Goal: Task Accomplishment & Management: Manage account settings

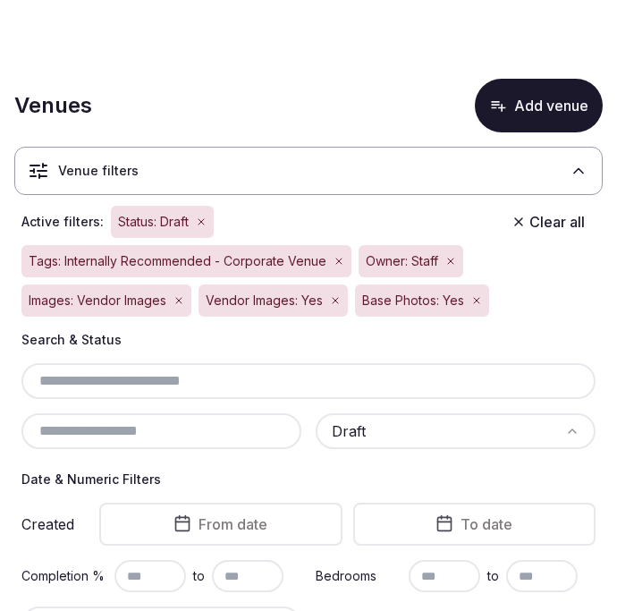
scroll to position [2178, 0]
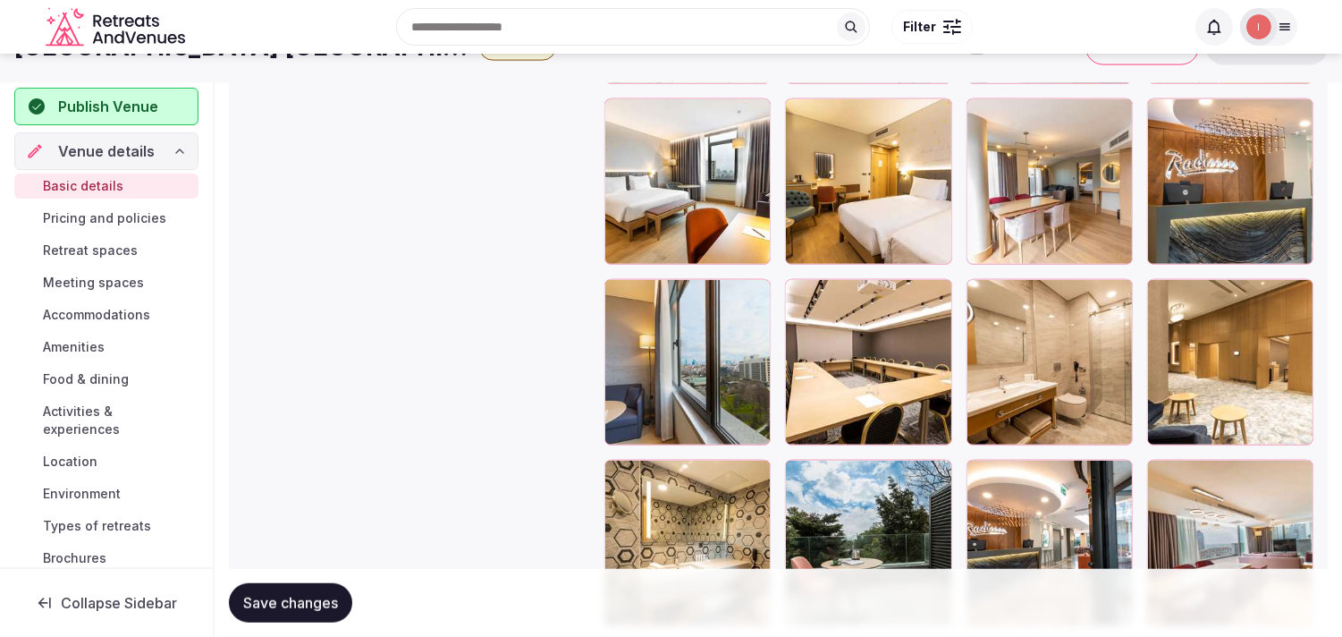
scroll to position [2420, 0]
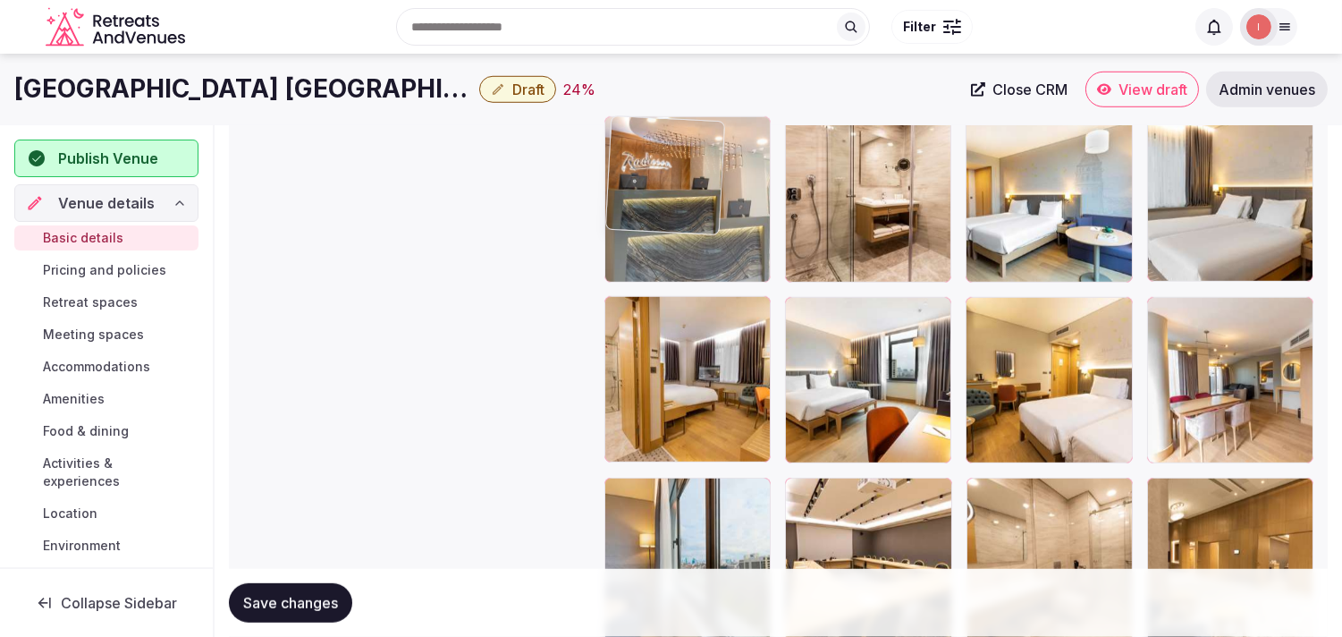
drag, startPoint x: 1152, startPoint y: 311, endPoint x: 619, endPoint y: 190, distance: 546.6
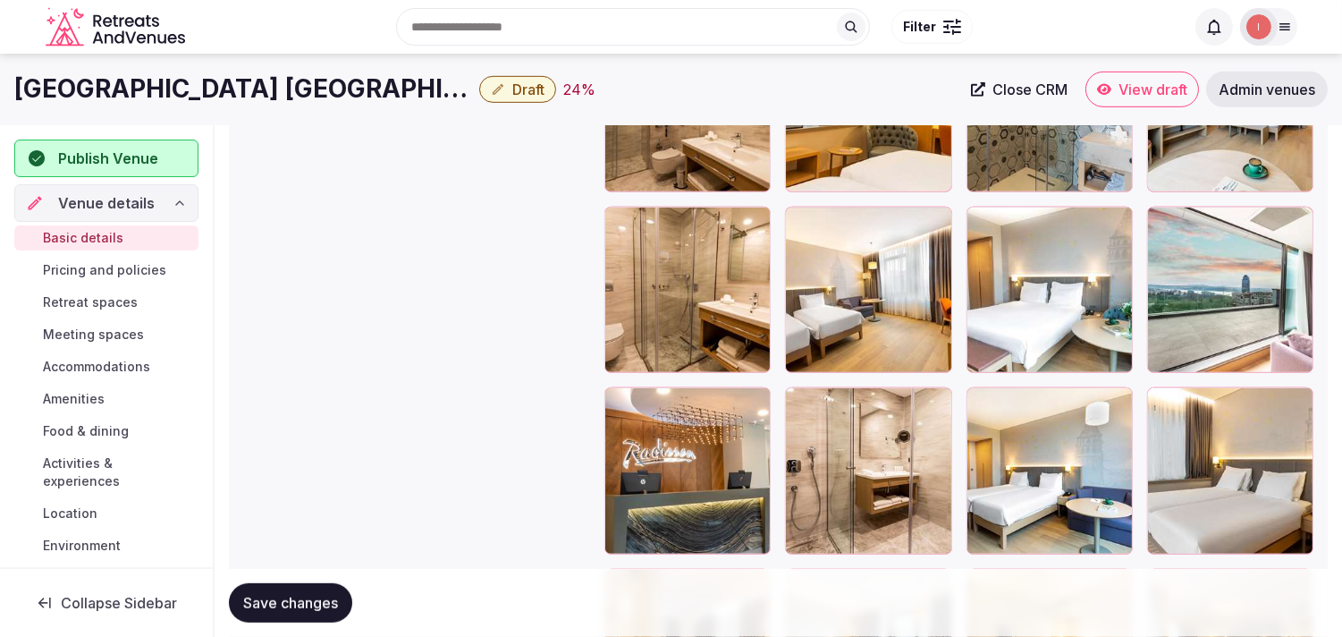
scroll to position [2122, 0]
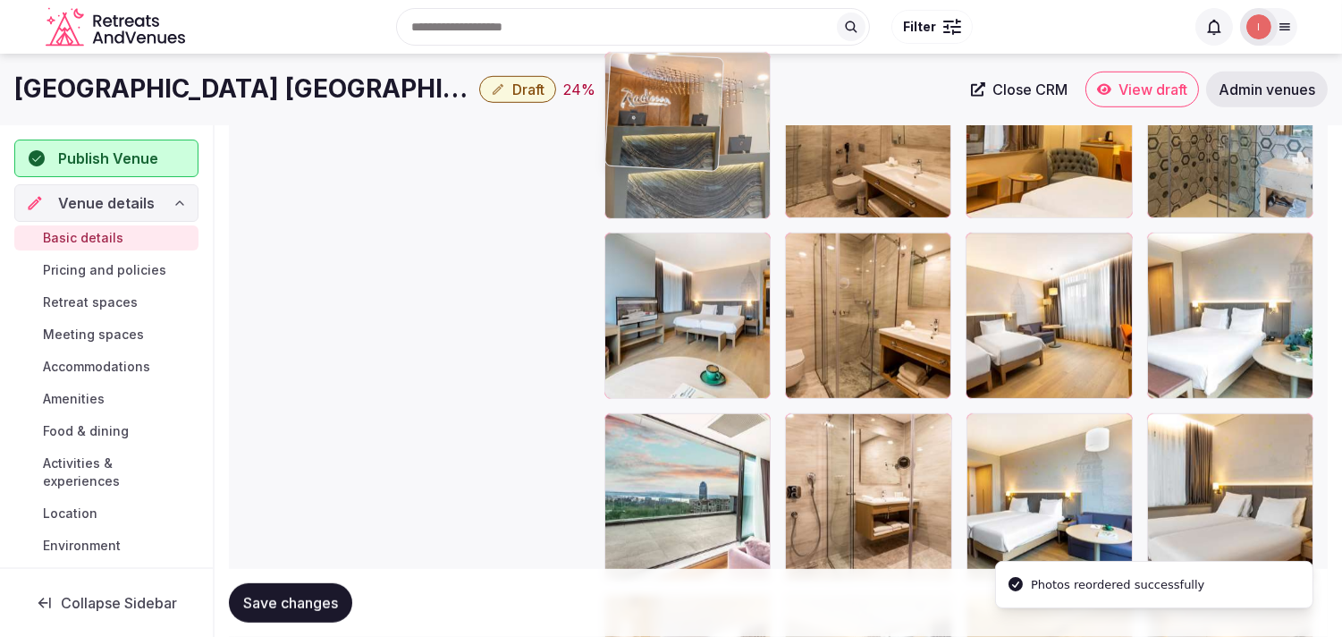
drag, startPoint x: 620, startPoint y: 435, endPoint x: 657, endPoint y: 137, distance: 301.0
click at [616, 137] on body "**********" at bounding box center [671, 108] width 1342 height 4461
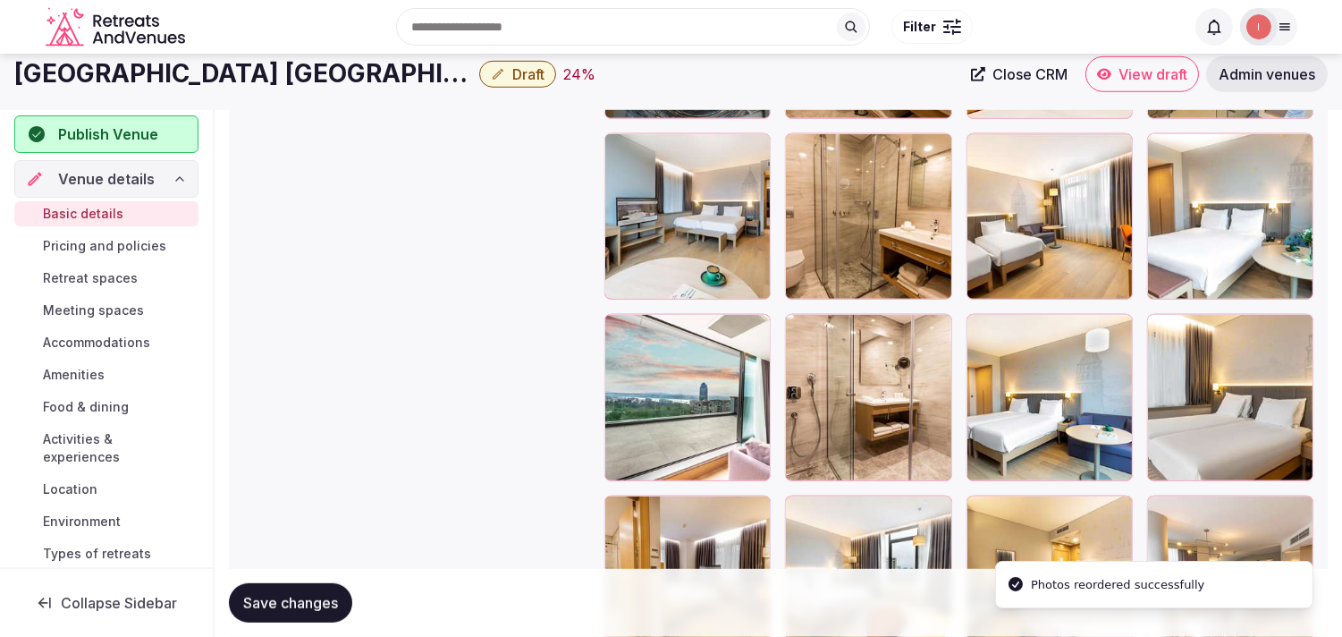
scroll to position [1923, 0]
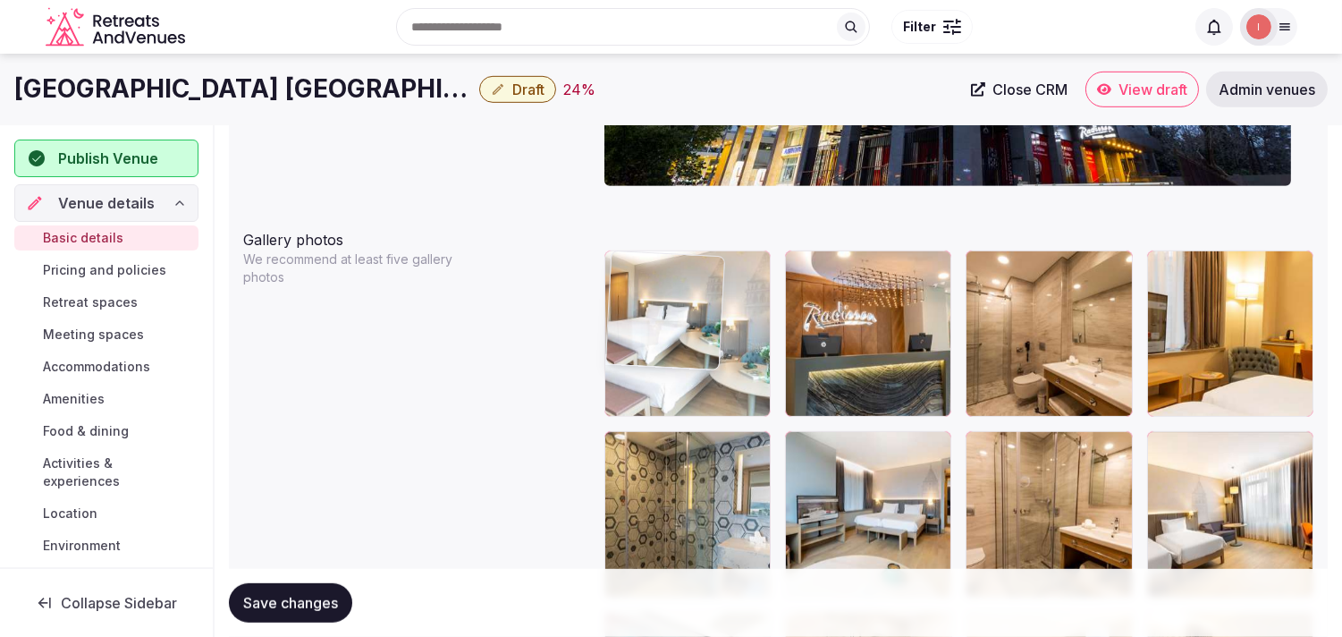
drag, startPoint x: 1155, startPoint y: 454, endPoint x: 728, endPoint y: 258, distance: 470.5
click at [616, 258] on body "**********" at bounding box center [671, 307] width 1342 height 4461
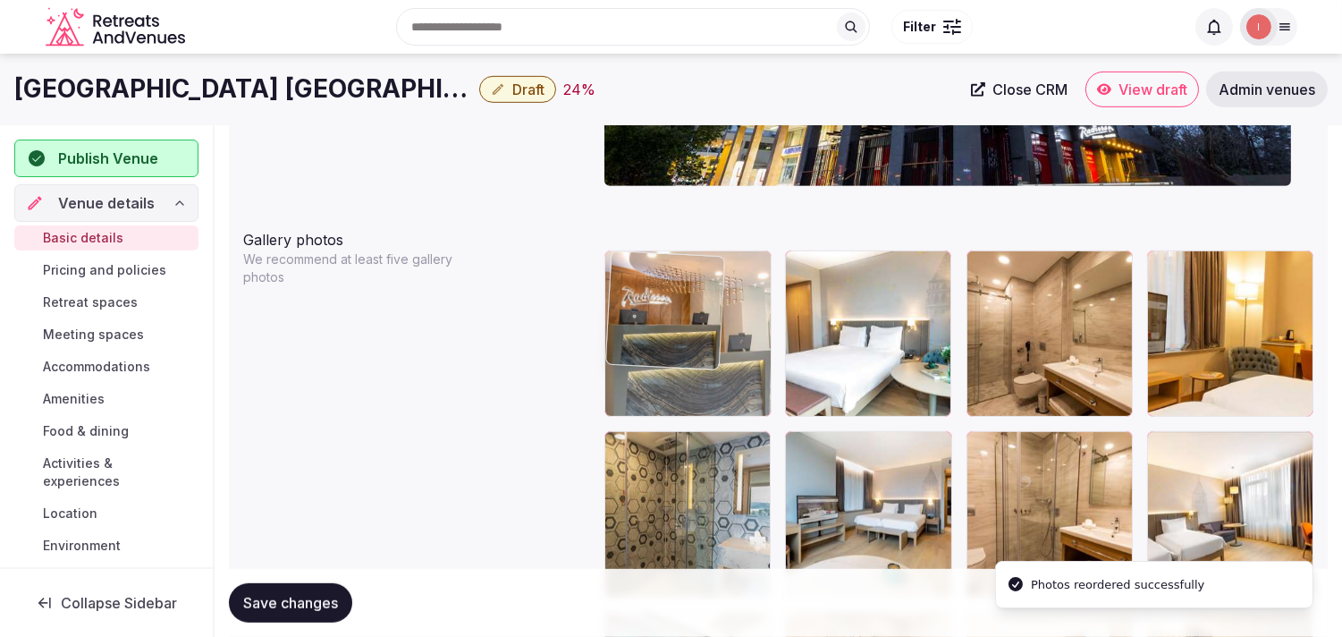
drag, startPoint x: 811, startPoint y: 266, endPoint x: 630, endPoint y: 271, distance: 180.7
click at [616, 271] on body "**********" at bounding box center [671, 307] width 1342 height 4461
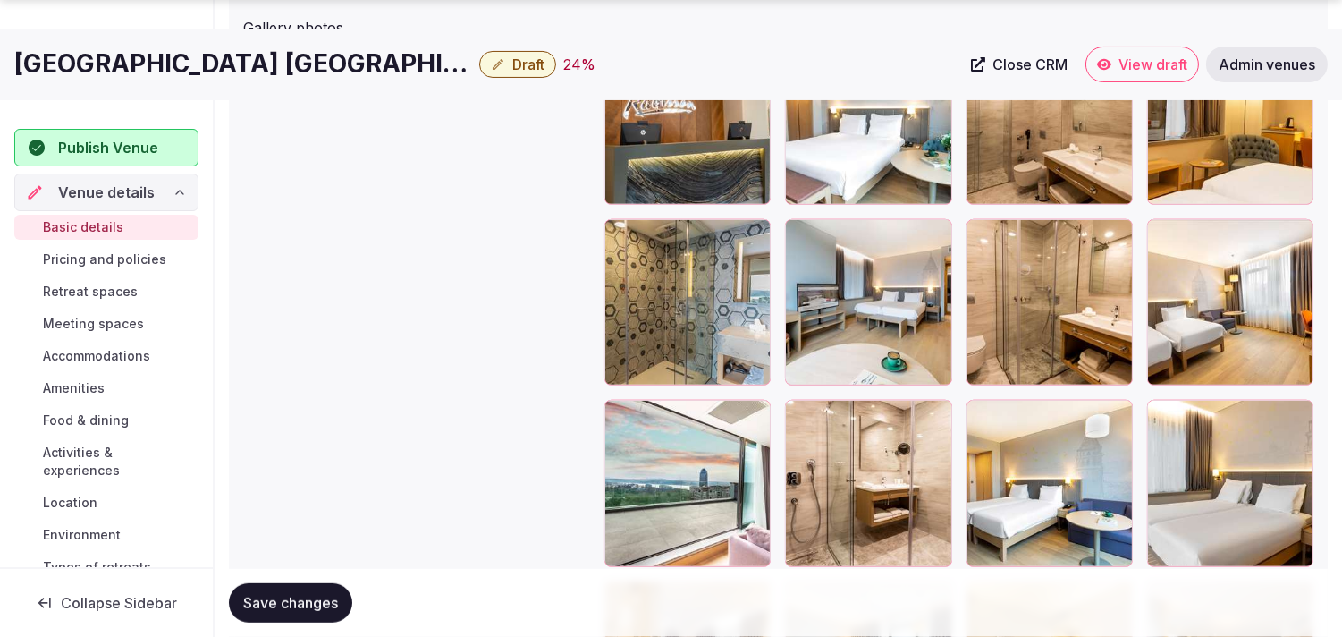
scroll to position [2235, 0]
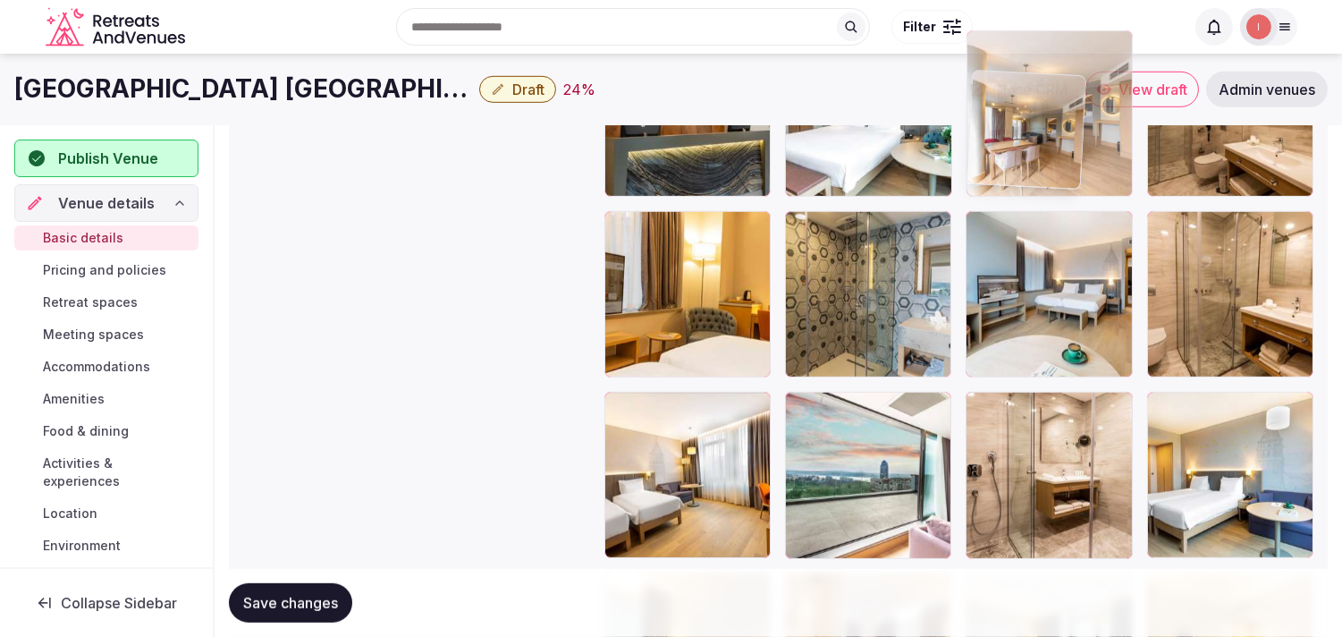
drag, startPoint x: 1156, startPoint y: 494, endPoint x: 993, endPoint y: 60, distance: 464.4
click at [616, 60] on body "**********" at bounding box center [671, 87] width 1342 height 4461
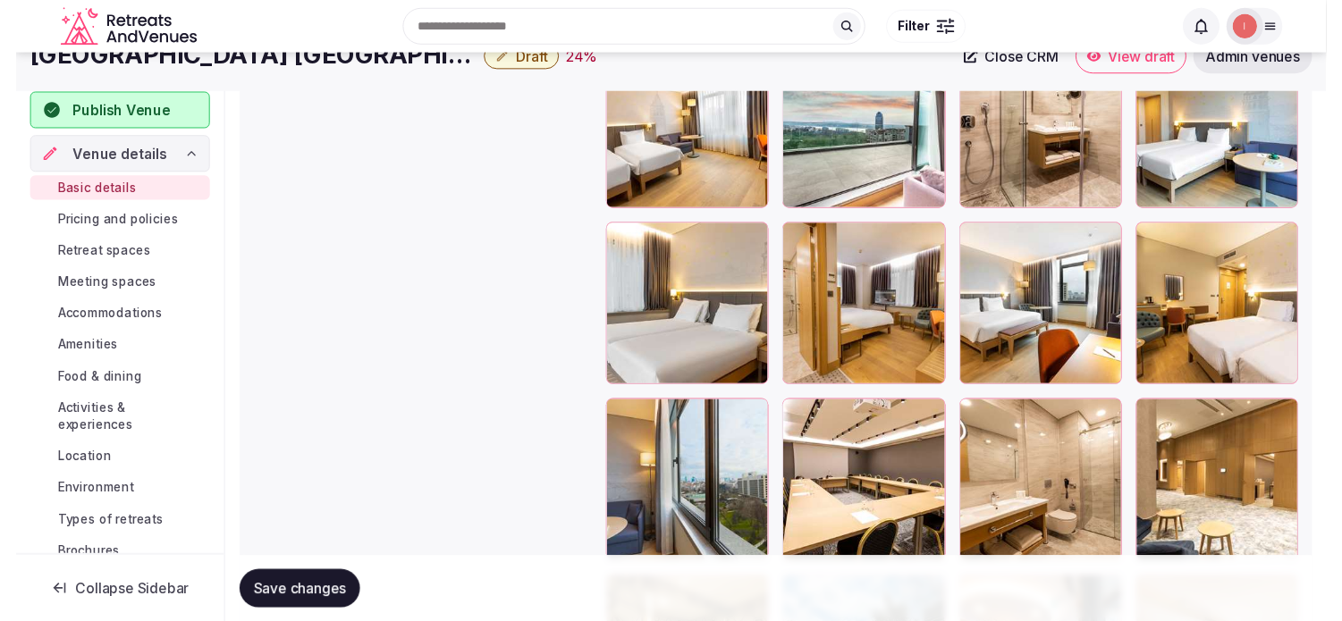
scroll to position [2402, 0]
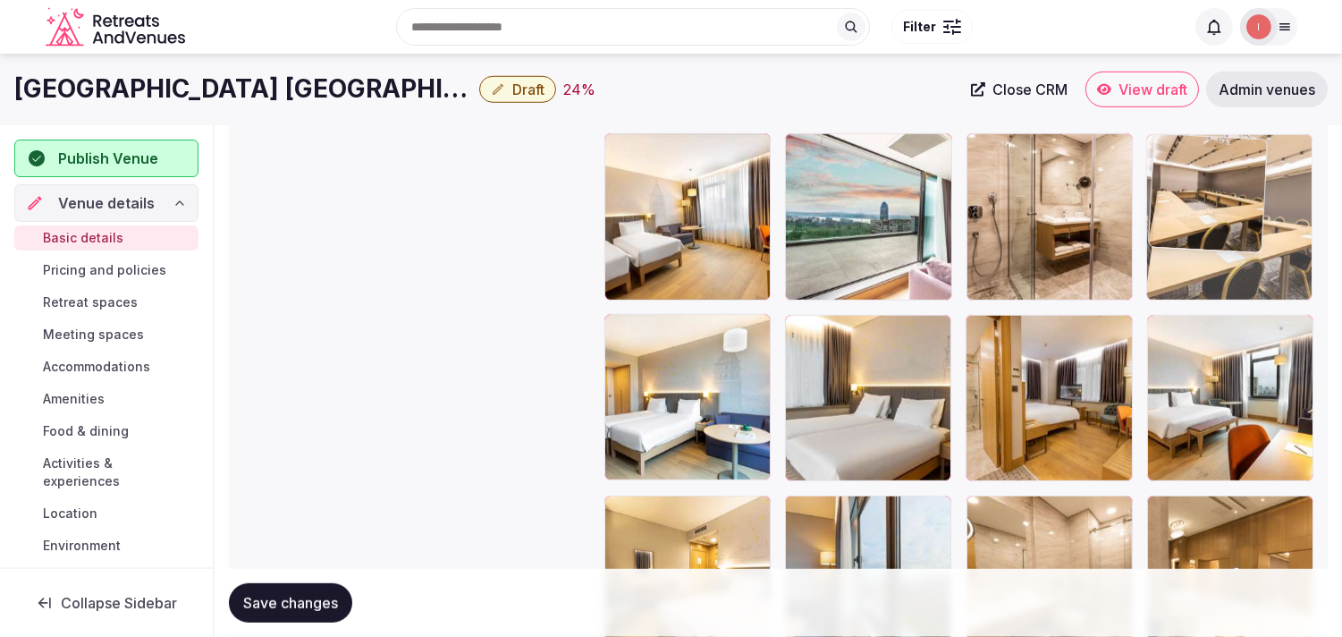
drag, startPoint x: 798, startPoint y: 511, endPoint x: 1157, endPoint y: 175, distance: 492.2
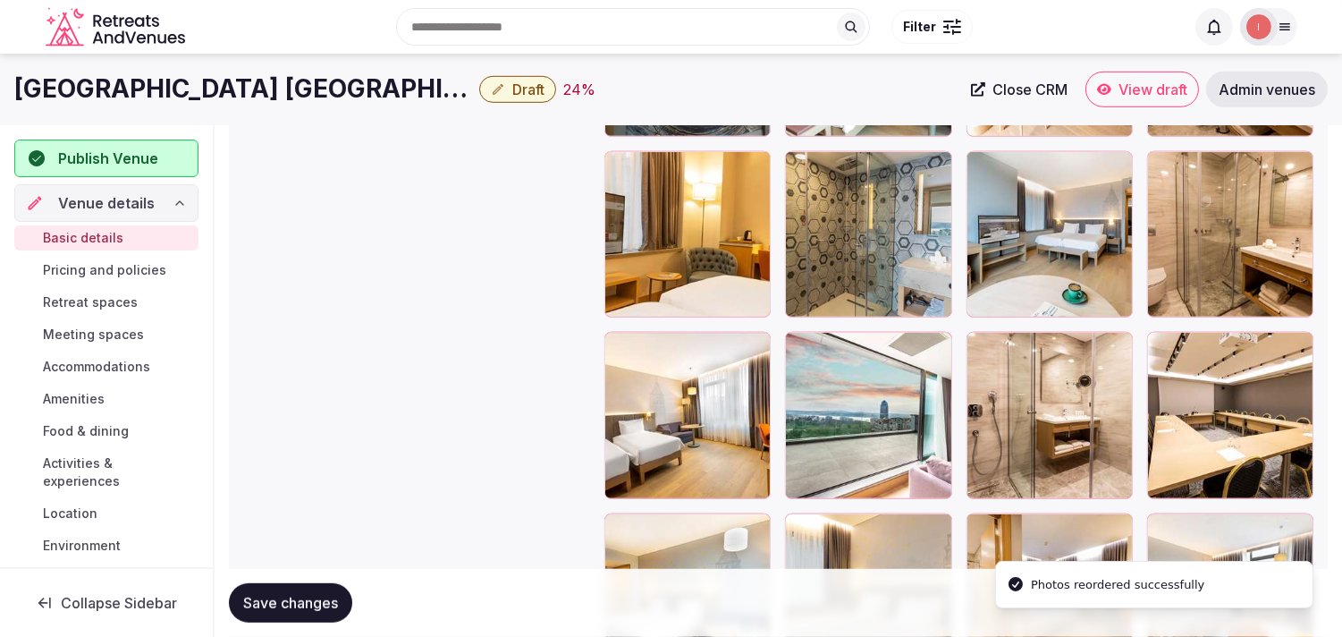
scroll to position [2005, 0]
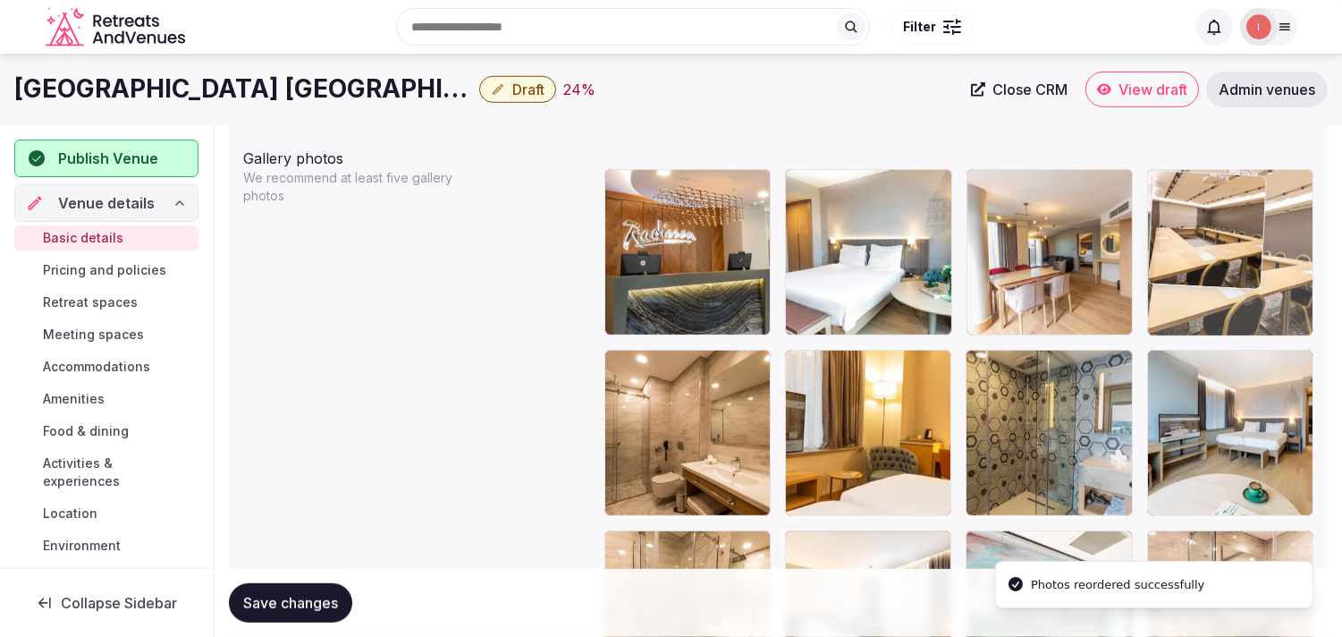
drag, startPoint x: 1157, startPoint y: 543, endPoint x: 1187, endPoint y: 236, distance: 308.1
click at [616, 236] on body "**********" at bounding box center [671, 225] width 1342 height 4461
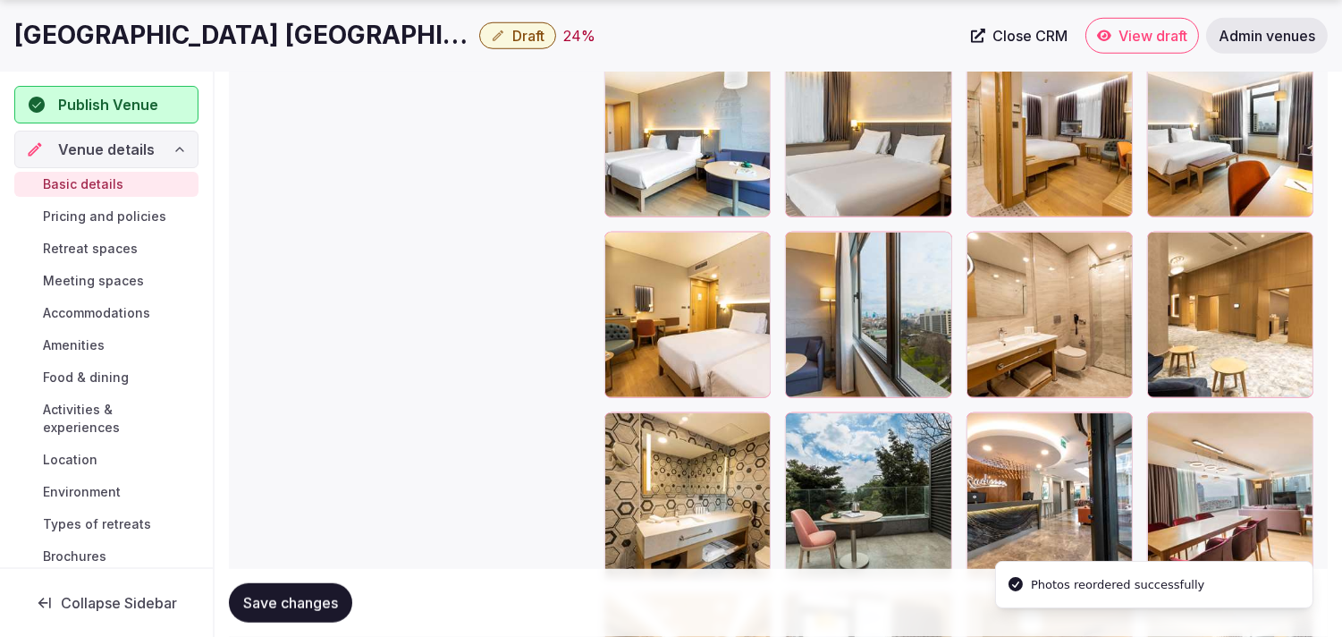
scroll to position [2700, 0]
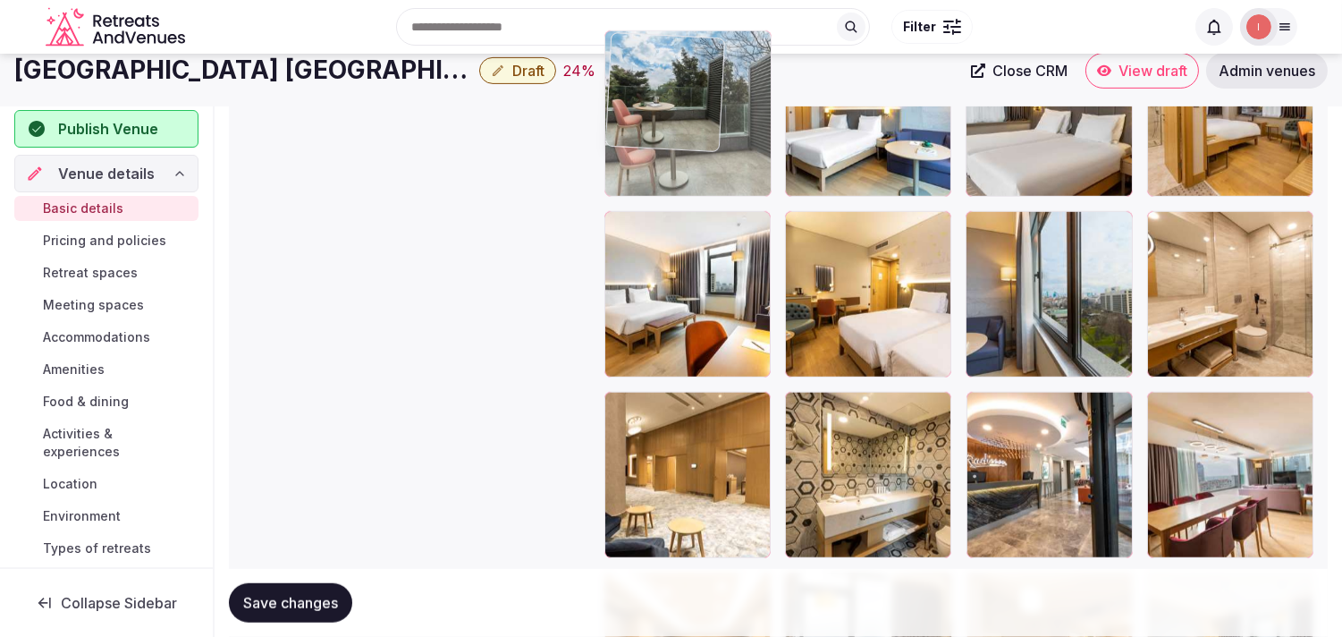
drag, startPoint x: 798, startPoint y: 389, endPoint x: 658, endPoint y: 103, distance: 318.3
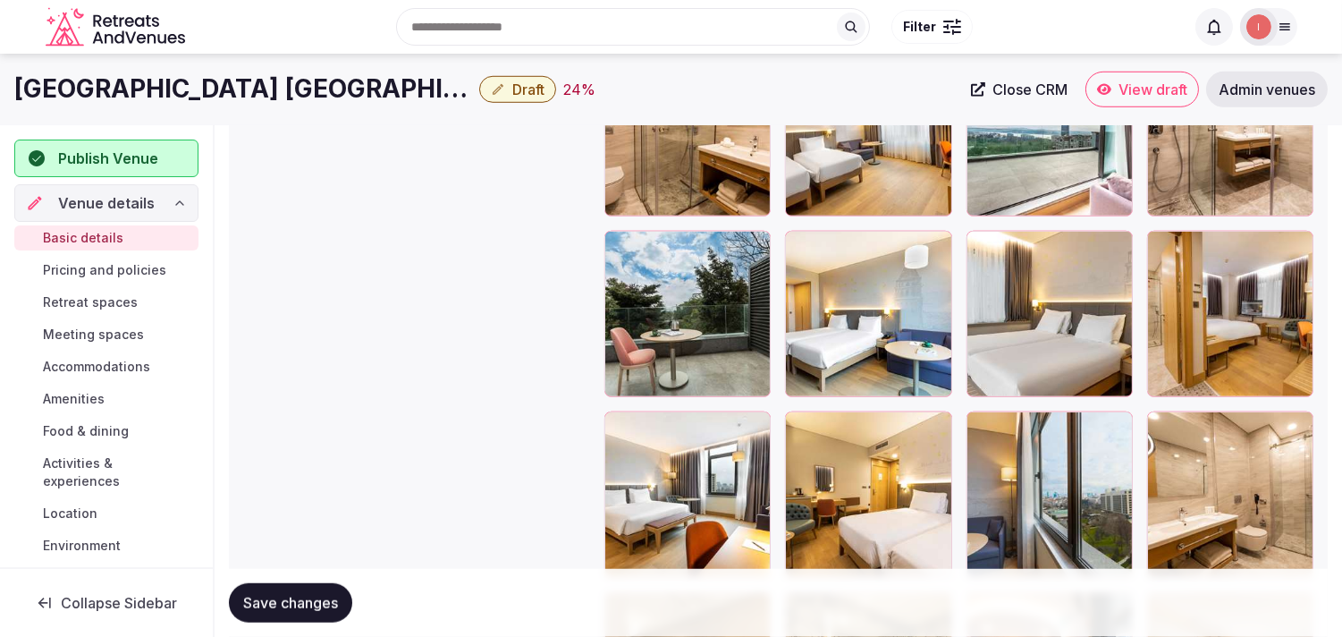
scroll to position [2286, 0]
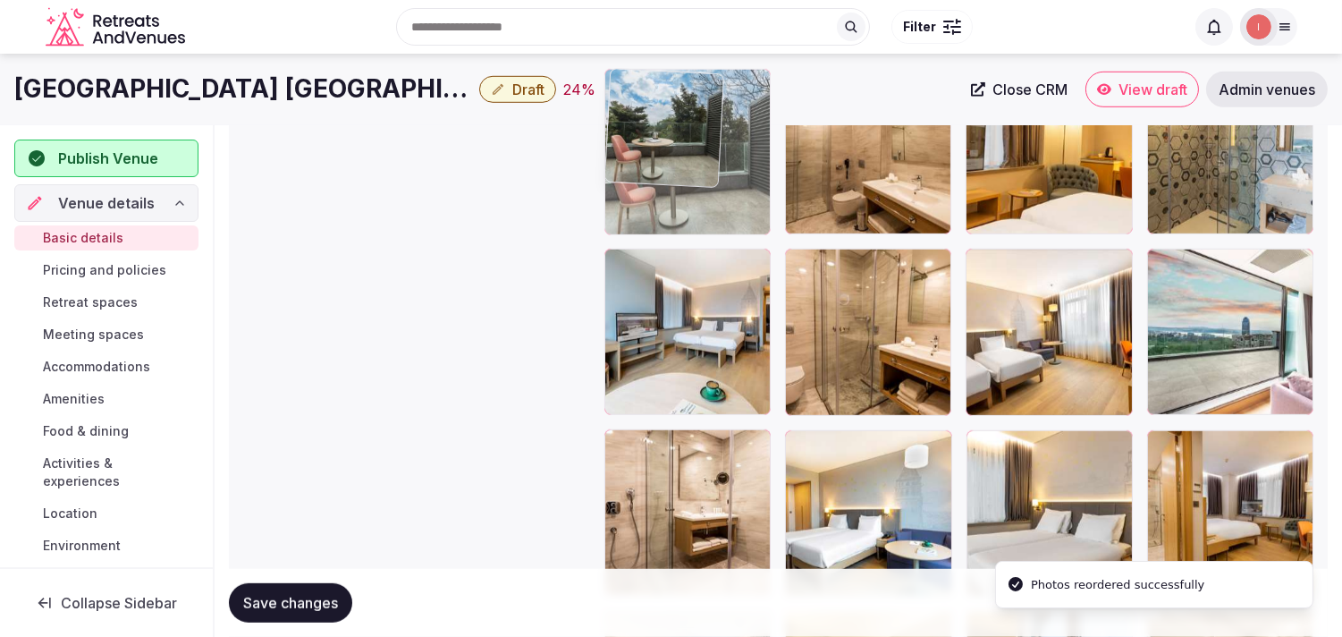
drag, startPoint x: 613, startPoint y: 441, endPoint x: 649, endPoint y: 162, distance: 281.3
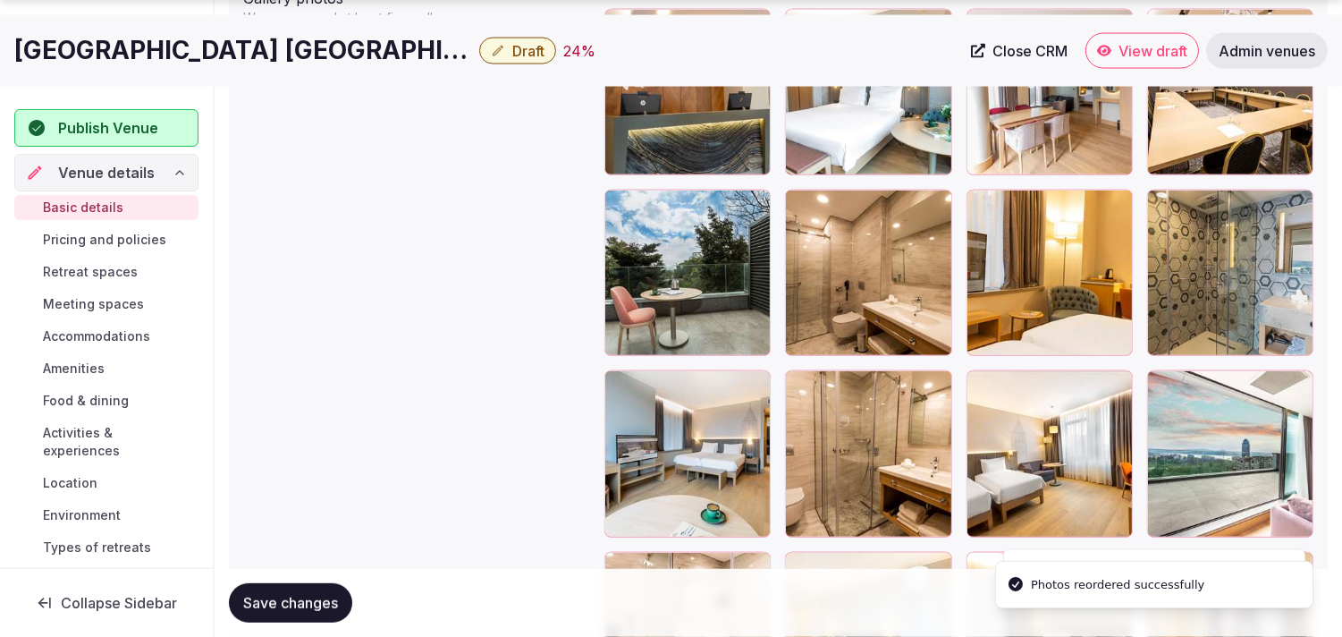
scroll to position [2187, 0]
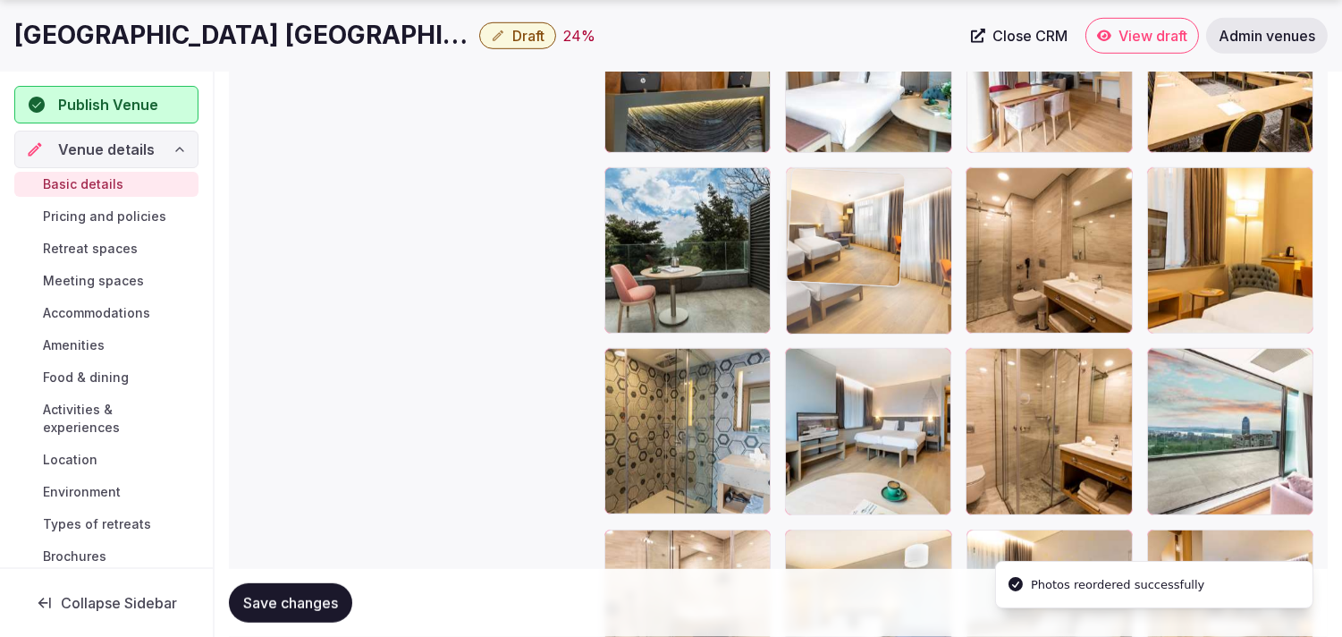
drag, startPoint x: 977, startPoint y: 360, endPoint x: 863, endPoint y: 230, distance: 173.6
click at [616, 230] on body "**********" at bounding box center [671, 43] width 1342 height 4461
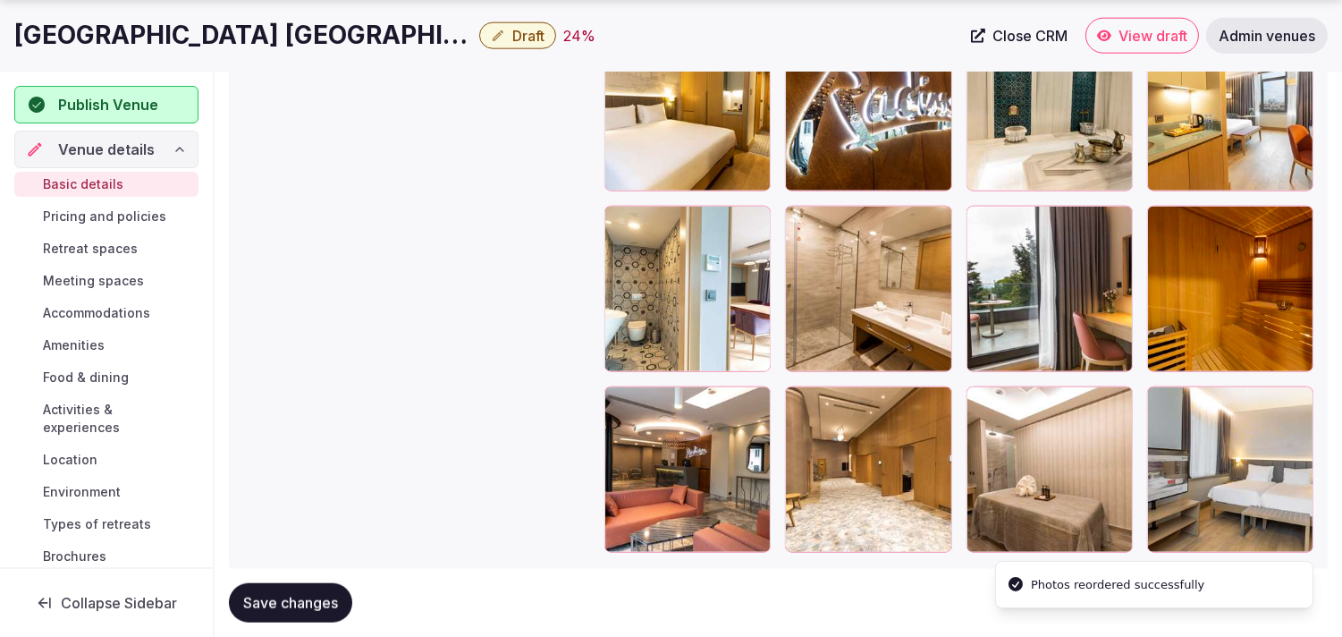
scroll to position [3824, 0]
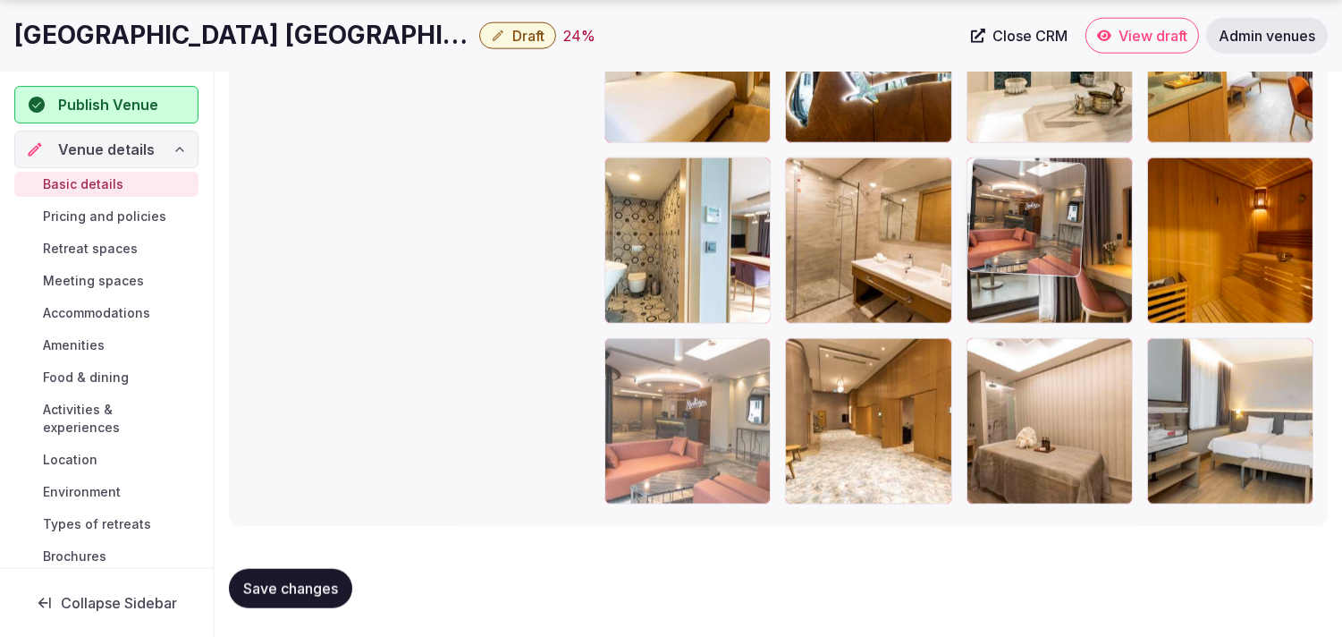
drag, startPoint x: 1051, startPoint y: 121, endPoint x: 611, endPoint y: 377, distance: 509.3
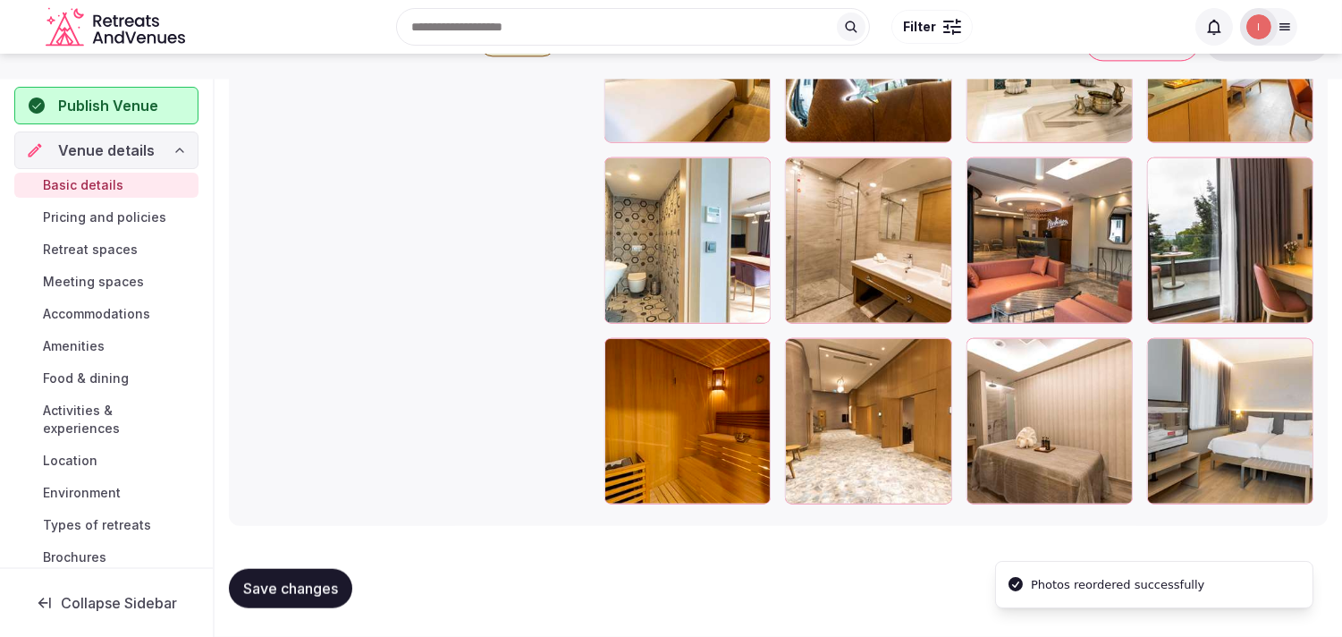
scroll to position [3626, 0]
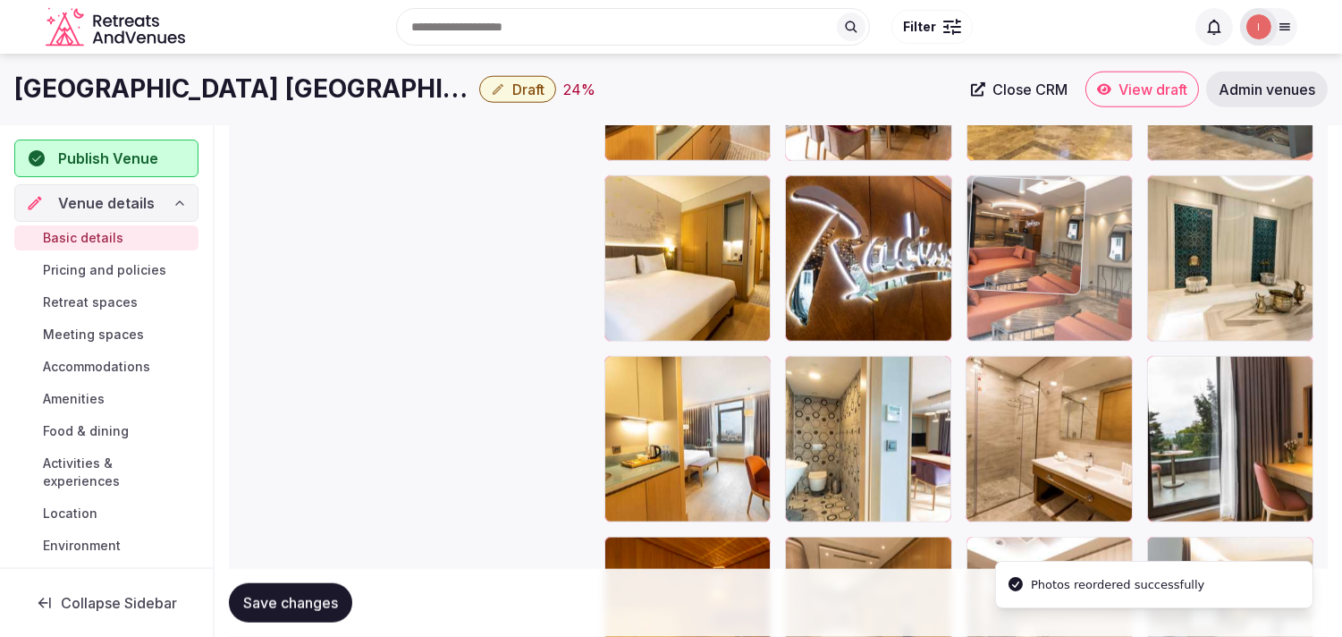
drag, startPoint x: 978, startPoint y: 368, endPoint x: 1053, endPoint y: 191, distance: 191.5
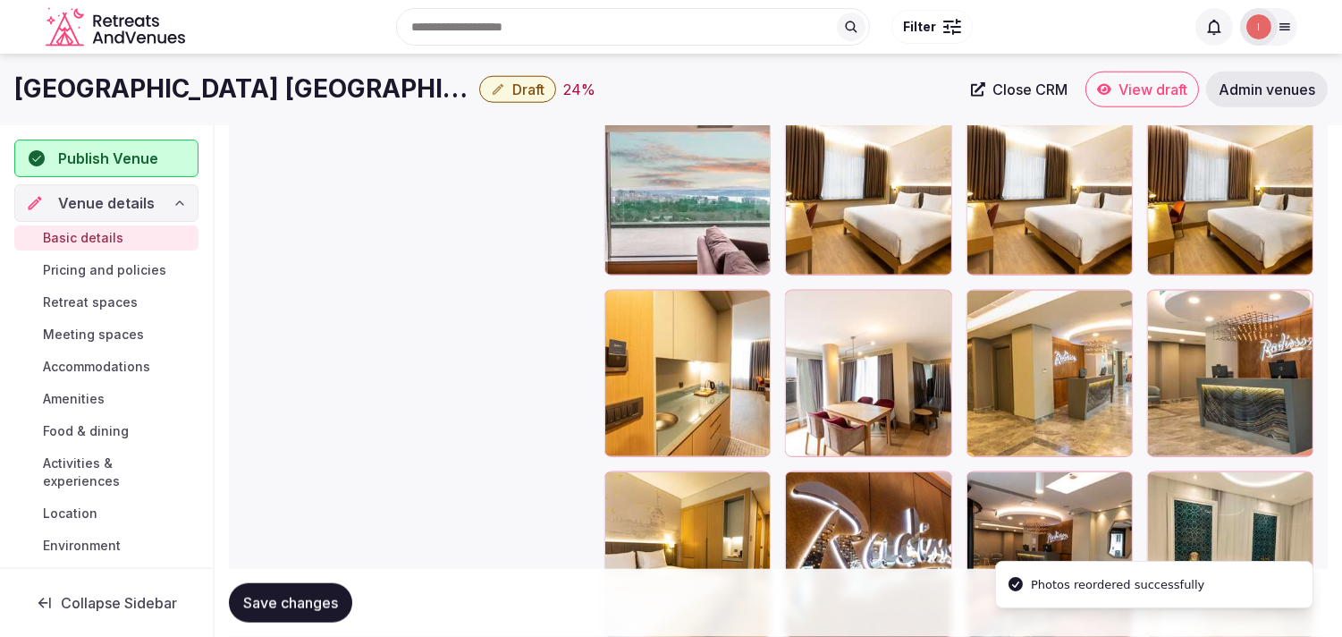
scroll to position [3328, 0]
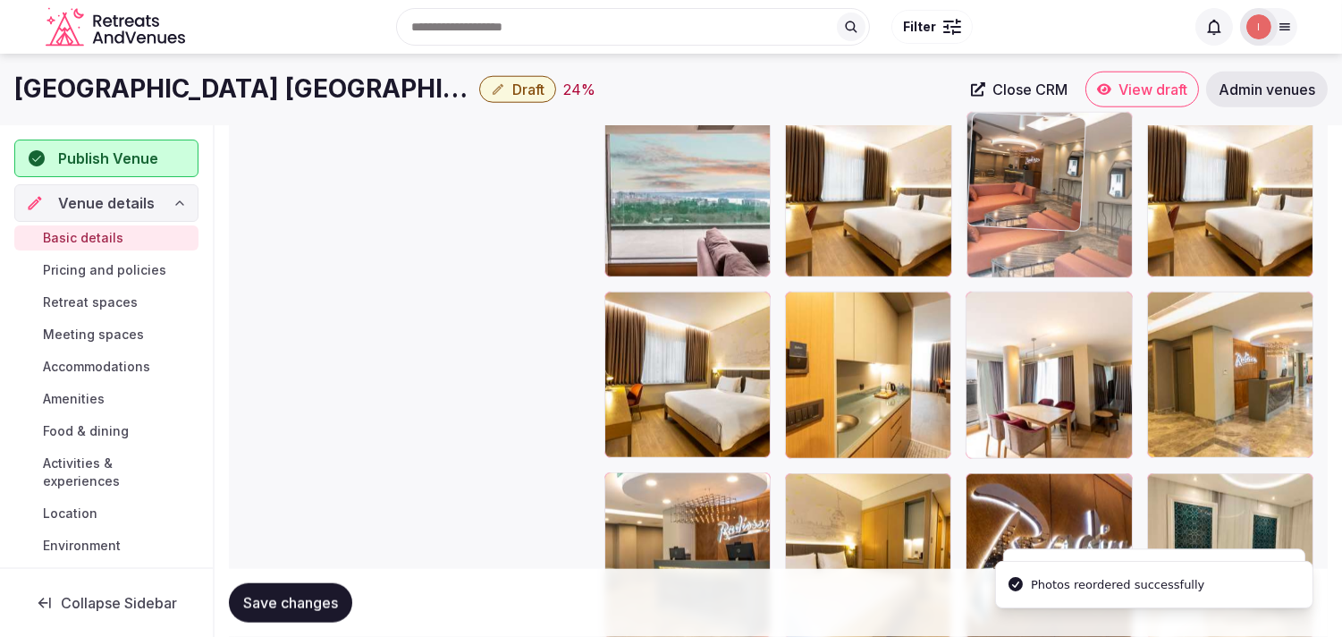
drag, startPoint x: 989, startPoint y: 485, endPoint x: 1031, endPoint y: 156, distance: 330.8
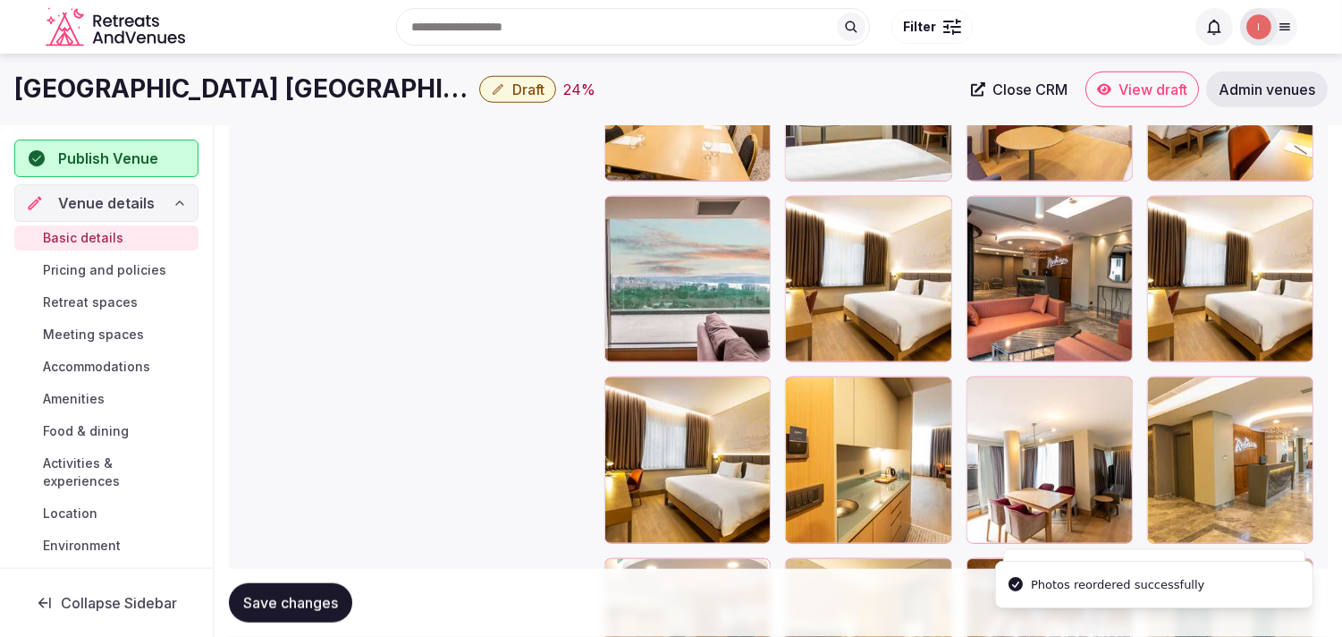
scroll to position [3029, 0]
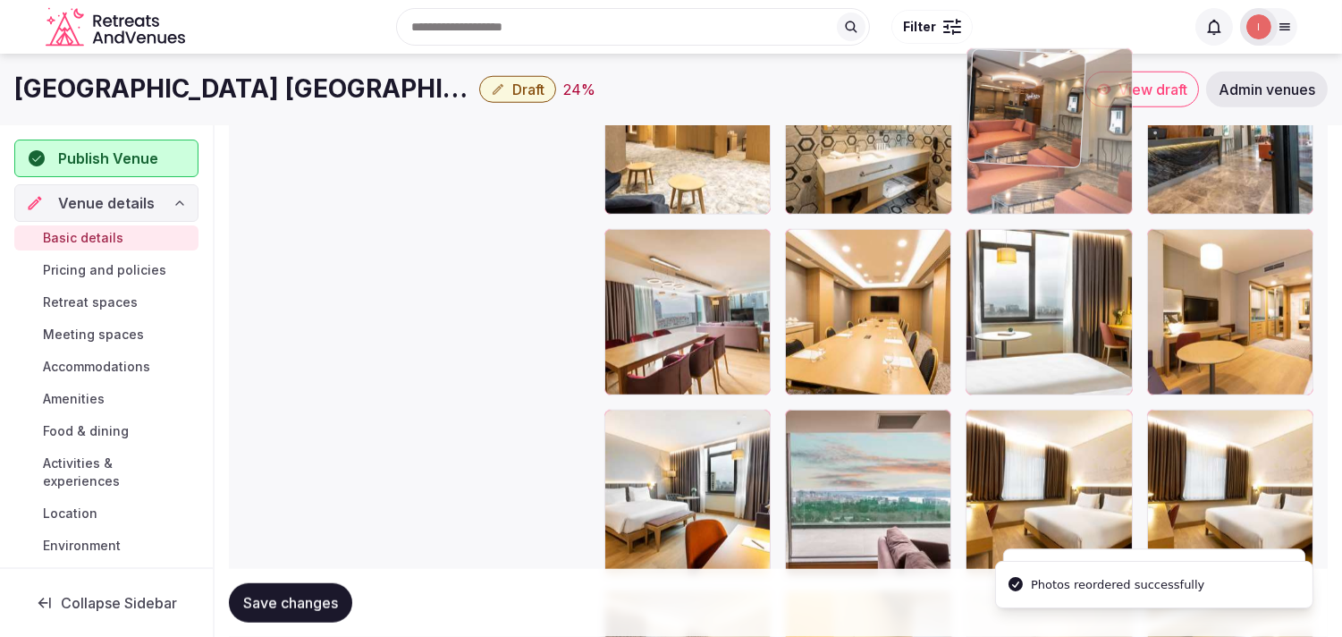
drag, startPoint x: 995, startPoint y: 377, endPoint x: 1002, endPoint y: 143, distance: 234.4
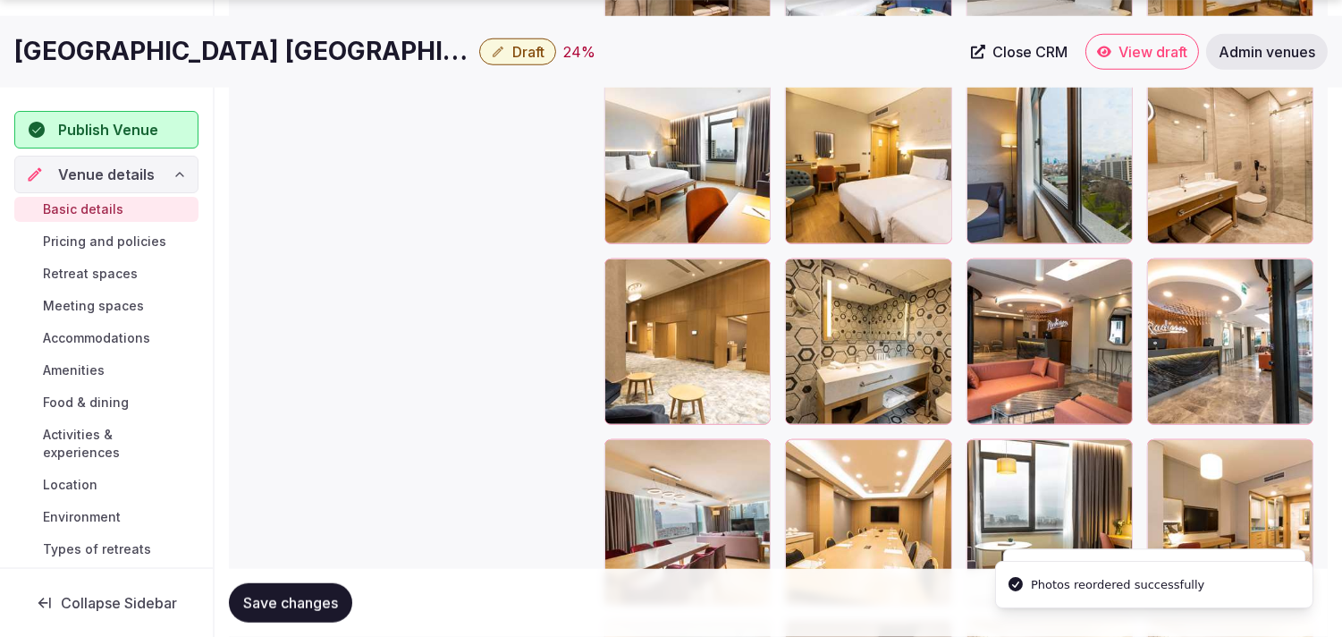
scroll to position [2831, 0]
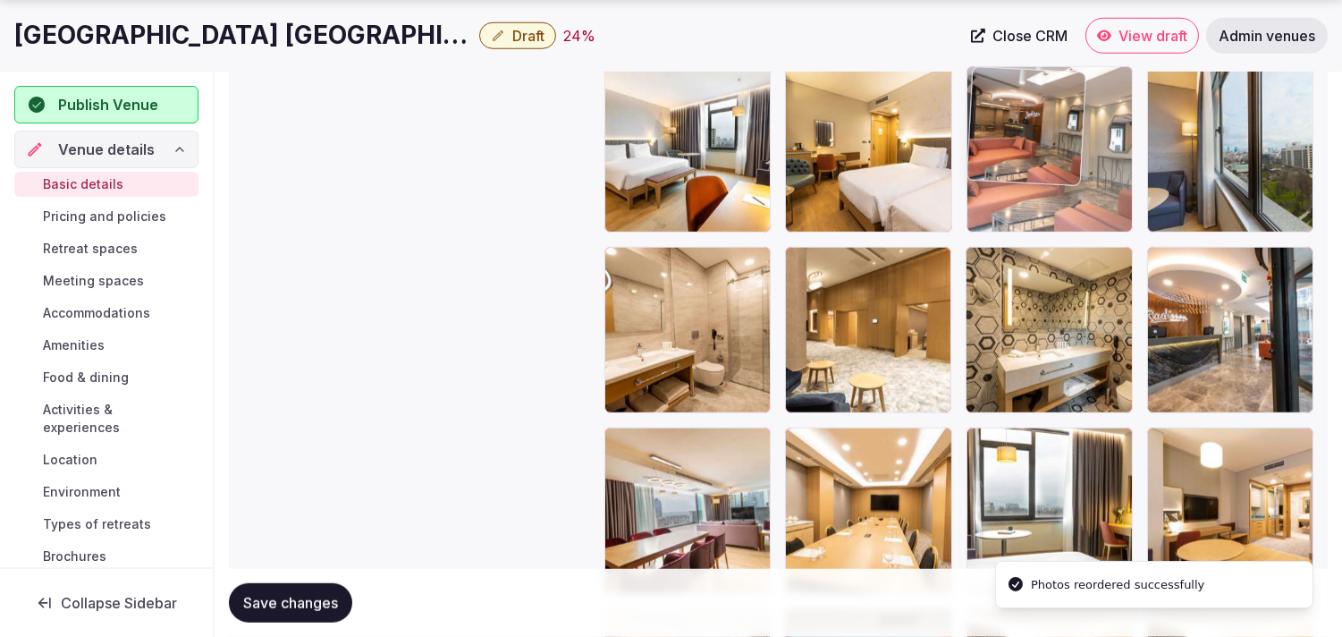
drag, startPoint x: 986, startPoint y: 262, endPoint x: 997, endPoint y: 165, distance: 98.1
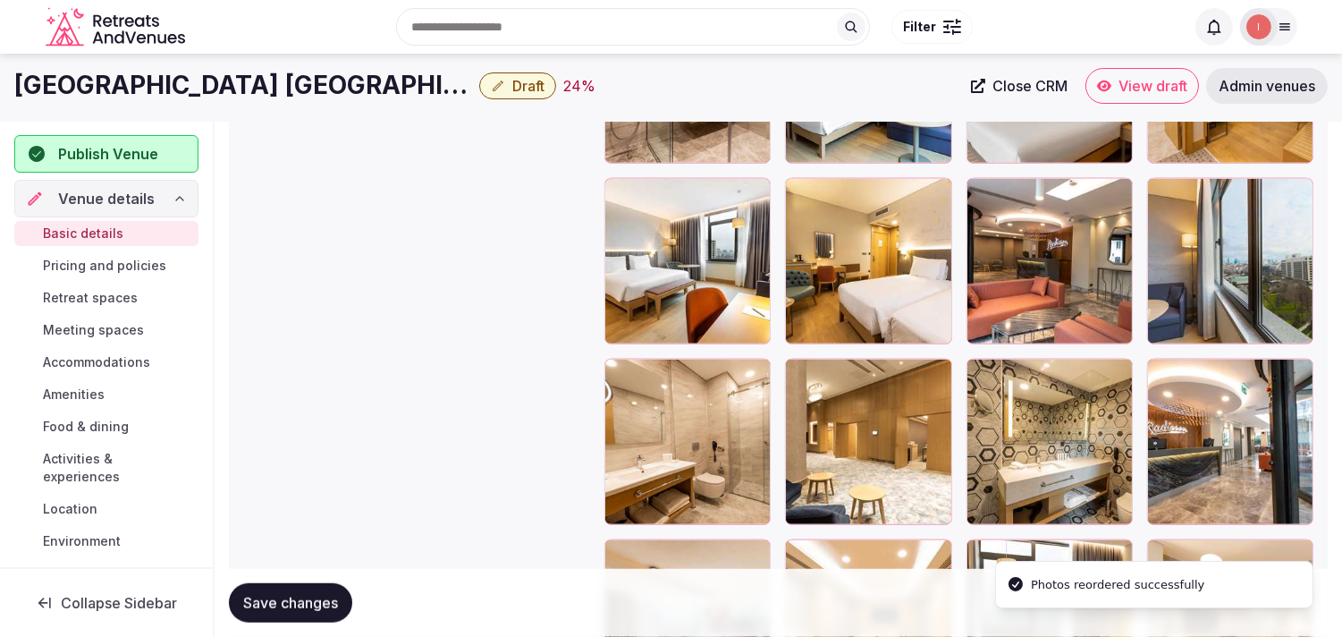
scroll to position [2632, 0]
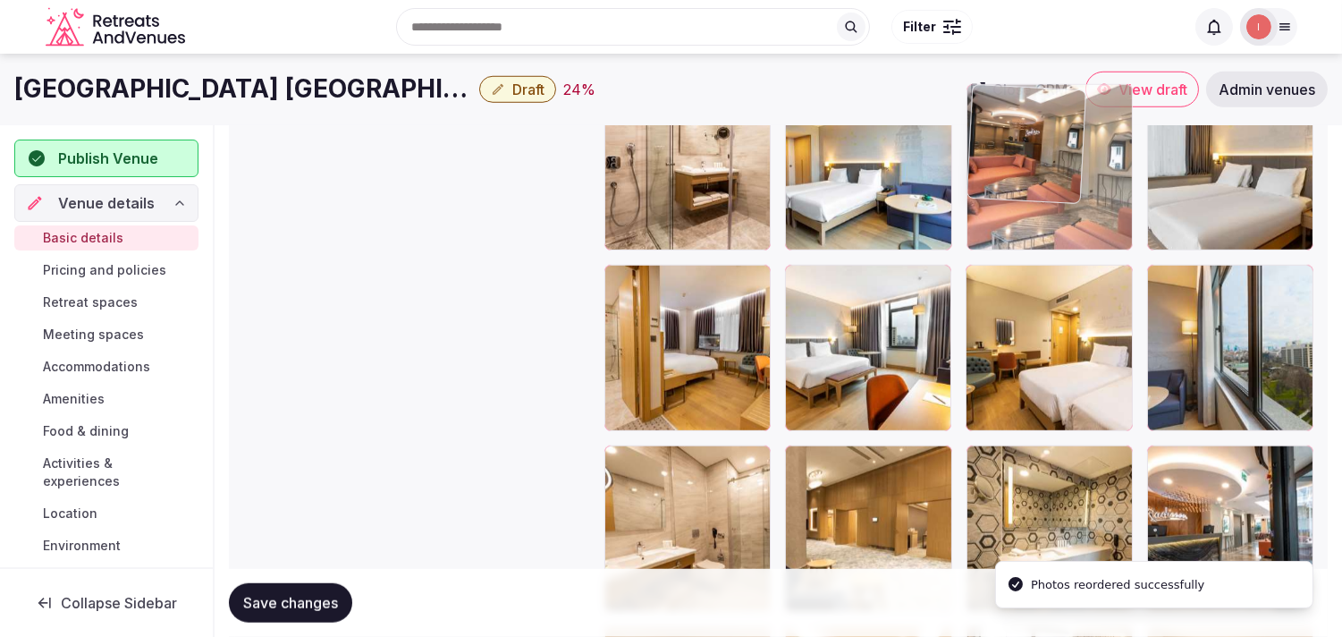
drag, startPoint x: 979, startPoint y: 282, endPoint x: 1010, endPoint y: 136, distance: 149.1
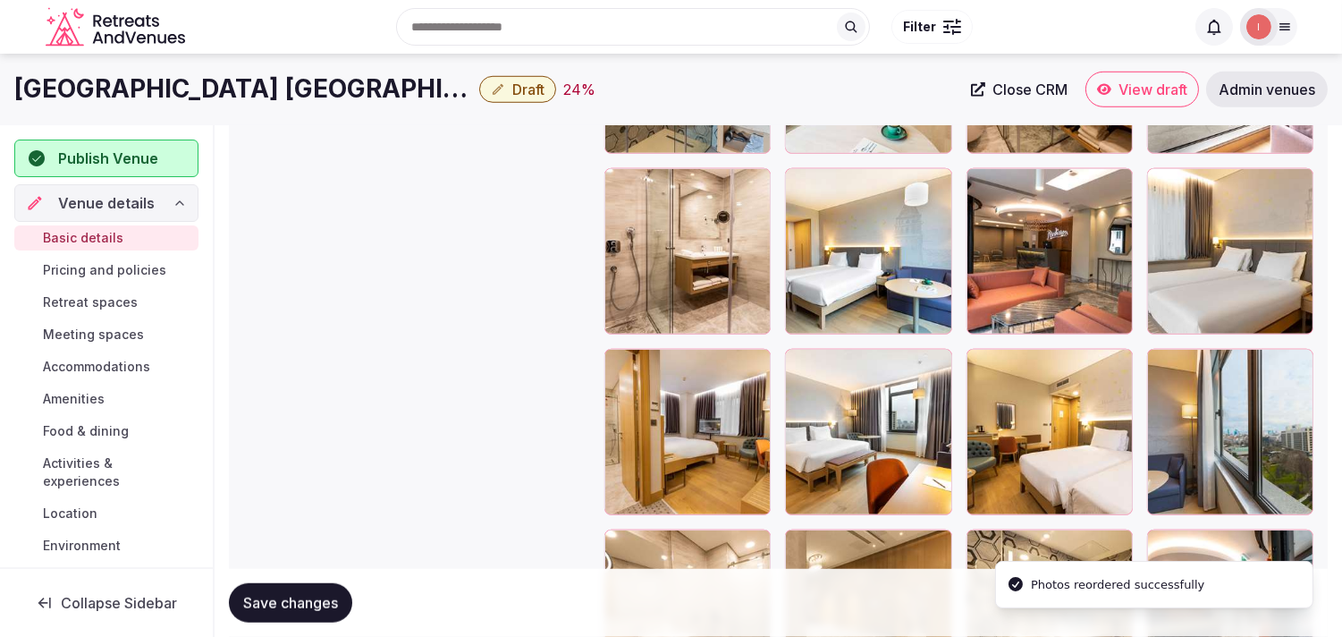
scroll to position [2434, 0]
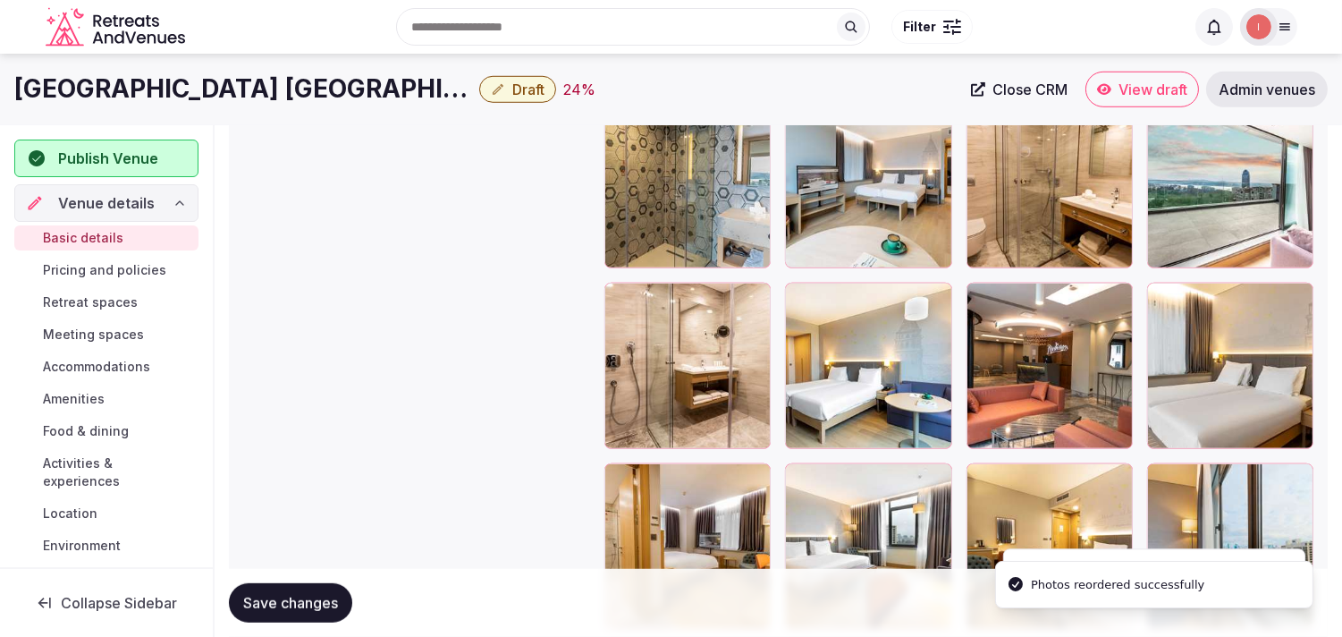
drag, startPoint x: 984, startPoint y: 289, endPoint x: 1007, endPoint y: 198, distance: 94.1
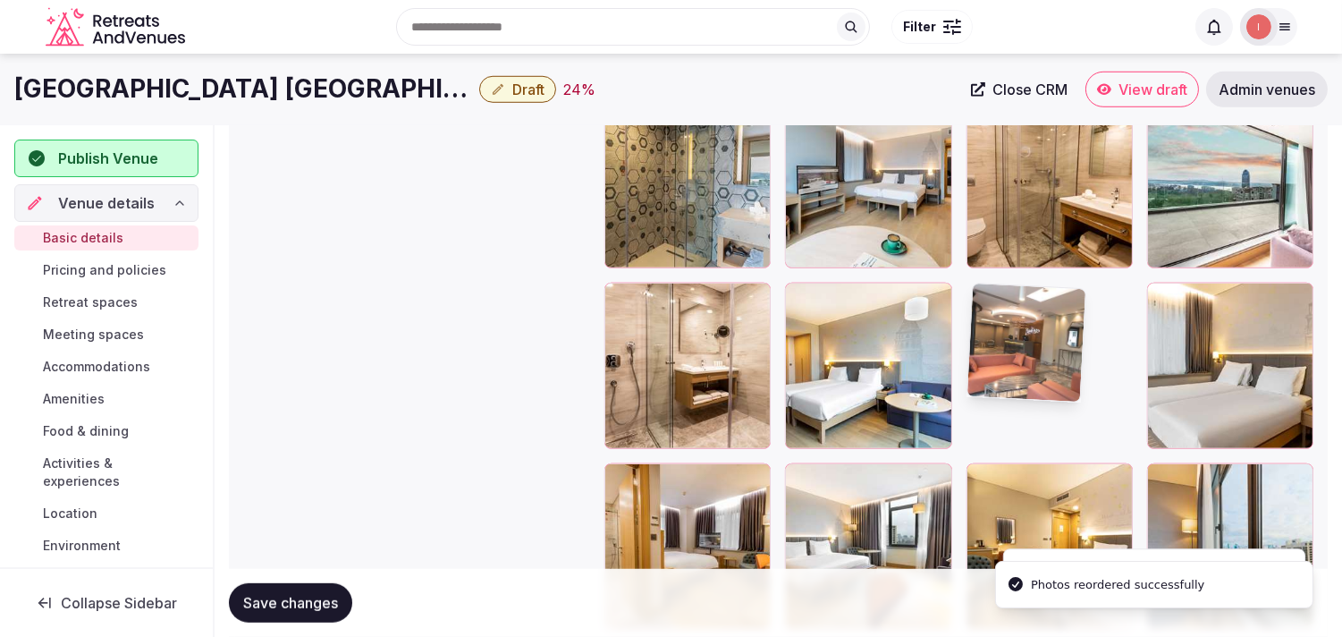
click at [616, 158] on div at bounding box center [1050, 184] width 166 height 166
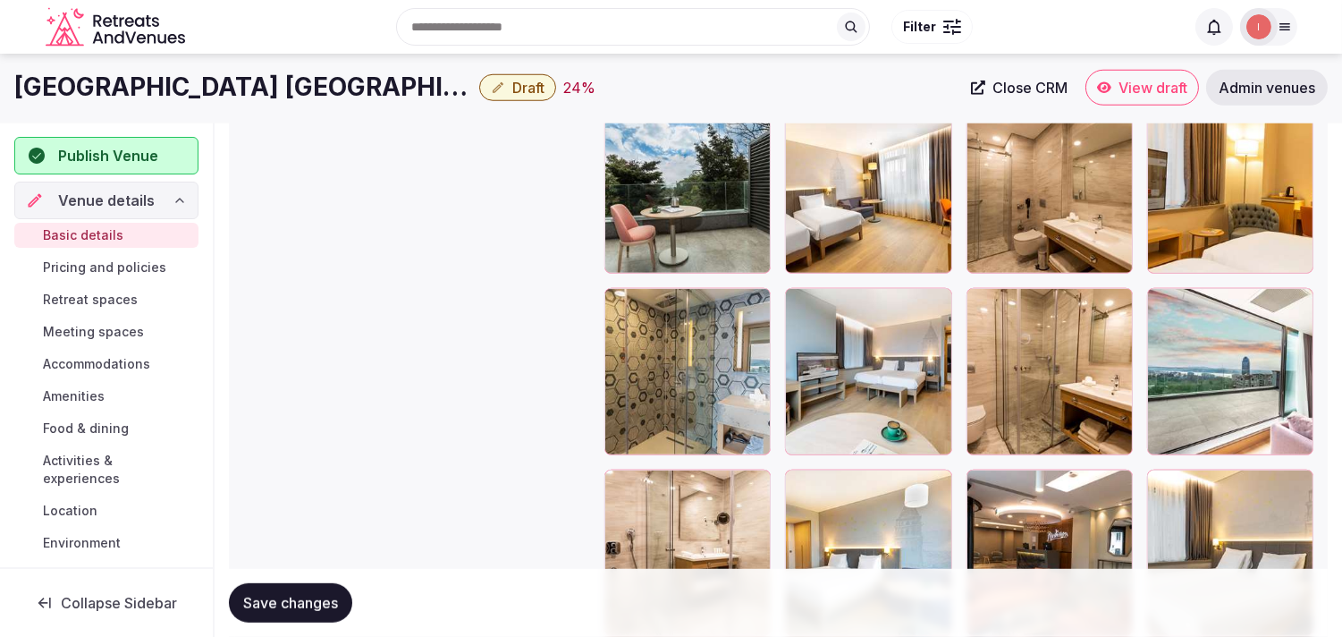
scroll to position [2235, 0]
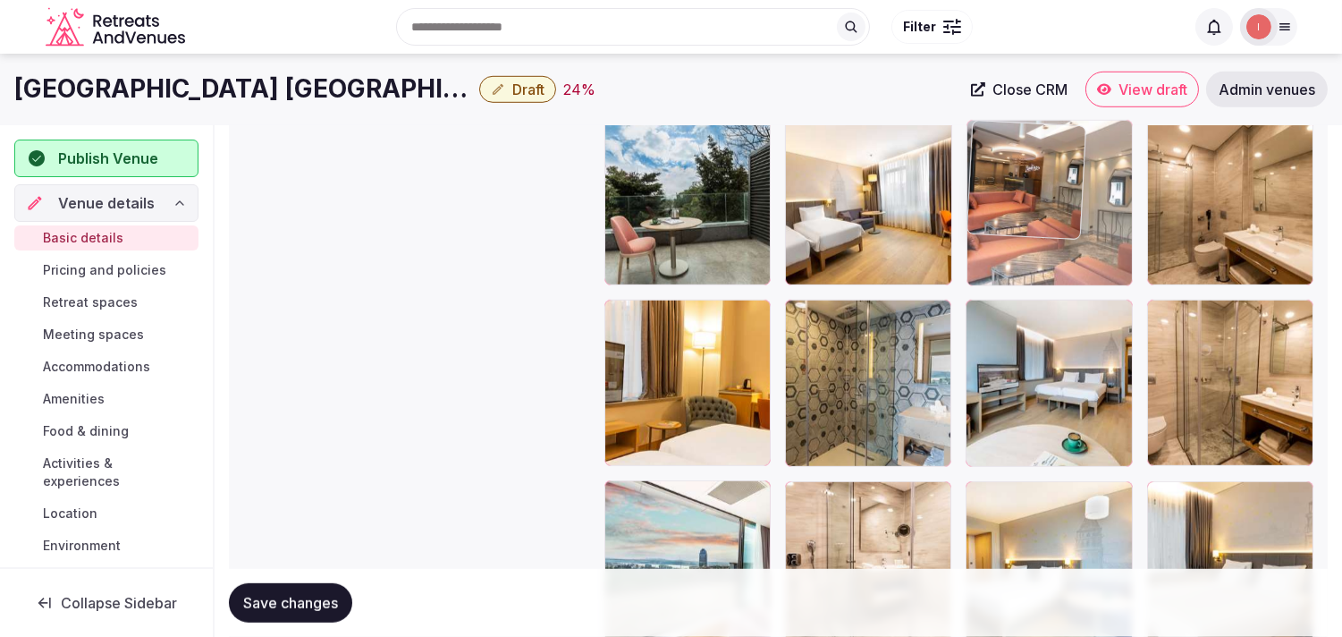
drag, startPoint x: 981, startPoint y: 499, endPoint x: 972, endPoint y: 177, distance: 322.0
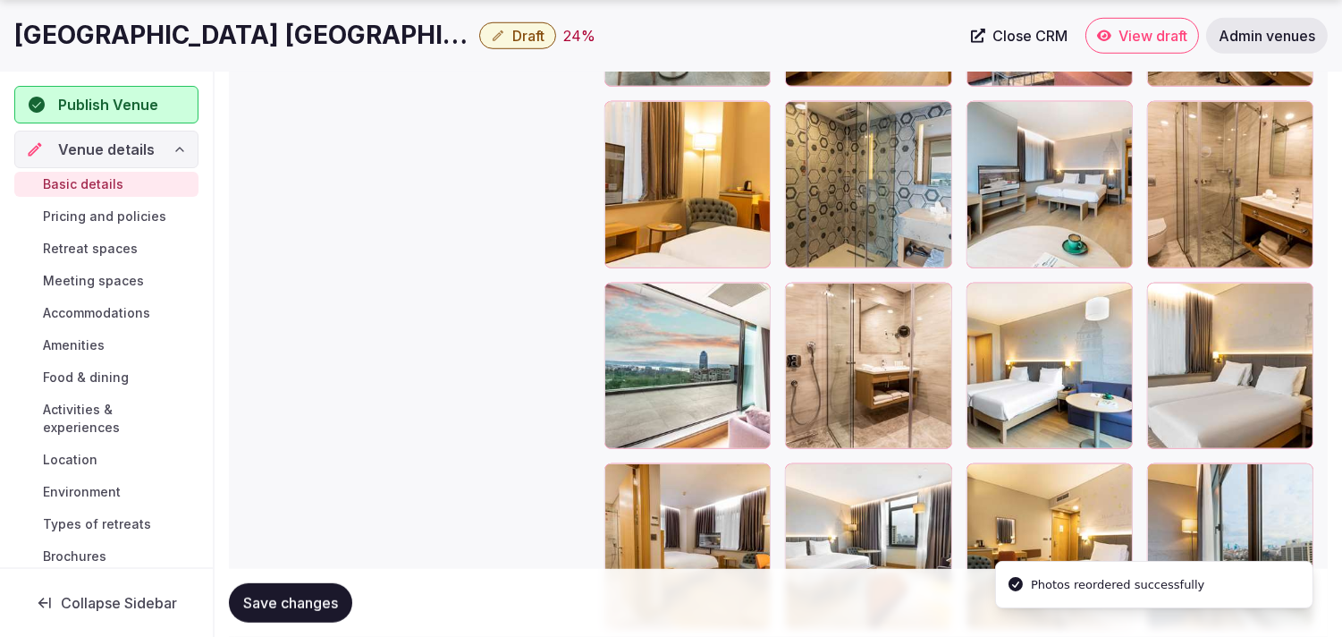
scroll to position [2632, 0]
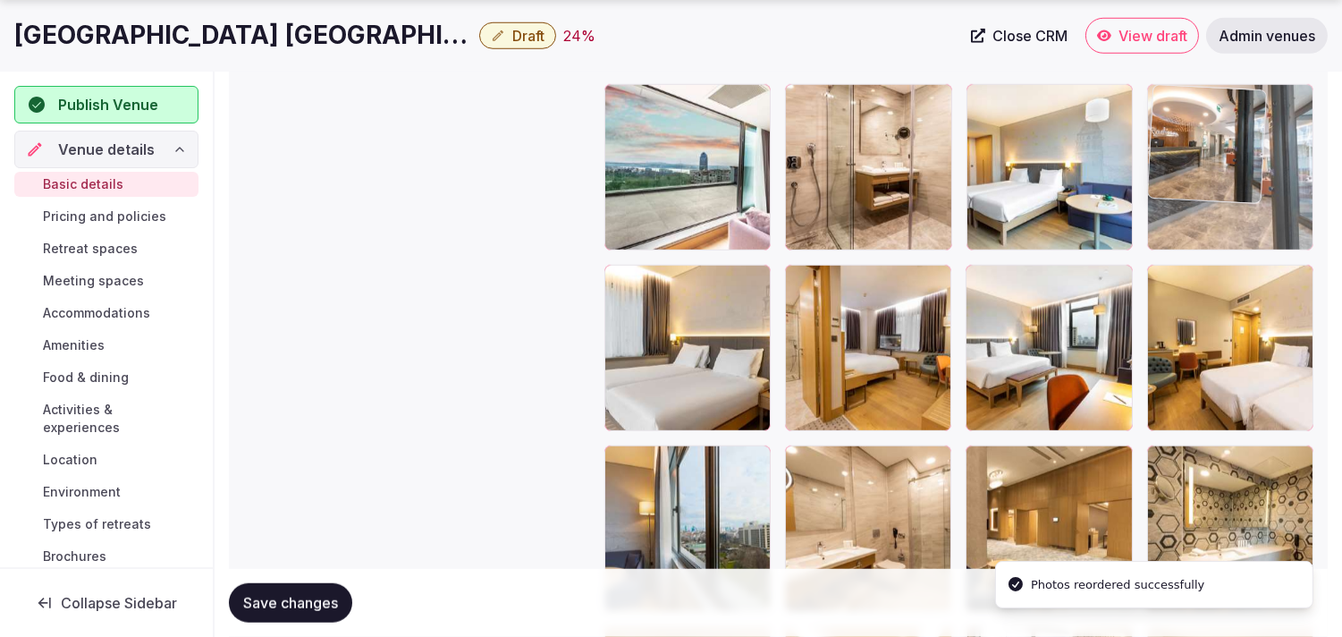
drag, startPoint x: 1160, startPoint y: 469, endPoint x: 1173, endPoint y: 123, distance: 347.2
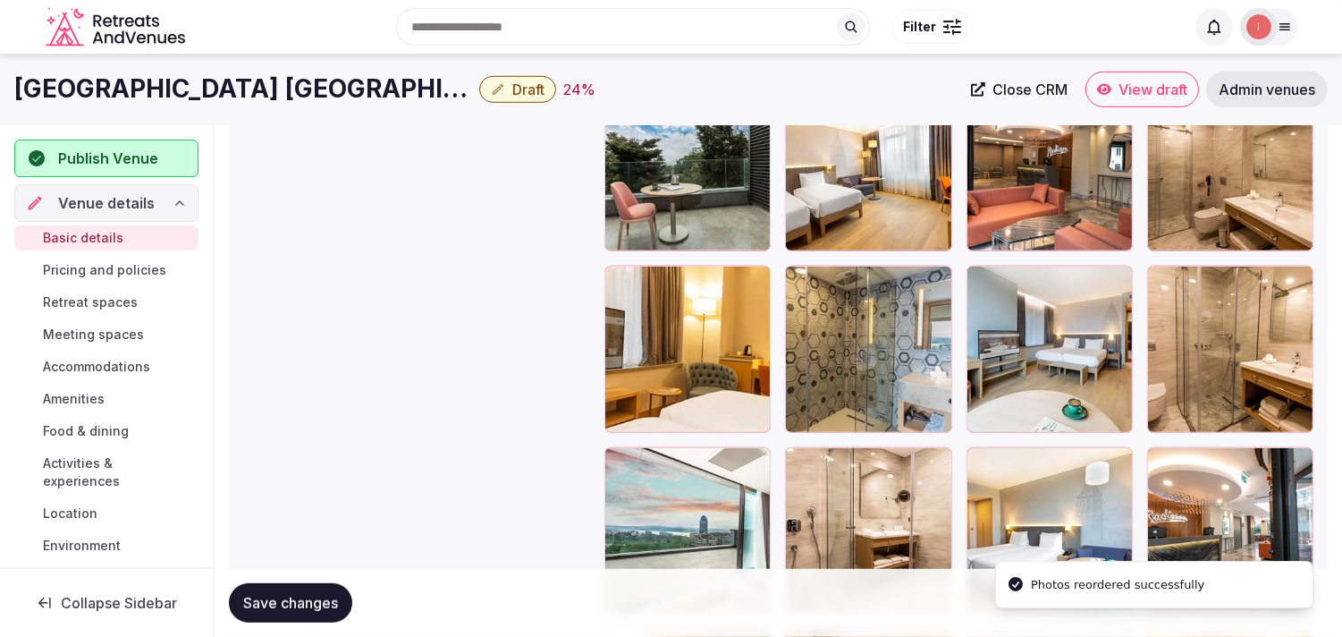
scroll to position [2235, 0]
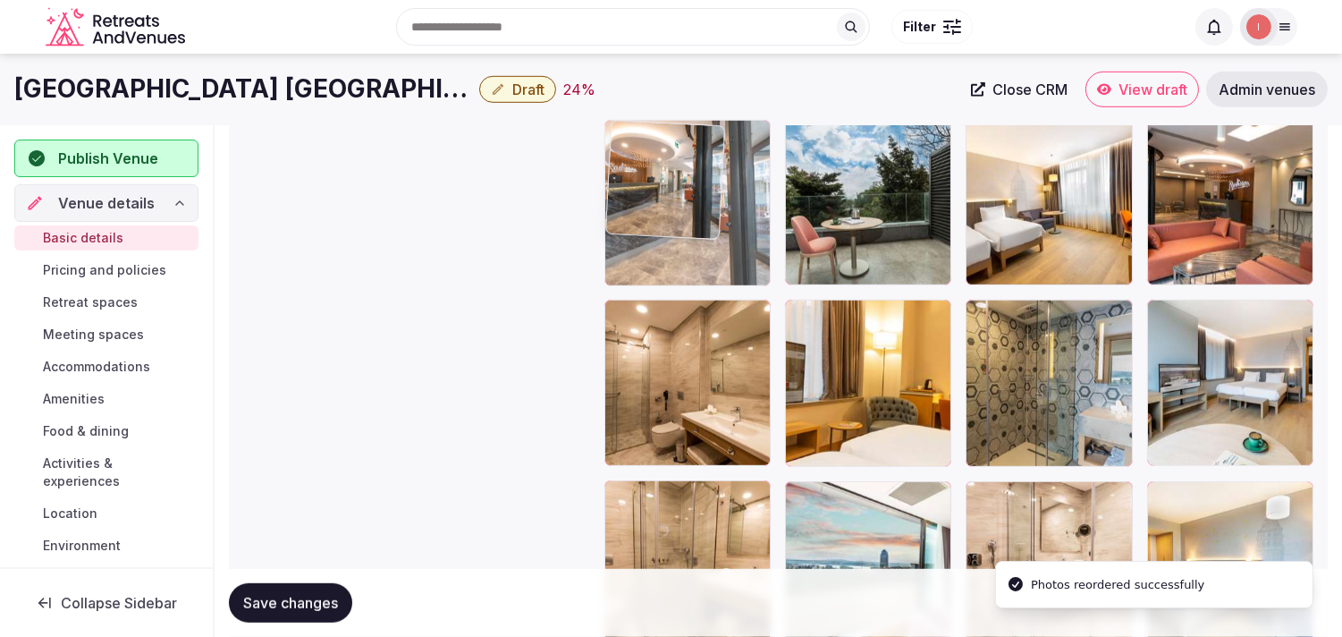
drag, startPoint x: 1160, startPoint y: 488, endPoint x: 608, endPoint y: 229, distance: 609.6
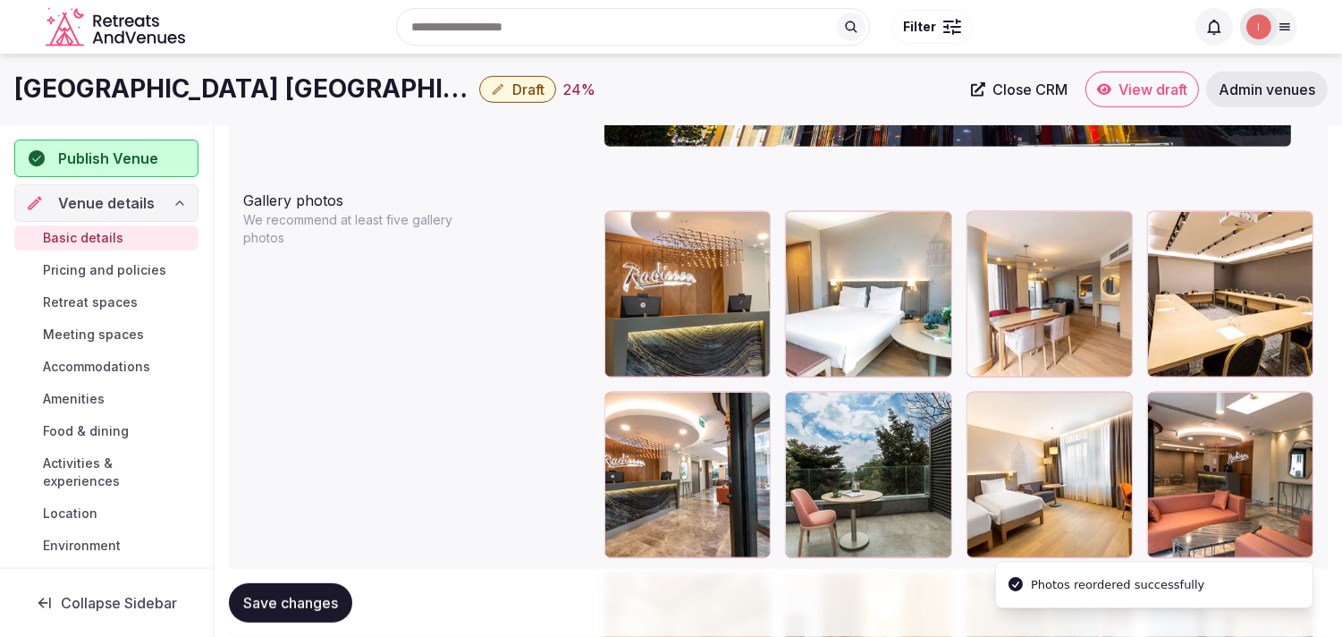
scroll to position [1937, 0]
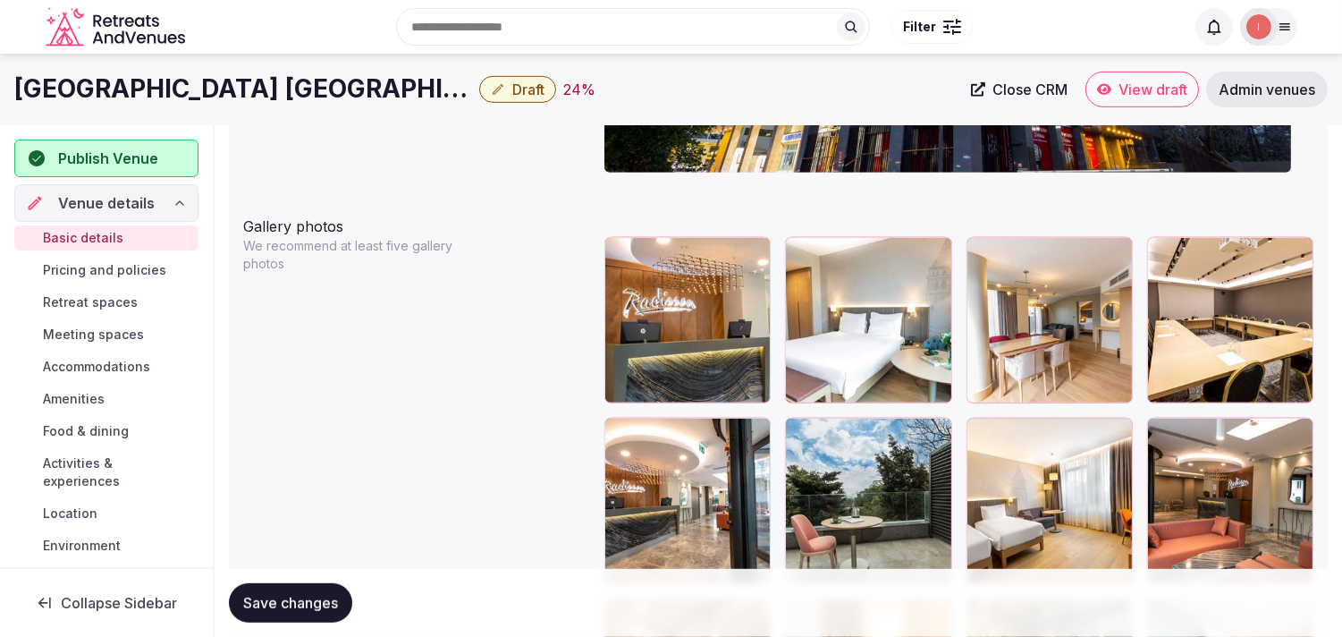
click at [298, 604] on span "Save changes" at bounding box center [290, 603] width 95 height 18
click at [512, 85] on span "Draft" at bounding box center [528, 89] width 32 height 18
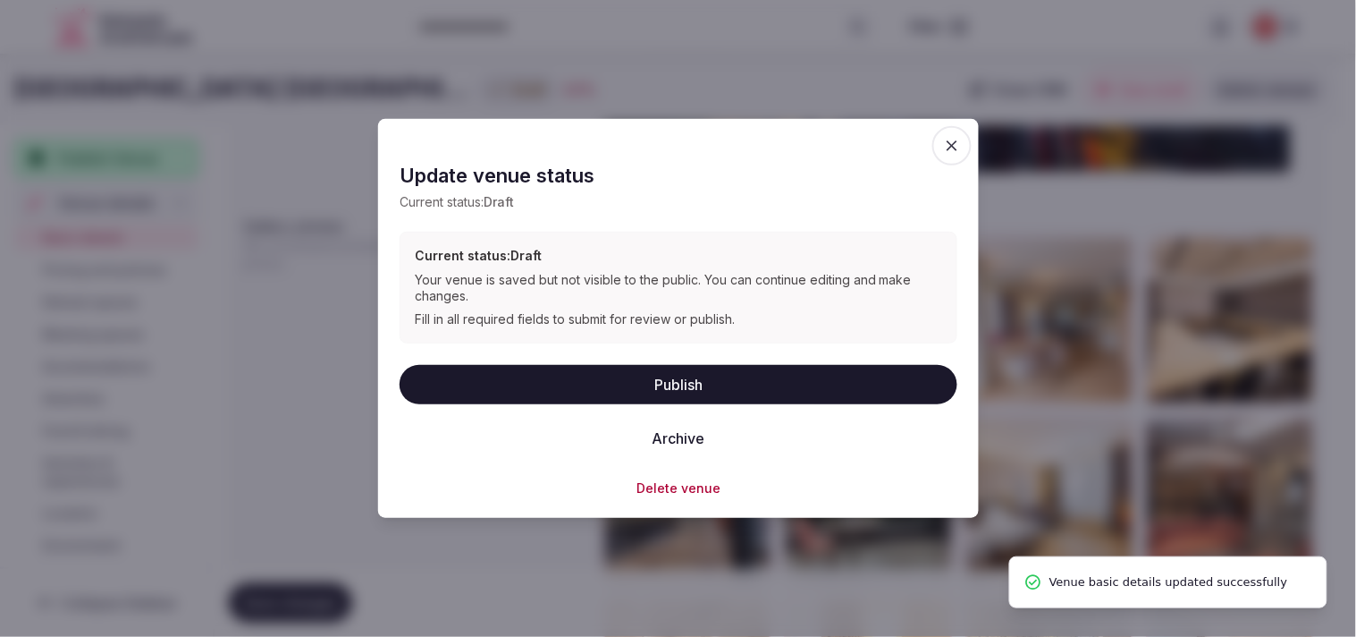
click at [616, 148] on icon "button" at bounding box center [952, 146] width 18 height 18
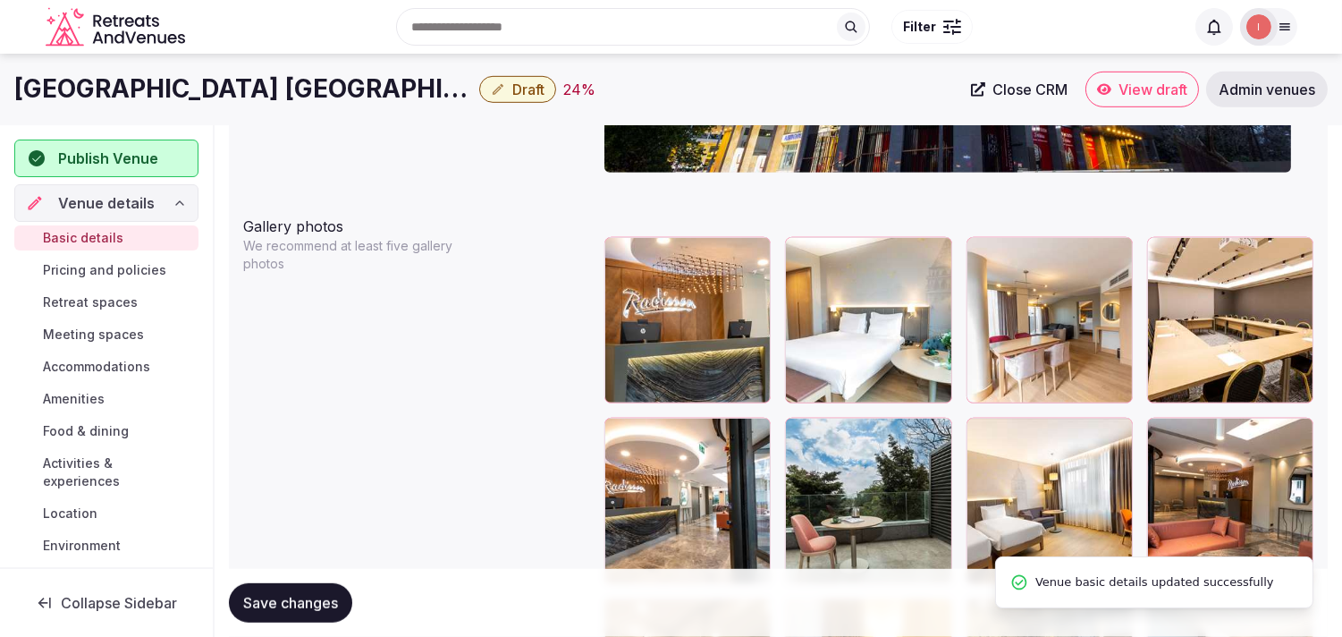
scroll to position [1838, 0]
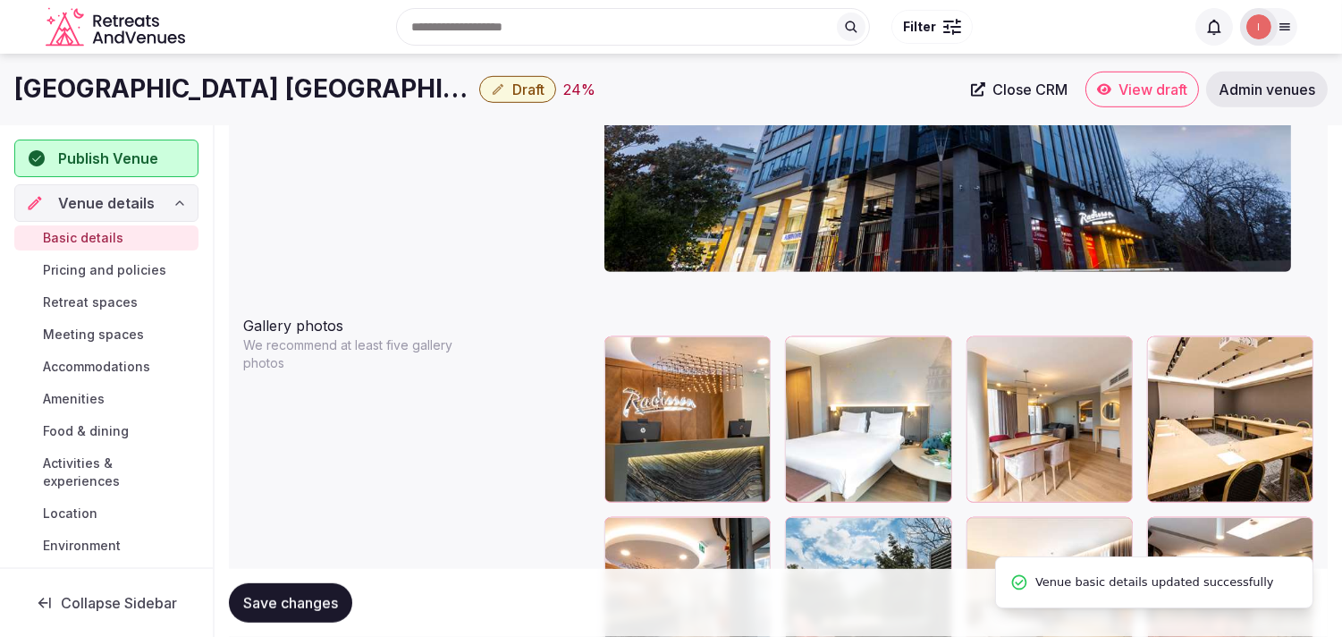
click at [87, 154] on span "Publish Venue" at bounding box center [108, 158] width 100 height 21
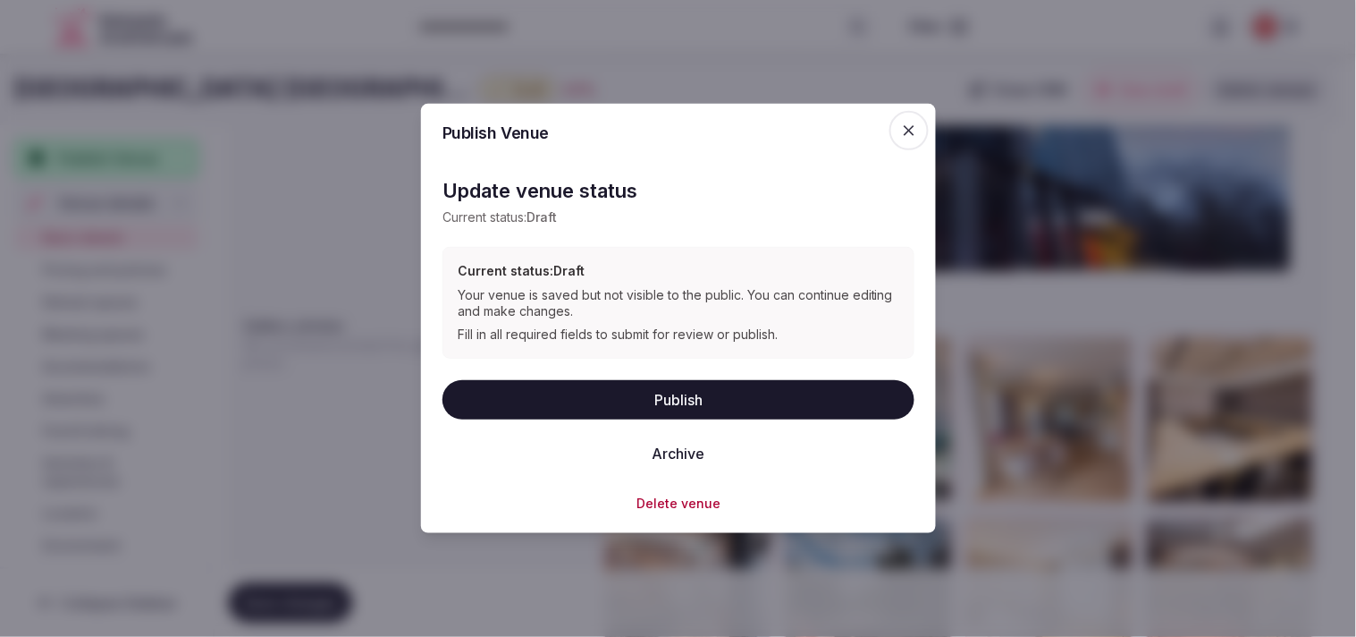
click at [616, 405] on button "Publish" at bounding box center [679, 398] width 472 height 39
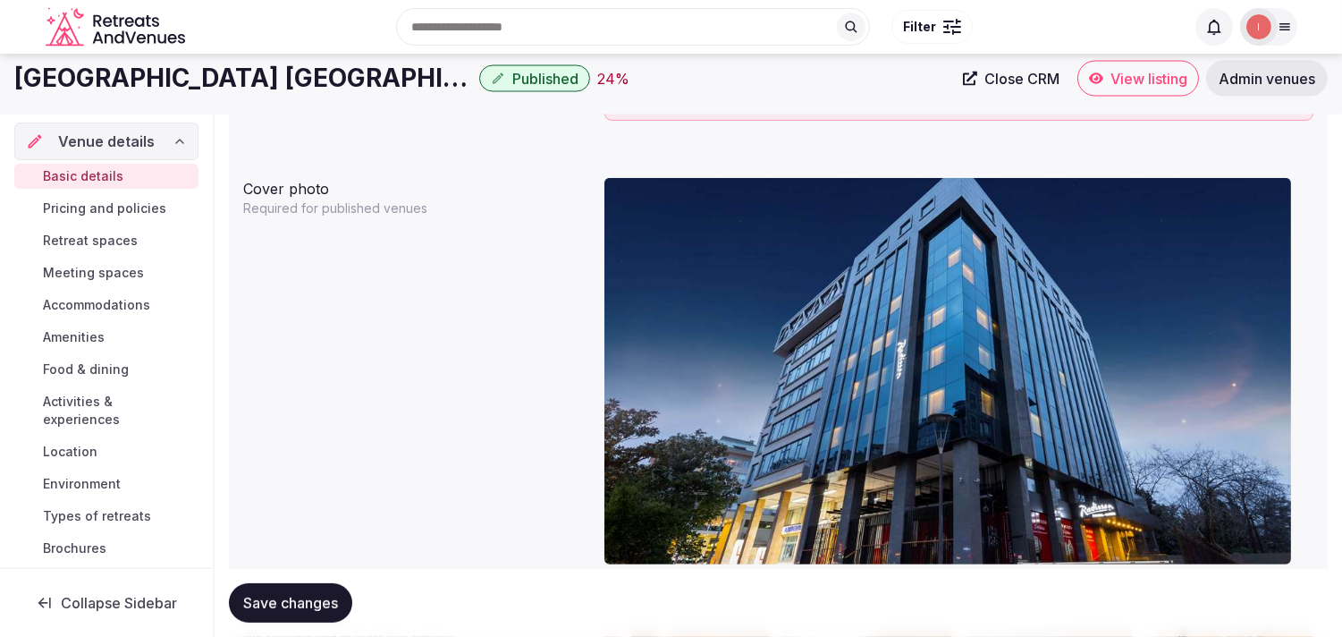
scroll to position [1540, 0]
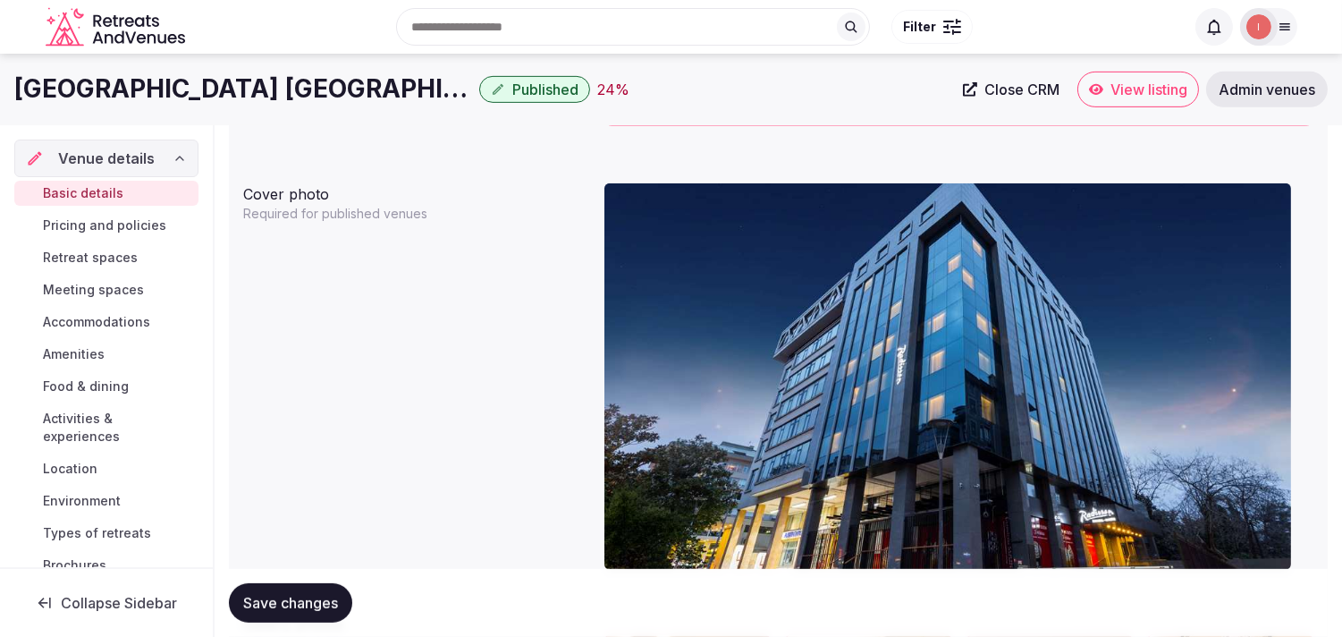
click at [127, 224] on span "Pricing and policies" at bounding box center [104, 225] width 123 height 18
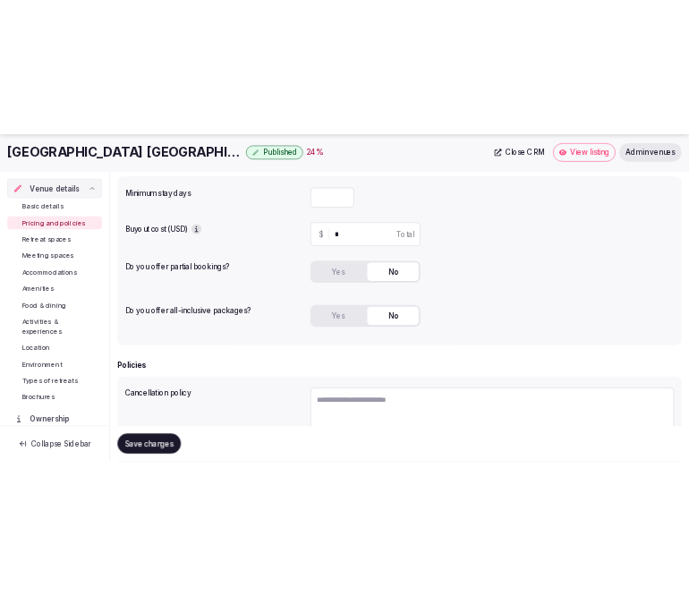
scroll to position [199, 0]
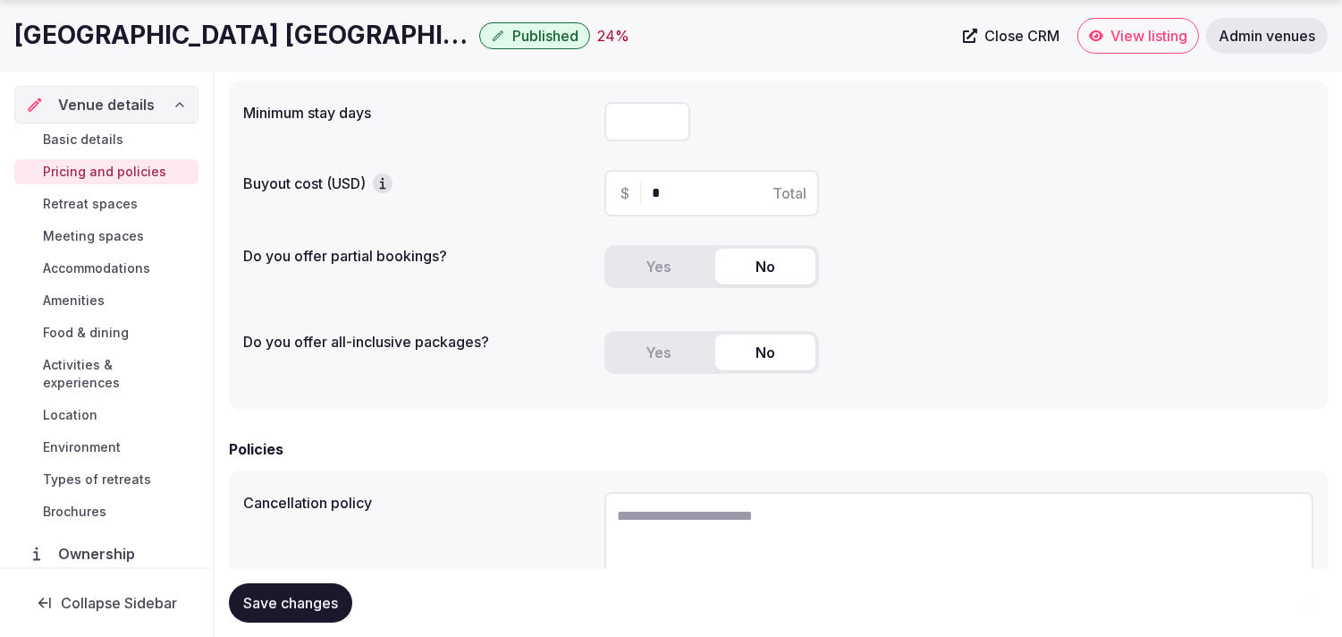
click at [616, 259] on button "Yes" at bounding box center [658, 267] width 100 height 36
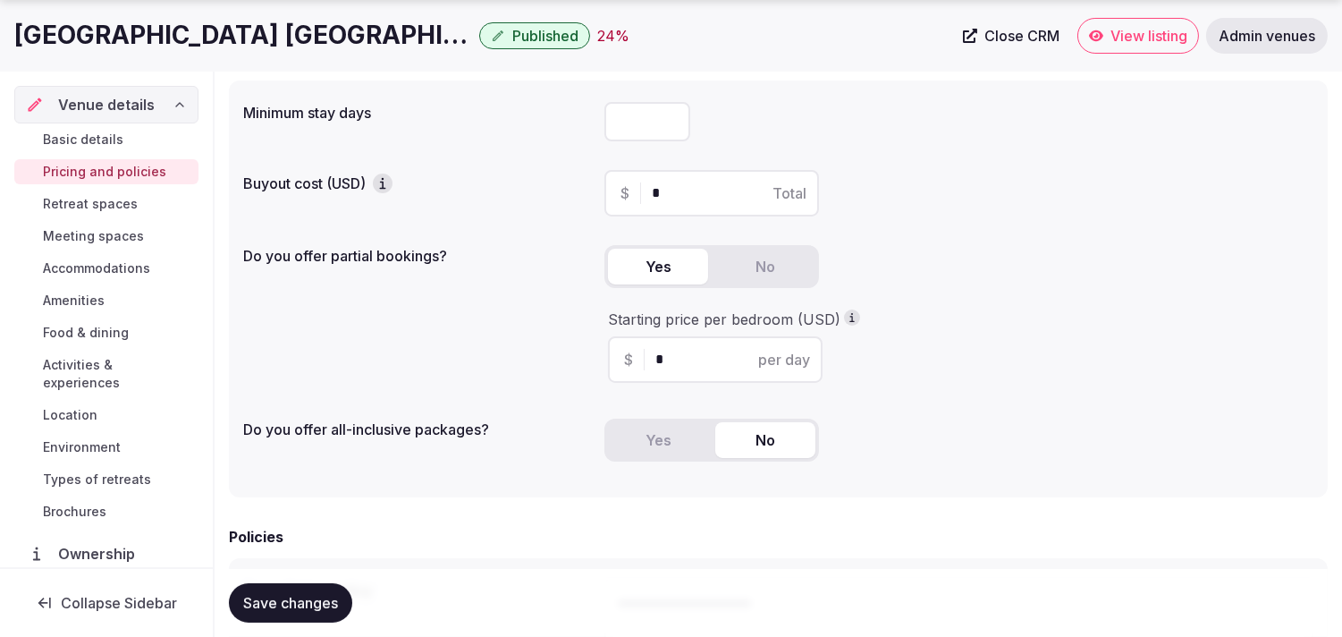
click at [360, 37] on h1 "Radisson Hotel Istanbul Harbiye" at bounding box center [243, 35] width 458 height 35
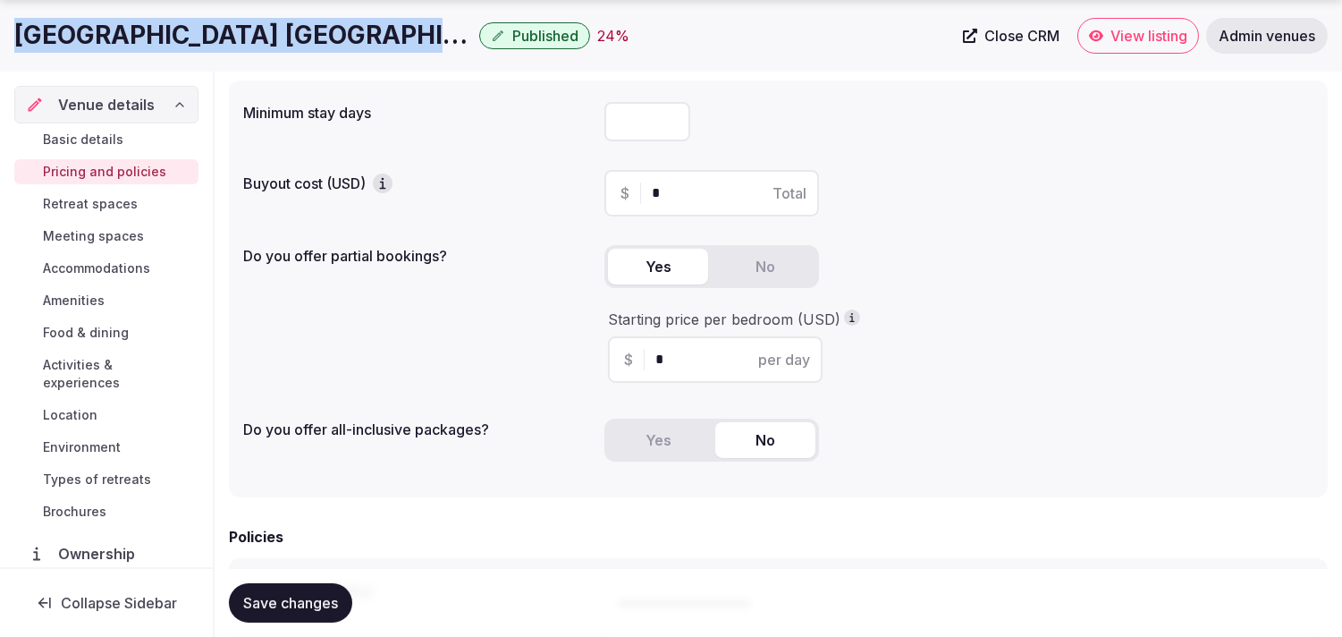
click at [360, 37] on h1 "Radisson Hotel Istanbul Harbiye" at bounding box center [243, 35] width 458 height 35
copy div "Radisson Hotel Istanbul Harbiye"
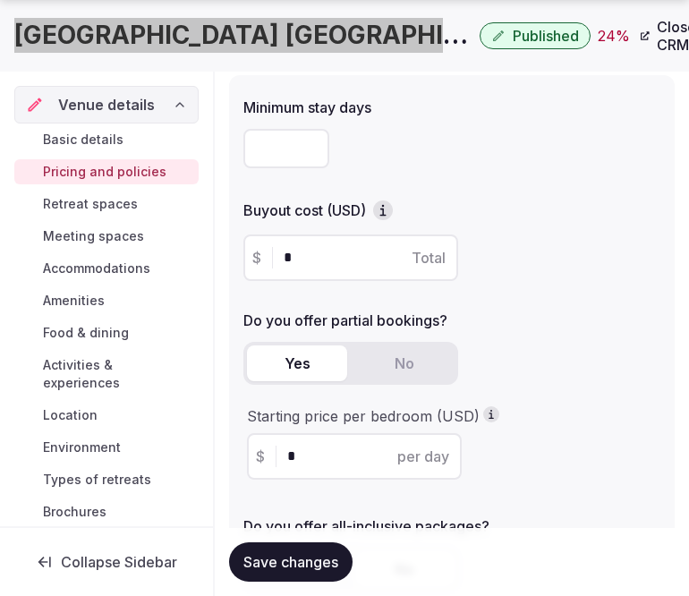
scroll to position [397, 0]
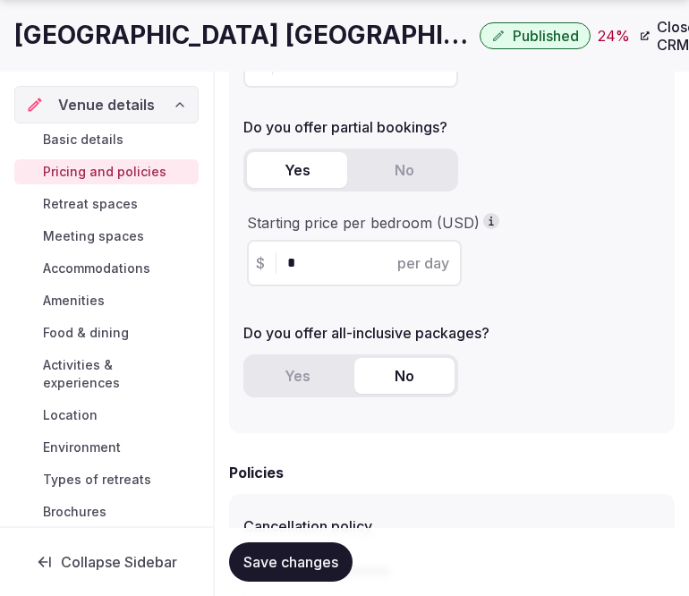
drag, startPoint x: 315, startPoint y: 256, endPoint x: 230, endPoint y: 272, distance: 86.5
click at [230, 272] on div "Minimum stay days Buyout cost (USD) $ * Total Do you offer partial bookings? Ye…" at bounding box center [451, 157] width 445 height 551
type input "***"
click at [319, 564] on span "Save changes" at bounding box center [290, 562] width 95 height 18
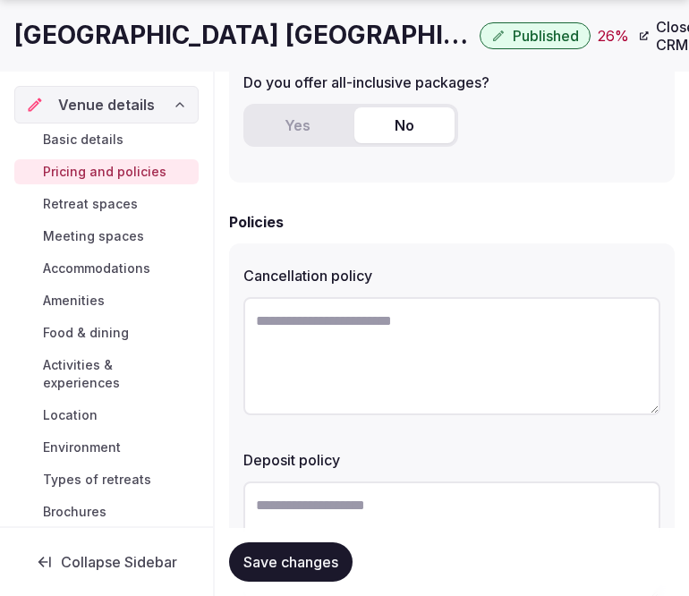
scroll to position [695, 0]
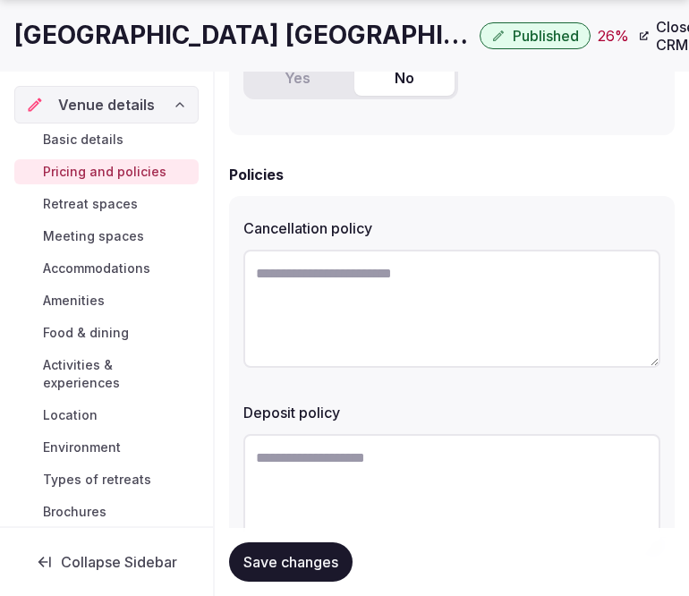
click at [358, 291] on textarea at bounding box center [451, 308] width 417 height 118
paste textarea "**********"
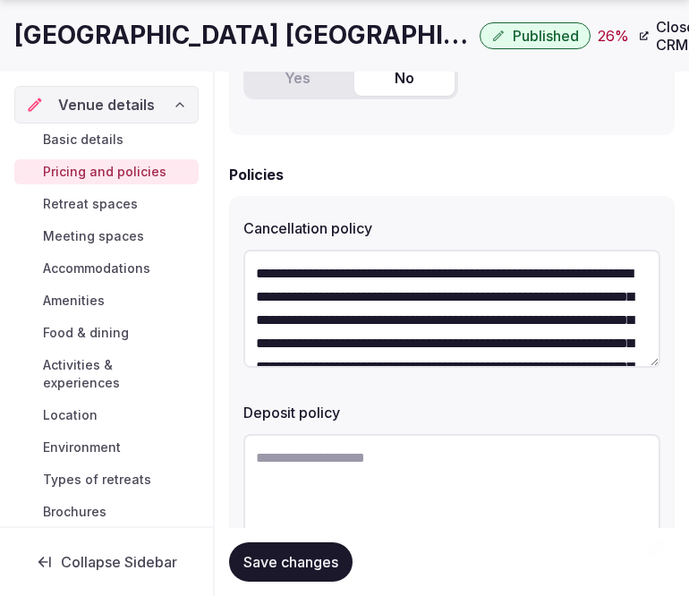
scroll to position [102, 0]
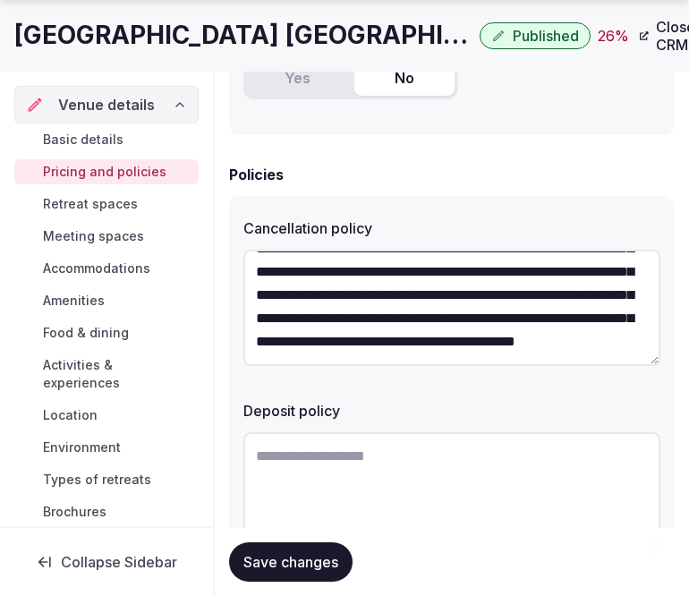
type textarea "**********"
click at [386, 469] on textarea at bounding box center [451, 491] width 417 height 118
paste textarea "**********"
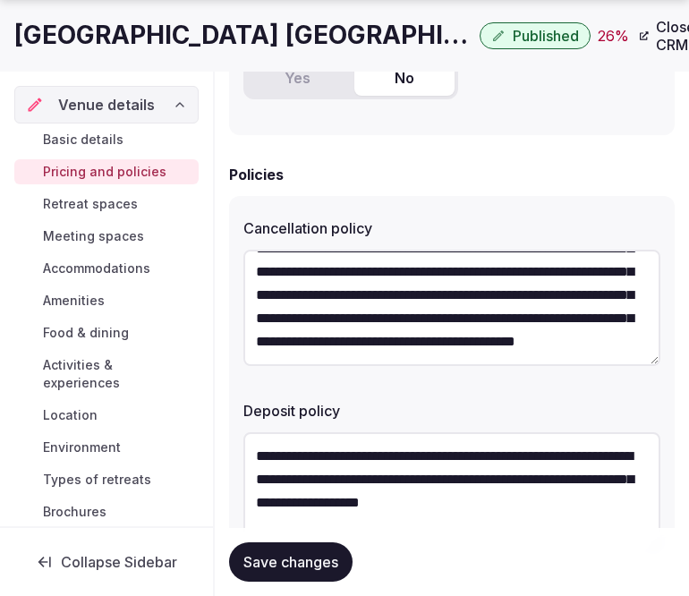
type textarea "**********"
click at [308, 561] on span "Save changes" at bounding box center [290, 562] width 95 height 18
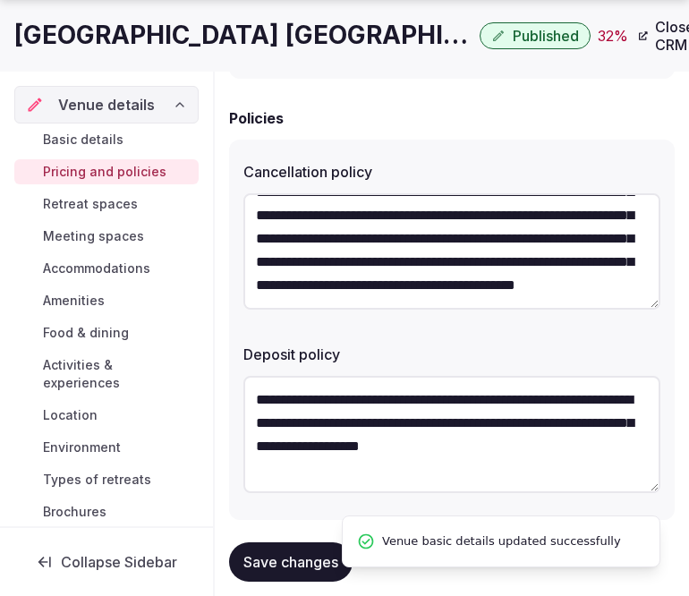
scroll to position [782, 0]
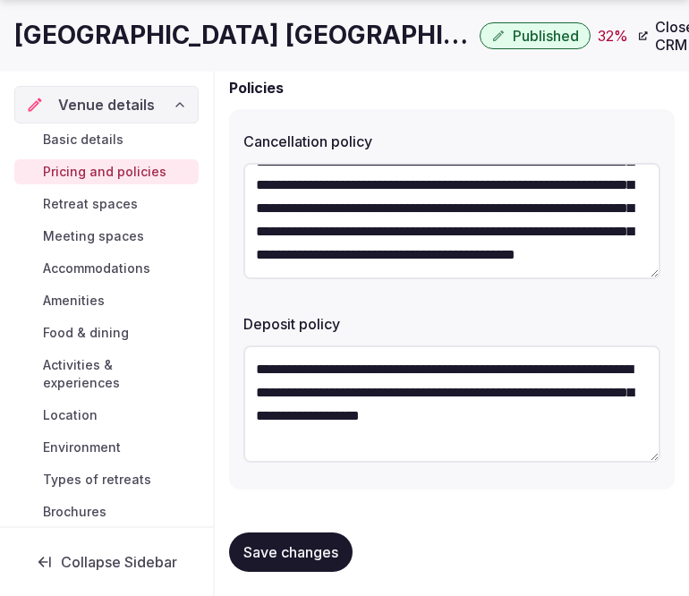
drag, startPoint x: 306, startPoint y: 559, endPoint x: 309, endPoint y: 548, distance: 11.3
click at [309, 552] on button "Save changes" at bounding box center [290, 551] width 123 height 39
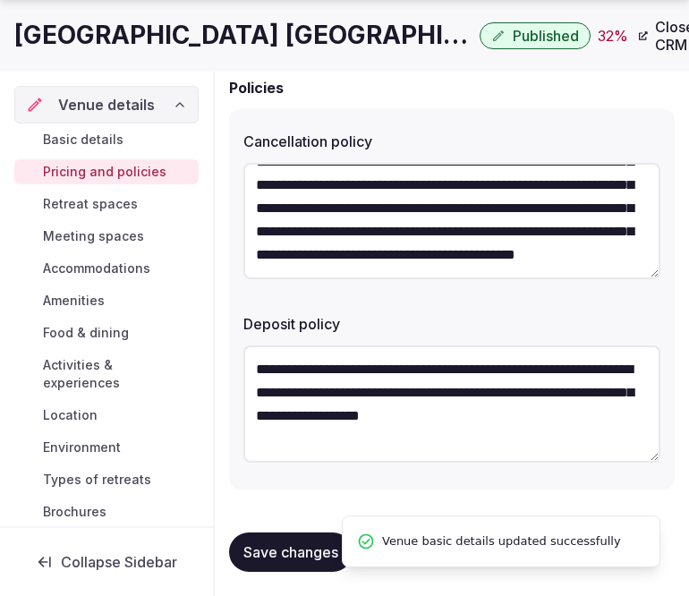
click at [114, 198] on span "Retreat spaces" at bounding box center [90, 204] width 95 height 18
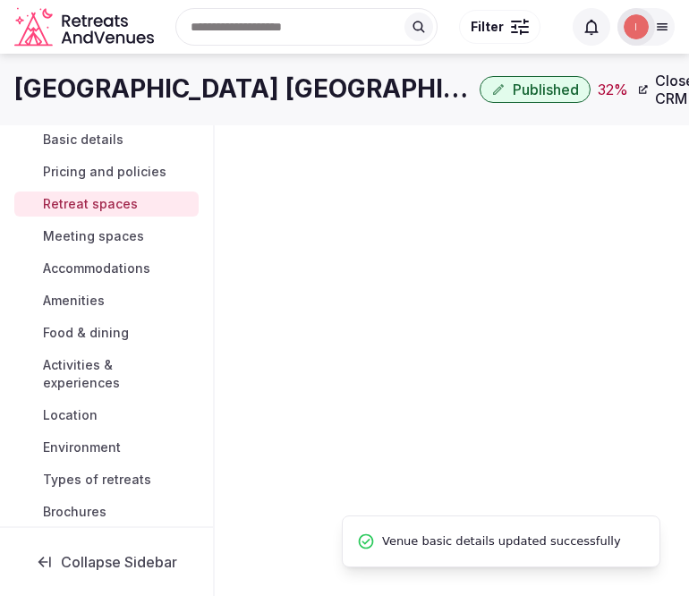
scroll to position [4, 0]
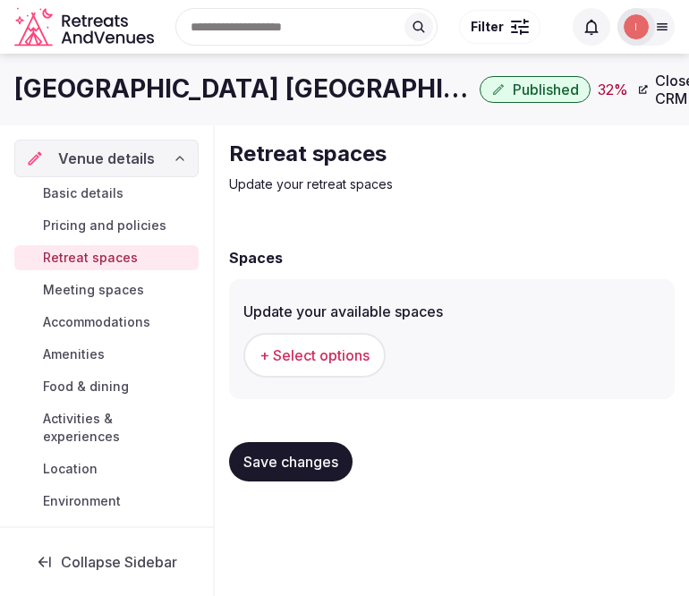
click at [298, 351] on span "+ Select options" at bounding box center [314, 355] width 110 height 20
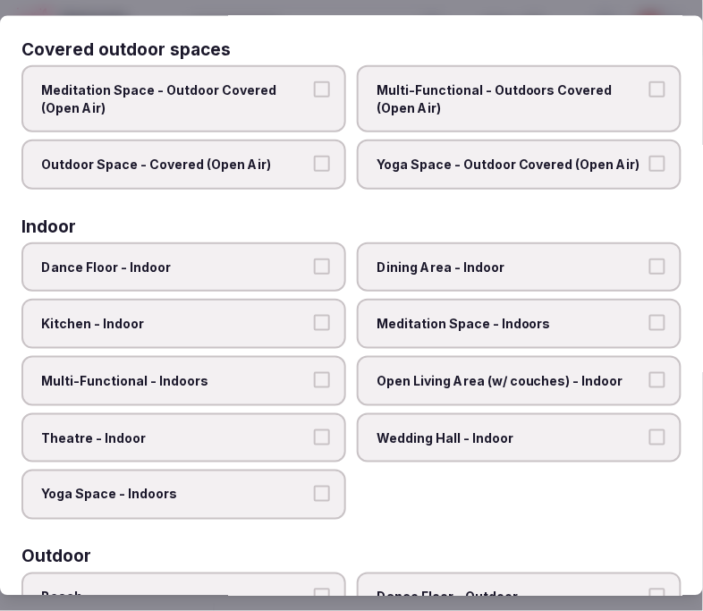
scroll to position [199, 0]
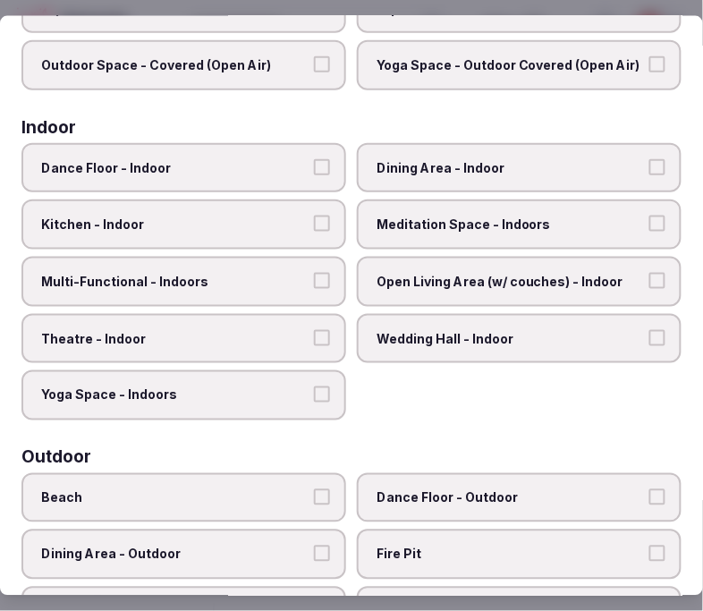
drag, startPoint x: 430, startPoint y: 225, endPoint x: 359, endPoint y: 247, distance: 74.7
click at [430, 225] on span "Meditation Space - Indoors" at bounding box center [509, 224] width 267 height 18
click at [616, 225] on button "Meditation Space - Indoors" at bounding box center [657, 223] width 16 height 16
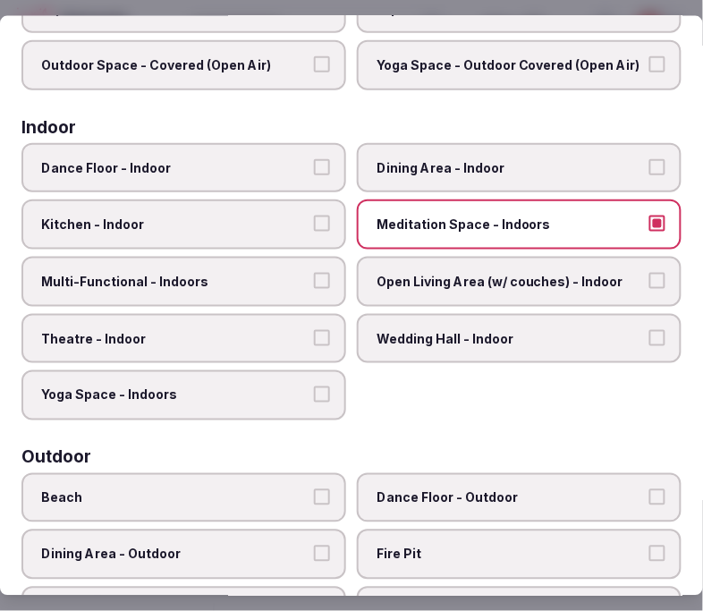
click at [282, 279] on span "Multi-Functional - Indoors" at bounding box center [174, 282] width 267 height 18
click at [314, 279] on button "Multi-Functional - Indoors" at bounding box center [322, 281] width 16 height 16
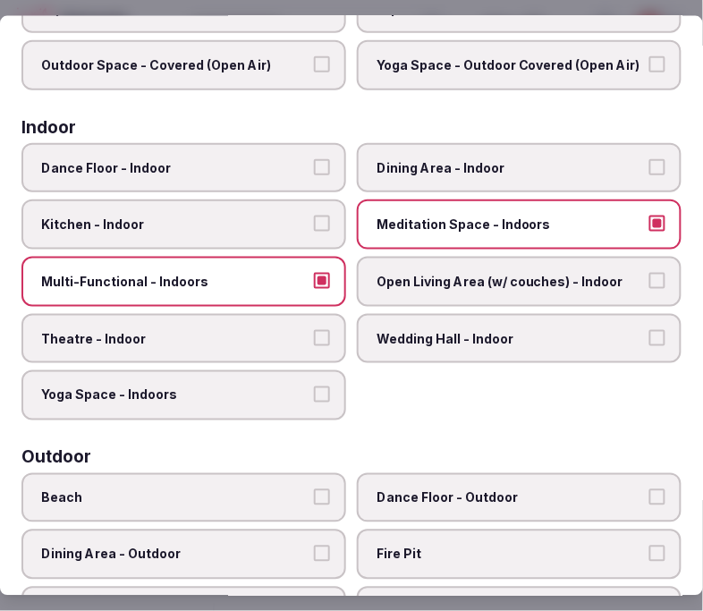
click at [272, 329] on span "Theatre - Indoor" at bounding box center [174, 338] width 267 height 18
click at [314, 329] on button "Theatre - Indoor" at bounding box center [322, 337] width 16 height 16
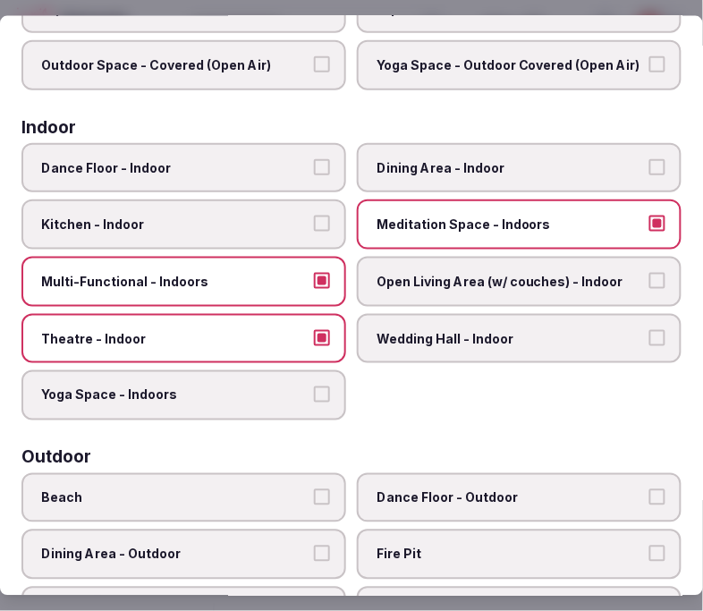
click at [449, 274] on span "Open Living Area (w/ couches) - Indoor" at bounding box center [509, 282] width 267 height 18
click at [616, 274] on button "Open Living Area (w/ couches) - Indoor" at bounding box center [657, 281] width 16 height 16
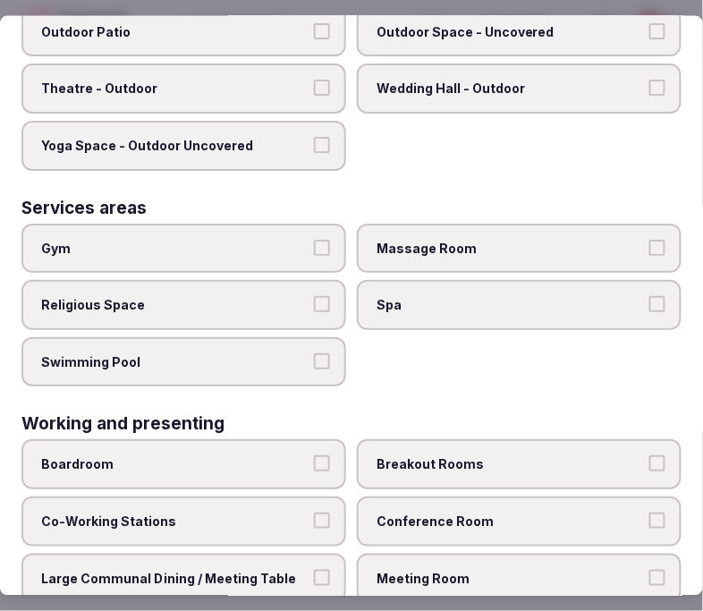
scroll to position [997, 0]
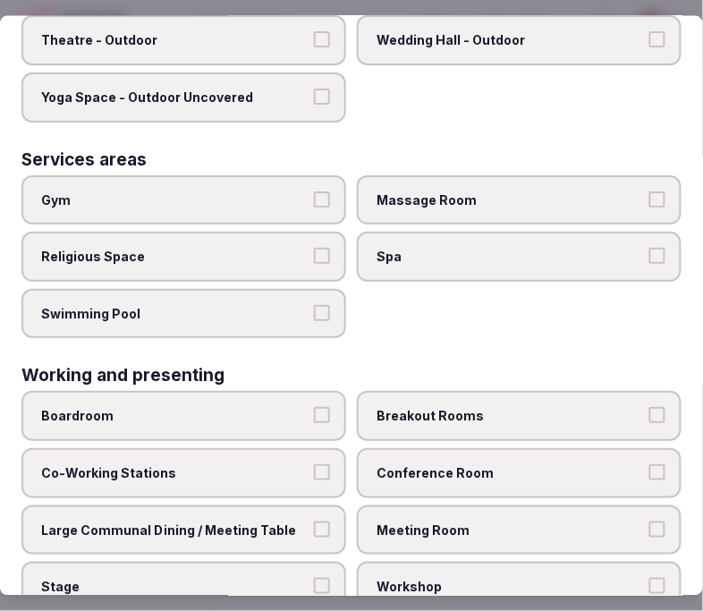
click at [432, 520] on span "Meeting Room" at bounding box center [509, 529] width 267 height 18
click at [616, 520] on button "Meeting Room" at bounding box center [657, 528] width 16 height 16
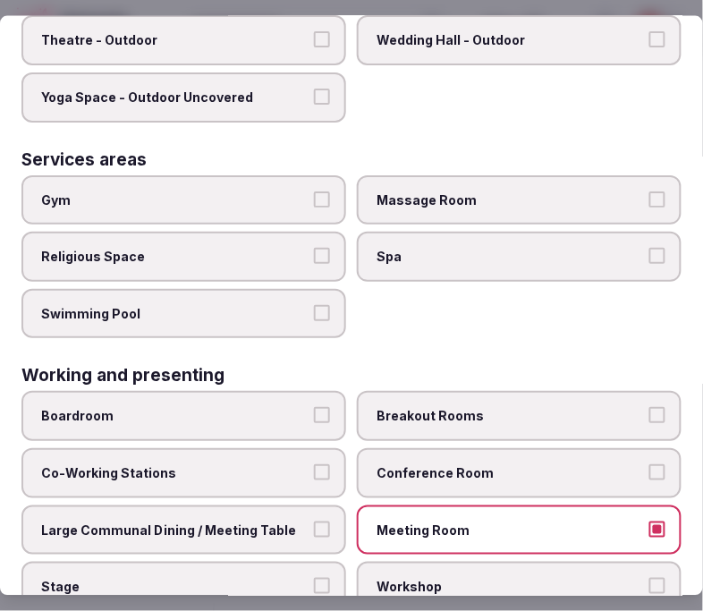
click at [444, 453] on label "Conference Room" at bounding box center [519, 473] width 325 height 50
click at [616, 464] on button "Conference Room" at bounding box center [657, 472] width 16 height 16
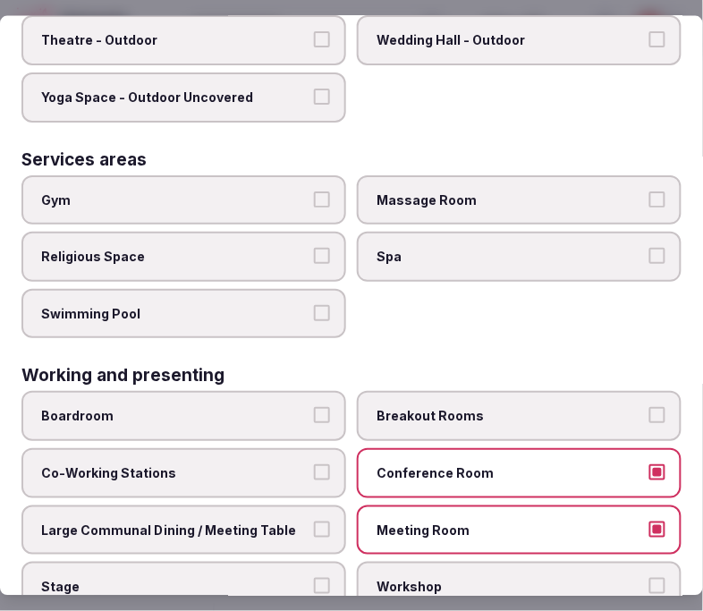
click at [291, 520] on span "Large Communal Dining / Meeting Table" at bounding box center [174, 529] width 267 height 18
click at [314, 520] on button "Large Communal Dining / Meeting Table" at bounding box center [322, 528] width 16 height 16
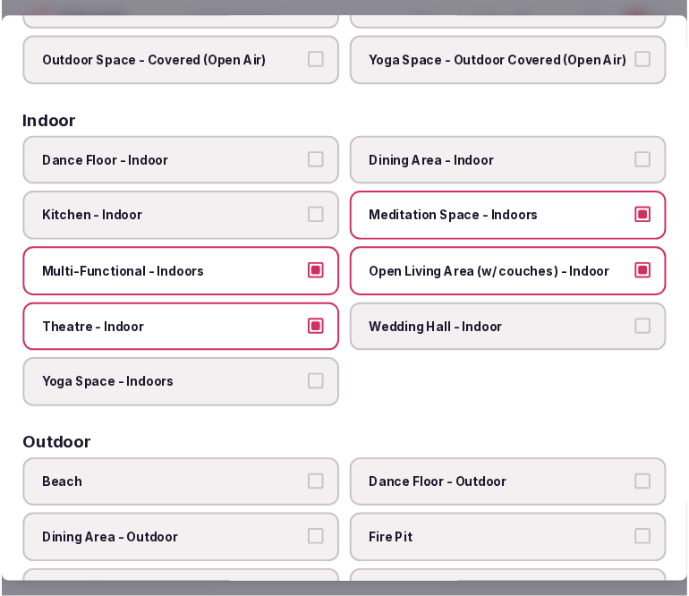
scroll to position [0, 0]
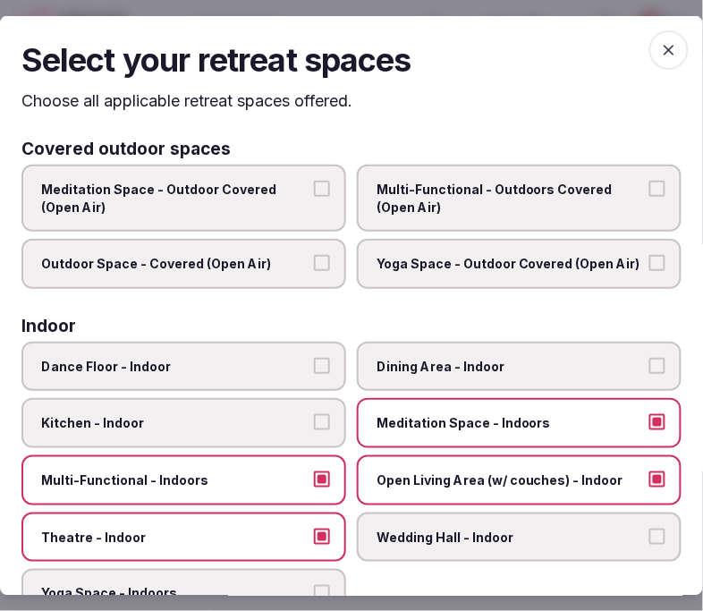
click at [616, 59] on span "button" at bounding box center [668, 49] width 39 height 39
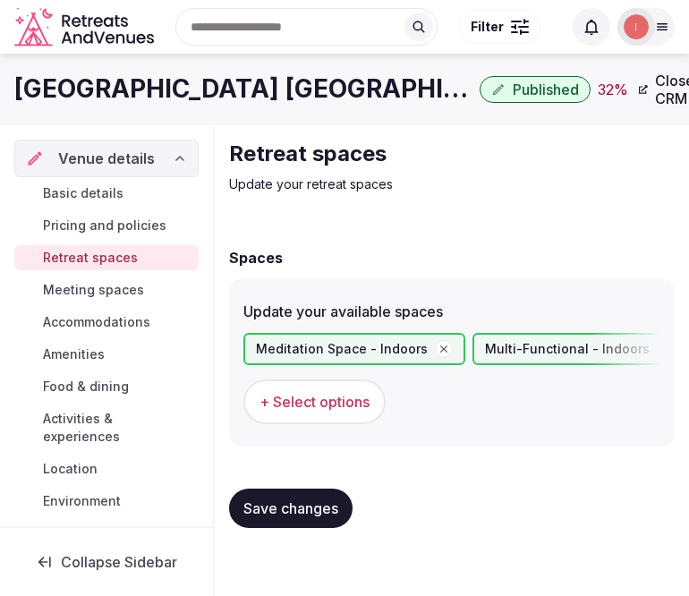
click at [326, 499] on span "Save changes" at bounding box center [290, 508] width 95 height 18
click at [120, 275] on div "Basic details Pricing and policies Retreat spaces Meeting spaces Accommodations…" at bounding box center [106, 379] width 184 height 404
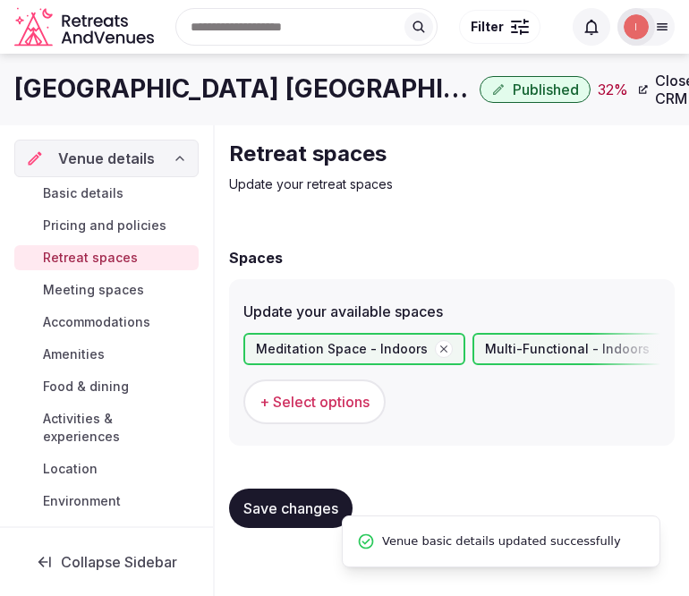
click at [119, 297] on span "Meeting spaces" at bounding box center [93, 290] width 101 height 18
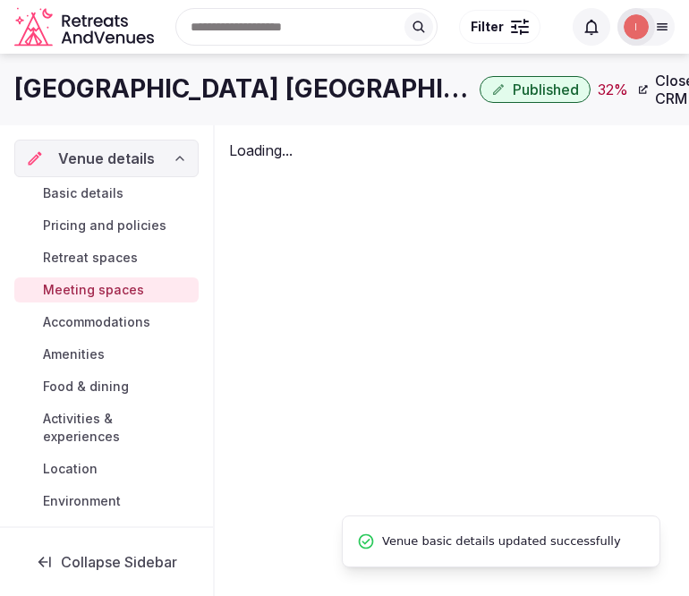
click at [119, 291] on span "Meeting spaces" at bounding box center [93, 290] width 101 height 18
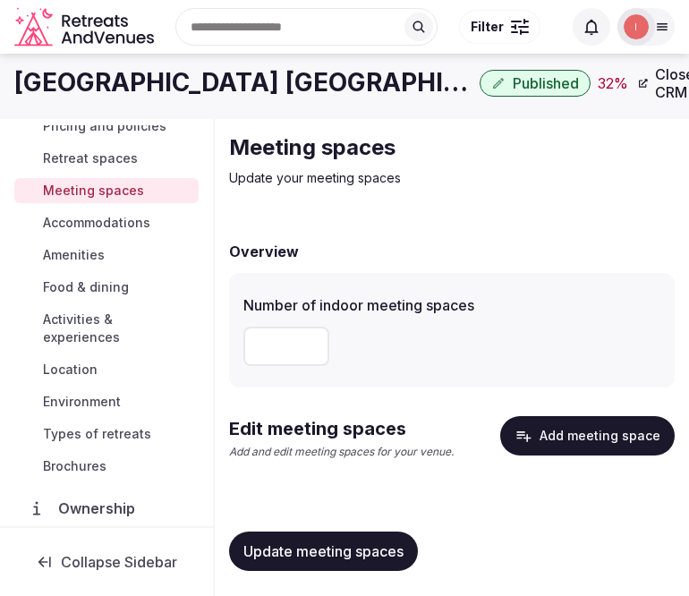
scroll to position [9, 0]
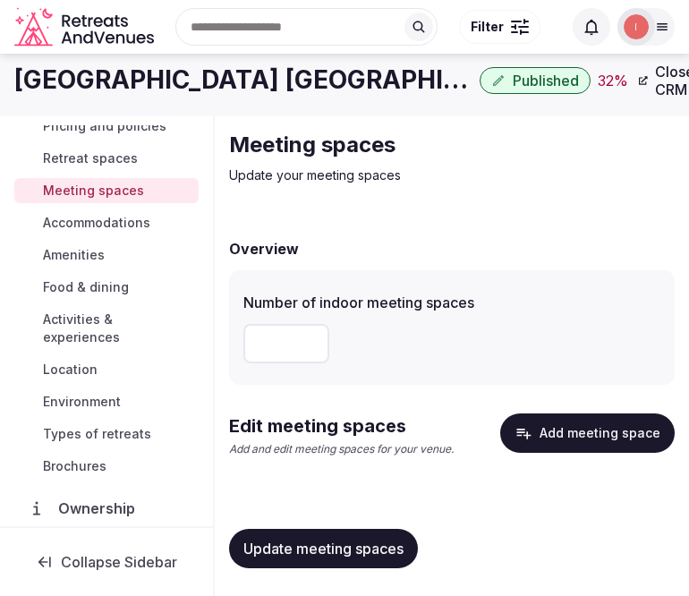
click at [600, 420] on button "Add meeting space" at bounding box center [587, 432] width 174 height 39
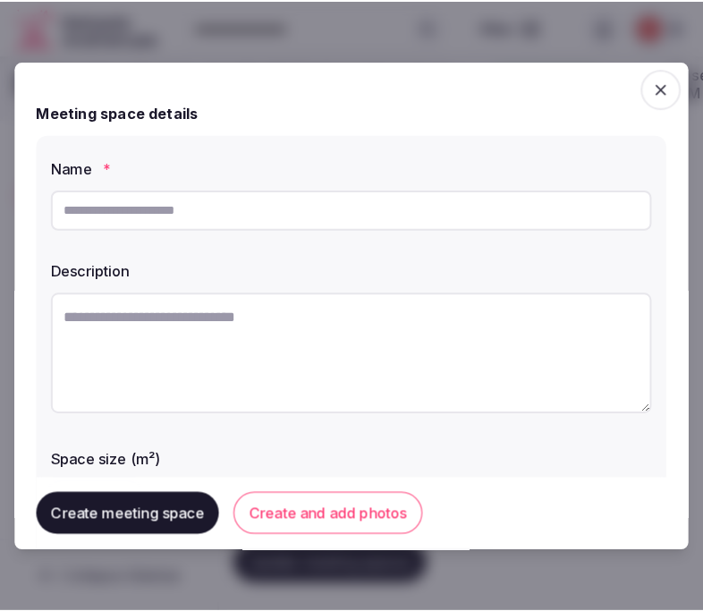
scroll to position [0, 0]
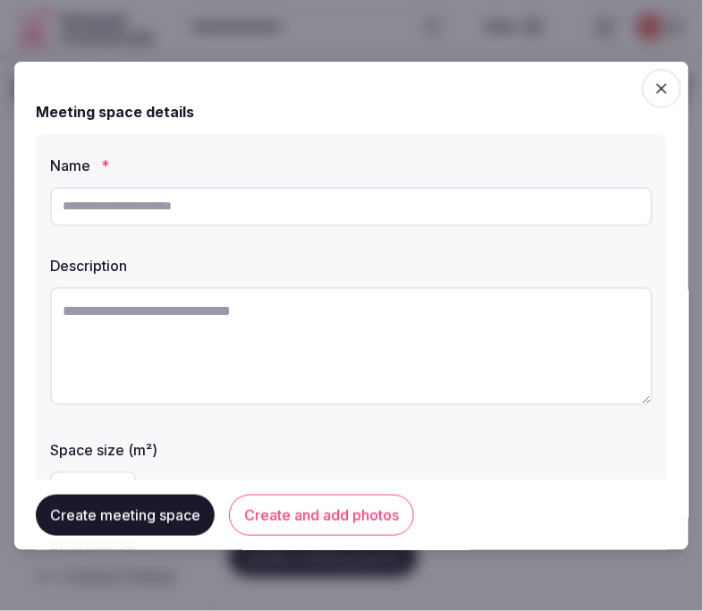
click at [379, 209] on input "text" at bounding box center [351, 205] width 603 height 39
paste input "**********"
type input "**********"
drag, startPoint x: 667, startPoint y: 449, endPoint x: 512, endPoint y: 329, distance: 195.7
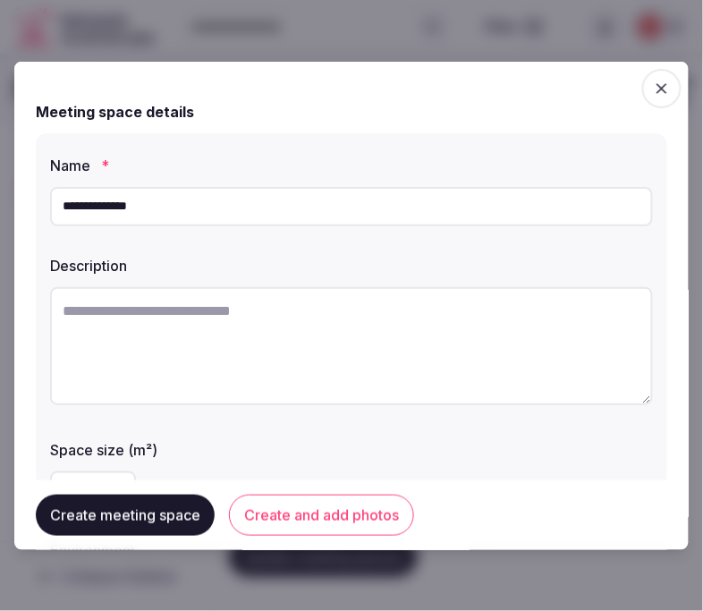
click at [512, 329] on textarea at bounding box center [351, 345] width 603 height 118
paste textarea "**********"
click at [426, 304] on textarea "**********" at bounding box center [344, 344] width 588 height 116
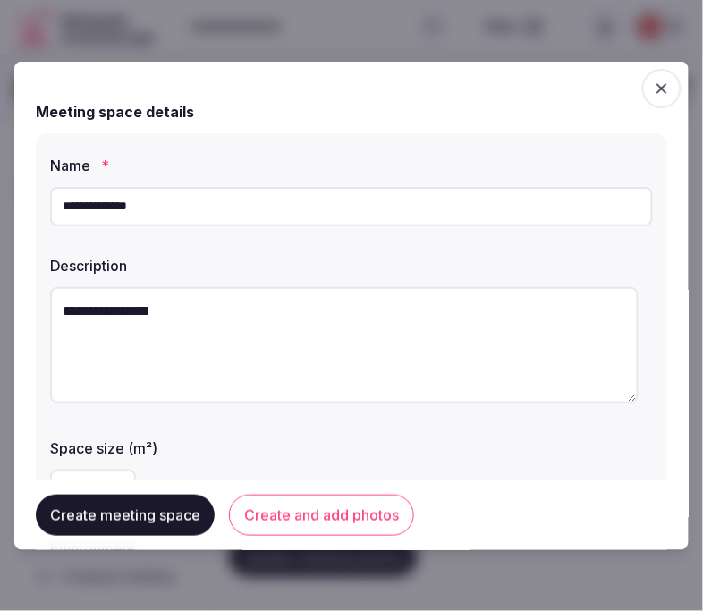
paste textarea "**********"
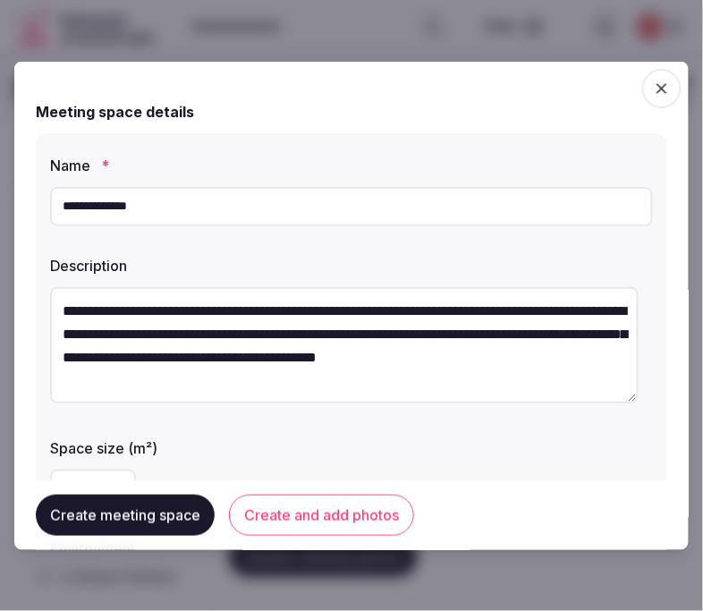
scroll to position [10, 0]
type textarea "**********"
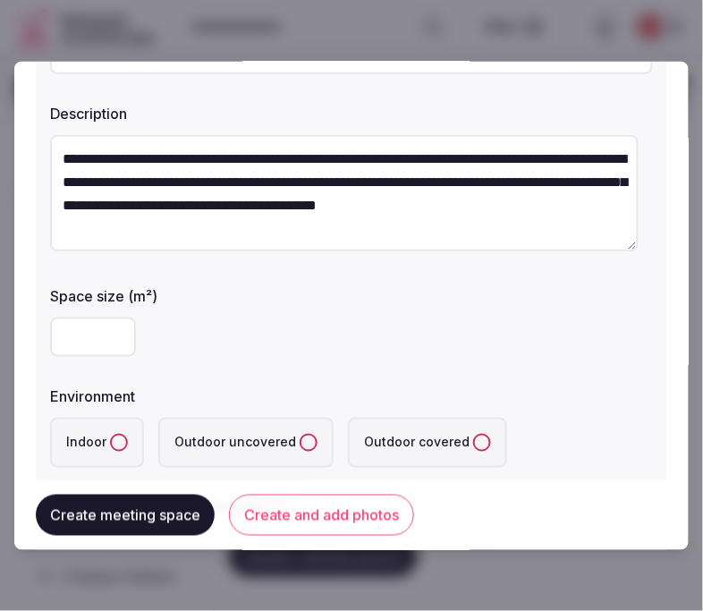
scroll to position [199, 0]
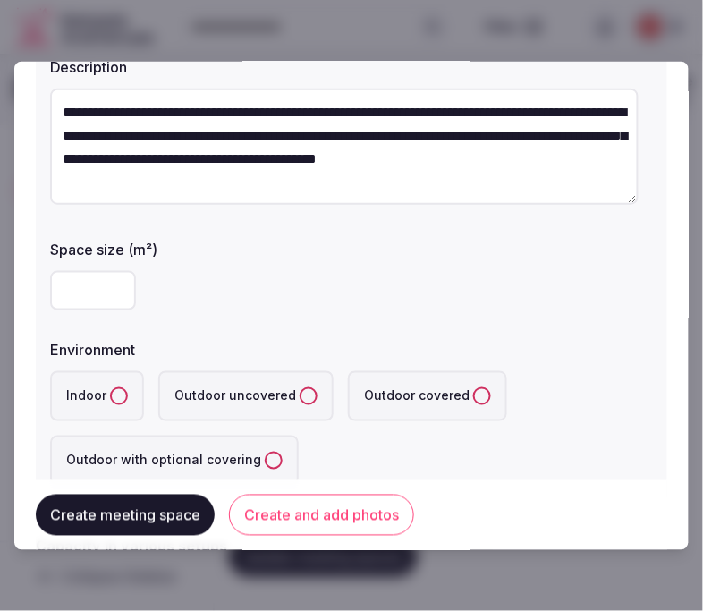
click at [93, 283] on input "number" at bounding box center [93, 289] width 86 height 39
type input "**"
click at [122, 390] on button "Indoor" at bounding box center [119, 395] width 18 height 18
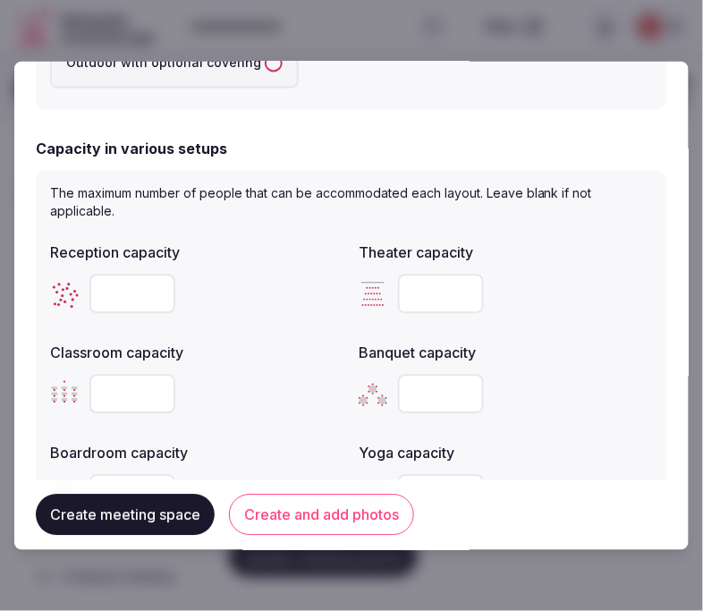
drag, startPoint x: 360, startPoint y: 508, endPoint x: 470, endPoint y: 442, distance: 128.4
click at [360, 505] on button "Create and add photos" at bounding box center [321, 514] width 185 height 41
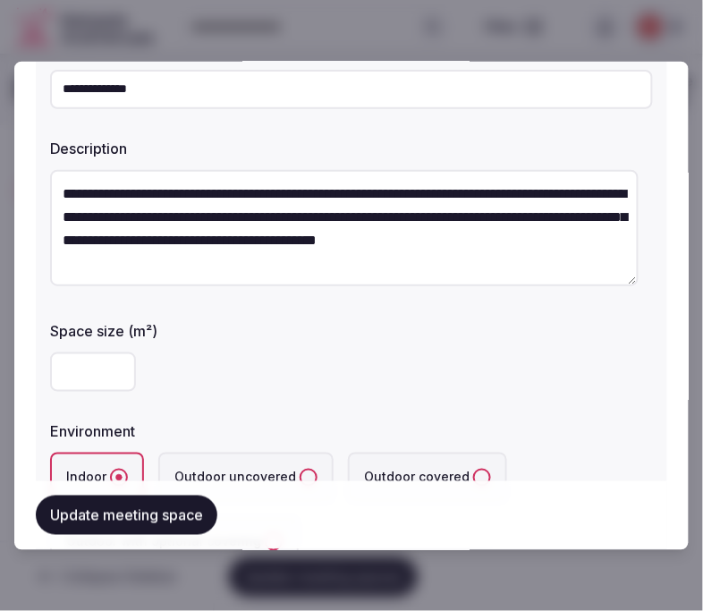
scroll to position [298, 0]
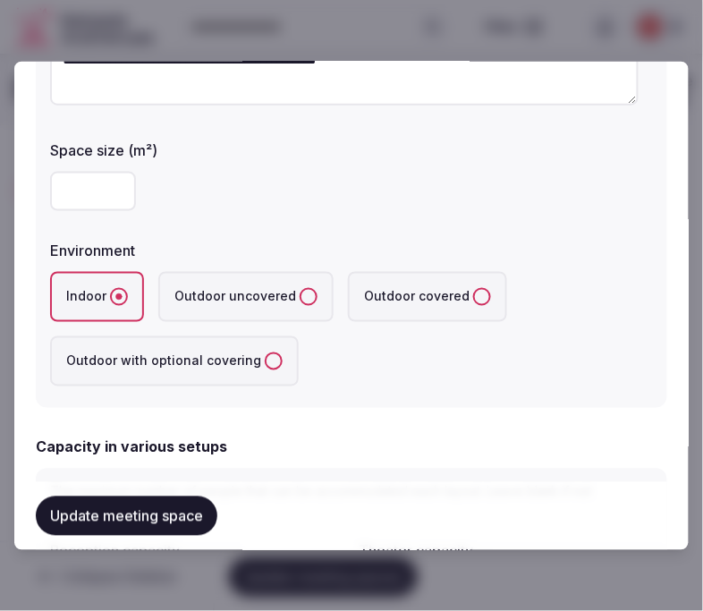
drag, startPoint x: 91, startPoint y: 175, endPoint x: 64, endPoint y: 183, distance: 28.0
click at [64, 183] on input "**" at bounding box center [93, 190] width 86 height 39
click at [41, 185] on div "**********" at bounding box center [351, 121] width 631 height 572
type input "**"
click at [305, 421] on form "**********" at bounding box center [351, 607] width 631 height 1645
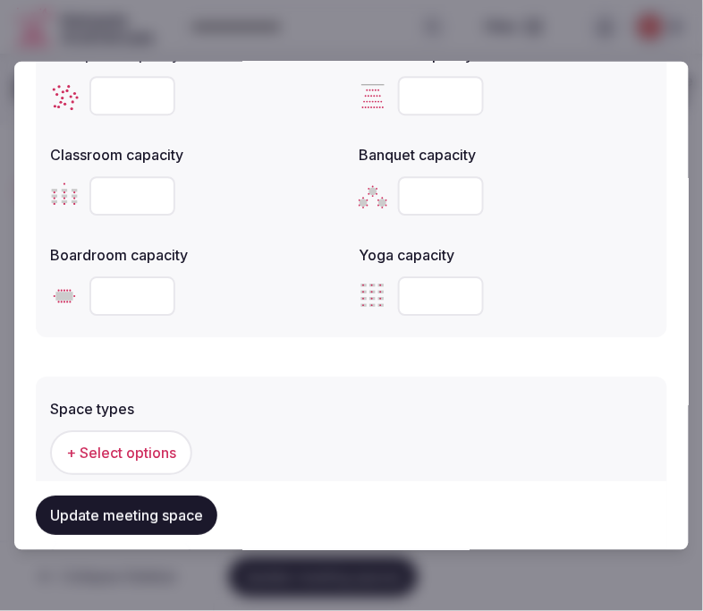
scroll to position [794, 0]
click at [107, 295] on input "number" at bounding box center [132, 294] width 86 height 39
type input "**"
click at [147, 433] on button "+ Select options" at bounding box center [121, 451] width 142 height 45
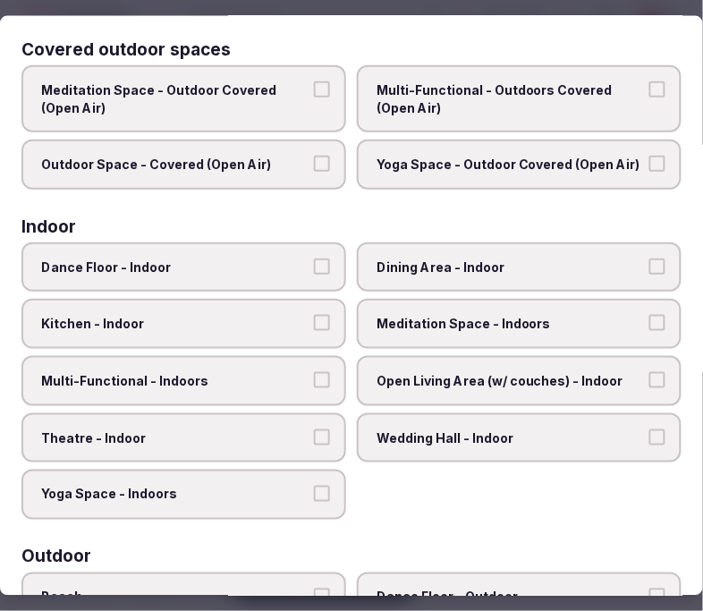
scroll to position [199, 0]
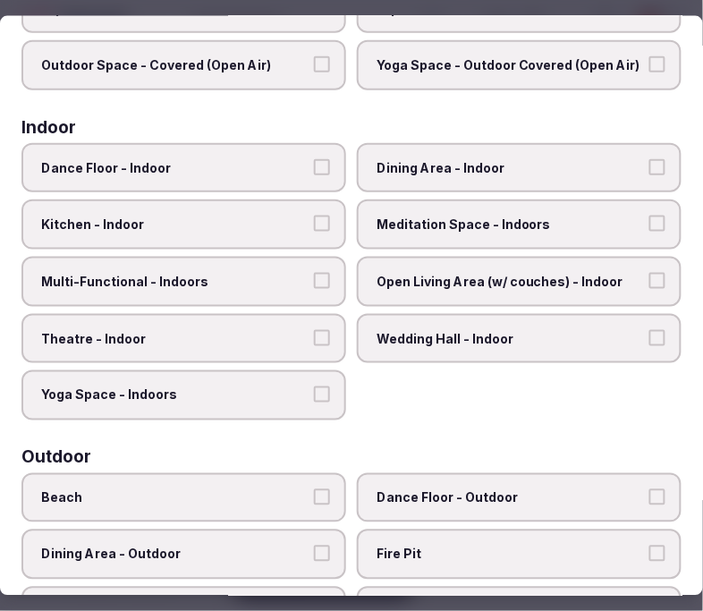
click at [467, 171] on span "Dining Area - Indoor" at bounding box center [509, 167] width 267 height 18
click at [616, 171] on button "Dining Area - Indoor" at bounding box center [657, 166] width 16 height 16
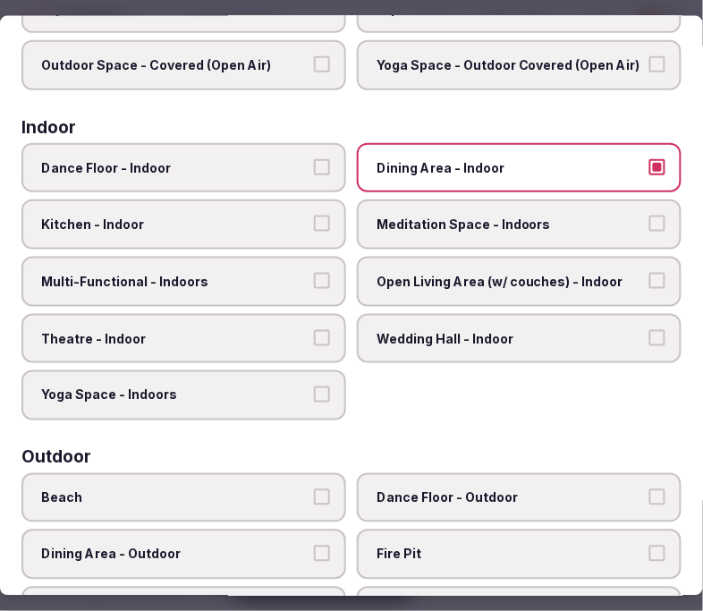
click at [616, 166] on button "Dining Area - Indoor" at bounding box center [657, 166] width 16 height 16
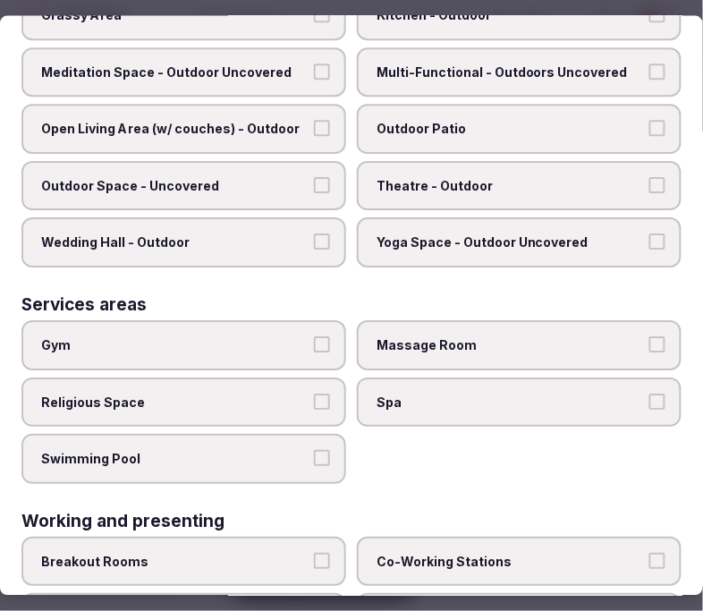
scroll to position [887, 0]
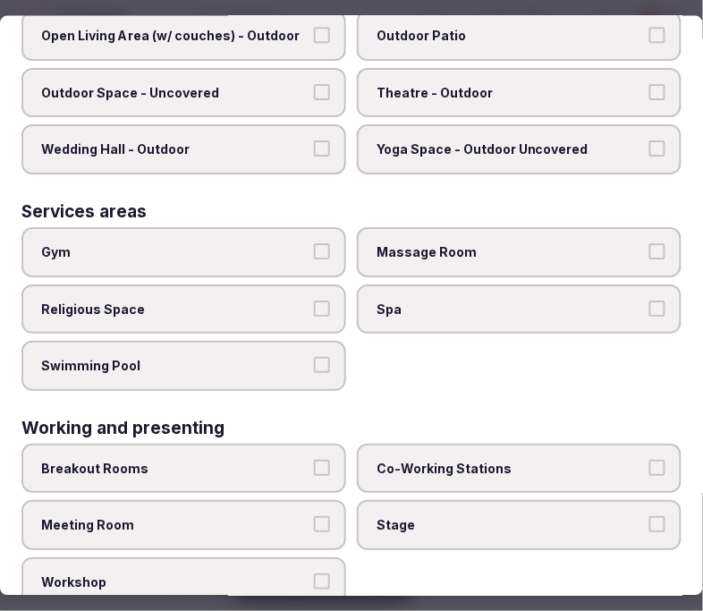
click at [319, 517] on button "Meeting Room" at bounding box center [322, 525] width 16 height 16
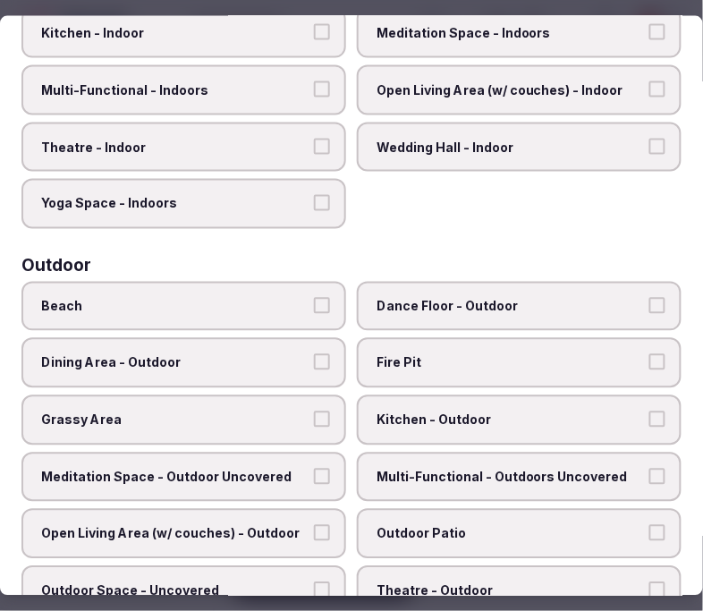
scroll to position [0, 0]
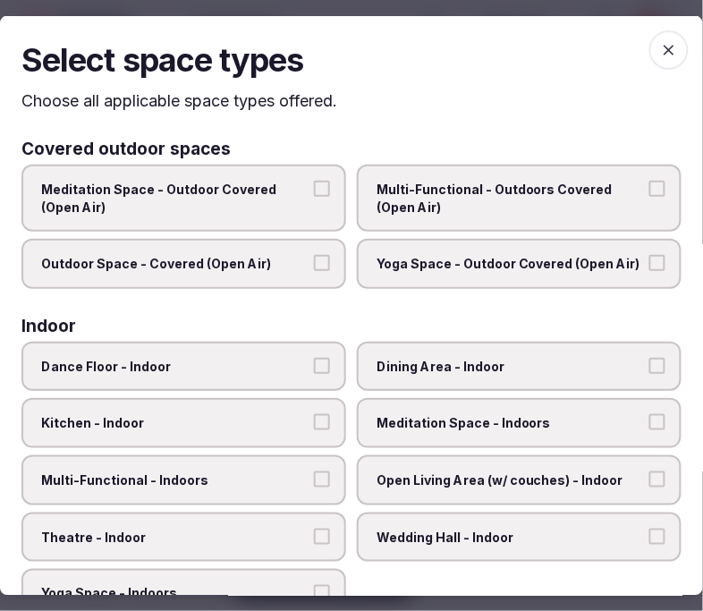
click at [616, 55] on span "button" at bounding box center [668, 49] width 39 height 39
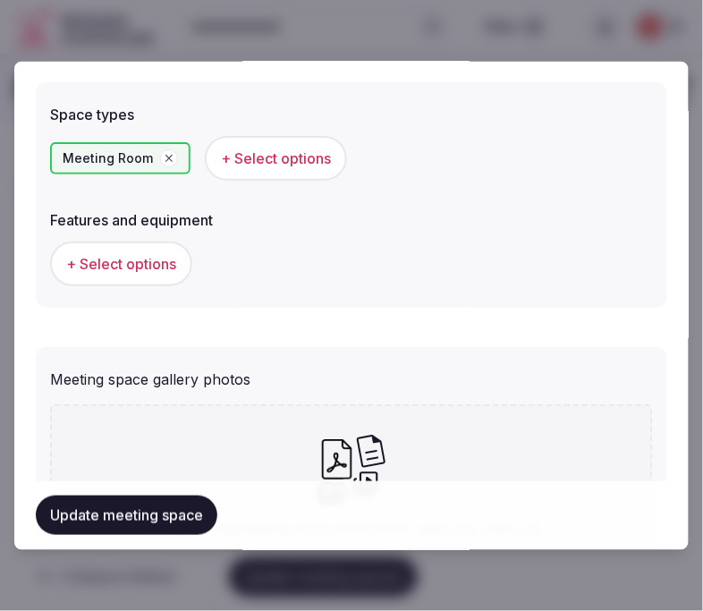
scroll to position [1093, 0]
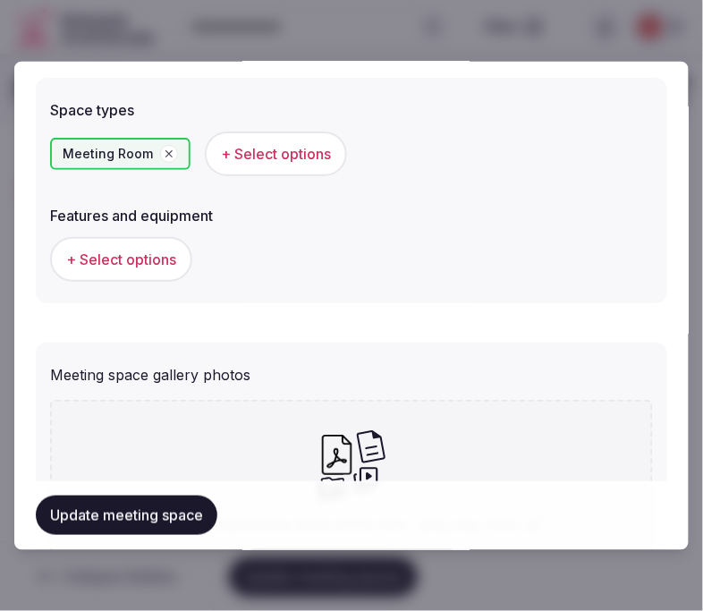
click at [134, 249] on span "+ Select options" at bounding box center [121, 259] width 110 height 20
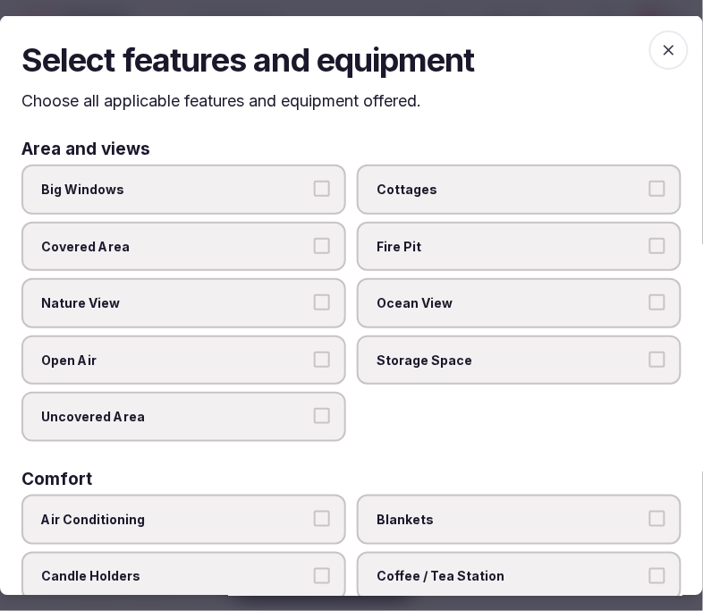
scroll to position [99, 0]
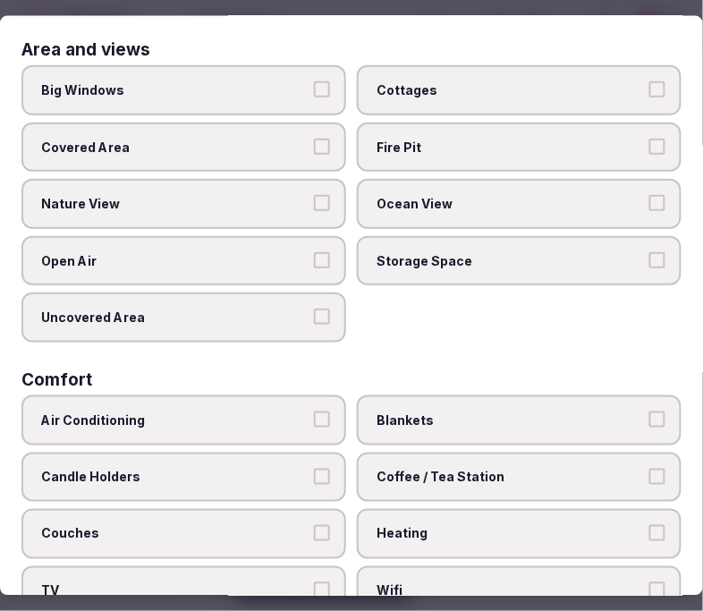
drag, startPoint x: 275, startPoint y: 87, endPoint x: 292, endPoint y: 152, distance: 67.4
click at [277, 87] on span "Big Windows" at bounding box center [174, 90] width 267 height 18
click at [314, 87] on button "Big Windows" at bounding box center [322, 89] width 16 height 16
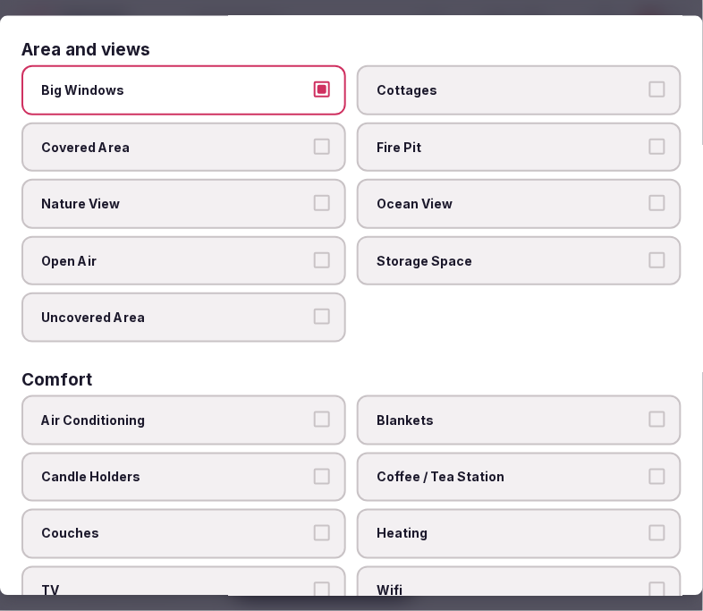
click at [302, 93] on label "Big Windows" at bounding box center [183, 90] width 325 height 50
click at [314, 93] on button "Big Windows" at bounding box center [322, 89] width 16 height 16
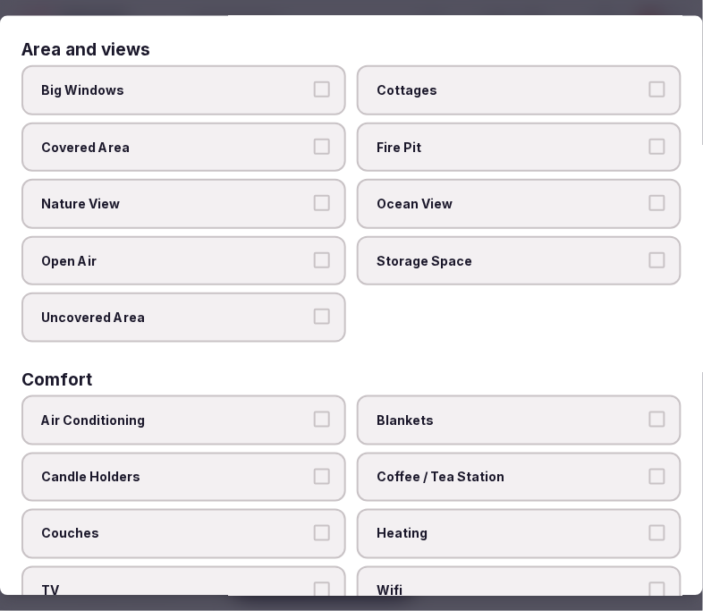
scroll to position [298, 0]
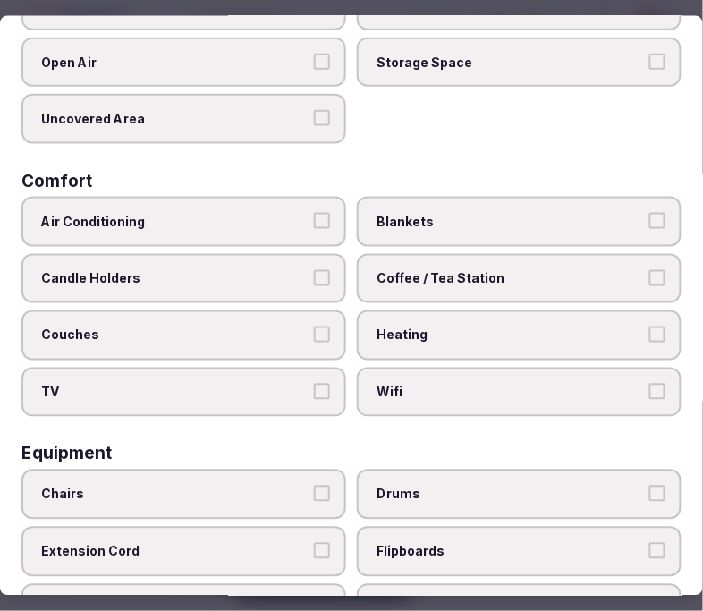
click at [260, 213] on span "Air Conditioning" at bounding box center [174, 222] width 267 height 18
click at [314, 213] on button "Air Conditioning" at bounding box center [322, 221] width 16 height 16
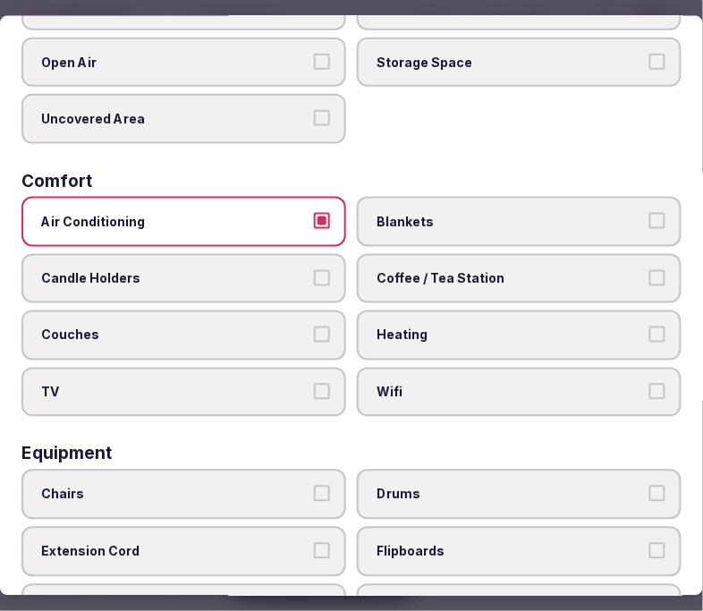
click at [427, 269] on span "Coffee / Tea Station" at bounding box center [509, 278] width 267 height 18
click at [616, 269] on button "Coffee / Tea Station" at bounding box center [657, 277] width 16 height 16
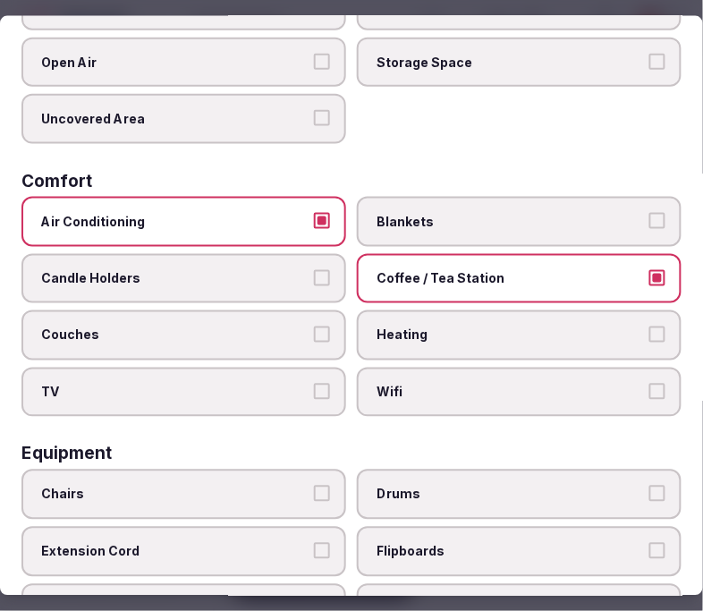
click at [406, 383] on span "Wifi" at bounding box center [509, 392] width 267 height 18
click at [616, 383] on button "Wifi" at bounding box center [657, 391] width 16 height 16
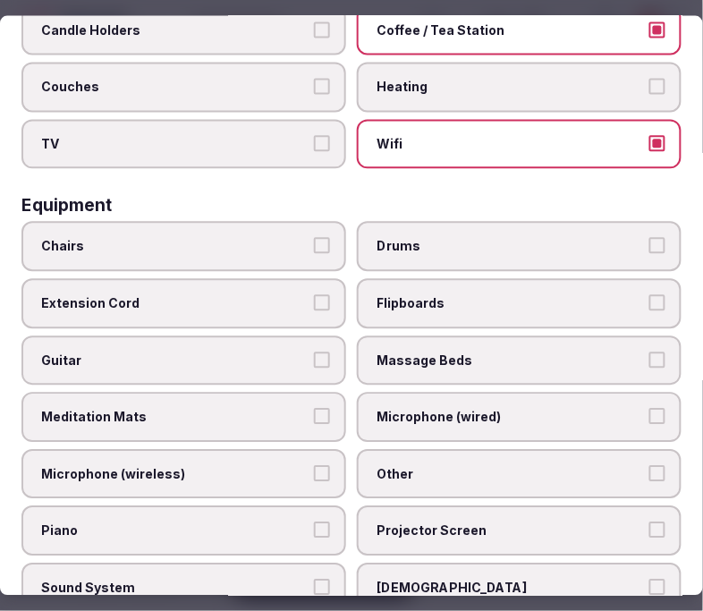
scroll to position [596, 0]
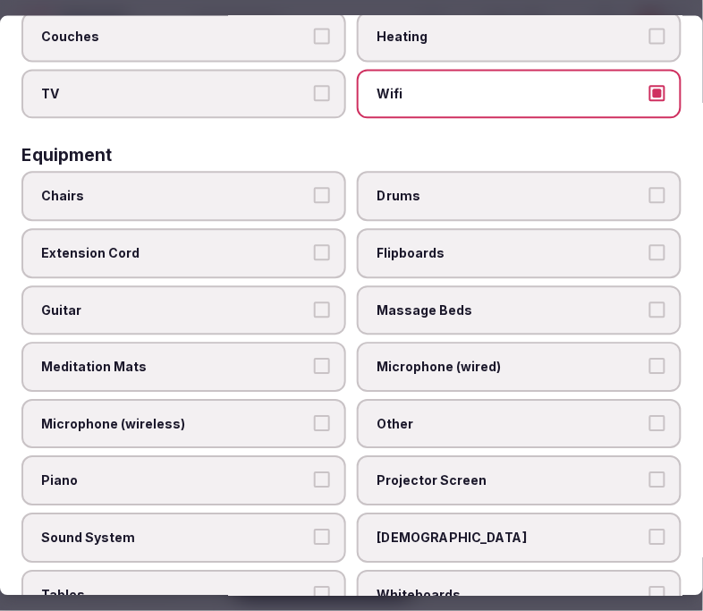
click at [216, 188] on span "Chairs" at bounding box center [174, 197] width 267 height 18
click at [314, 188] on button "Chairs" at bounding box center [322, 196] width 16 height 16
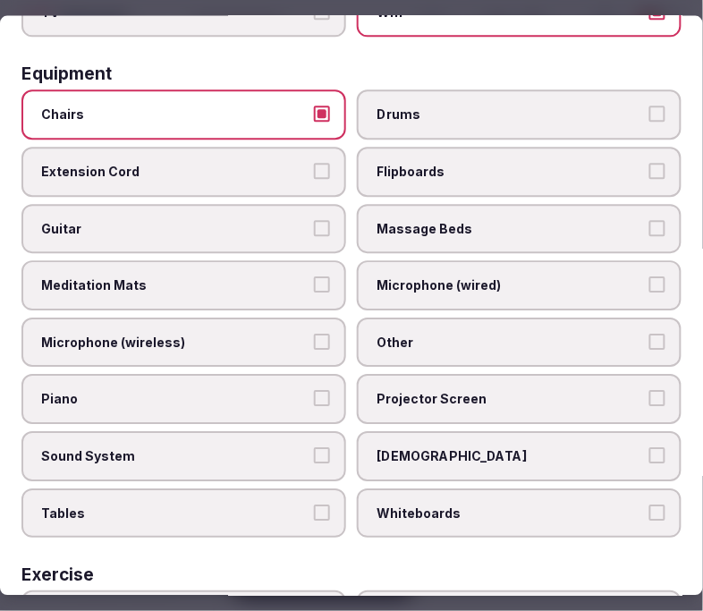
scroll to position [794, 0]
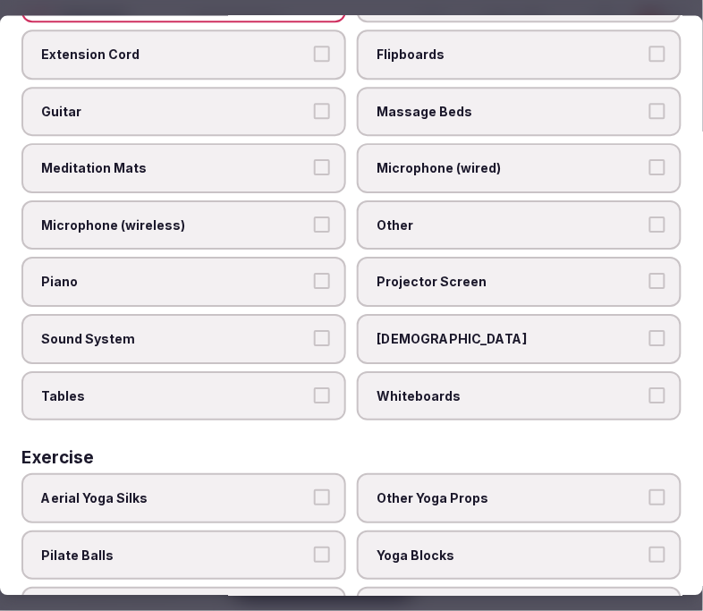
click at [388, 216] on span "Other" at bounding box center [509, 225] width 267 height 18
click at [616, 216] on button "Other" at bounding box center [657, 224] width 16 height 16
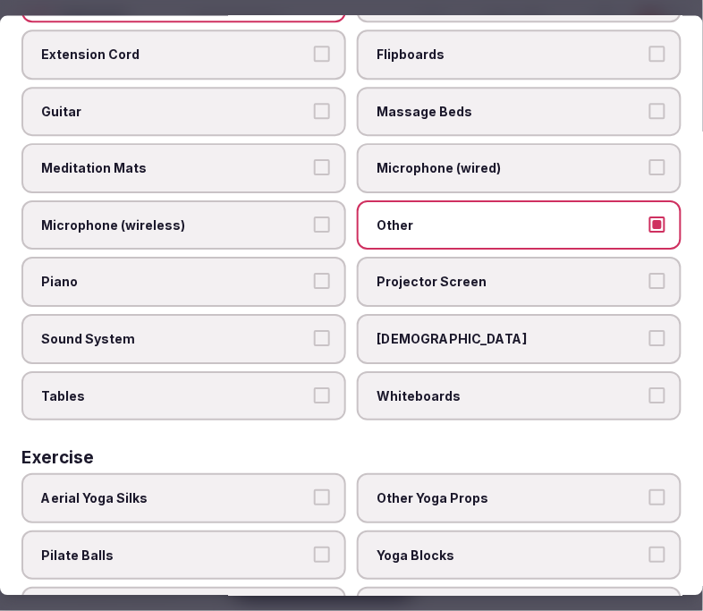
scroll to position [596, 0]
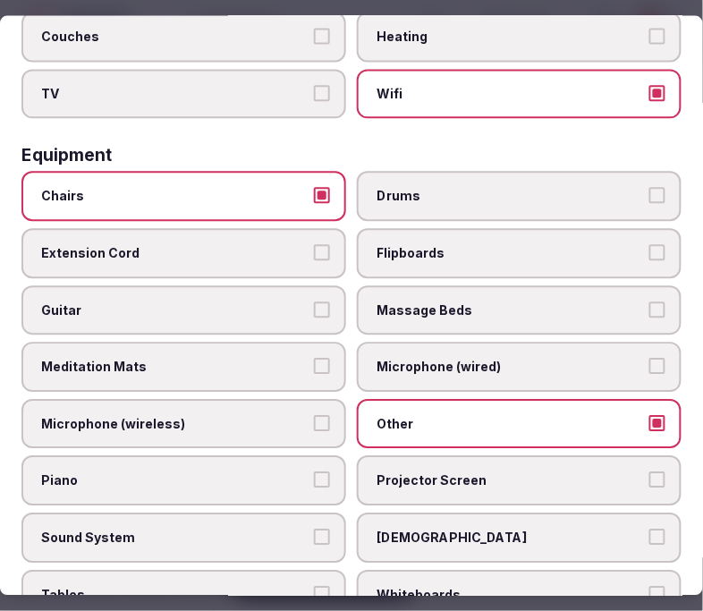
click at [408, 472] on span "Projector Screen" at bounding box center [509, 481] width 267 height 18
click at [616, 472] on button "Projector Screen" at bounding box center [657, 480] width 16 height 16
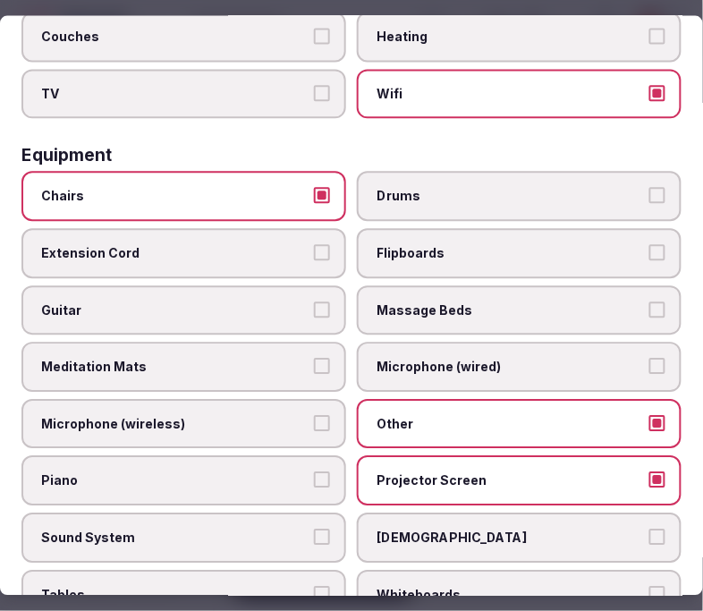
click at [284, 529] on span "Sound System" at bounding box center [174, 538] width 267 height 18
click at [314, 529] on button "Sound System" at bounding box center [322, 537] width 16 height 16
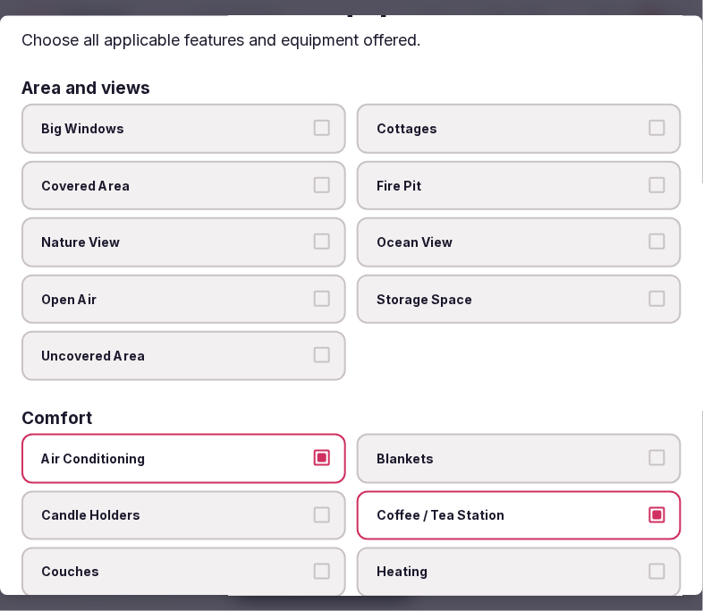
scroll to position [0, 0]
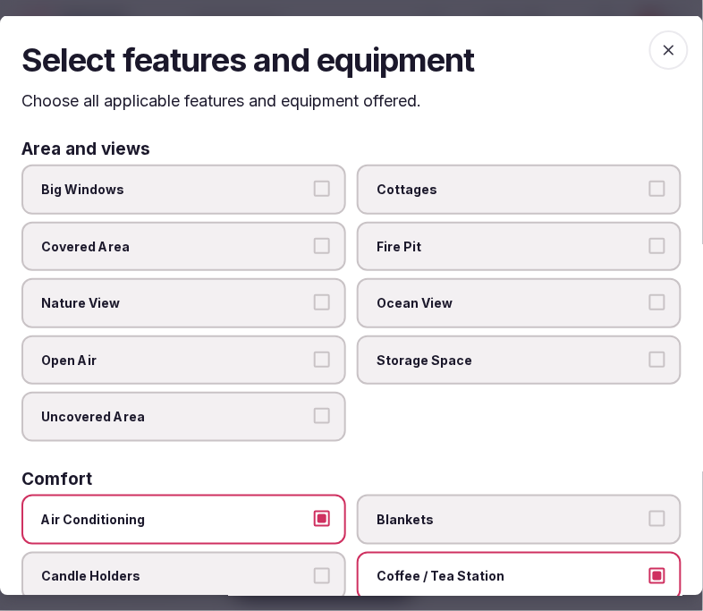
click at [616, 46] on icon "button" at bounding box center [669, 49] width 18 height 18
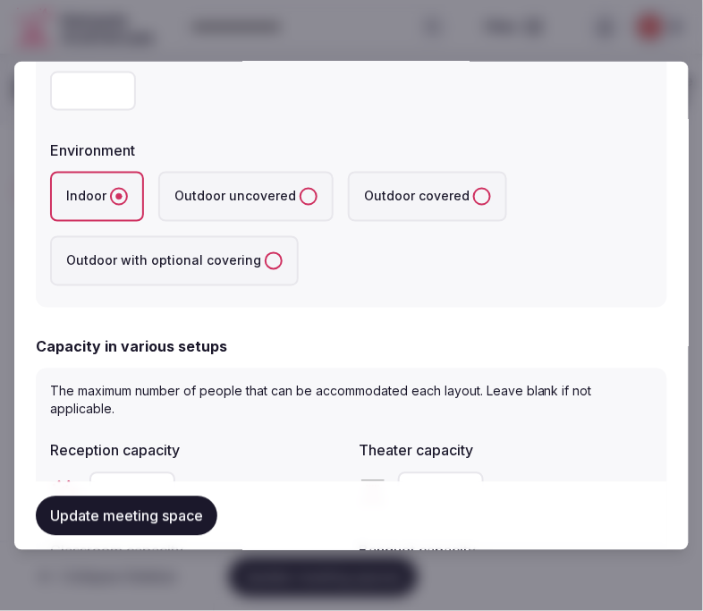
scroll to position [397, 0]
drag, startPoint x: 73, startPoint y: 93, endPoint x: 36, endPoint y: 89, distance: 37.7
click at [36, 89] on div "**********" at bounding box center [351, 21] width 631 height 572
type input "**"
click at [161, 507] on button "Update meeting space" at bounding box center [127, 515] width 182 height 39
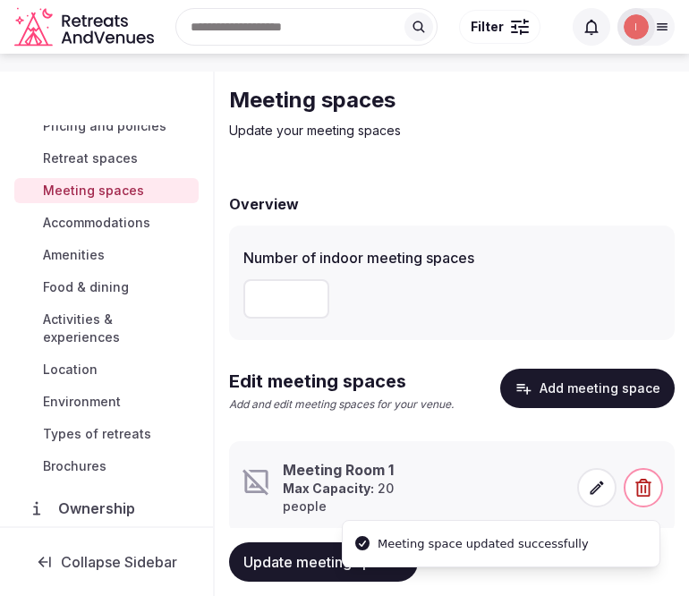
scroll to position [101, 0]
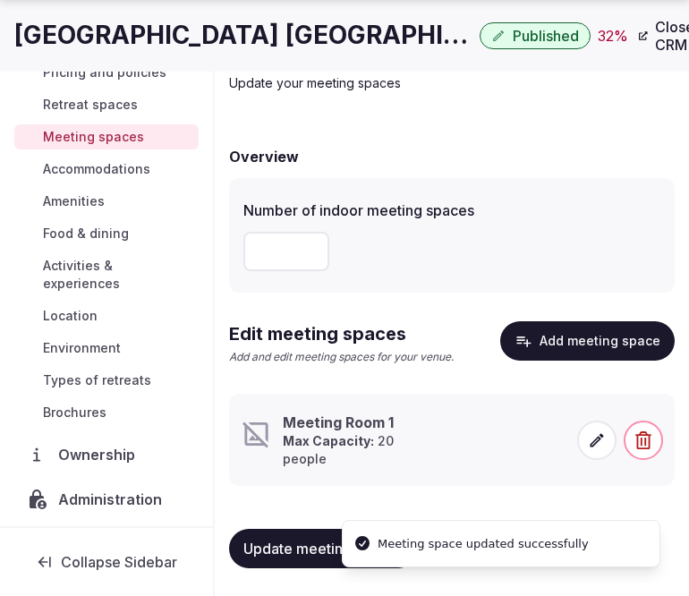
click at [593, 444] on icon at bounding box center [596, 439] width 13 height 13
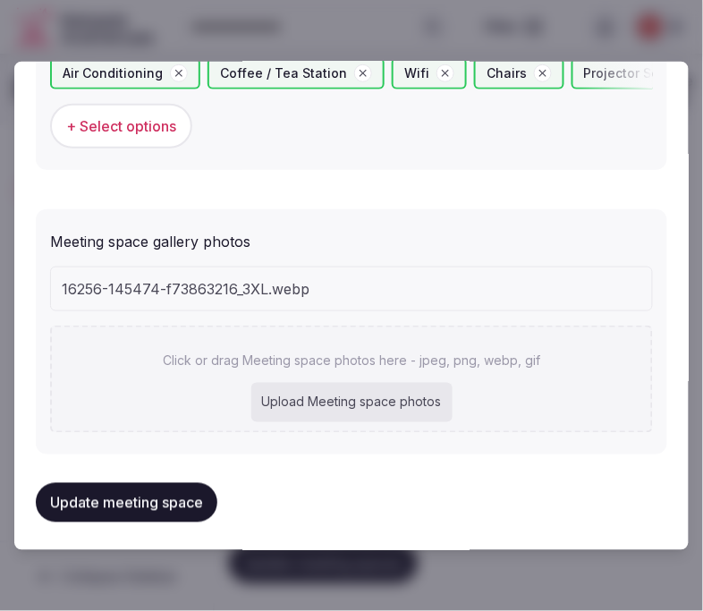
scroll to position [1319, 0]
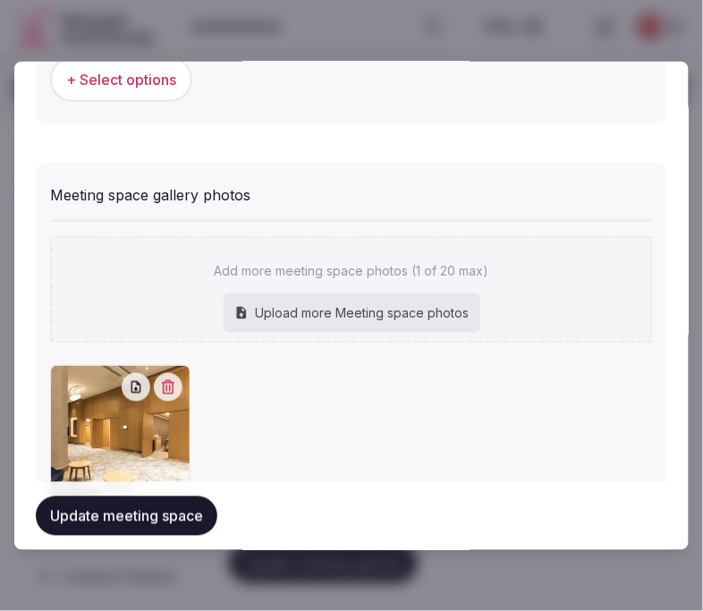
click at [182, 525] on button "Update meeting space" at bounding box center [127, 515] width 182 height 39
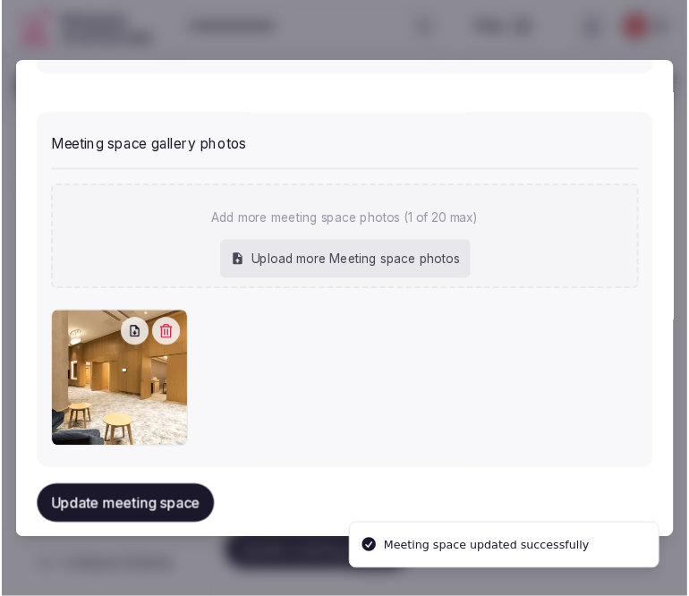
scroll to position [1387, 0]
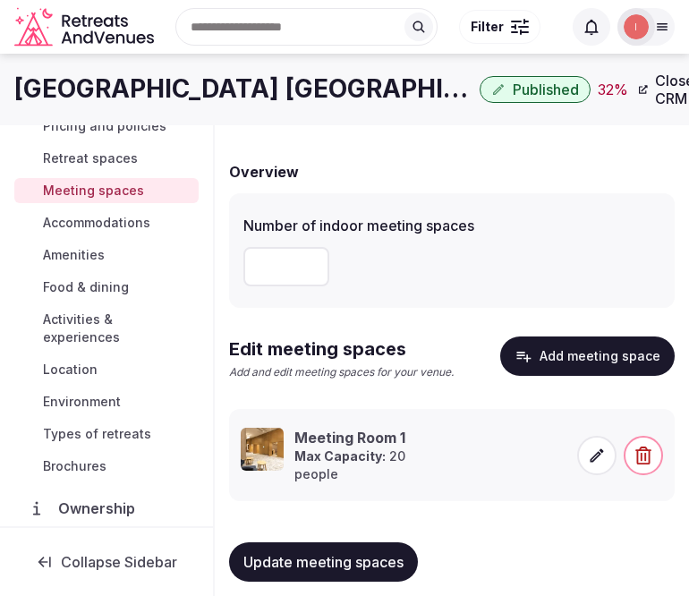
click at [122, 231] on span "Accommodations" at bounding box center [96, 223] width 107 height 18
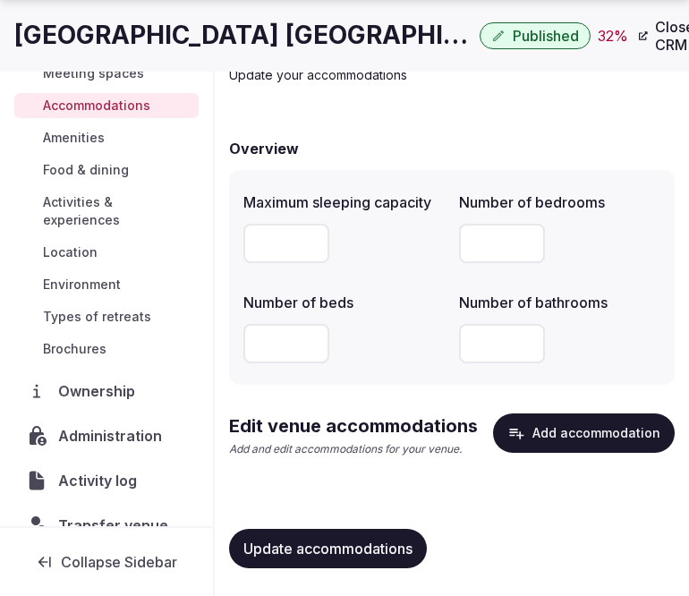
scroll to position [193, 0]
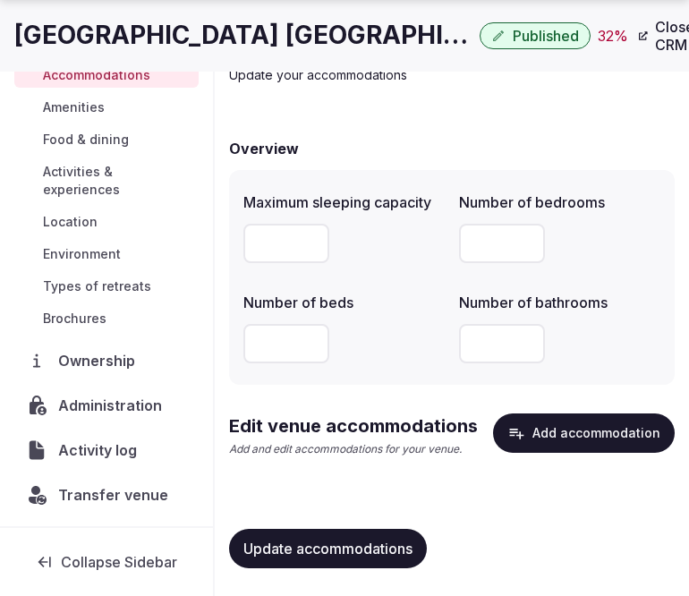
click at [521, 415] on button "Add accommodation" at bounding box center [584, 432] width 182 height 39
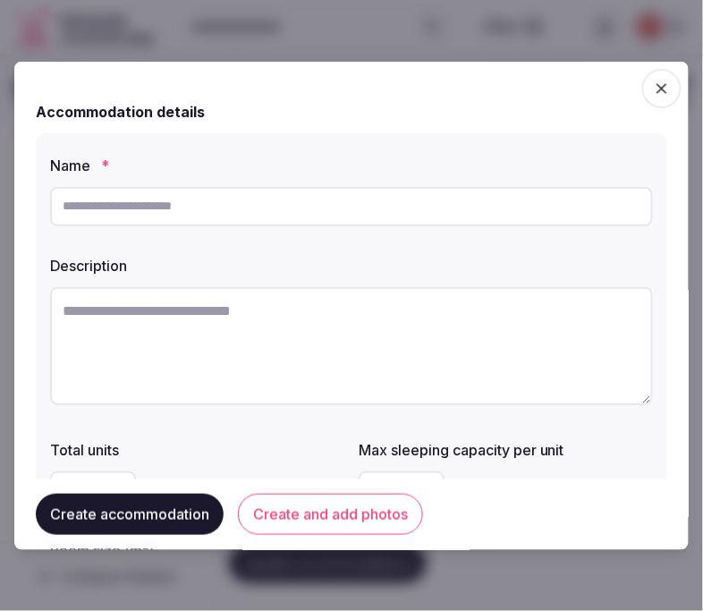
click at [296, 221] on input "text" at bounding box center [351, 205] width 603 height 39
paste input "**********"
type input "**********"
click at [363, 372] on textarea at bounding box center [351, 345] width 603 height 118
paste textarea "**********"
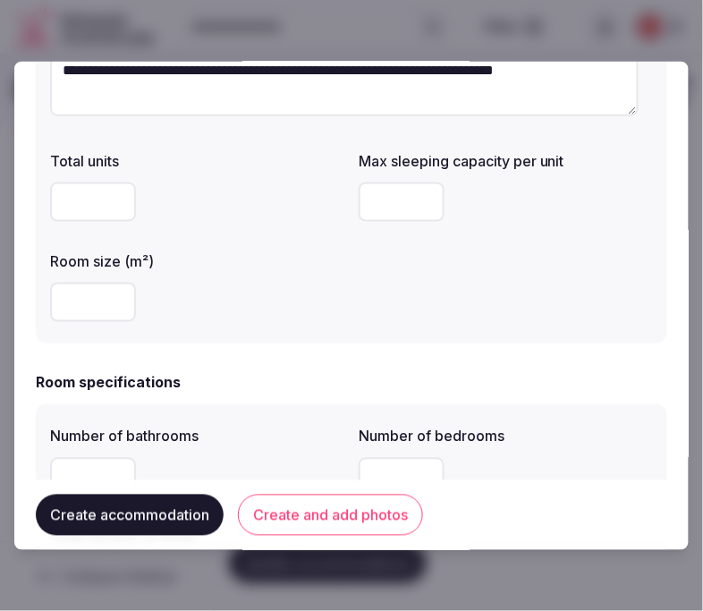
scroll to position [298, 0]
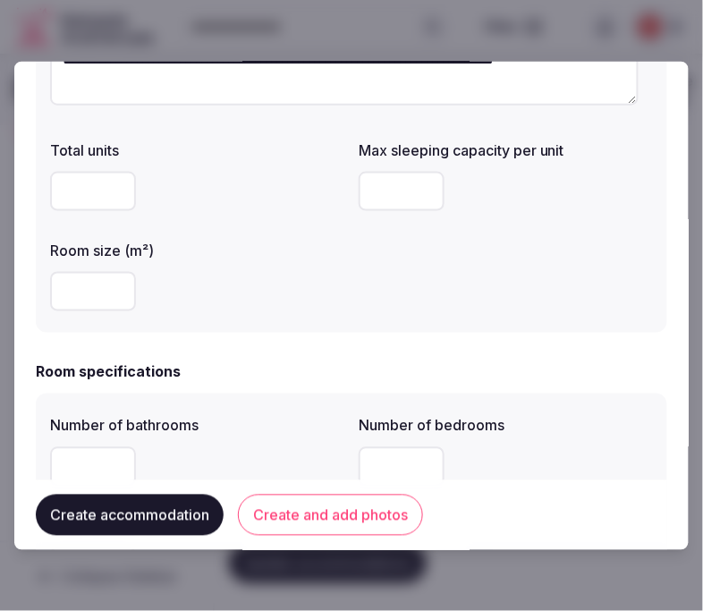
type textarea "**********"
click at [75, 296] on input "number" at bounding box center [93, 290] width 86 height 39
type input "**"
click at [393, 203] on input "number" at bounding box center [402, 190] width 86 height 39
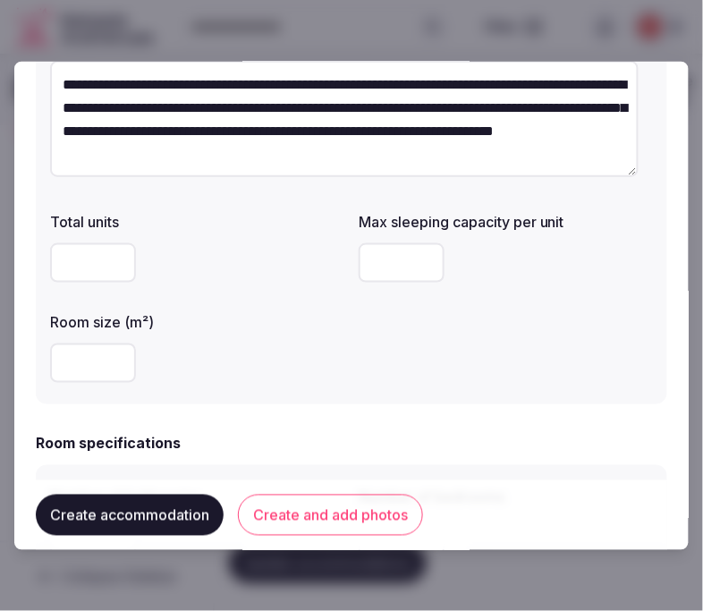
scroll to position [199, 0]
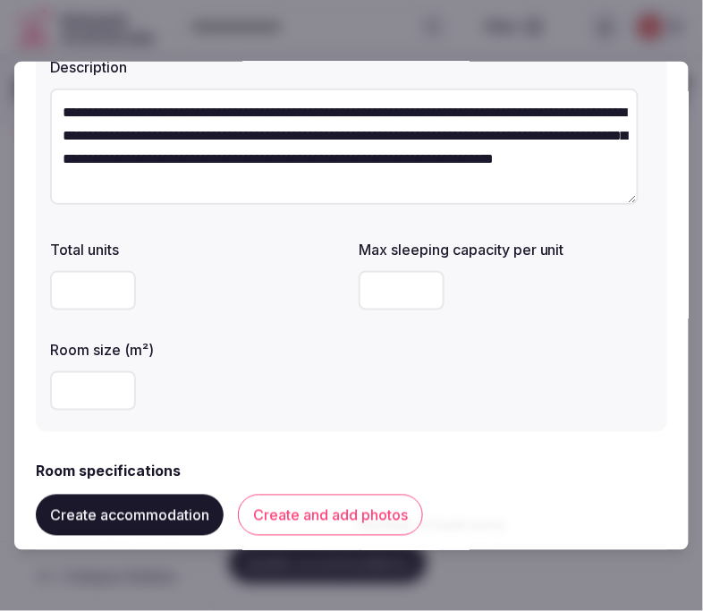
type input "*"
click at [401, 383] on div "Total units Max sleeping capacity per unit * Room size (m²) **" at bounding box center [351, 324] width 603 height 186
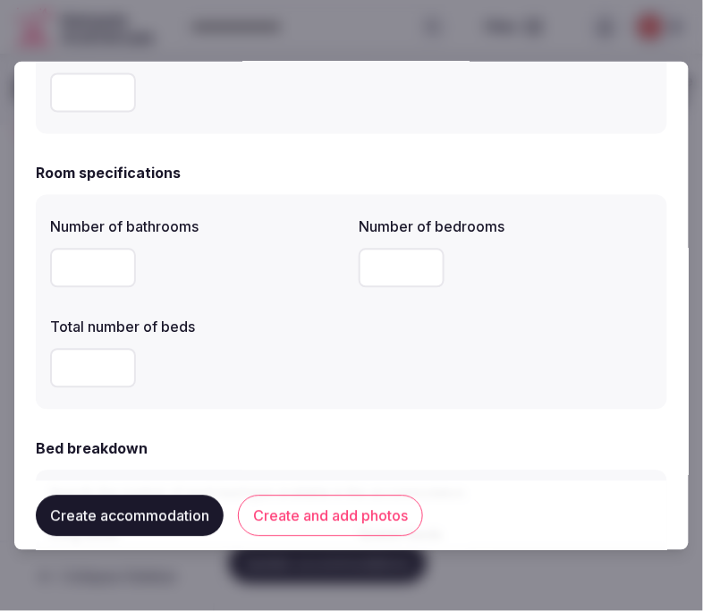
click at [98, 271] on input "number" at bounding box center [93, 267] width 86 height 39
click at [384, 262] on input "number" at bounding box center [402, 267] width 86 height 39
type input "*"
click at [82, 259] on input "number" at bounding box center [93, 267] width 86 height 39
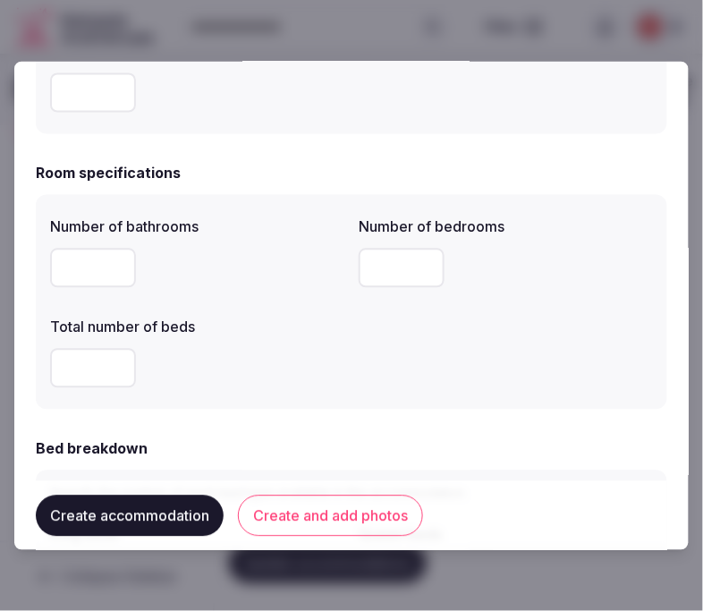
type input "*"
click at [89, 360] on input "number" at bounding box center [93, 367] width 86 height 39
type input "*"
click at [198, 359] on div "*" at bounding box center [197, 367] width 294 height 39
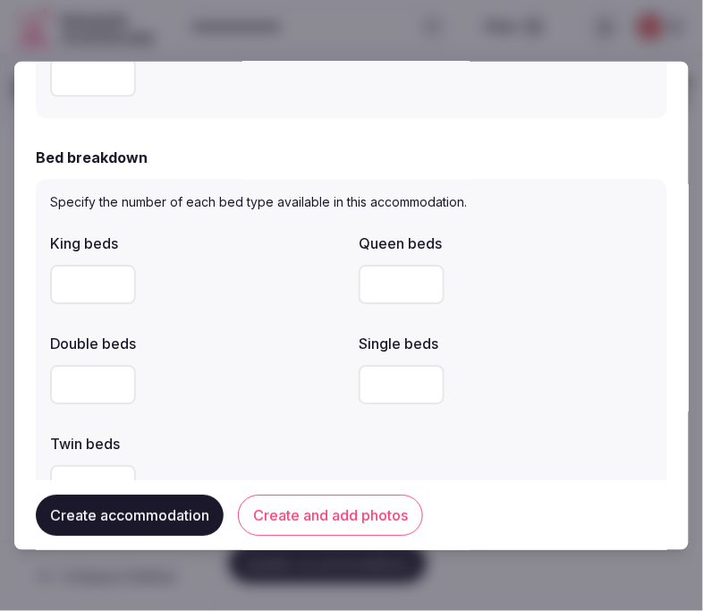
scroll to position [794, 0]
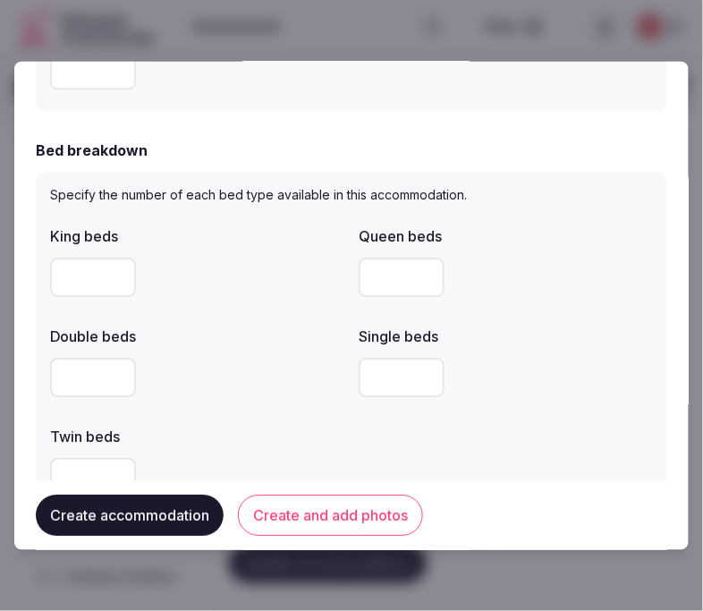
drag, startPoint x: 72, startPoint y: 291, endPoint x: 79, endPoint y: 283, distance: 10.9
click at [72, 291] on input "number" at bounding box center [93, 277] width 86 height 39
type input "*"
drag, startPoint x: 550, startPoint y: 258, endPoint x: 470, endPoint y: 286, distance: 84.6
click at [541, 258] on div at bounding box center [506, 277] width 294 height 39
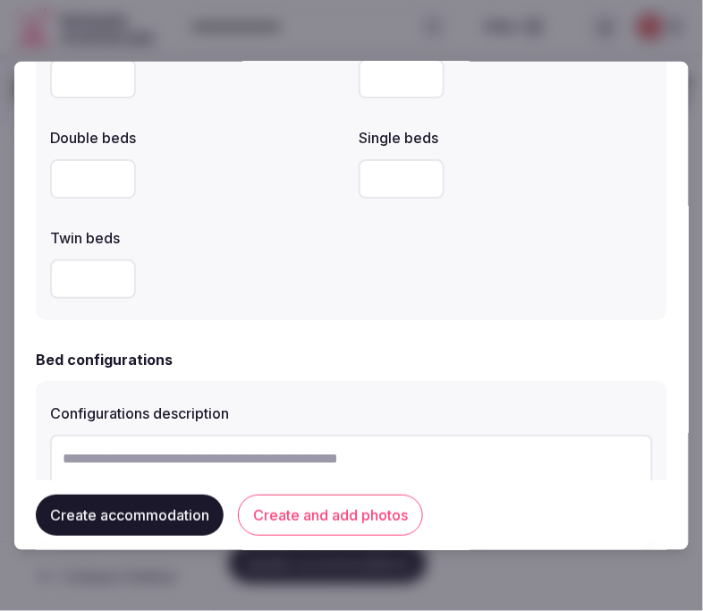
scroll to position [1192, 0]
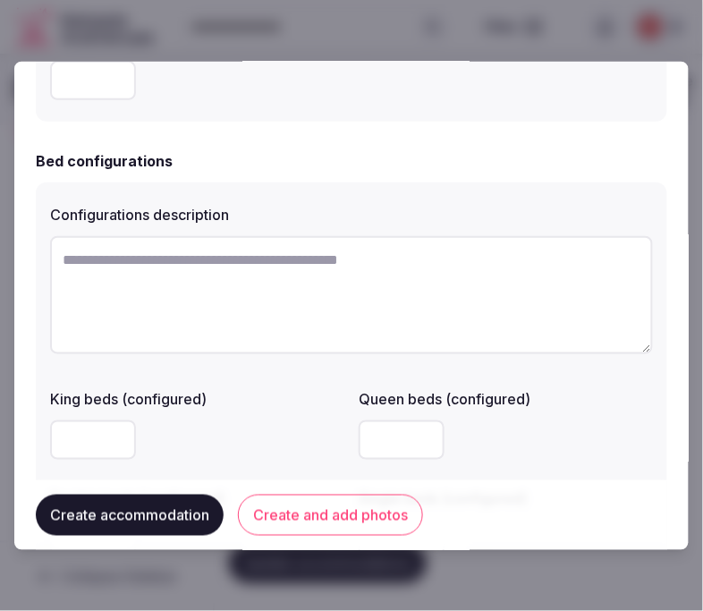
click at [317, 513] on button "Create and add photos" at bounding box center [330, 514] width 185 height 41
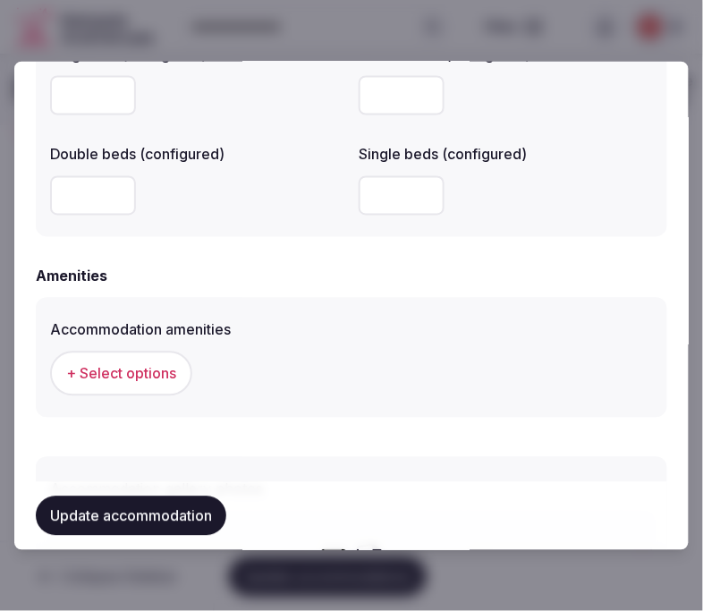
scroll to position [1589, 0]
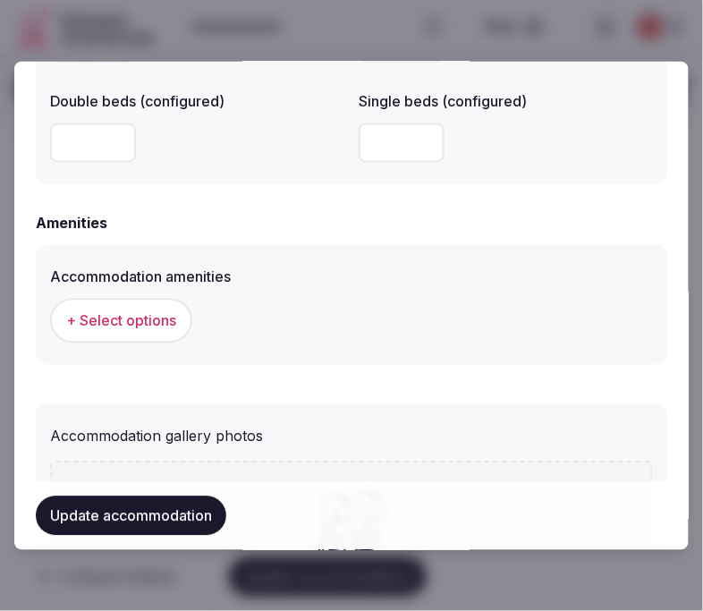
click at [164, 325] on button "+ Select options" at bounding box center [121, 320] width 142 height 45
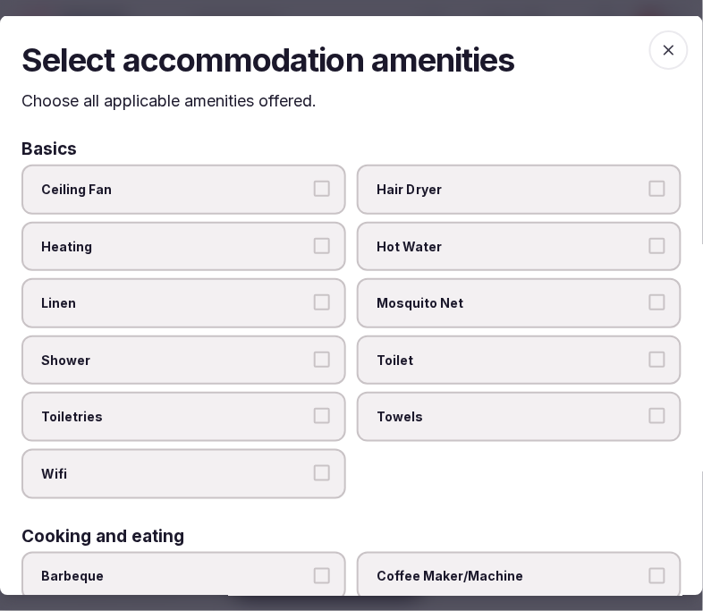
click at [300, 297] on span "Linen" at bounding box center [174, 303] width 267 height 18
click at [314, 297] on button "Linen" at bounding box center [322, 302] width 16 height 16
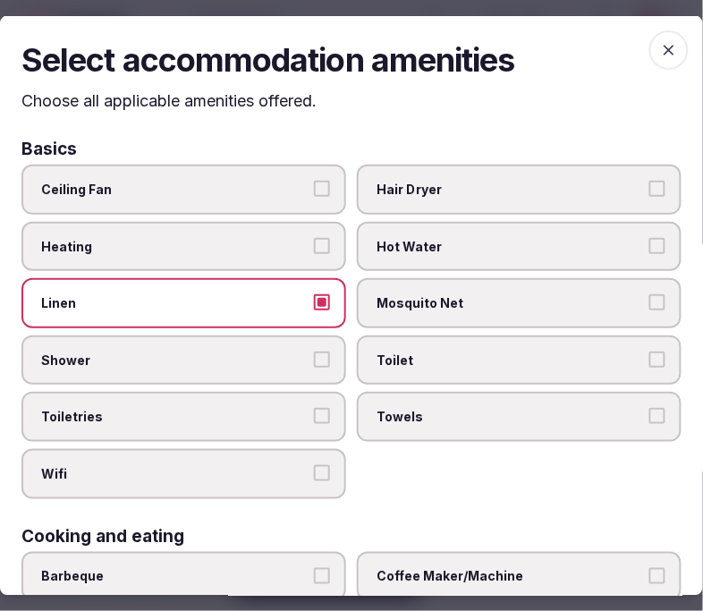
click at [319, 359] on button "Shower" at bounding box center [322, 359] width 16 height 16
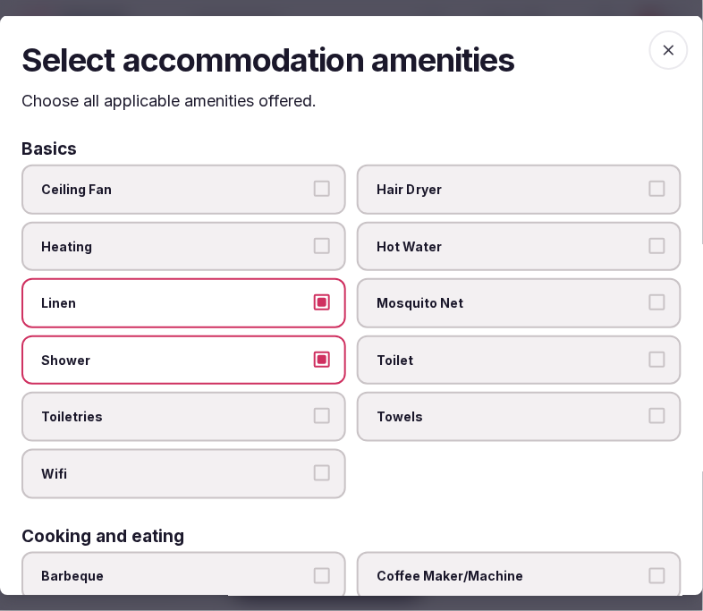
click at [314, 395] on label "Toiletries" at bounding box center [183, 417] width 325 height 50
click at [314, 408] on button "Toiletries" at bounding box center [322, 416] width 16 height 16
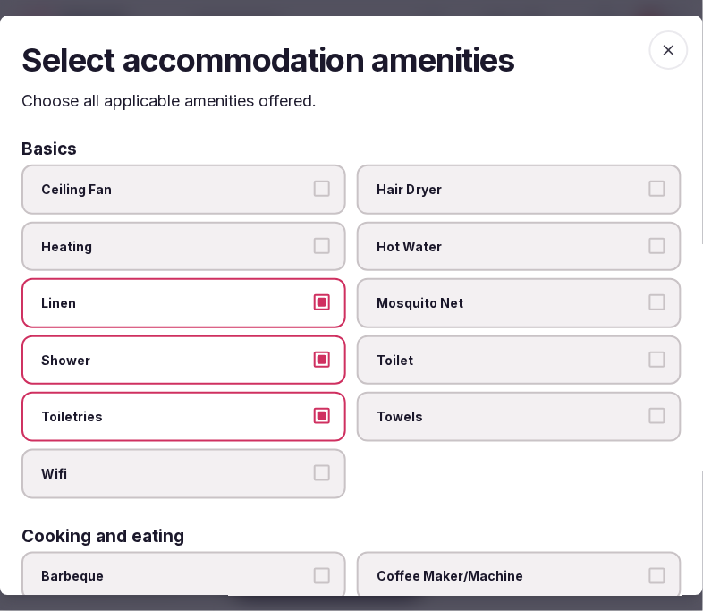
click at [292, 465] on span "Wifi" at bounding box center [174, 474] width 267 height 18
click at [314, 465] on button "Wifi" at bounding box center [322, 473] width 16 height 16
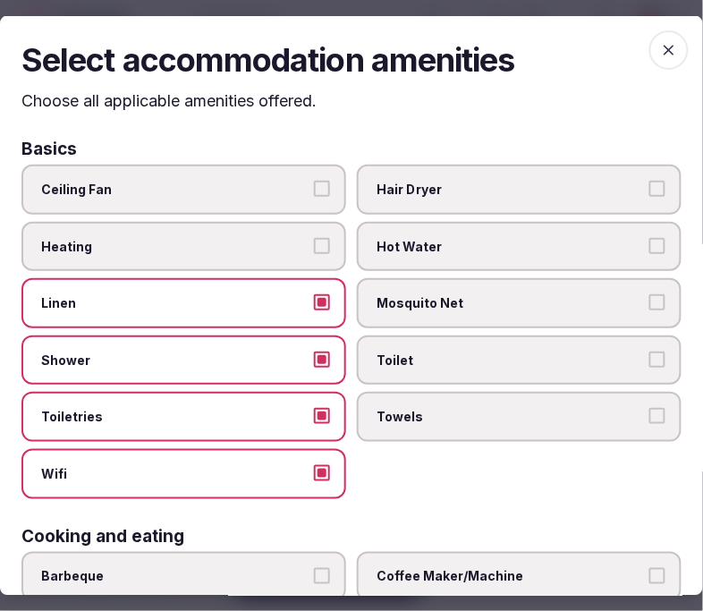
drag, startPoint x: 380, startPoint y: 436, endPoint x: 404, endPoint y: 413, distance: 33.5
click at [385, 433] on div "Ceiling Fan Hair Dryer Heating Hot Water Linen Mosquito Net Shower Toilet Toile…" at bounding box center [351, 332] width 660 height 334
drag, startPoint x: 404, startPoint y: 413, endPoint x: 479, endPoint y: 381, distance: 81.7
click at [405, 412] on span "Towels" at bounding box center [509, 417] width 267 height 18
click at [616, 412] on button "Towels" at bounding box center [657, 416] width 16 height 16
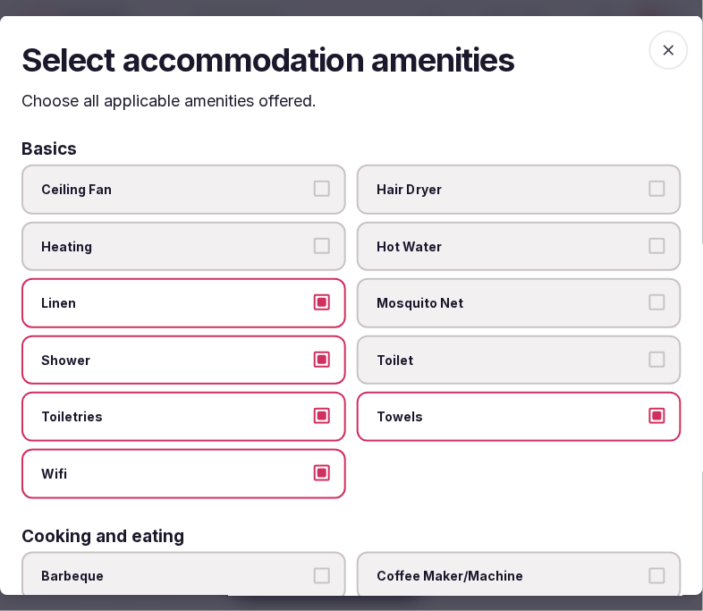
click at [599, 355] on span "Toilet" at bounding box center [509, 360] width 267 height 18
click at [616, 355] on button "Toilet" at bounding box center [657, 359] width 16 height 16
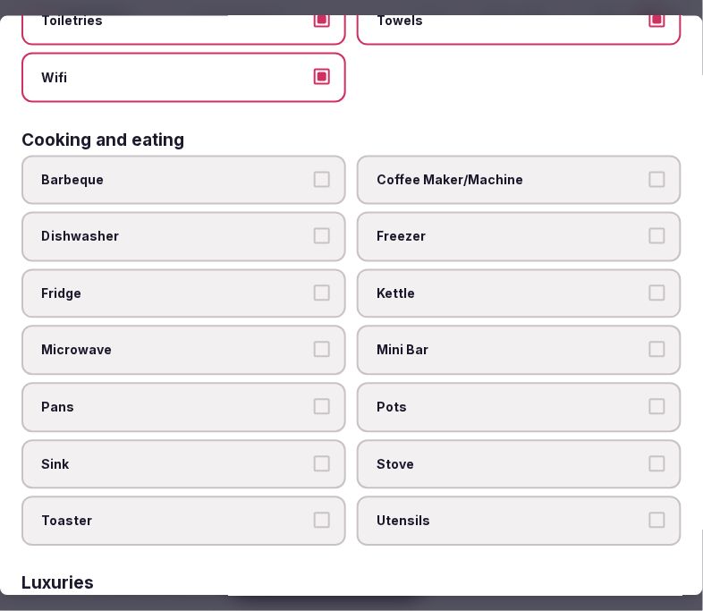
scroll to position [397, 0]
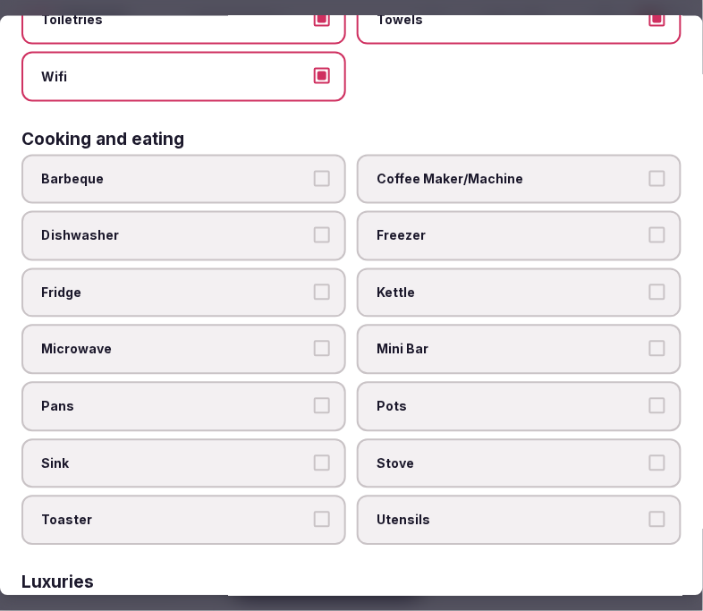
click at [528, 154] on label "Coffee Maker/Machine" at bounding box center [519, 179] width 325 height 50
click at [616, 170] on button "Coffee Maker/Machine" at bounding box center [657, 178] width 16 height 16
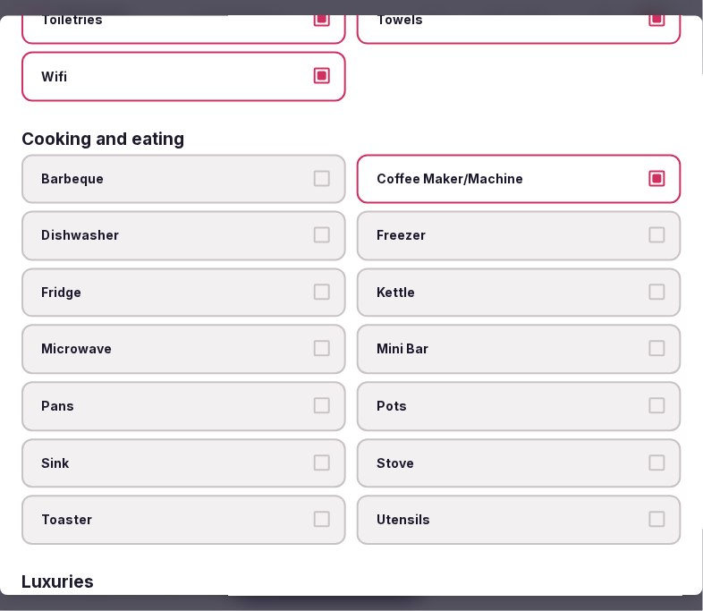
click at [540, 341] on span "Mini Bar" at bounding box center [509, 350] width 267 height 18
click at [616, 341] on button "Mini Bar" at bounding box center [657, 349] width 16 height 16
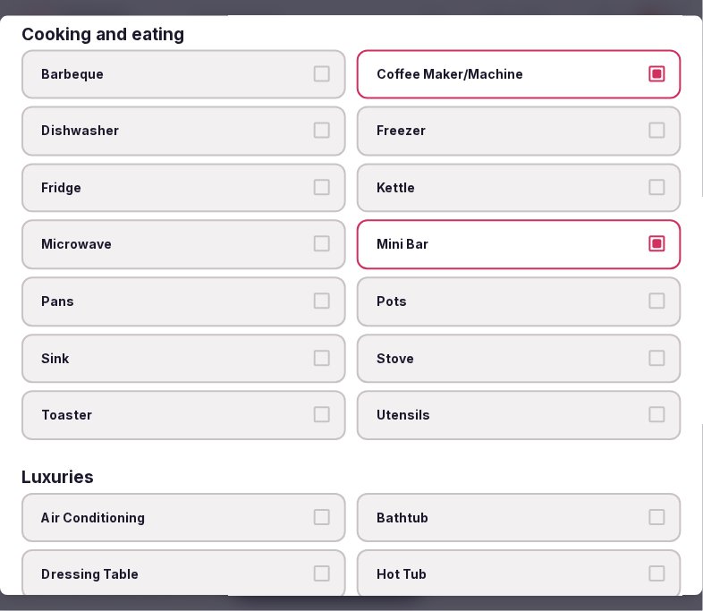
scroll to position [596, 0]
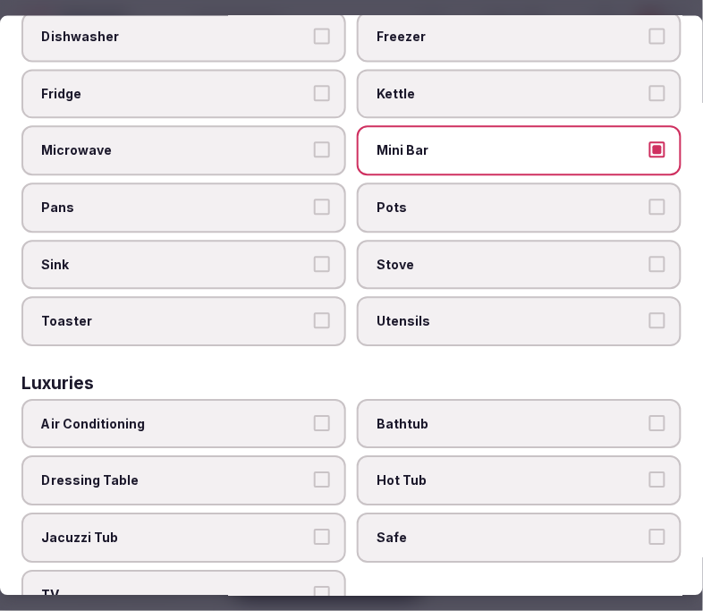
click at [418, 142] on span "Mini Bar" at bounding box center [509, 151] width 267 height 18
click at [616, 142] on button "Mini Bar" at bounding box center [657, 150] width 16 height 16
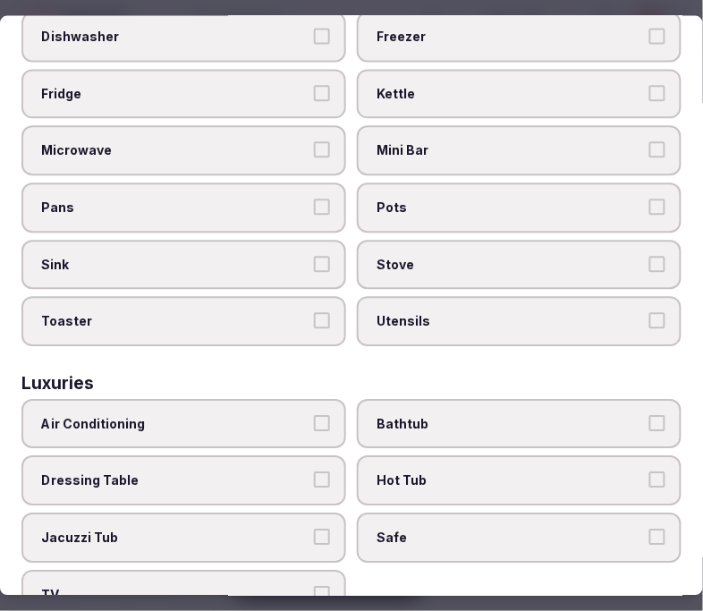
click at [274, 415] on span "Air Conditioning" at bounding box center [174, 424] width 267 height 18
click at [314, 415] on button "Air Conditioning" at bounding box center [322, 423] width 16 height 16
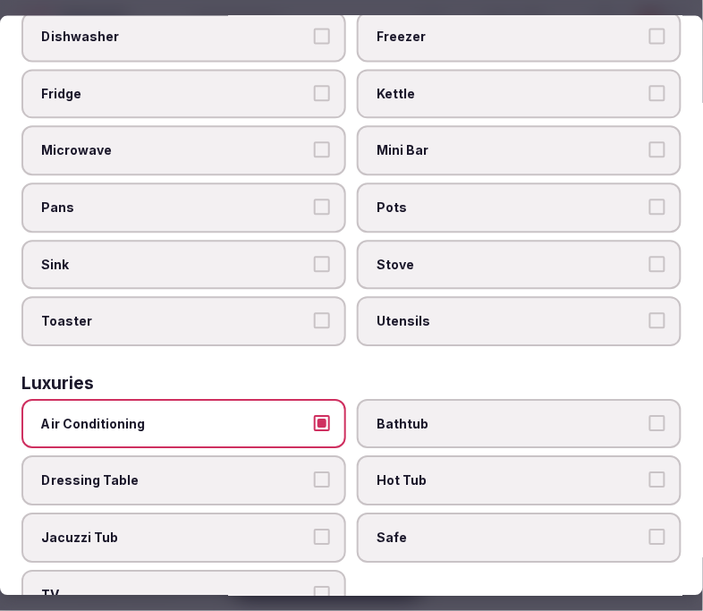
drag, startPoint x: 447, startPoint y: 511, endPoint x: 400, endPoint y: 504, distance: 47.8
click at [430, 529] on span "Safe" at bounding box center [509, 538] width 267 height 18
click at [616, 529] on button "Safe" at bounding box center [657, 537] width 16 height 16
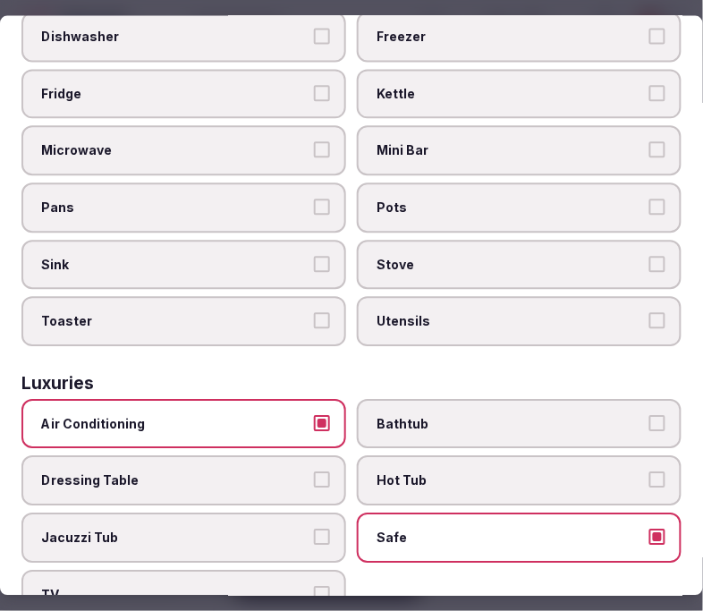
click at [324, 570] on label "TV" at bounding box center [183, 595] width 325 height 50
click at [324, 586] on button "TV" at bounding box center [322, 594] width 16 height 16
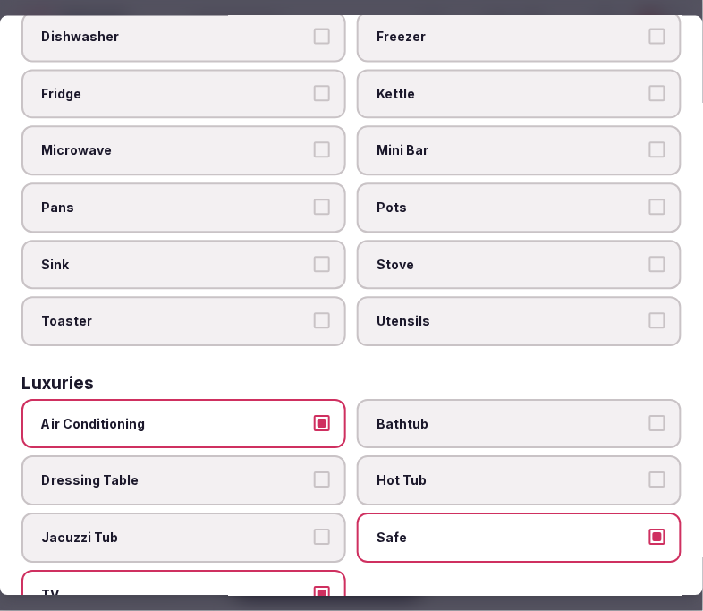
click at [533, 415] on span "Bathtub" at bounding box center [509, 424] width 267 height 18
click at [616, 415] on button "Bathtub" at bounding box center [657, 423] width 16 height 16
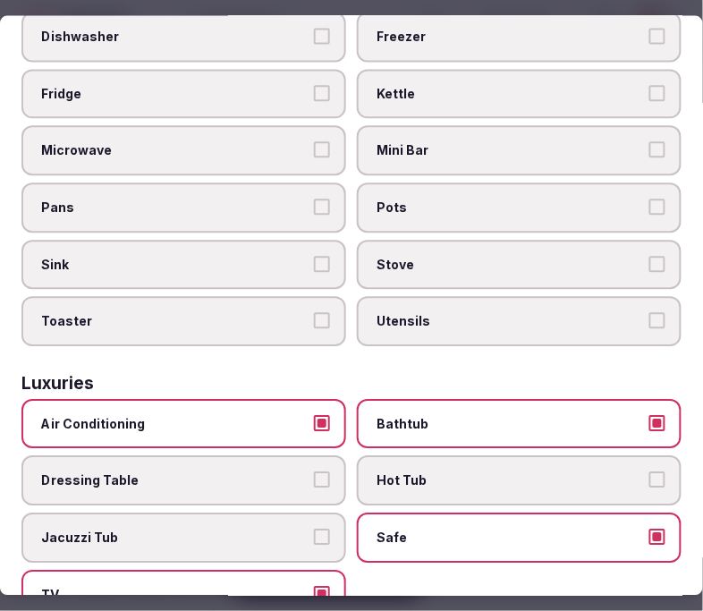
click at [533, 415] on span "Bathtub" at bounding box center [509, 424] width 267 height 18
click at [616, 415] on button "Bathtub" at bounding box center [657, 423] width 16 height 16
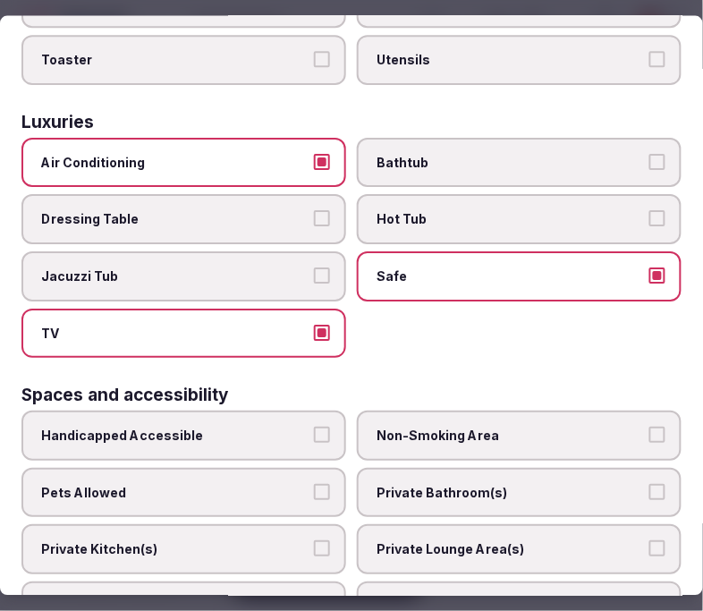
scroll to position [993, 0]
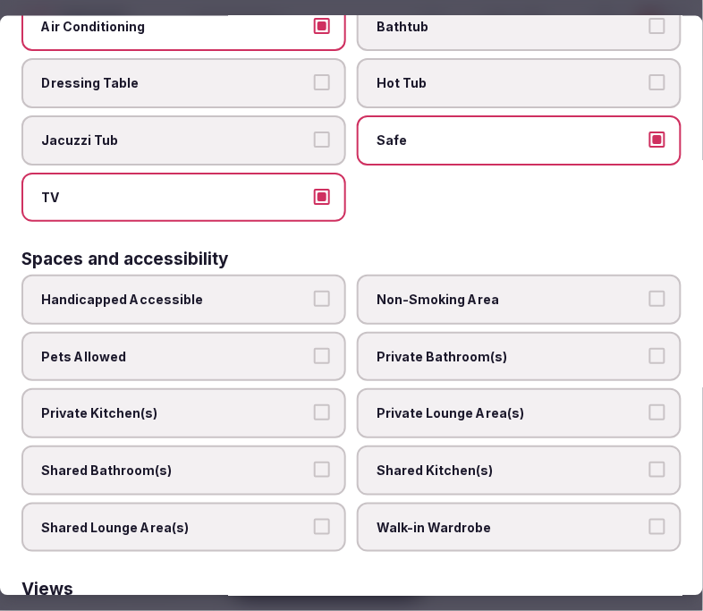
click at [472, 351] on div "Handicapped Accessible Non-Smoking Area Pets Allowed Private Bathroom(s) Privat…" at bounding box center [351, 413] width 660 height 277
click at [542, 337] on label "Private Bathroom(s)" at bounding box center [519, 356] width 325 height 50
click at [616, 347] on button "Private Bathroom(s)" at bounding box center [657, 355] width 16 height 16
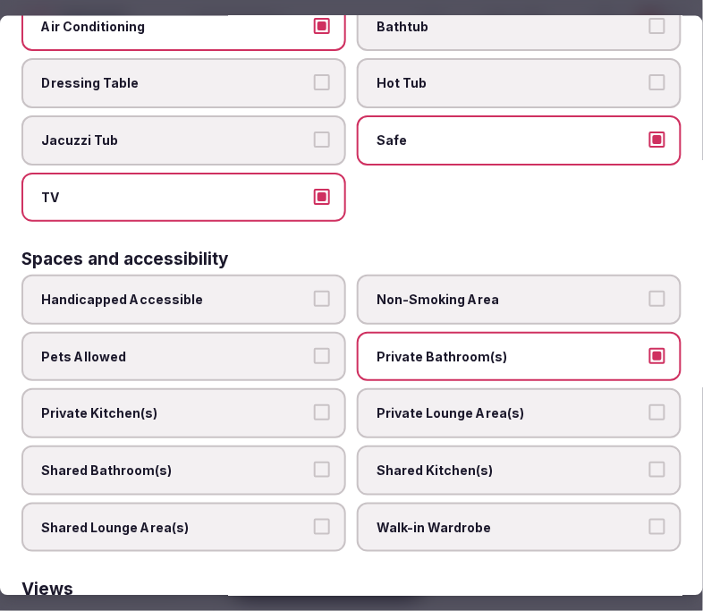
click at [578, 404] on span "Private Lounge Area(s)" at bounding box center [509, 413] width 267 height 18
click at [616, 404] on button "Private Lounge Area(s)" at bounding box center [657, 412] width 16 height 16
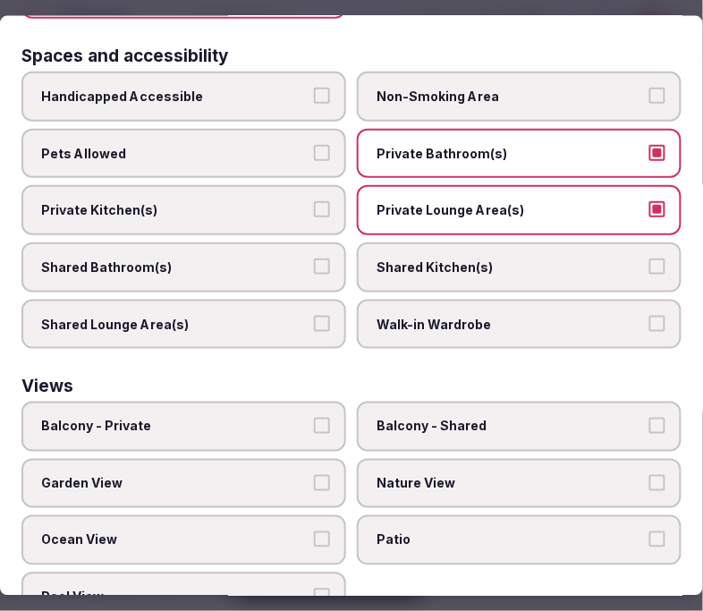
scroll to position [1201, 0]
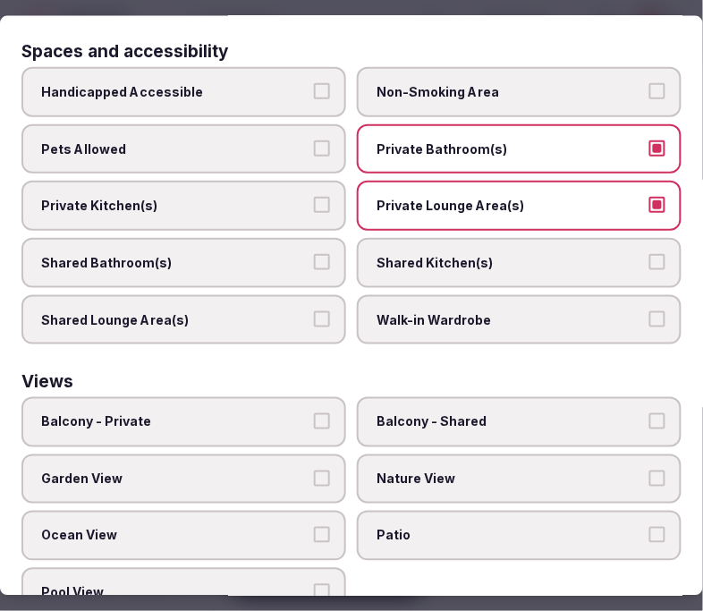
click at [292, 399] on label "Balcony - Private" at bounding box center [183, 422] width 325 height 50
click at [314, 413] on button "Balcony - Private" at bounding box center [322, 421] width 16 height 16
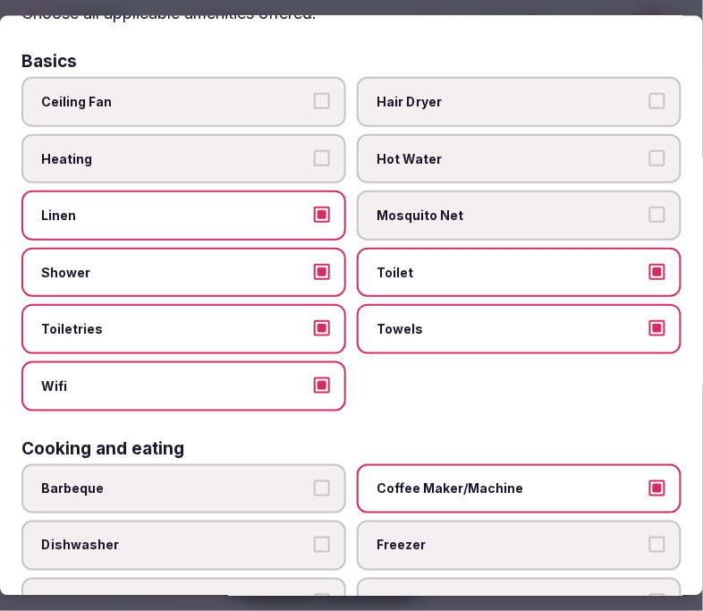
scroll to position [0, 0]
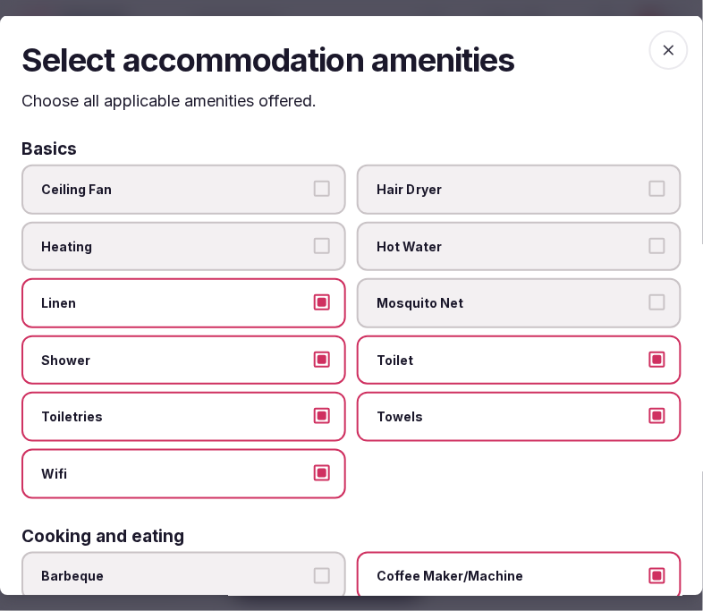
click at [616, 42] on icon "button" at bounding box center [669, 49] width 18 height 18
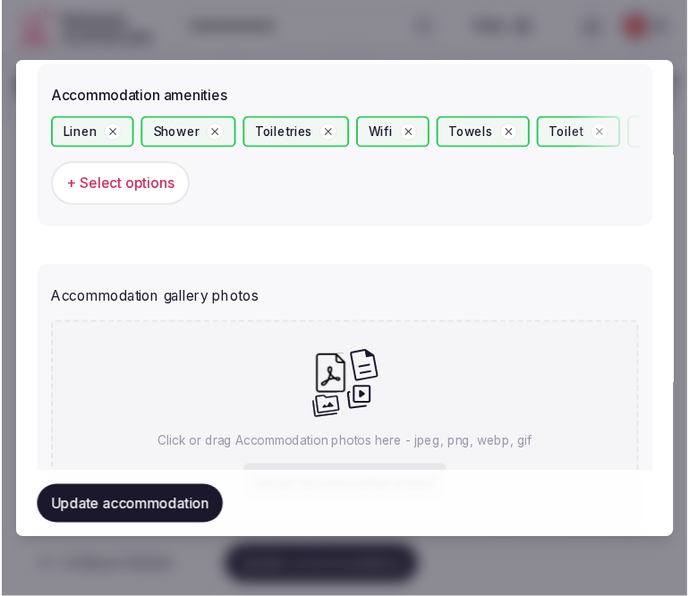
scroll to position [1880, 0]
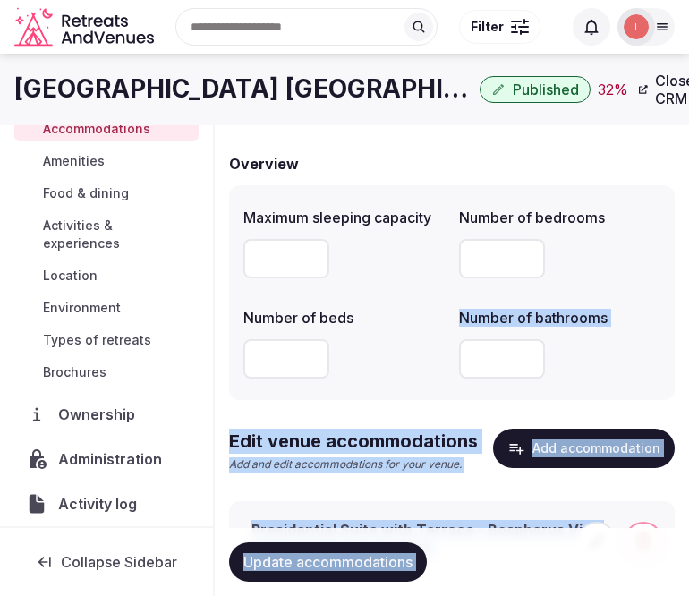
drag, startPoint x: 698, startPoint y: 342, endPoint x: 337, endPoint y: 354, distance: 361.5
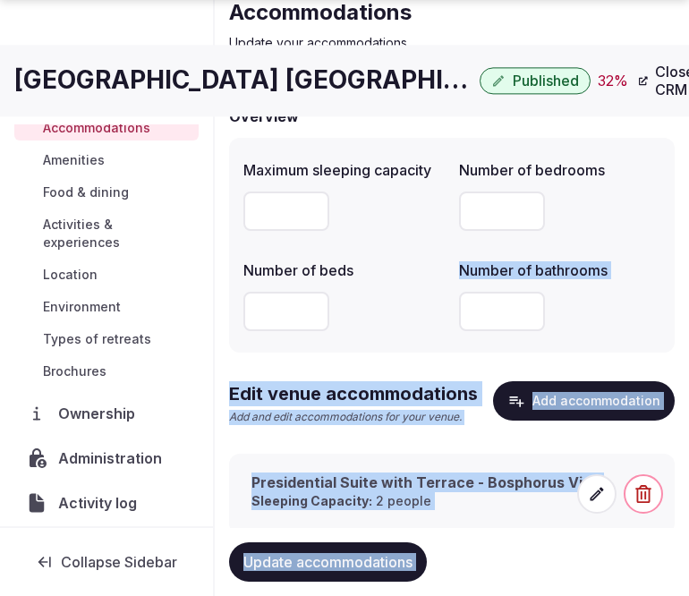
scroll to position [190, 0]
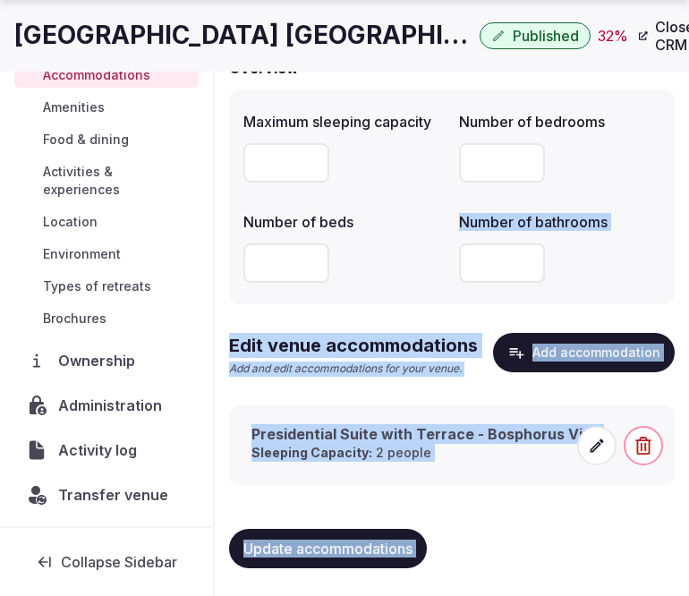
click at [587, 436] on icon at bounding box center [596, 445] width 18 height 18
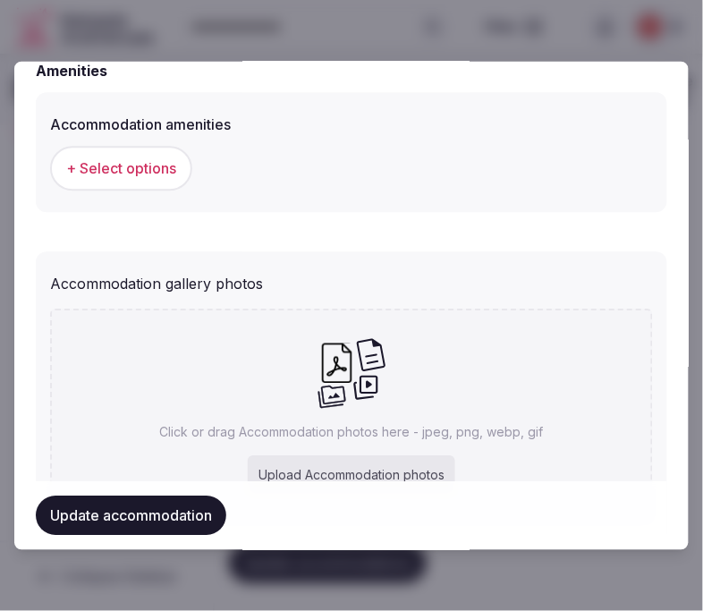
scroll to position [1835, 0]
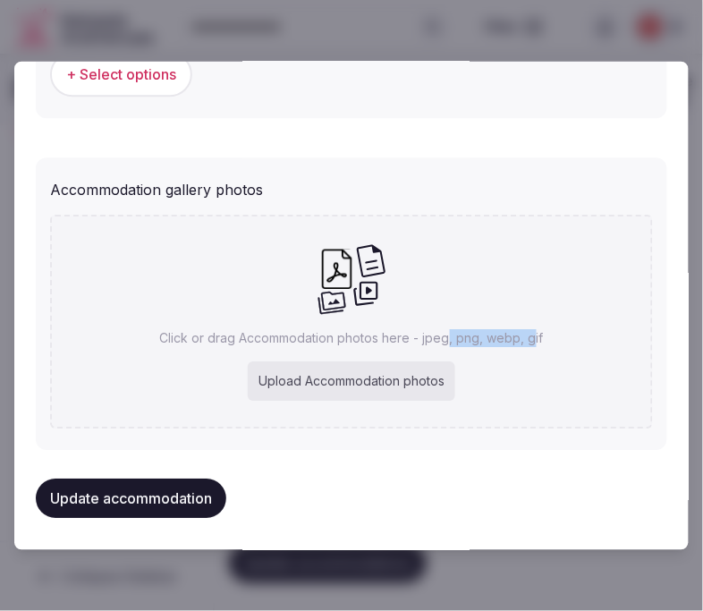
drag, startPoint x: 472, startPoint y: 315, endPoint x: 439, endPoint y: 314, distance: 33.1
click at [439, 314] on div "Click or drag Accommodation photos here - jpeg, png, webp, gif Upload Accommoda…" at bounding box center [351, 322] width 603 height 214
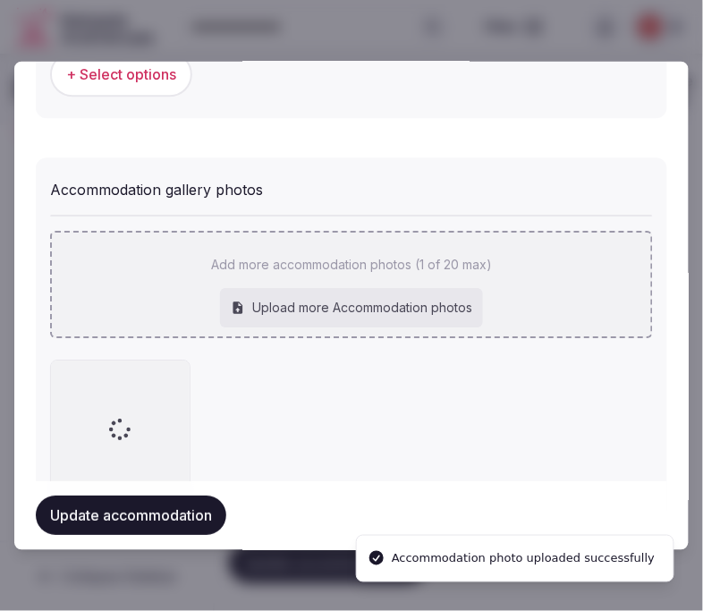
drag, startPoint x: 694, startPoint y: 308, endPoint x: 401, endPoint y: 259, distance: 297.2
click at [401, 259] on div "Add more accommodation photos (1 of 20 max) Upload more Accommodation photos" at bounding box center [351, 276] width 603 height 123
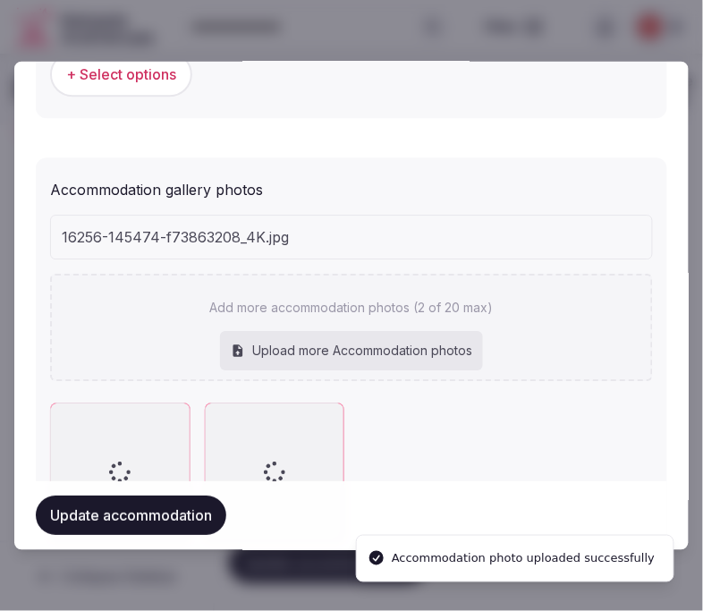
click at [461, 262] on div "16256-145474-f73863208_4K.jpg Add more accommodation photos (2 of 20 max) Uploa…" at bounding box center [351, 298] width 603 height 166
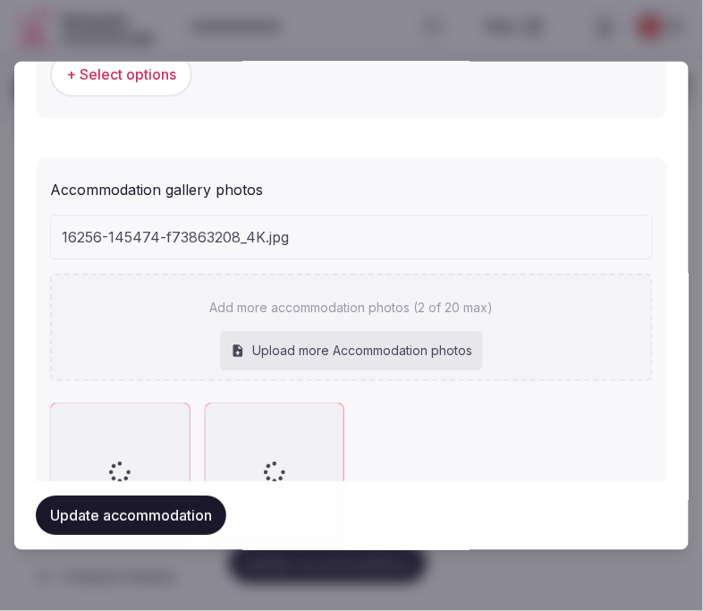
click at [406, 325] on div "Add more accommodation photos (2 of 20 max) Upload more Accommodation photos" at bounding box center [351, 328] width 603 height 107
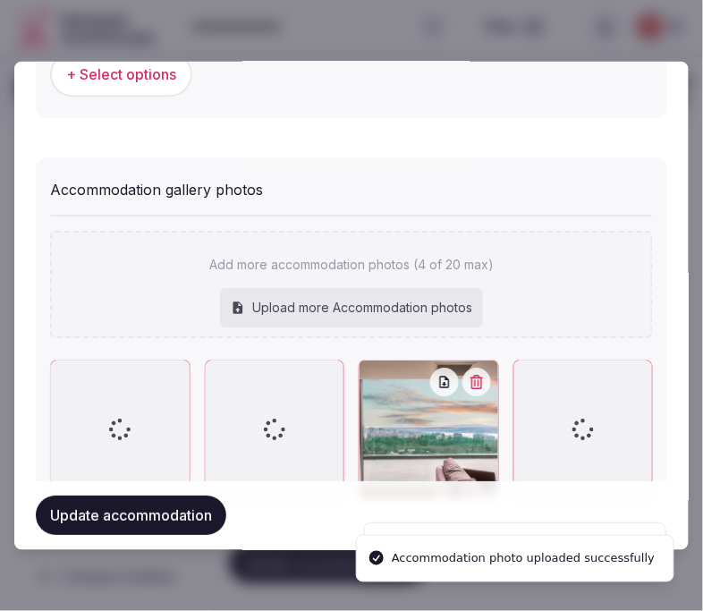
drag, startPoint x: 516, startPoint y: 308, endPoint x: 538, endPoint y: 351, distance: 47.6
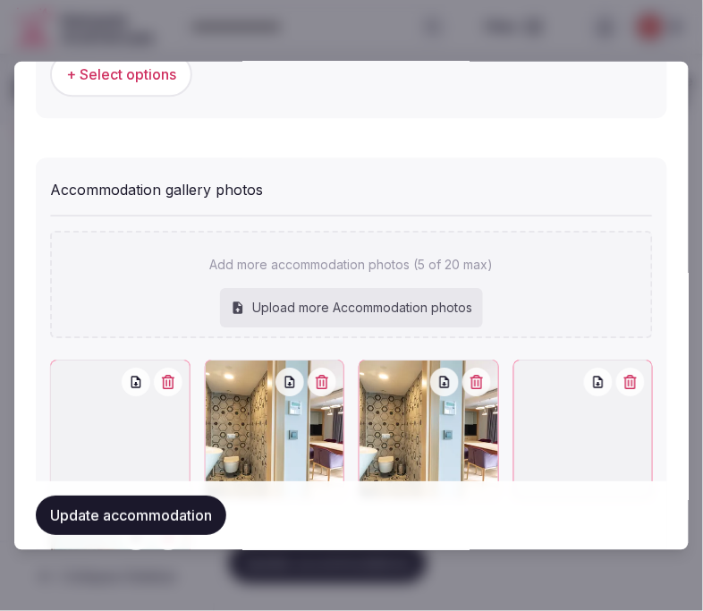
scroll to position [1934, 0]
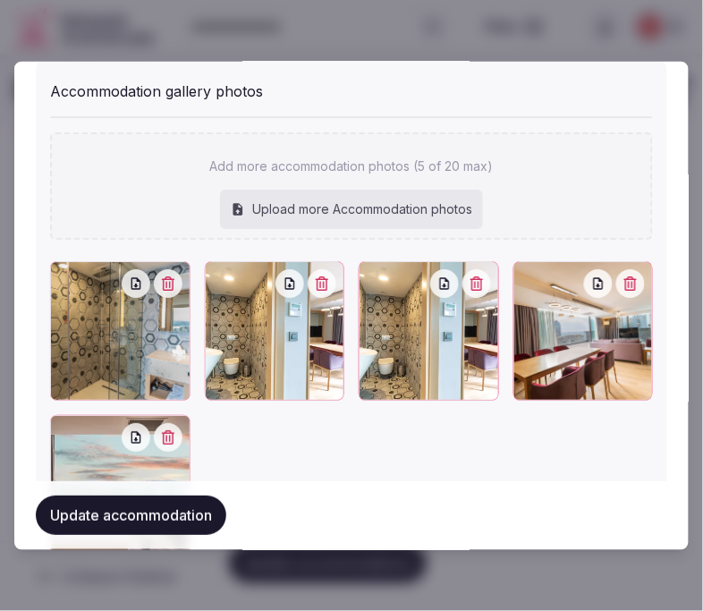
click at [462, 287] on button "button" at bounding box center [476, 283] width 29 height 29
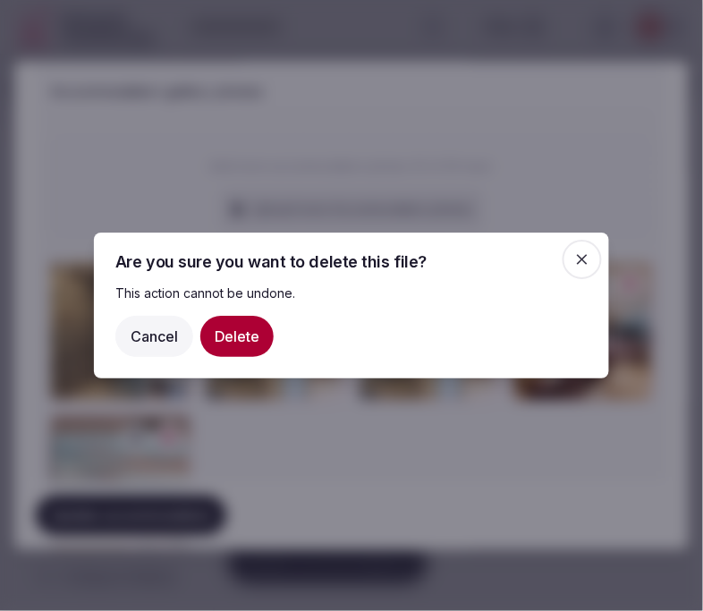
click at [231, 338] on button "Delete" at bounding box center [236, 336] width 73 height 41
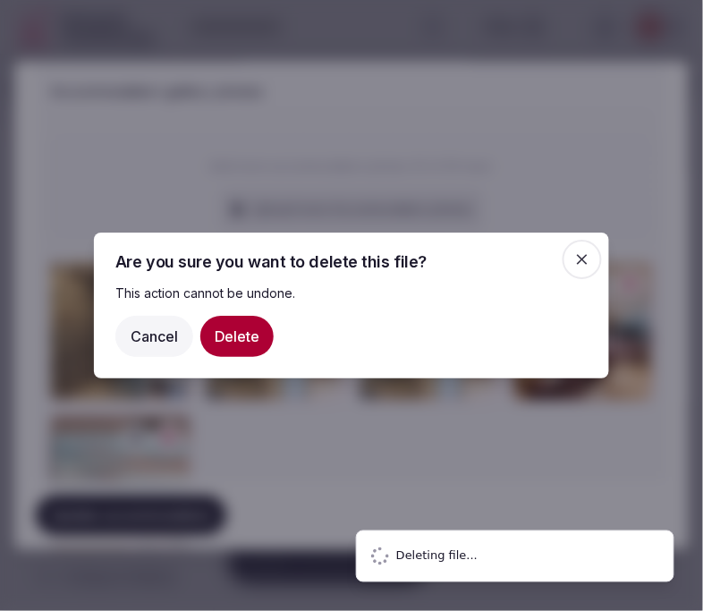
scroll to position [1903, 0]
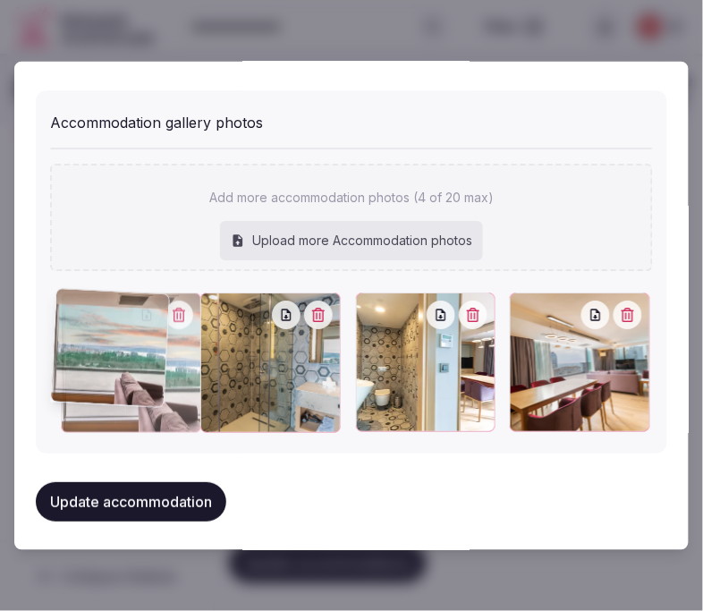
drag, startPoint x: 506, startPoint y: 304, endPoint x: 73, endPoint y: 311, distance: 432.8
click at [72, 311] on icon at bounding box center [74, 306] width 21 height 21
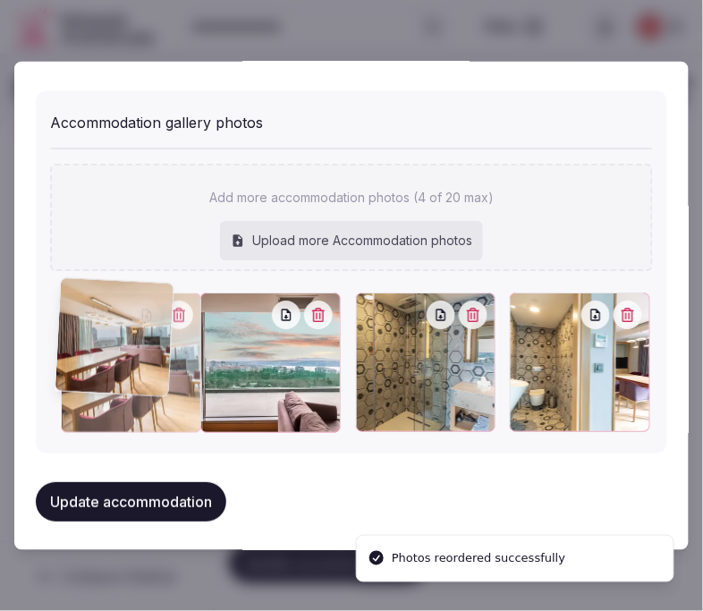
drag, startPoint x: 520, startPoint y: 304, endPoint x: 75, endPoint y: 296, distance: 444.5
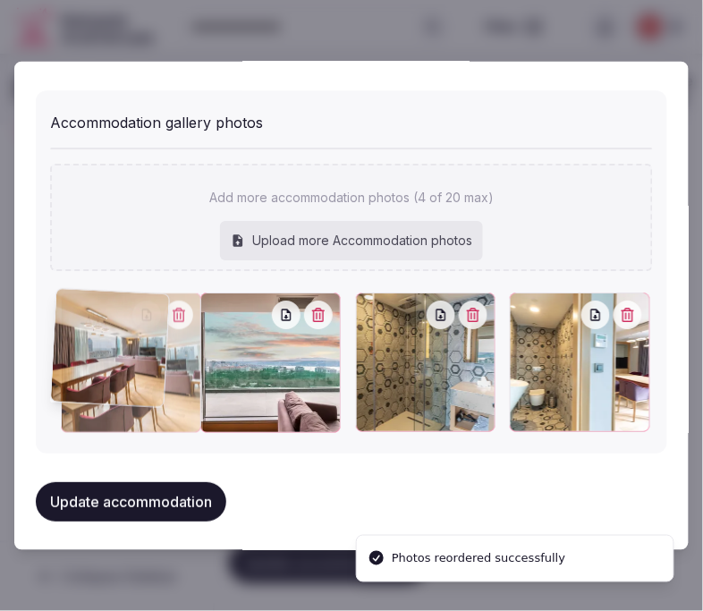
click at [75, 296] on div at bounding box center [75, 306] width 29 height 29
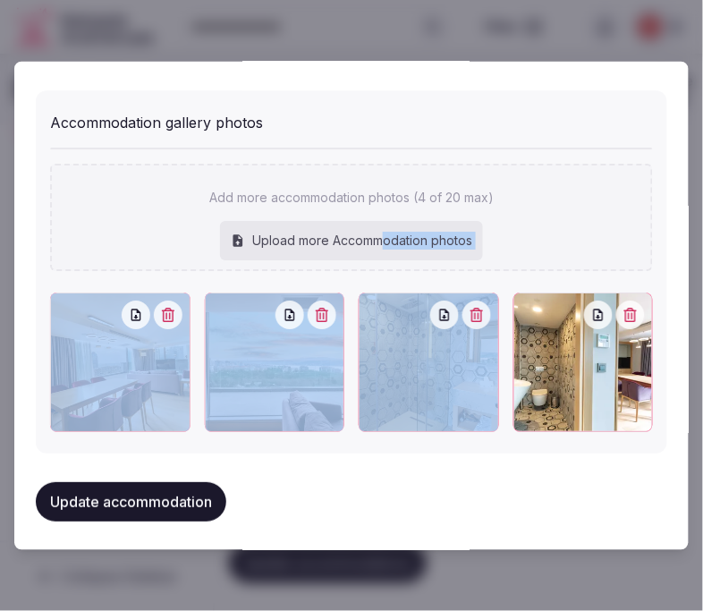
drag, startPoint x: 377, startPoint y: 261, endPoint x: 372, endPoint y: 238, distance: 23.9
click at [372, 238] on div "Add more accommodation photos (4 of 20 max) Upload more Accommodation photos To…" at bounding box center [351, 290] width 603 height 285
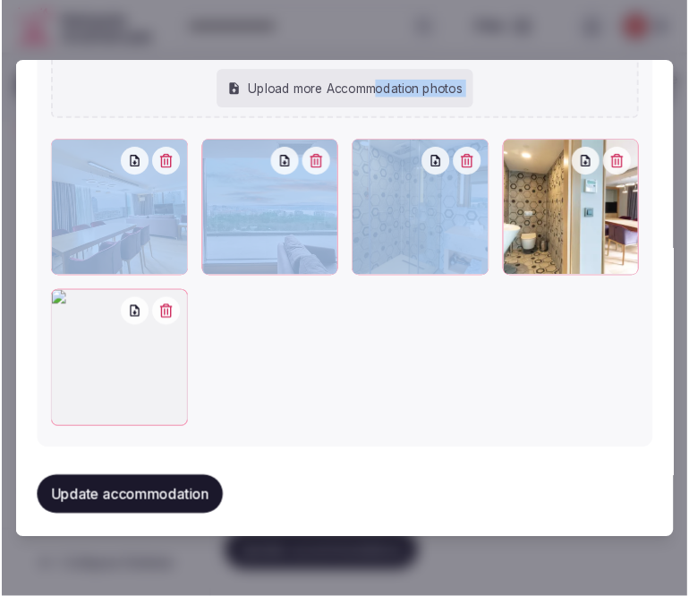
scroll to position [2053, 0]
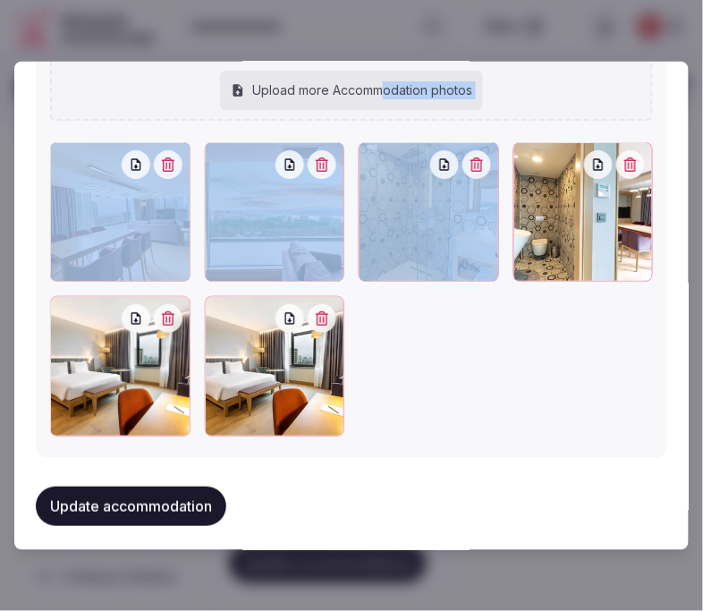
click at [316, 315] on icon "button" at bounding box center [322, 318] width 13 height 14
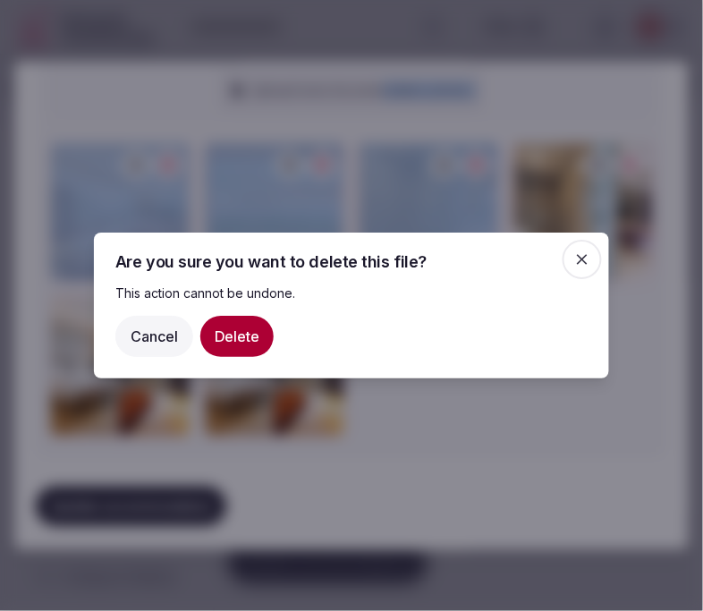
click at [245, 328] on button "Delete" at bounding box center [236, 336] width 73 height 41
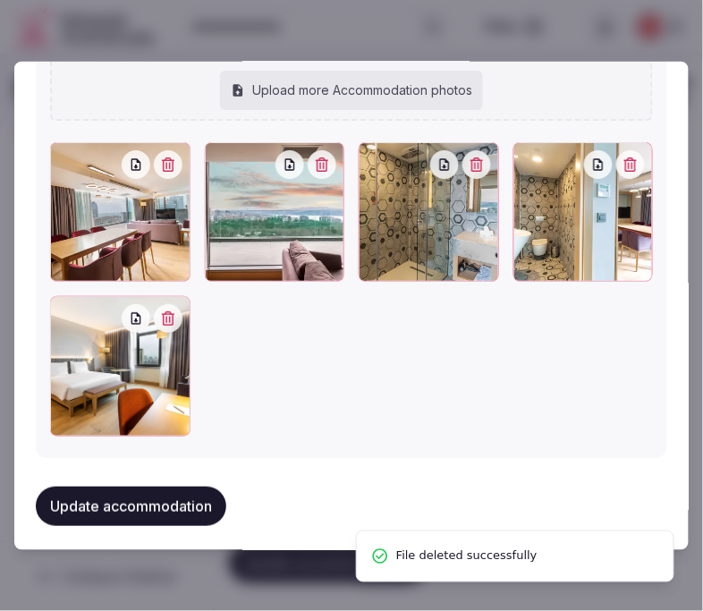
drag, startPoint x: 56, startPoint y: 292, endPoint x: 75, endPoint y: 266, distance: 32.7
click at [70, 274] on div at bounding box center [351, 289] width 603 height 294
click at [88, 184] on div at bounding box center [120, 212] width 140 height 140
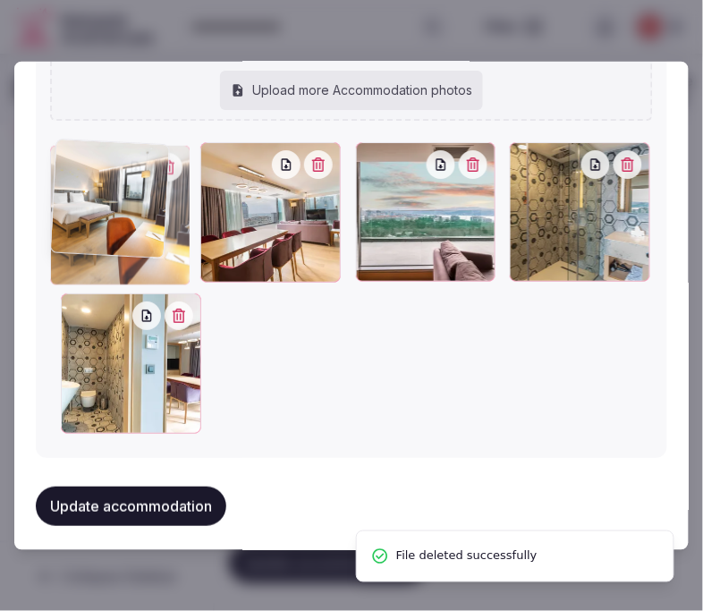
drag, startPoint x: 61, startPoint y: 282, endPoint x: 76, endPoint y: 189, distance: 94.2
click at [64, 204] on div at bounding box center [120, 215] width 140 height 140
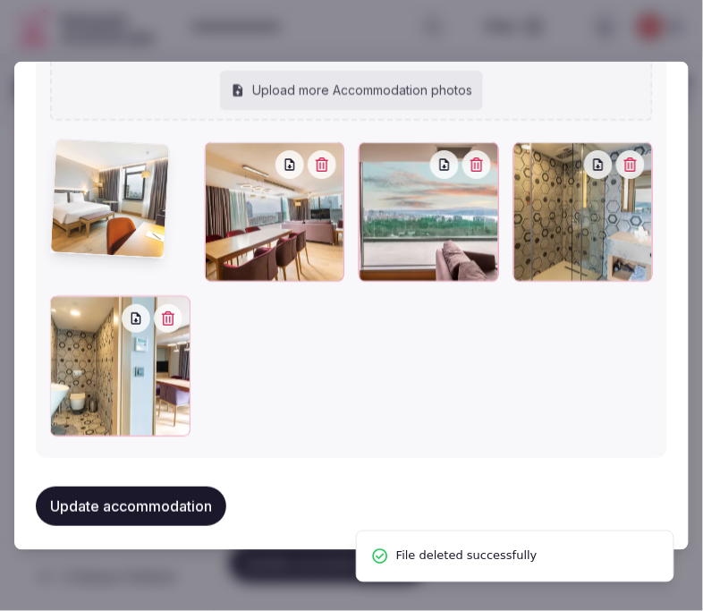
click at [84, 175] on div at bounding box center [120, 212] width 140 height 140
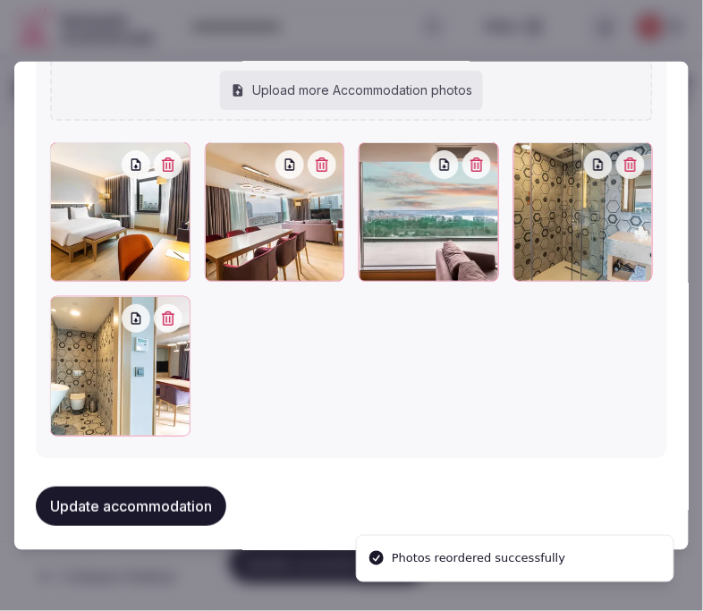
click at [166, 487] on button "Update accommodation" at bounding box center [131, 505] width 190 height 39
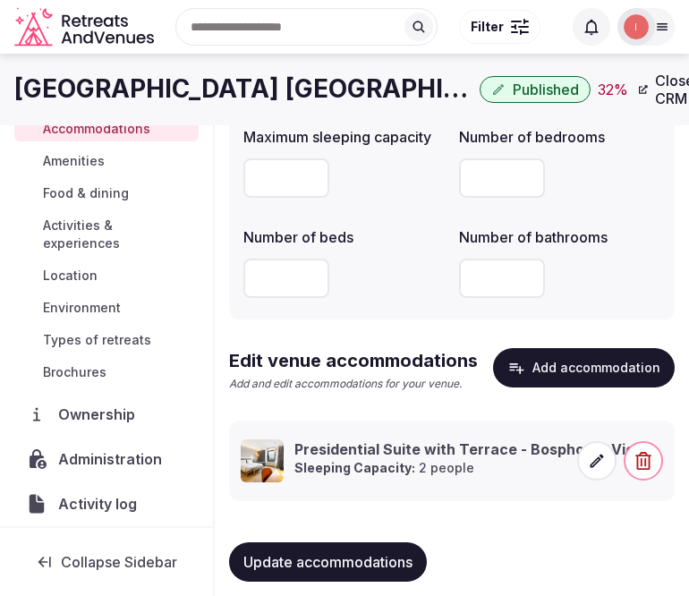
click at [58, 157] on span "Amenities" at bounding box center [74, 161] width 62 height 18
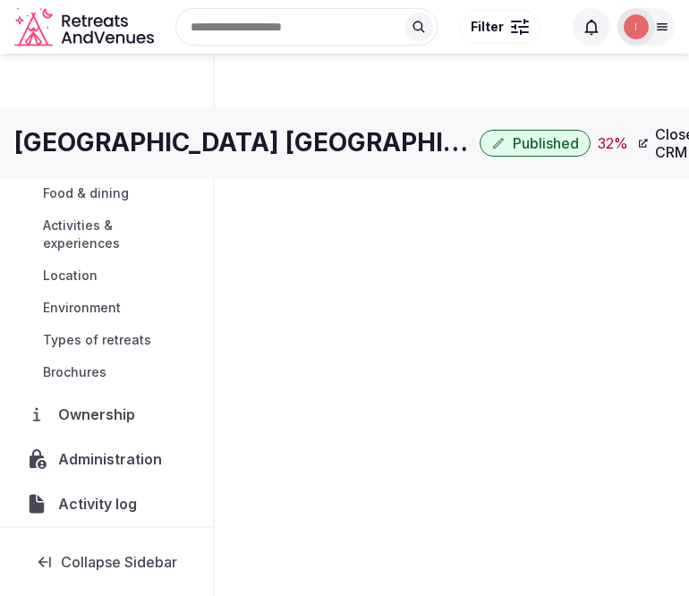
scroll to position [4, 0]
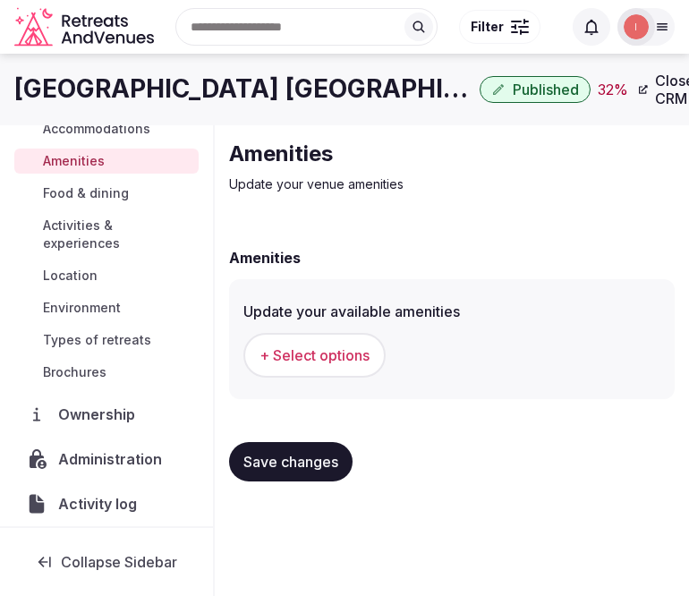
click at [279, 351] on span "+ Select options" at bounding box center [314, 355] width 110 height 20
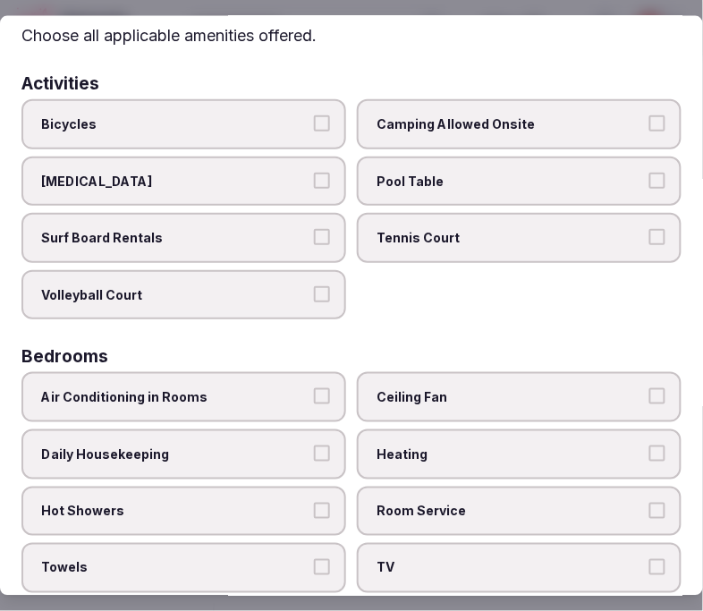
scroll to position [99, 0]
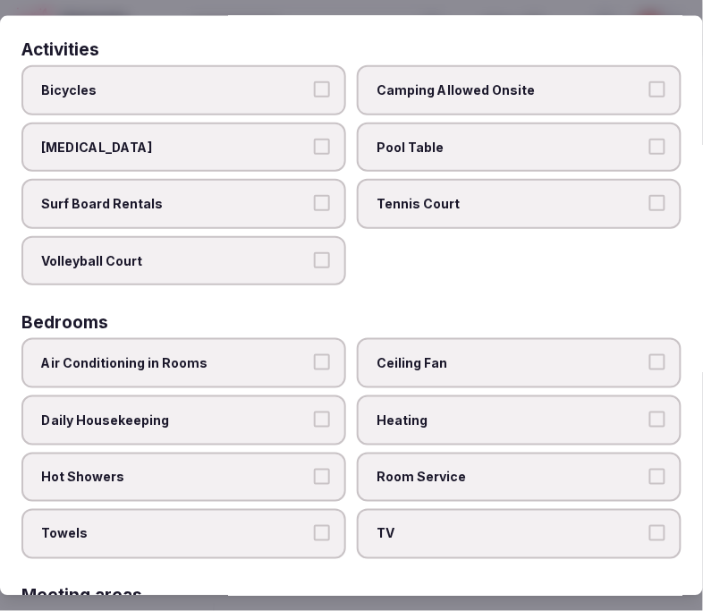
click at [278, 342] on label "Air Conditioning in Rooms" at bounding box center [183, 363] width 325 height 50
click at [314, 354] on button "Air Conditioning in Rooms" at bounding box center [322, 362] width 16 height 16
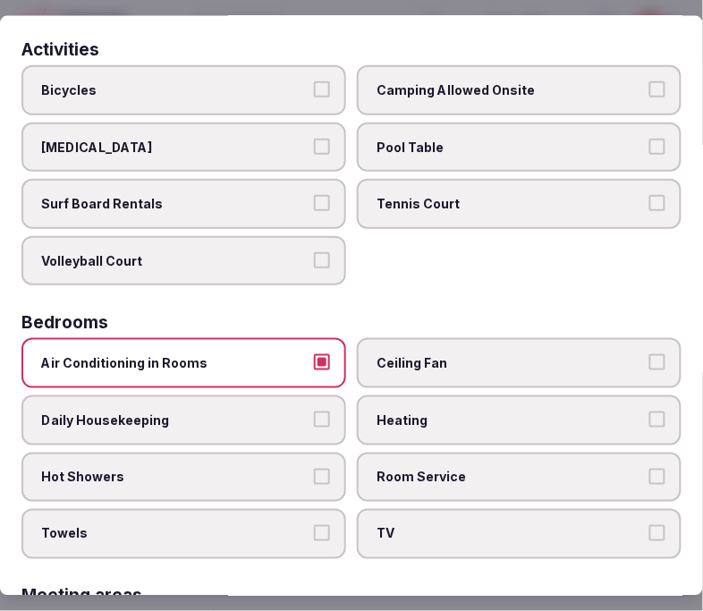
click at [431, 474] on span "Room Service" at bounding box center [509, 477] width 267 height 18
click at [616, 474] on button "Room Service" at bounding box center [657, 476] width 16 height 16
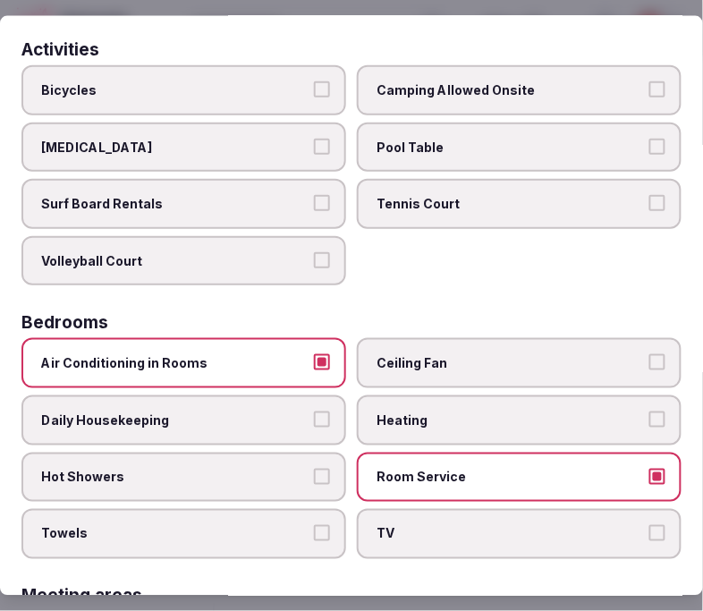
click at [376, 525] on span "TV" at bounding box center [509, 534] width 267 height 18
click at [616, 525] on button "TV" at bounding box center [657, 533] width 16 height 16
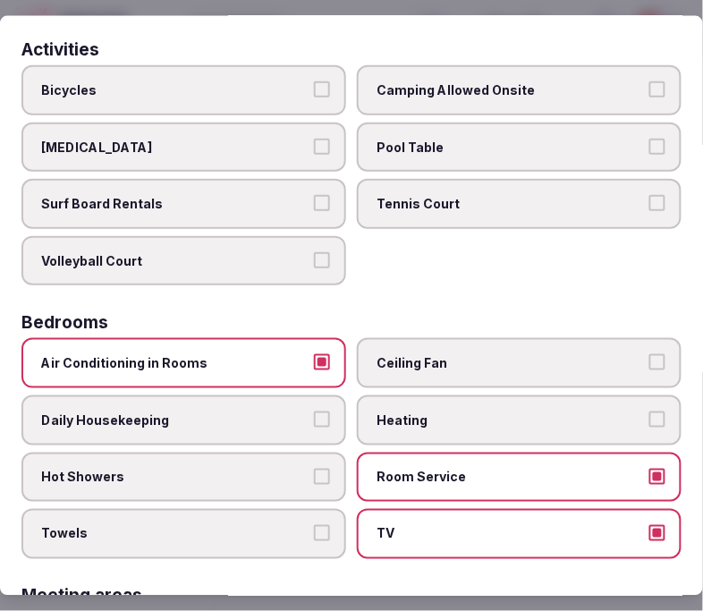
click at [317, 509] on label "Towels" at bounding box center [183, 534] width 325 height 50
click at [317, 525] on button "Towels" at bounding box center [322, 533] width 16 height 16
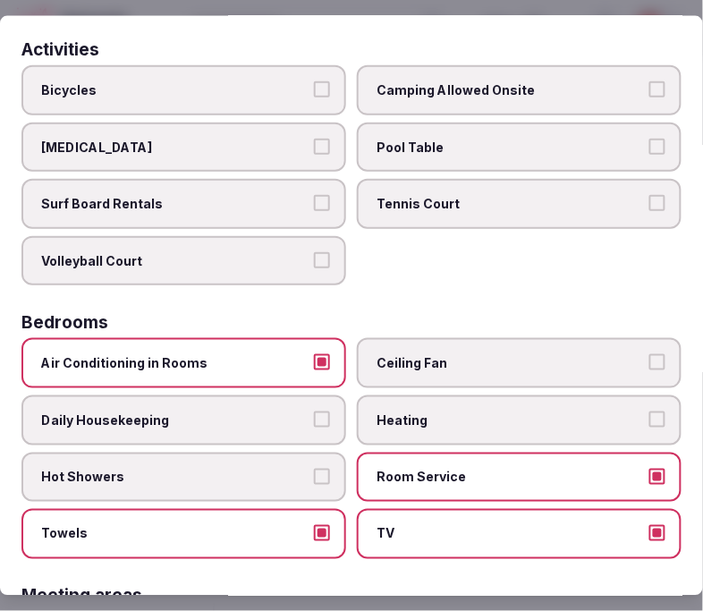
click at [308, 454] on label "Hot Showers" at bounding box center [183, 477] width 325 height 50
click at [314, 468] on button "Hot Showers" at bounding box center [322, 476] width 16 height 16
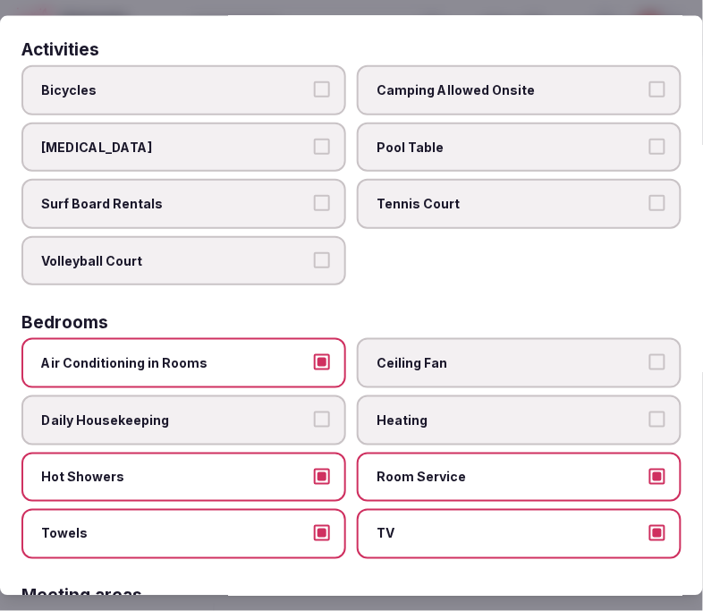
click at [307, 396] on label "Daily Housekeeping" at bounding box center [183, 420] width 325 height 50
click at [314, 411] on button "Daily Housekeeping" at bounding box center [322, 419] width 16 height 16
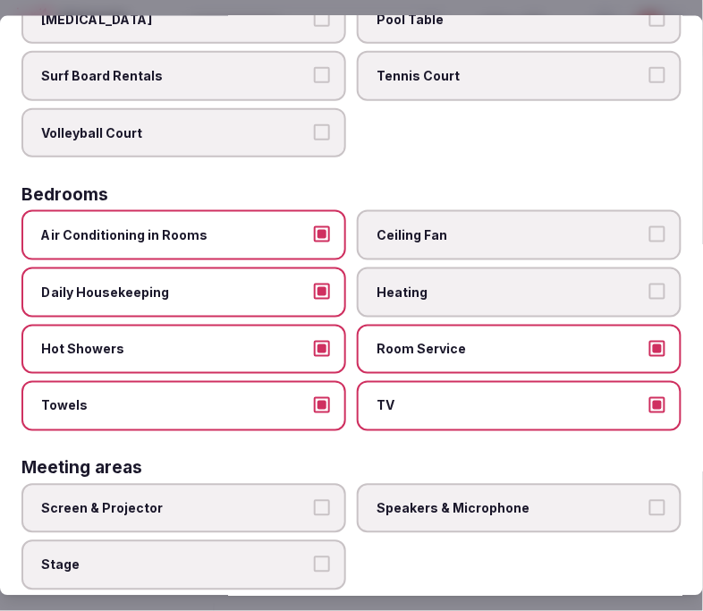
scroll to position [397, 0]
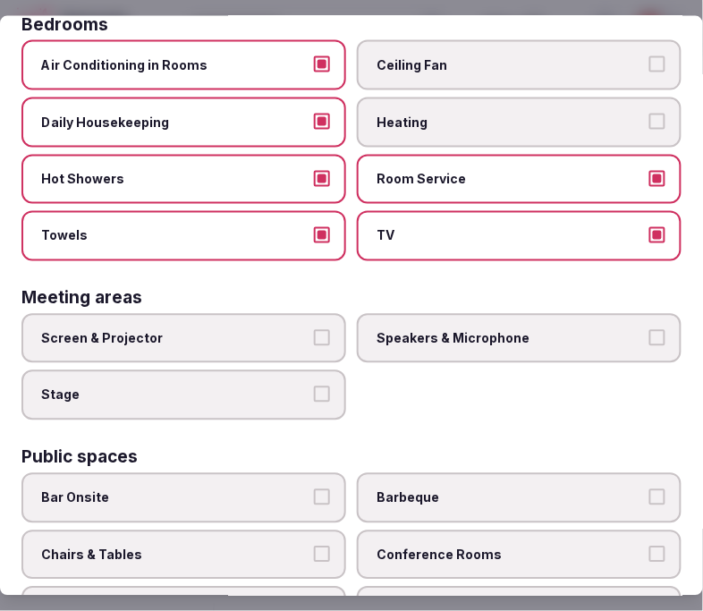
click at [283, 329] on span "Screen & Projector" at bounding box center [174, 338] width 267 height 18
click at [314, 329] on button "Screen & Projector" at bounding box center [322, 337] width 16 height 16
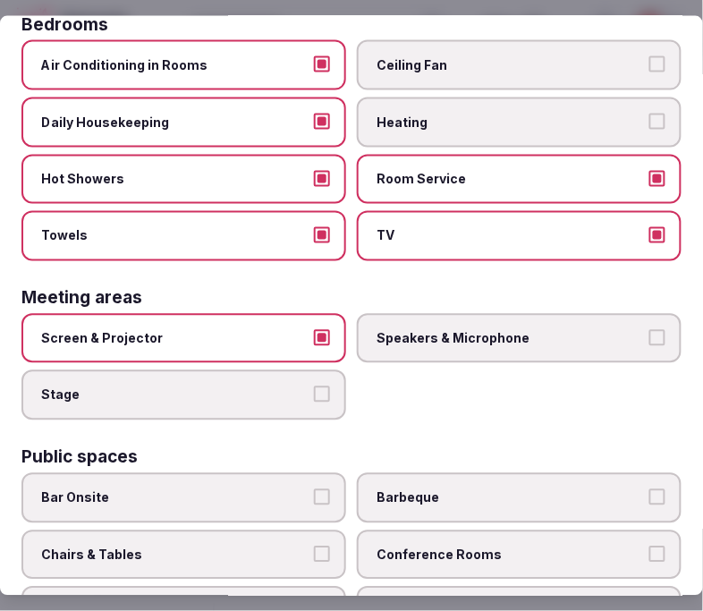
click at [521, 329] on span "Speakers & Microphone" at bounding box center [509, 338] width 267 height 18
click at [616, 329] on button "Speakers & Microphone" at bounding box center [657, 337] width 16 height 16
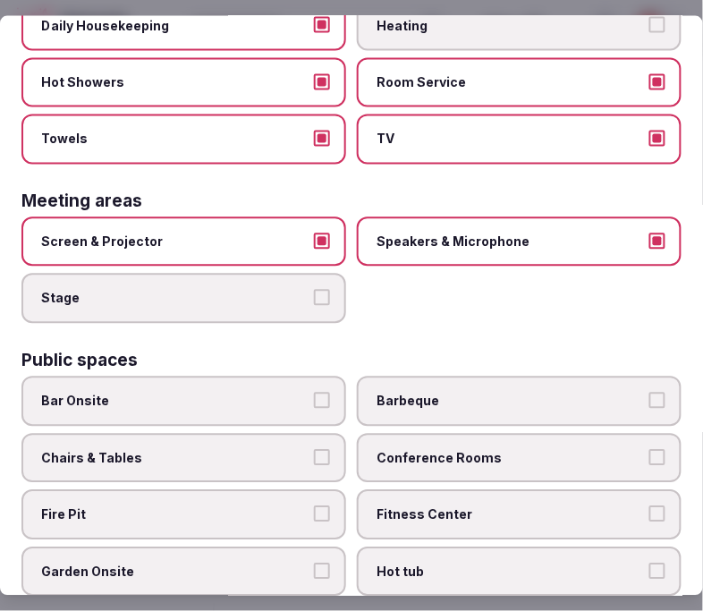
scroll to position [596, 0]
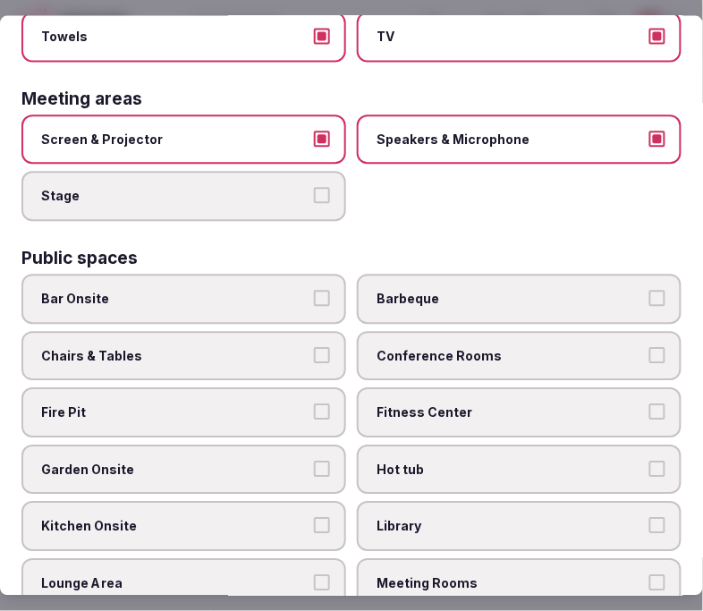
click at [459, 345] on label "Conference Rooms" at bounding box center [519, 356] width 325 height 50
click at [616, 347] on button "Conference Rooms" at bounding box center [657, 355] width 16 height 16
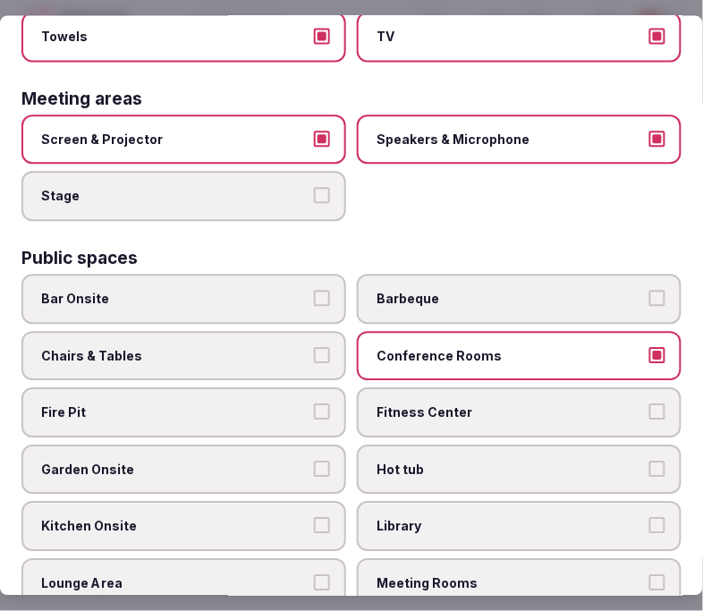
click at [445, 401] on label "Fitness Center" at bounding box center [519, 413] width 325 height 50
click at [616, 404] on button "Fitness Center" at bounding box center [657, 412] width 16 height 16
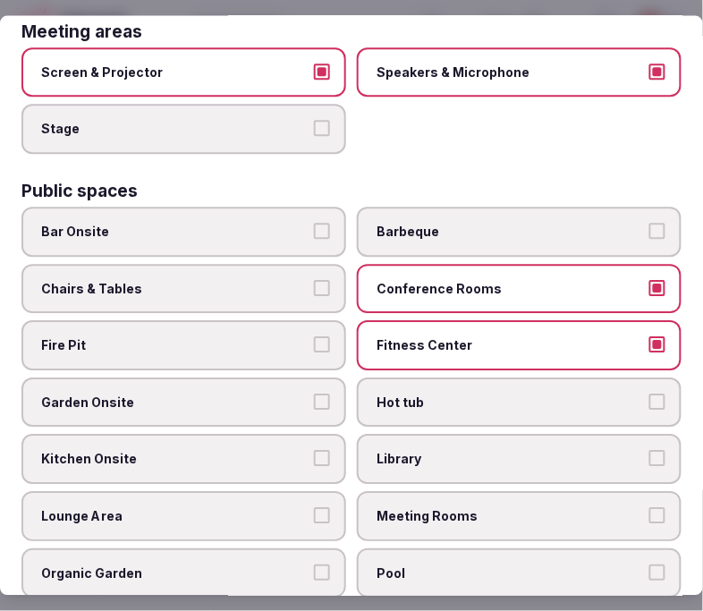
scroll to position [695, 0]
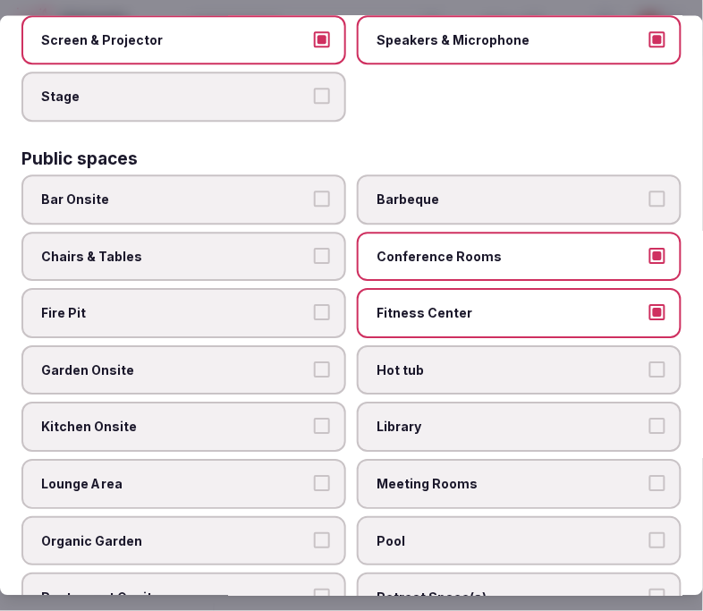
click at [264, 248] on span "Chairs & Tables" at bounding box center [174, 257] width 267 height 18
click at [314, 248] on button "Chairs & Tables" at bounding box center [322, 256] width 16 height 16
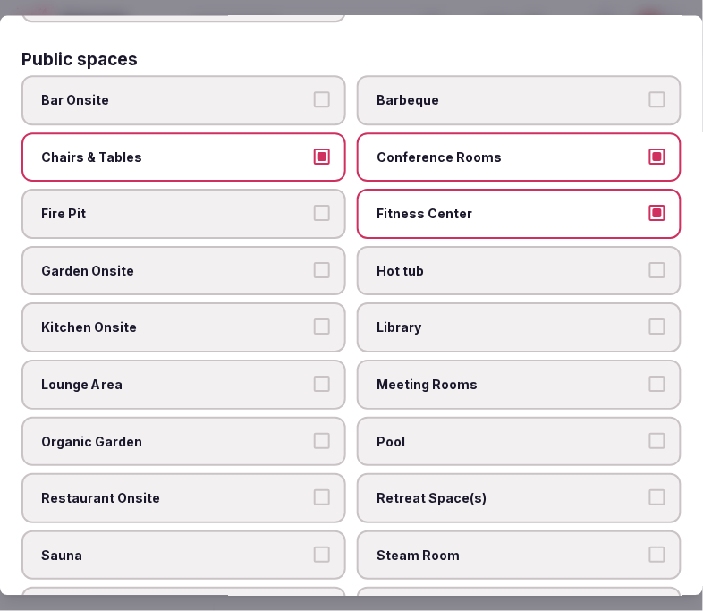
scroll to position [894, 0]
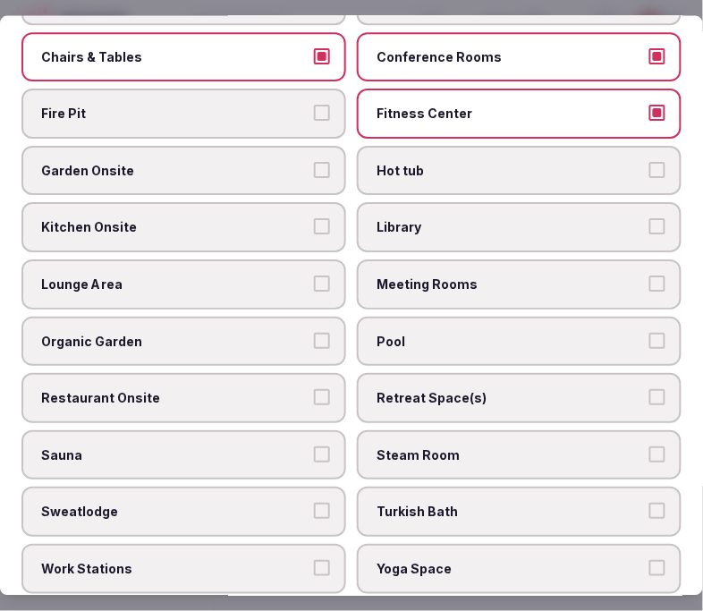
click at [310, 273] on label "Lounge Area" at bounding box center [183, 285] width 325 height 50
click at [314, 276] on button "Lounge Area" at bounding box center [322, 284] width 16 height 16
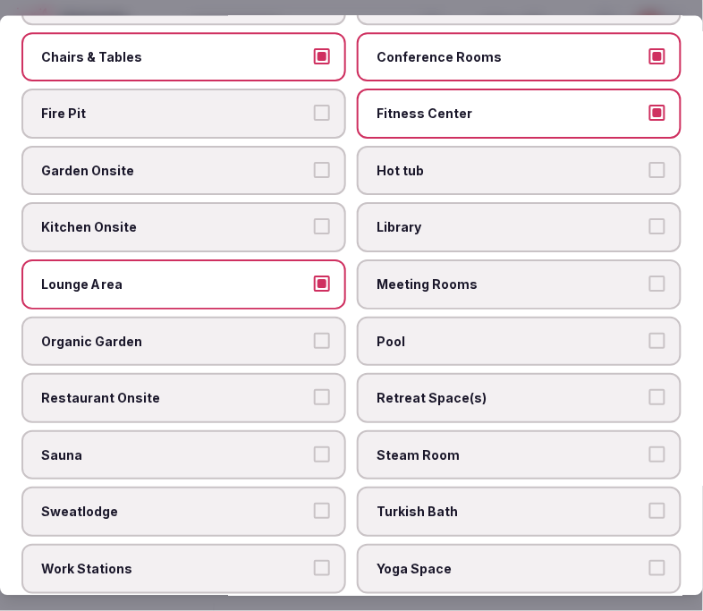
click at [440, 333] on span "Pool" at bounding box center [509, 342] width 267 height 18
click at [616, 333] on button "Pool" at bounding box center [657, 341] width 16 height 16
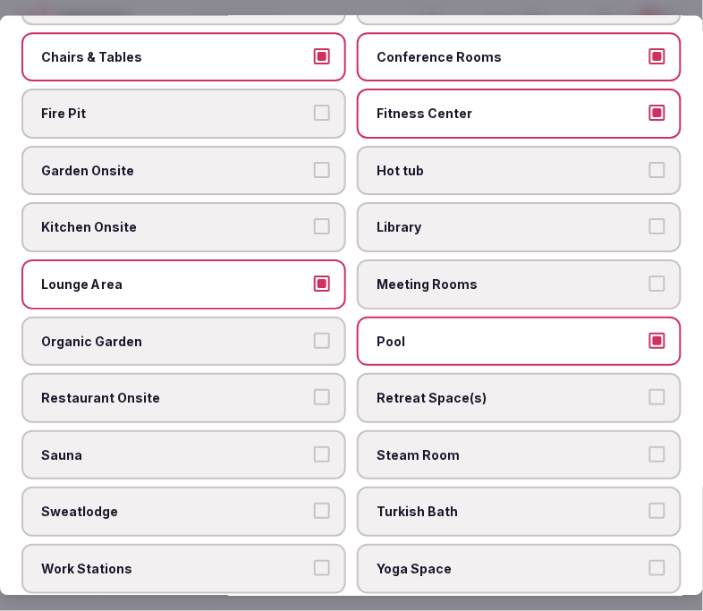
click at [613, 333] on span "Pool" at bounding box center [509, 342] width 267 height 18
click at [616, 333] on button "Pool" at bounding box center [657, 341] width 16 height 16
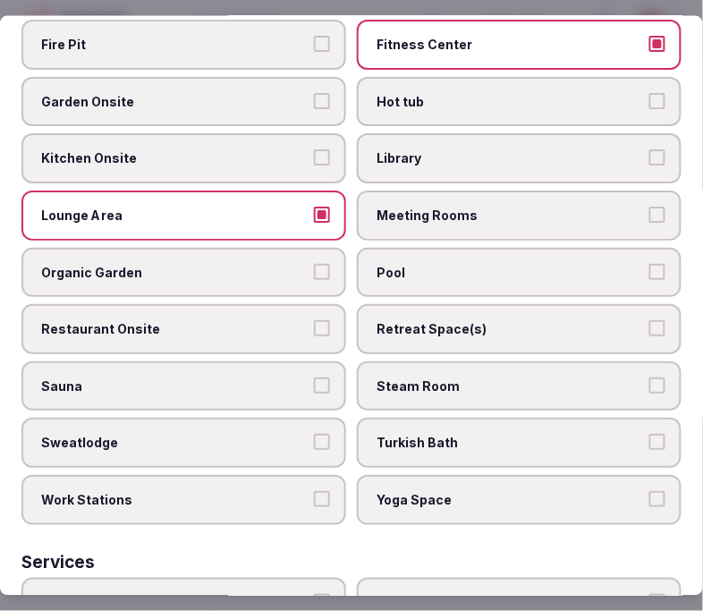
scroll to position [993, 0]
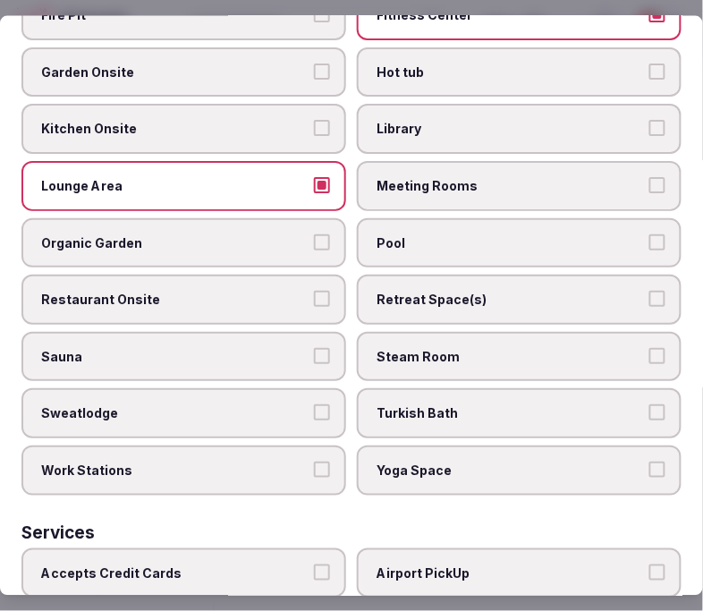
click at [305, 278] on label "Restaurant Onsite" at bounding box center [183, 300] width 325 height 50
click at [314, 291] on button "Restaurant Onsite" at bounding box center [322, 299] width 16 height 16
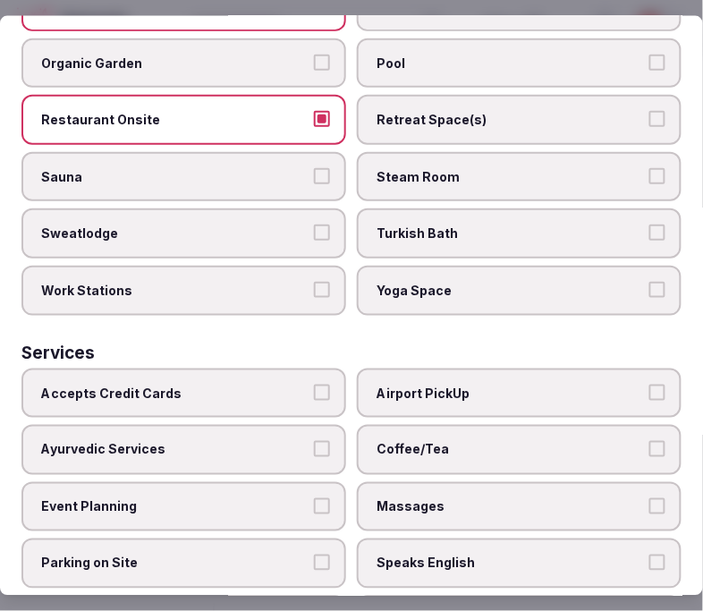
scroll to position [1192, 0]
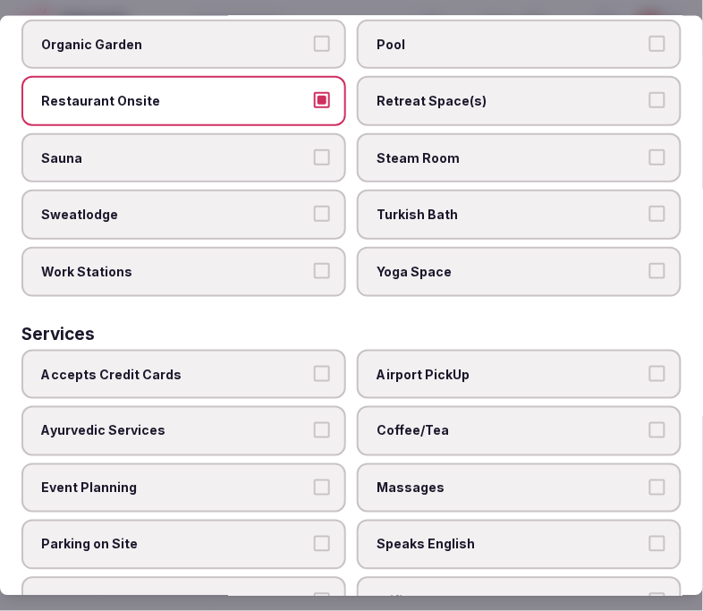
click at [407, 365] on span "Airport PickUp" at bounding box center [509, 374] width 267 height 18
click at [616, 365] on button "Airport PickUp" at bounding box center [657, 373] width 16 height 16
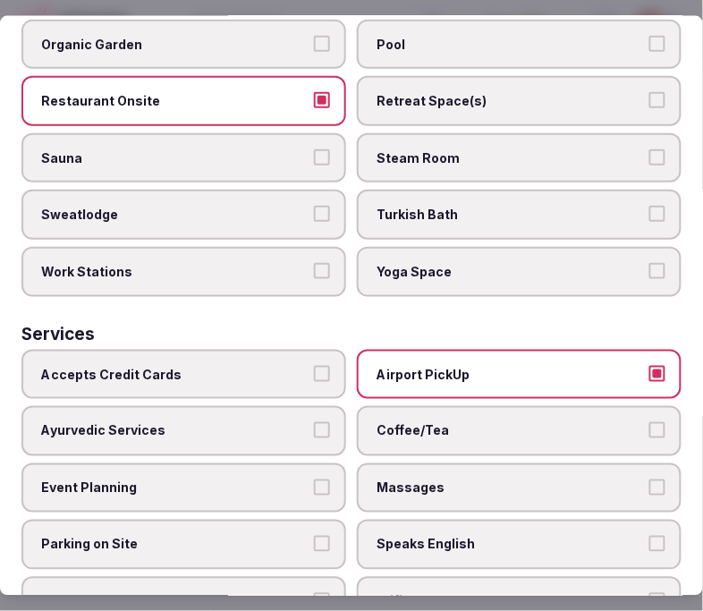
drag, startPoint x: 424, startPoint y: 417, endPoint x: 429, endPoint y: 427, distance: 11.2
click at [425, 416] on label "Coffee/Tea" at bounding box center [519, 431] width 325 height 50
click at [616, 422] on button "Coffee/Tea" at bounding box center [657, 430] width 16 height 16
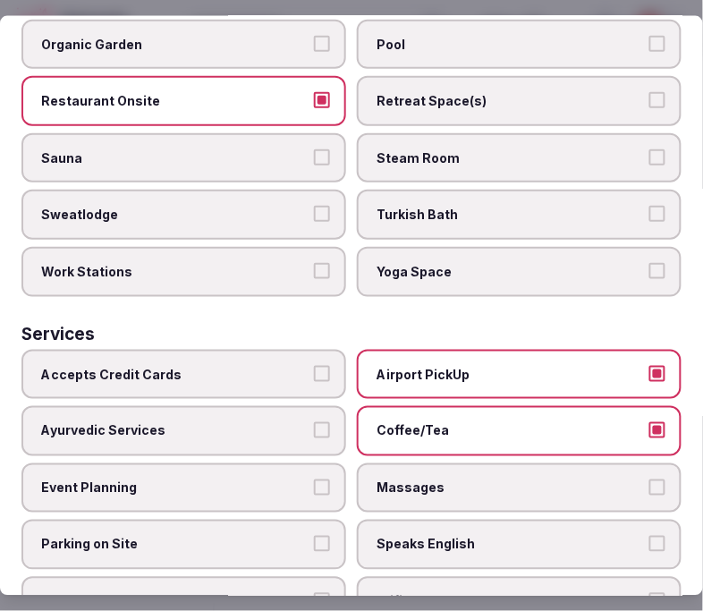
click at [449, 478] on span "Massages" at bounding box center [509, 487] width 267 height 18
click at [616, 478] on button "Massages" at bounding box center [657, 486] width 16 height 16
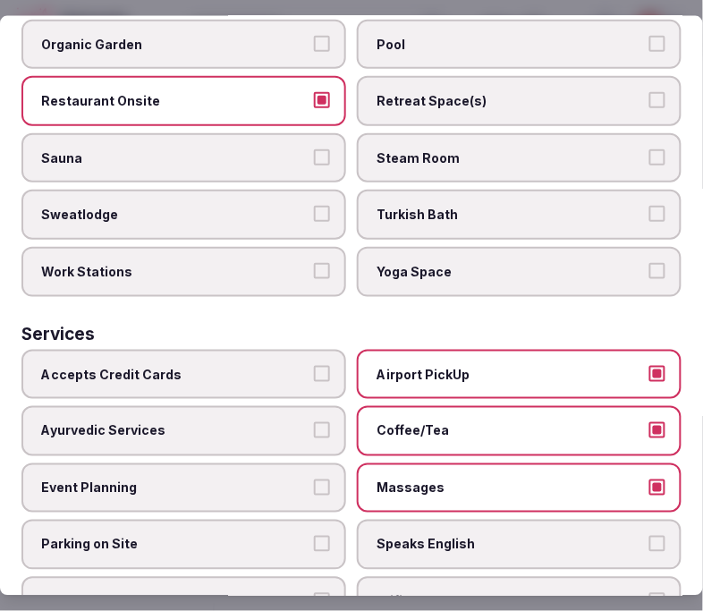
click at [432, 536] on span "Speaks English" at bounding box center [509, 545] width 267 height 18
click at [616, 536] on button "Speaks English" at bounding box center [657, 544] width 16 height 16
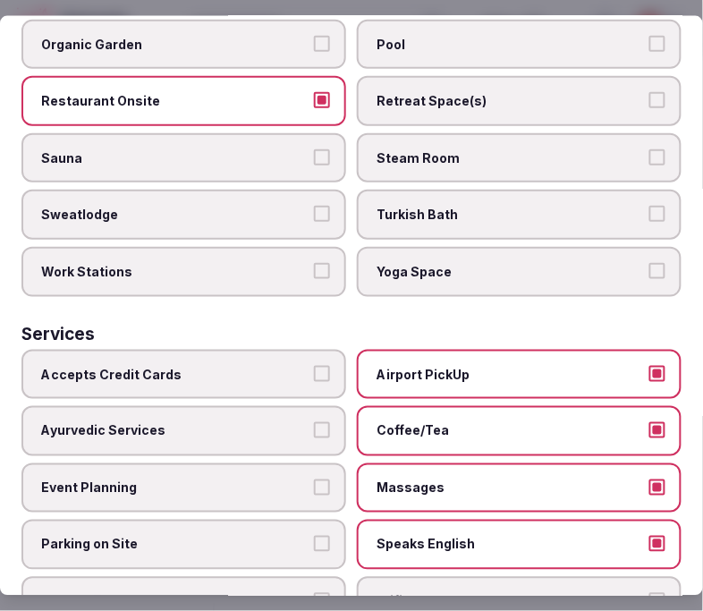
click at [522, 422] on span "Coffee/Tea" at bounding box center [509, 431] width 267 height 18
click at [616, 422] on button "Coffee/Tea" at bounding box center [657, 430] width 16 height 16
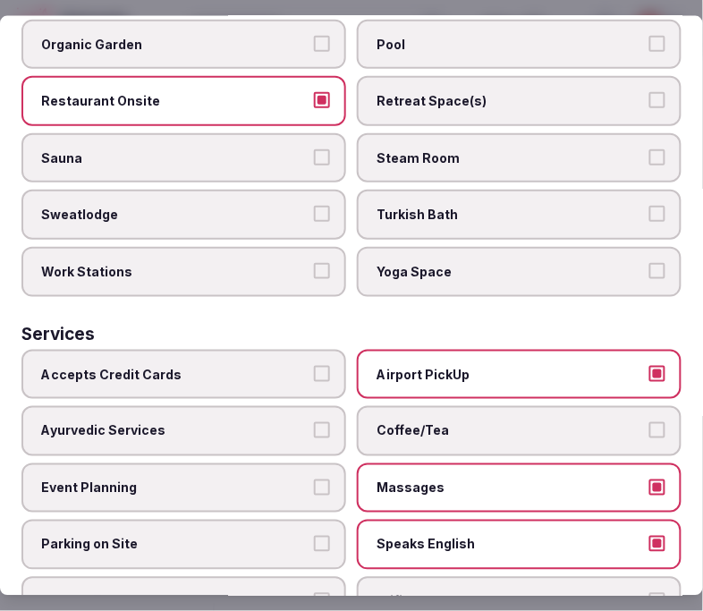
drag, startPoint x: 434, startPoint y: 556, endPoint x: 279, endPoint y: 432, distance: 198.4
click at [427, 577] on label "Wifi" at bounding box center [519, 602] width 325 height 50
click at [616, 593] on button "Wifi" at bounding box center [657, 601] width 16 height 16
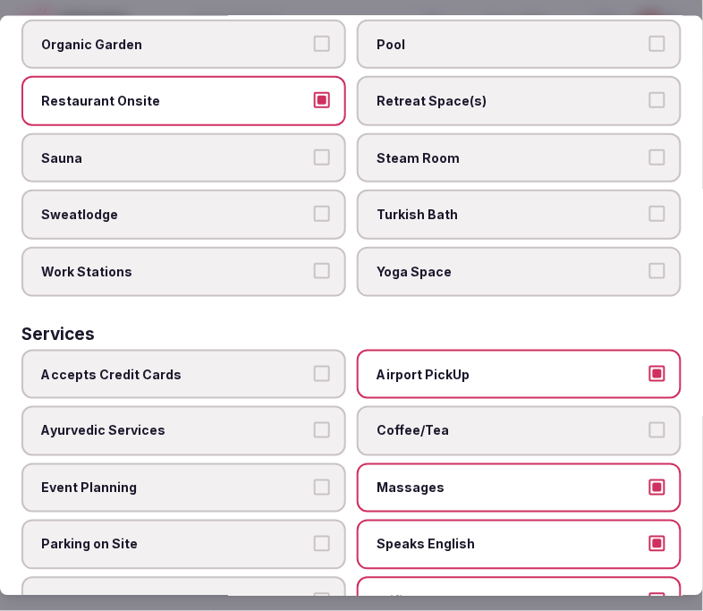
click at [284, 365] on span "Accepts Credit Cards" at bounding box center [174, 374] width 267 height 18
click at [314, 365] on button "Accepts Credit Cards" at bounding box center [322, 373] width 16 height 16
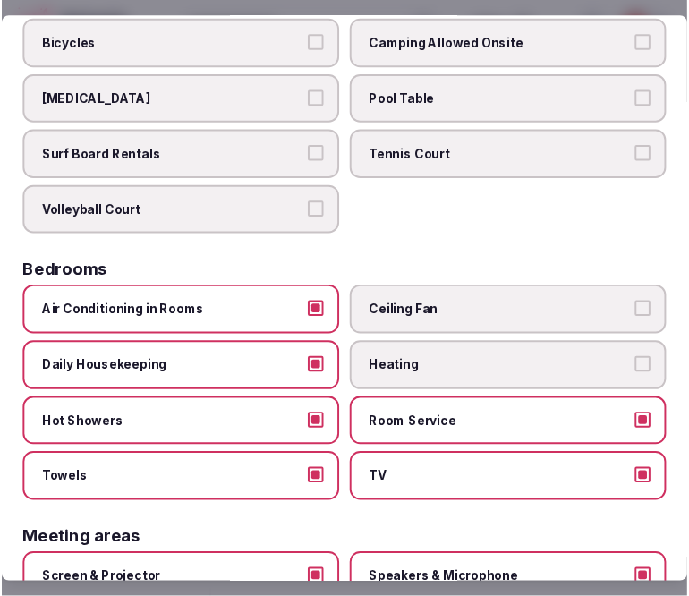
scroll to position [0, 0]
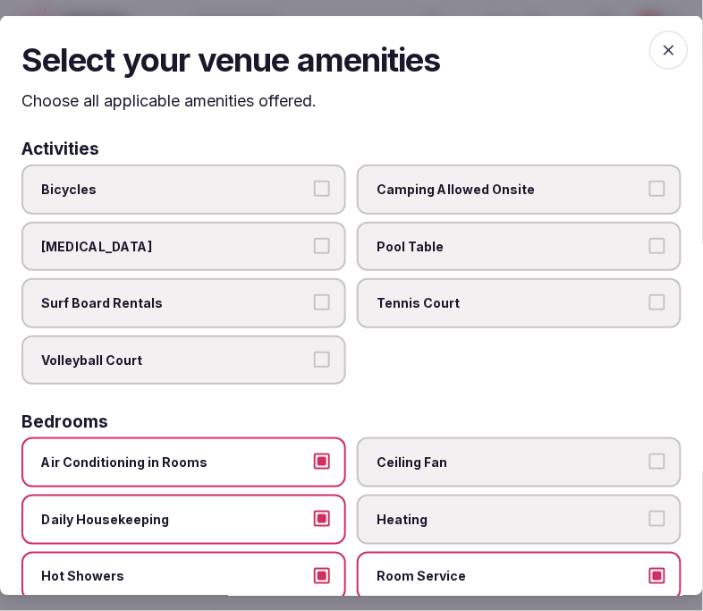
click at [616, 47] on icon "button" at bounding box center [669, 49] width 18 height 18
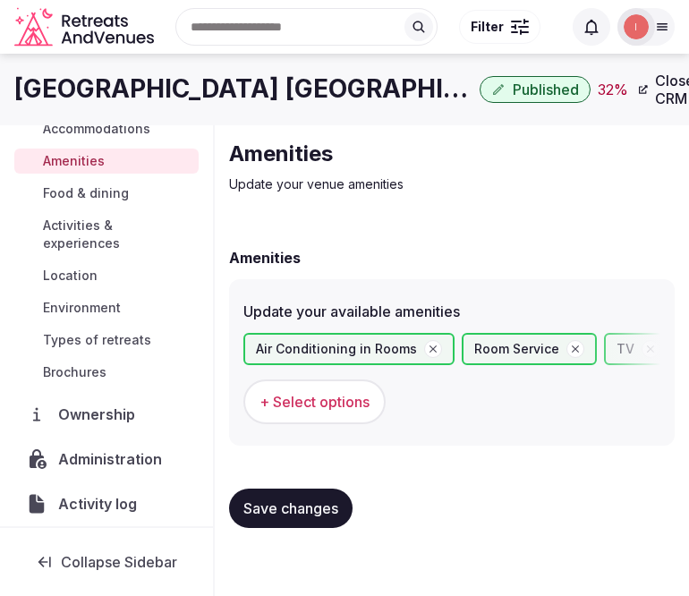
click at [291, 502] on span "Save changes" at bounding box center [290, 508] width 95 height 18
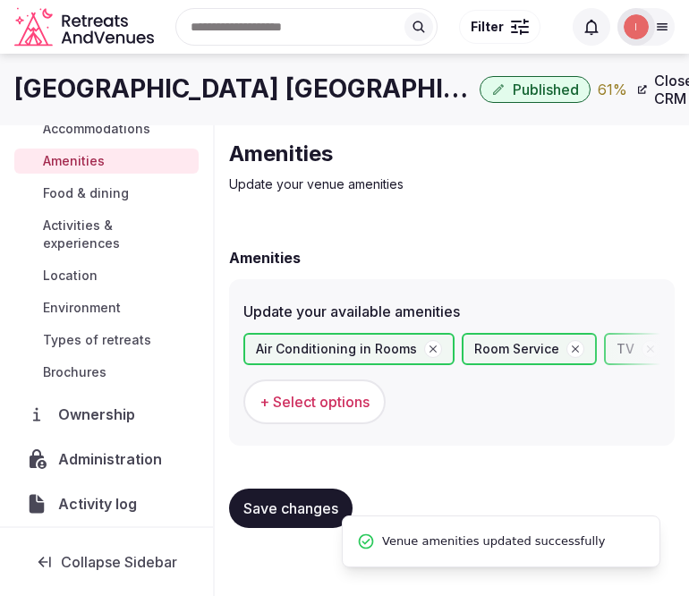
click at [58, 184] on span "Food & dining" at bounding box center [86, 193] width 86 height 18
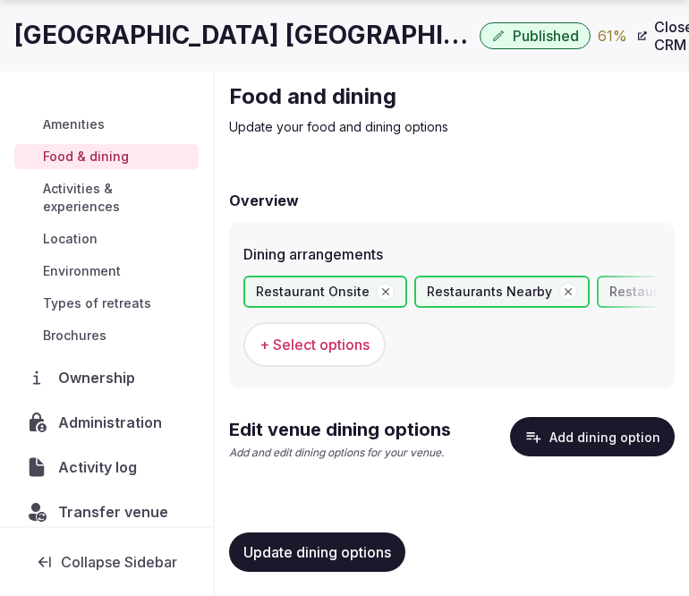
scroll to position [193, 0]
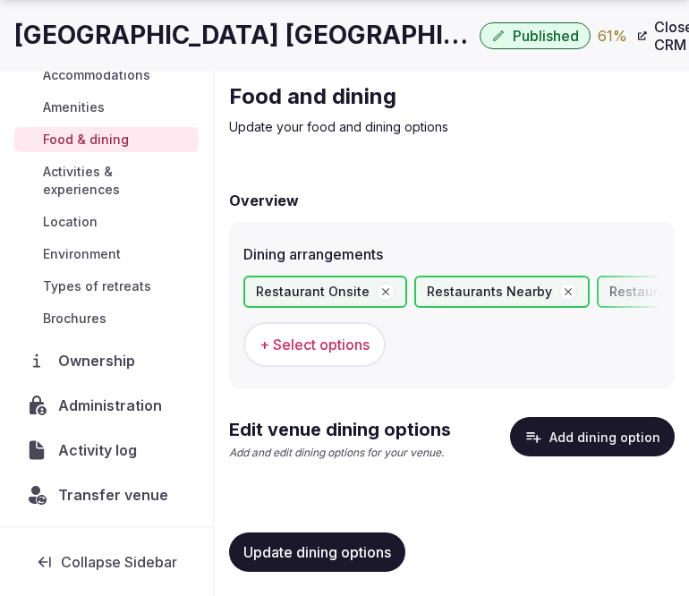
click at [557, 440] on button "Add dining option" at bounding box center [592, 436] width 165 height 39
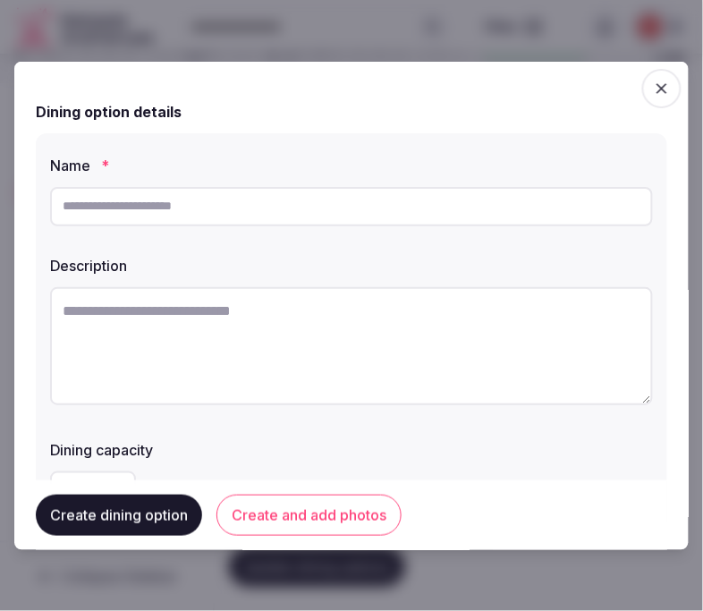
click at [377, 226] on div at bounding box center [351, 206] width 603 height 54
click at [382, 210] on input "text" at bounding box center [351, 205] width 603 height 39
paste input "**********"
type input "**********"
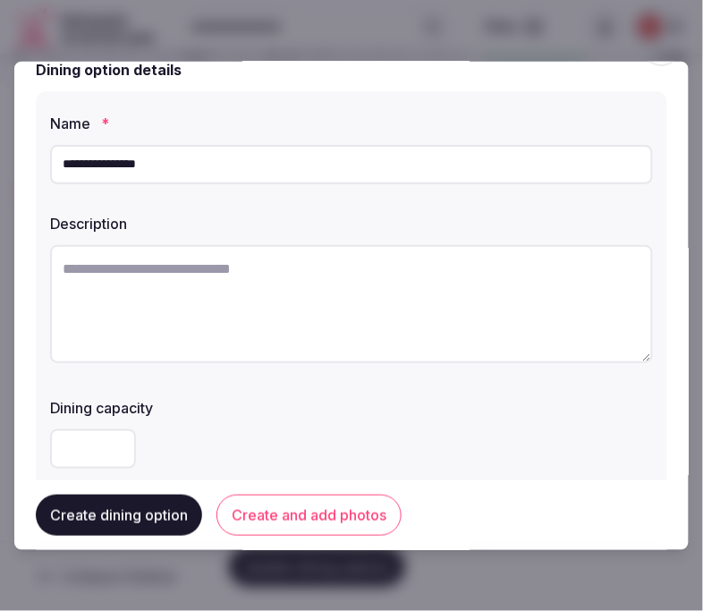
scroll to position [99, 0]
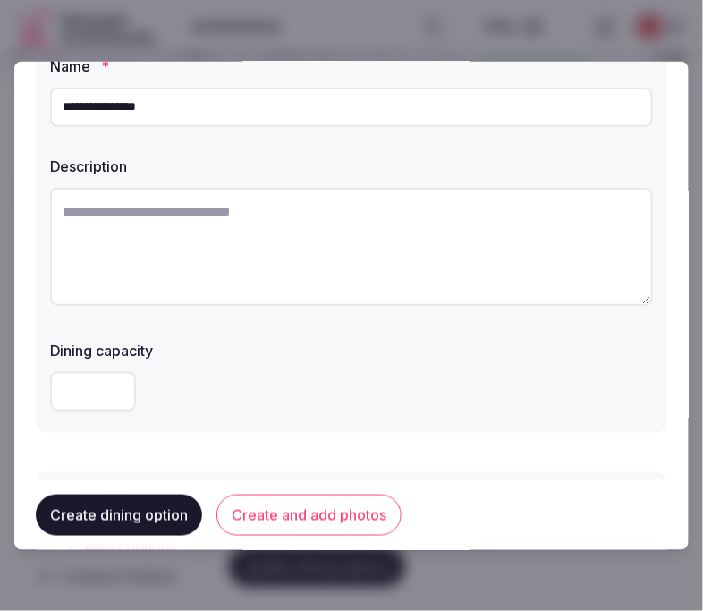
click at [189, 245] on textarea at bounding box center [351, 246] width 603 height 118
paste textarea "**********"
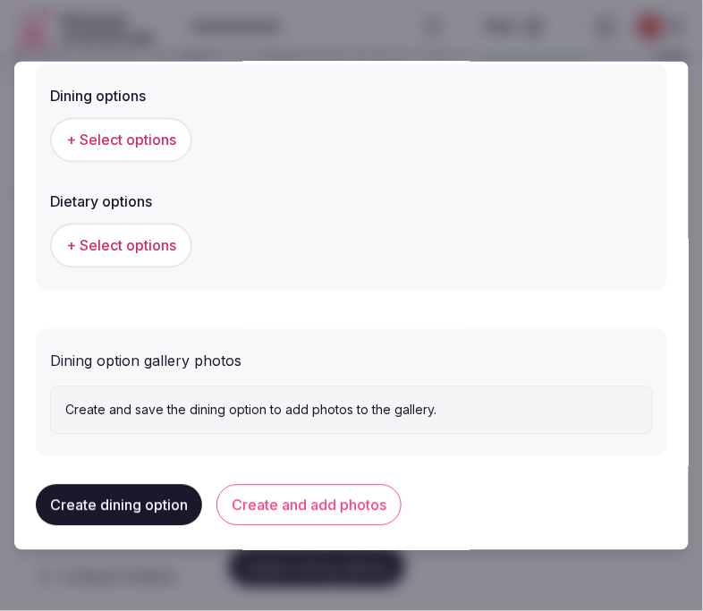
scroll to position [513, 0]
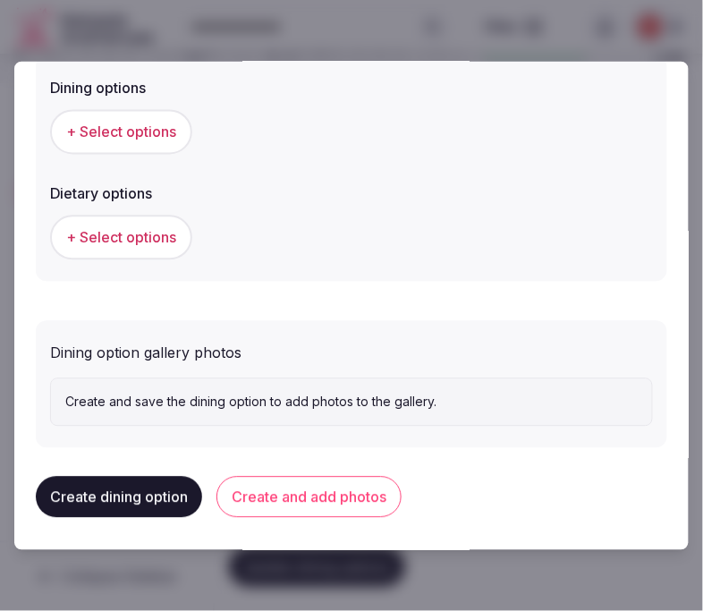
type textarea "**********"
click at [146, 140] on button "+ Select options" at bounding box center [121, 131] width 142 height 45
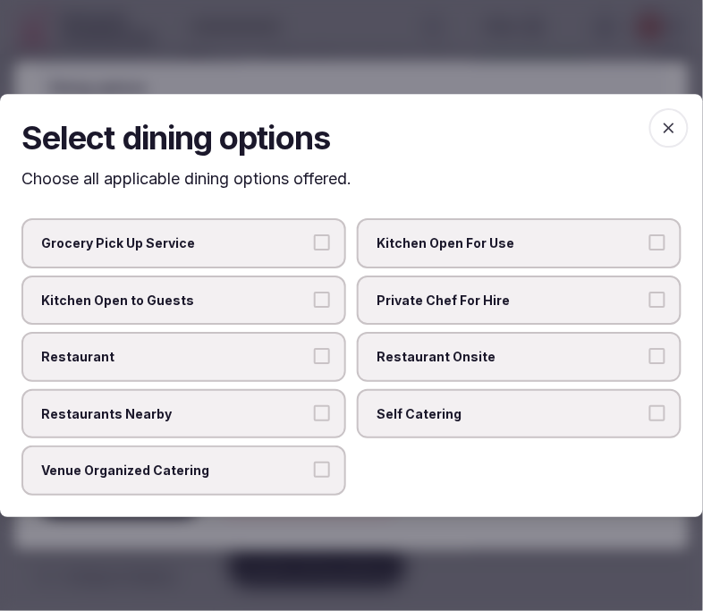
drag, startPoint x: 431, startPoint y: 347, endPoint x: 325, endPoint y: 342, distance: 105.6
click at [426, 350] on span "Restaurant Onsite" at bounding box center [509, 357] width 267 height 18
click at [297, 354] on span "Restaurant" at bounding box center [174, 357] width 267 height 18
click at [314, 354] on button "Restaurant" at bounding box center [322, 356] width 16 height 16
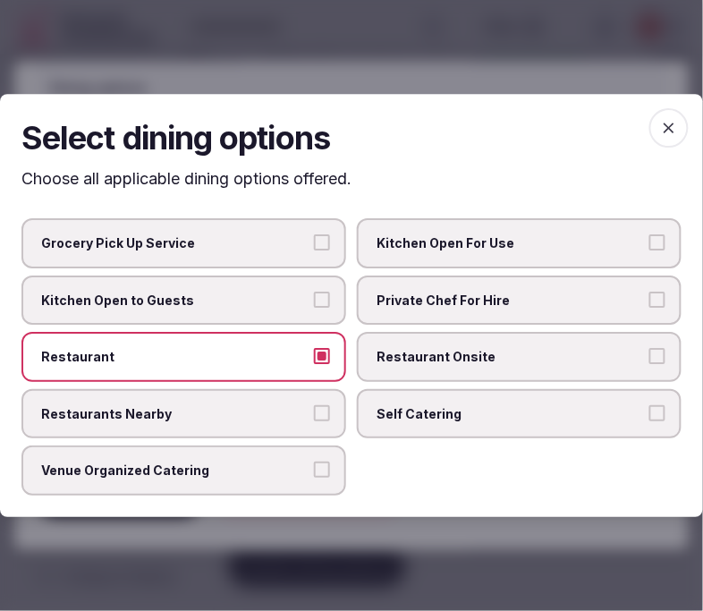
drag, startPoint x: 418, startPoint y: 349, endPoint x: 389, endPoint y: 372, distance: 37.6
click at [418, 351] on span "Restaurant Onsite" at bounding box center [509, 357] width 267 height 18
click at [616, 351] on button "Restaurant Onsite" at bounding box center [657, 356] width 16 height 16
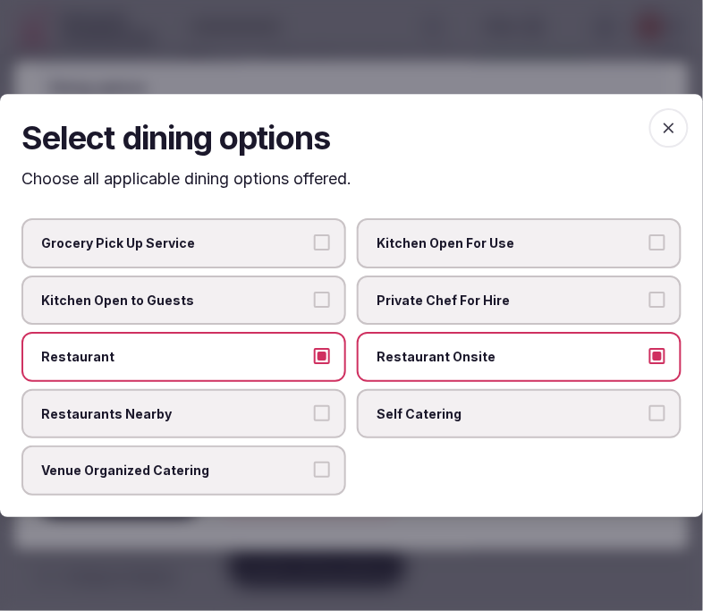
click at [308, 468] on span "Venue Organized Catering" at bounding box center [174, 471] width 267 height 18
click at [314, 468] on button "Venue Organized Catering" at bounding box center [322, 470] width 16 height 16
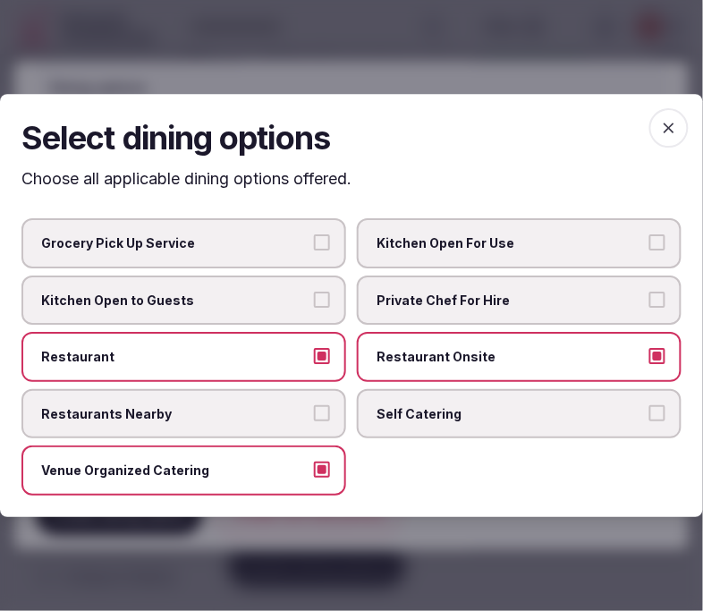
click at [616, 123] on icon "button" at bounding box center [669, 128] width 18 height 18
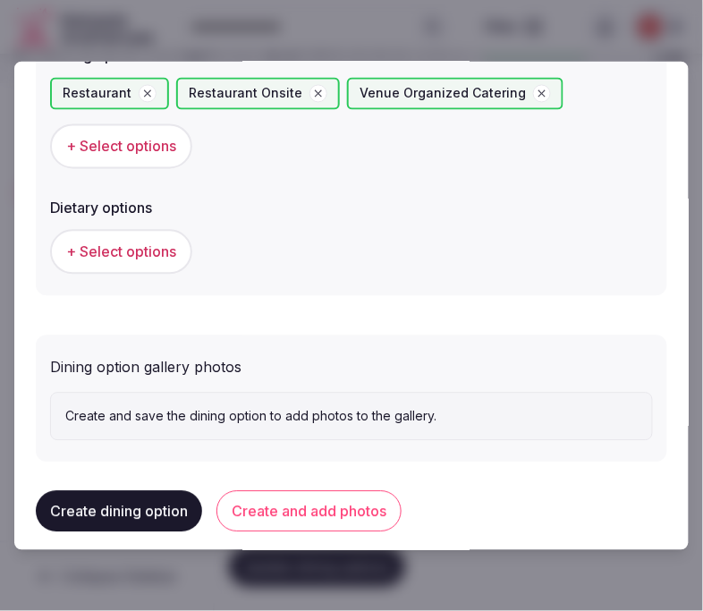
scroll to position [558, 0]
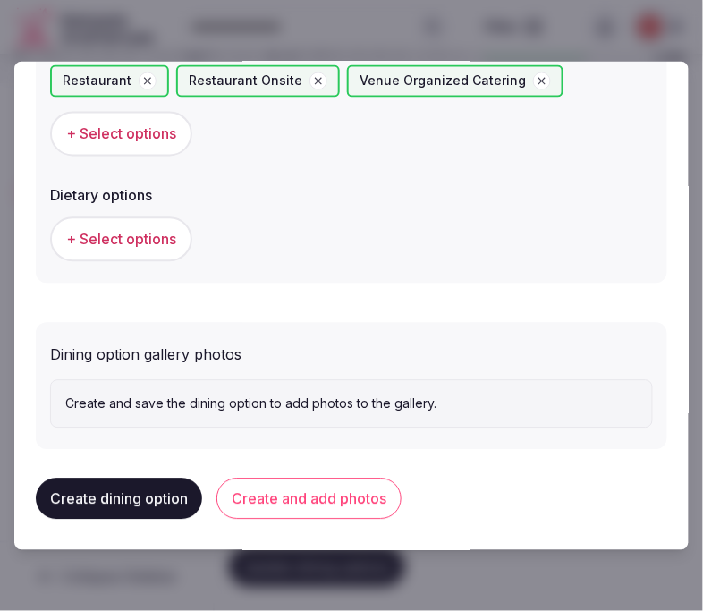
click at [329, 399] on p "Create and save the dining option to add photos to the gallery." at bounding box center [351, 404] width 572 height 18
click at [344, 490] on button "Create and add photos" at bounding box center [308, 498] width 185 height 41
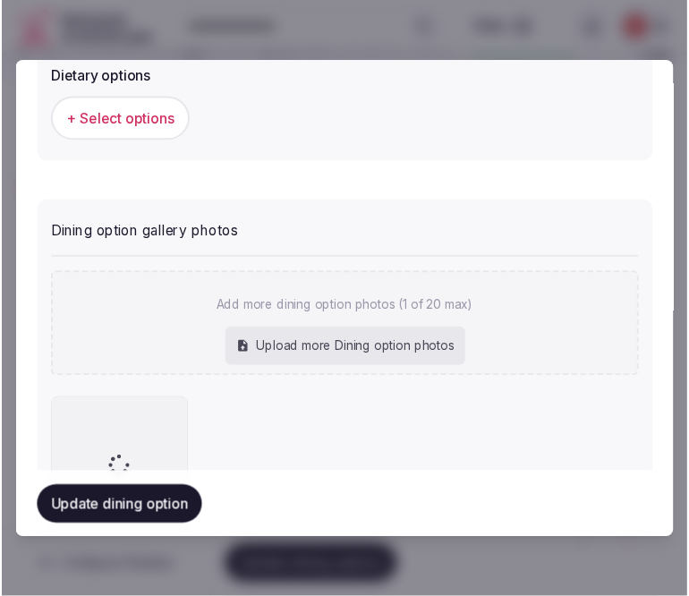
scroll to position [790, 0]
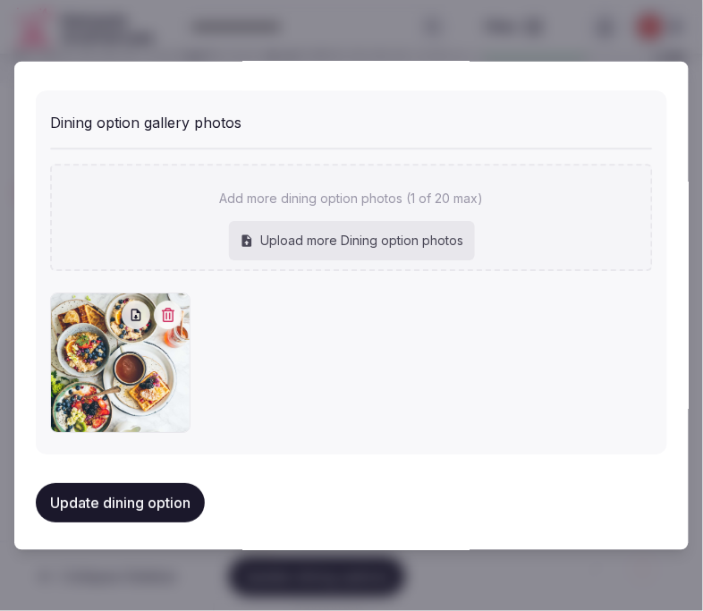
click at [46, 487] on button "Update dining option" at bounding box center [120, 503] width 169 height 39
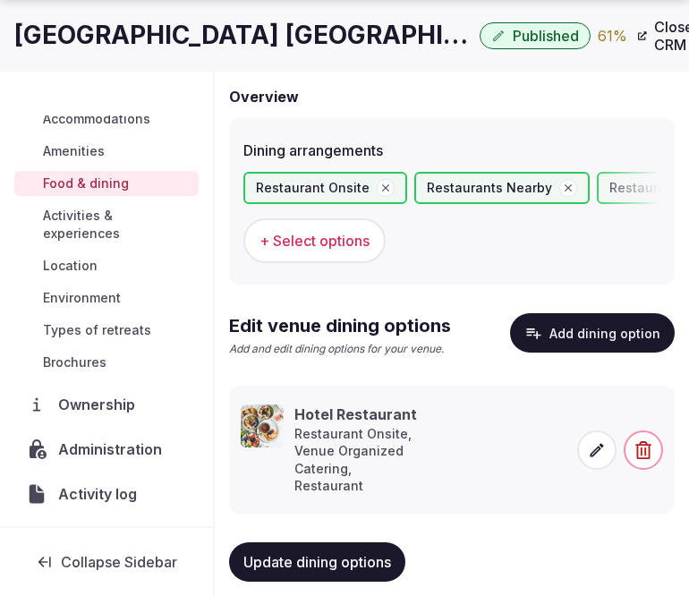
scroll to position [185, 0]
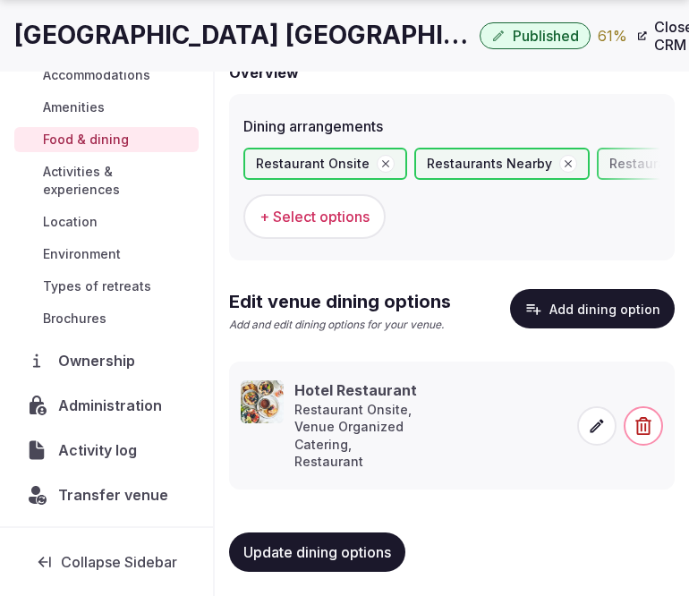
click at [114, 188] on span "Activities & experiences" at bounding box center [117, 181] width 148 height 36
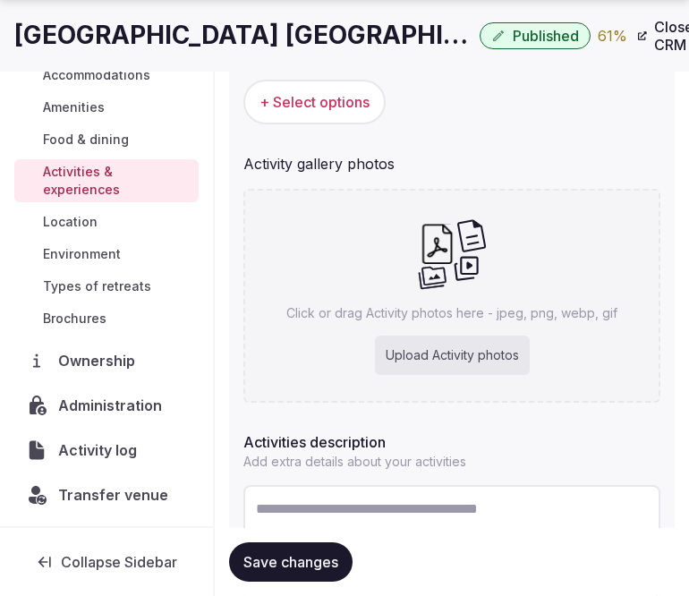
scroll to position [284, 0]
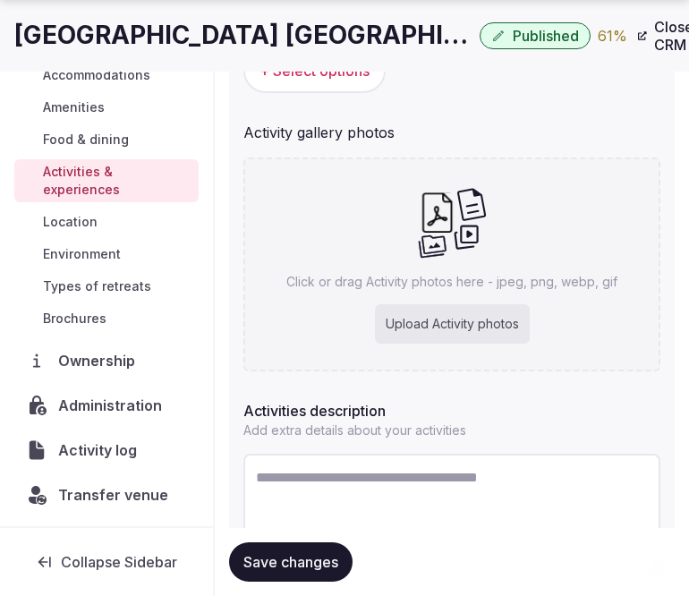
click at [257, 39] on h1 "Radisson Hotel Istanbul Harbiye" at bounding box center [243, 35] width 458 height 35
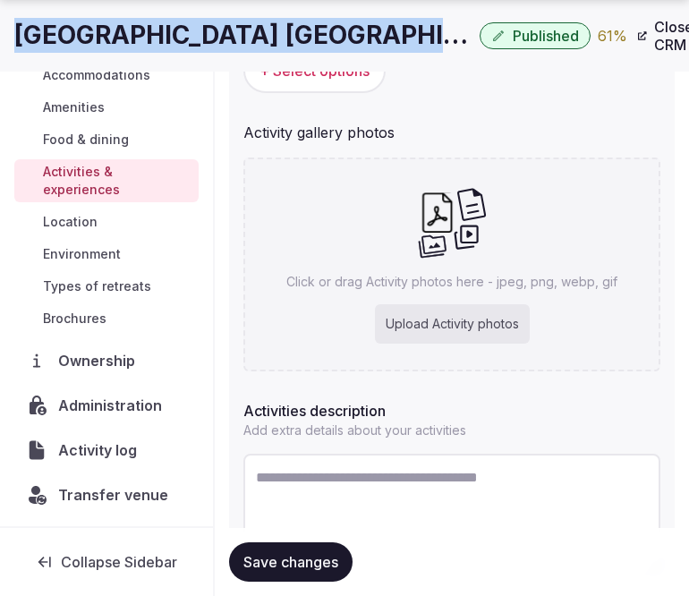
click at [257, 39] on h1 "Radisson Hotel Istanbul Harbiye" at bounding box center [243, 35] width 458 height 35
copy div "Radisson Hotel Istanbul Harbiye"
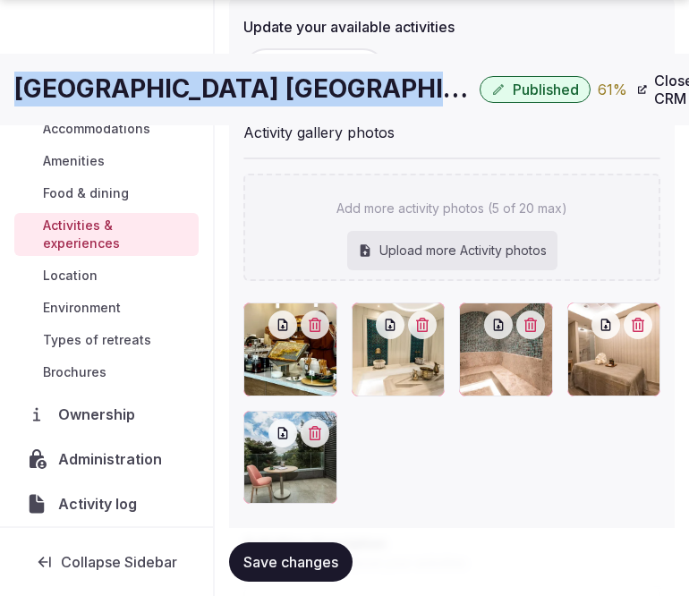
scroll to position [319, 0]
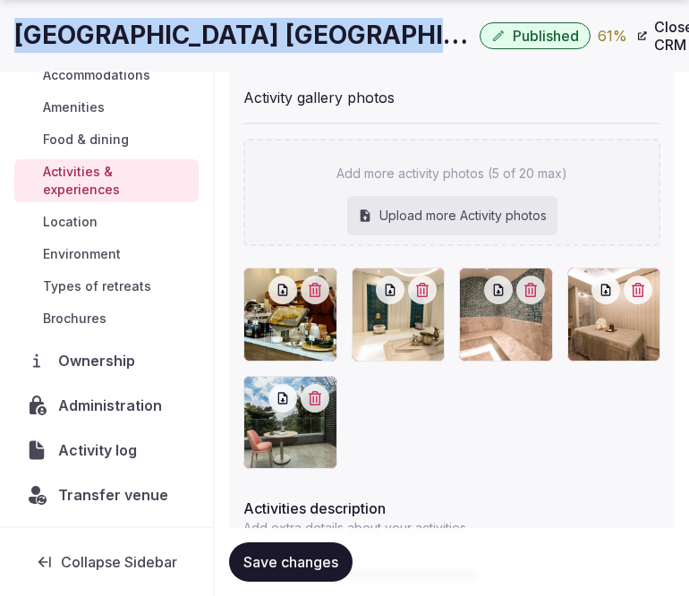
click at [266, 569] on span "Save changes" at bounding box center [290, 562] width 95 height 18
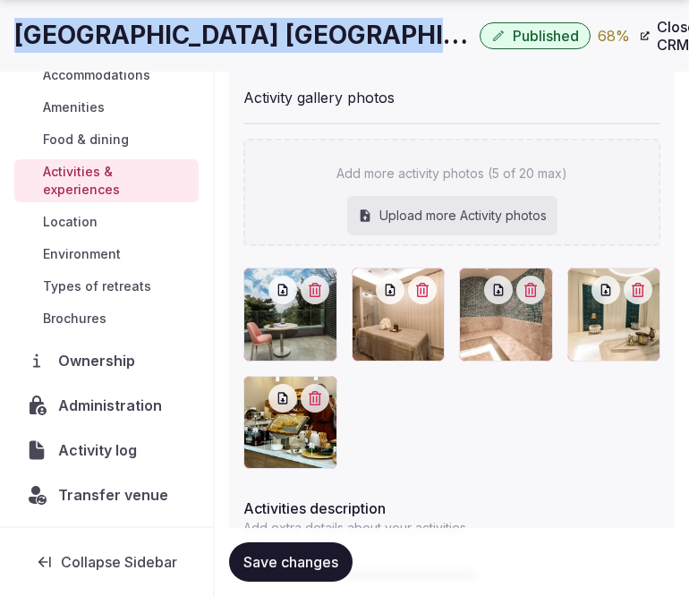
click at [342, 570] on button "Save changes" at bounding box center [290, 561] width 123 height 39
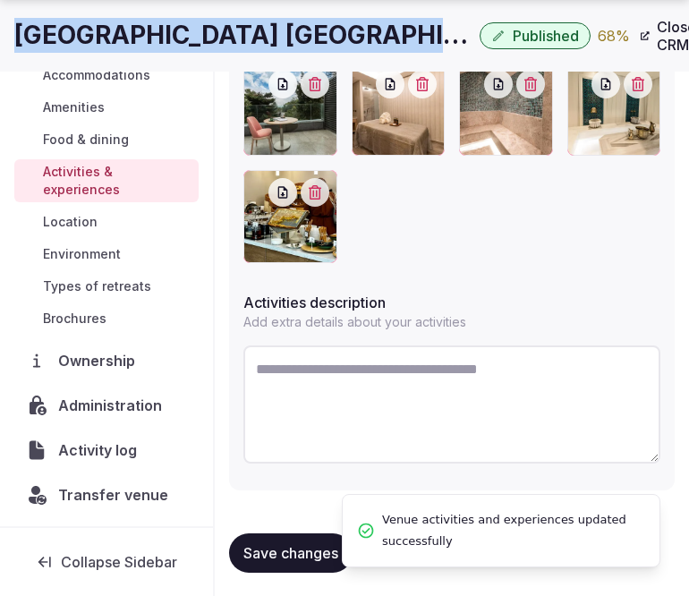
scroll to position [526, 0]
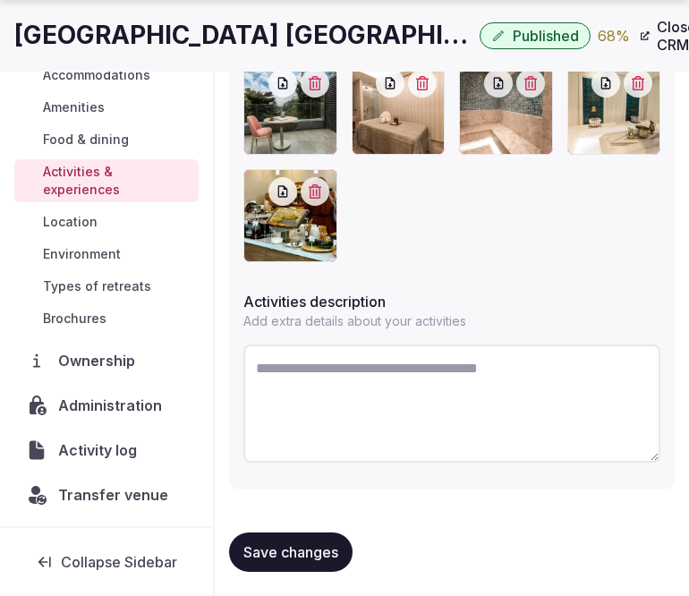
click at [389, 396] on textarea at bounding box center [451, 403] width 417 height 118
paste textarea "**********"
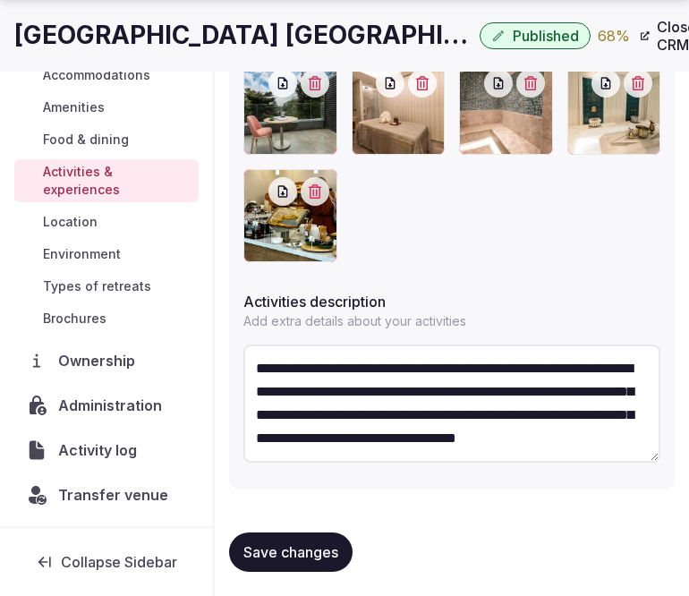
scroll to position [9, 0]
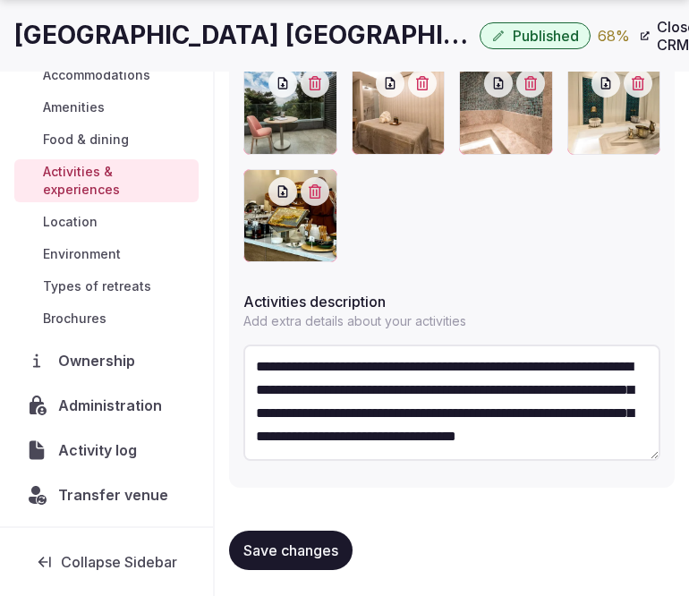
type textarea "**********"
click at [316, 549] on span "Save changes" at bounding box center [290, 550] width 95 height 18
click at [233, 551] on button "Save changes" at bounding box center [290, 549] width 123 height 39
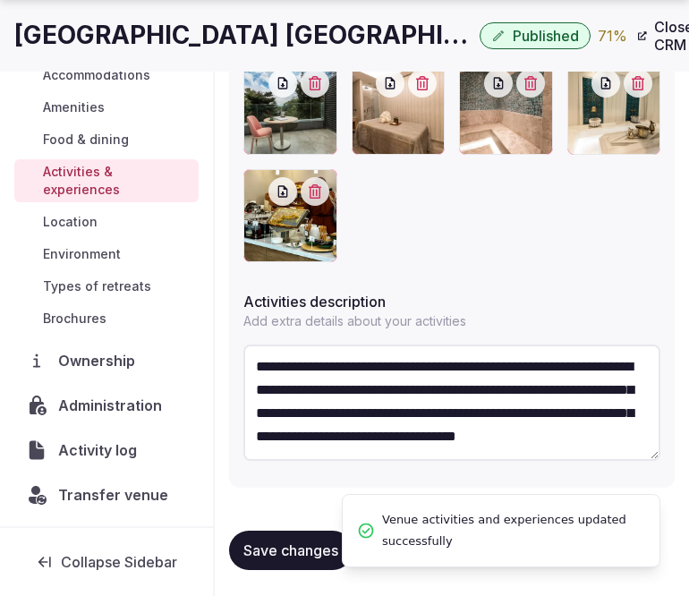
click at [85, 220] on span "Location" at bounding box center [70, 222] width 55 height 18
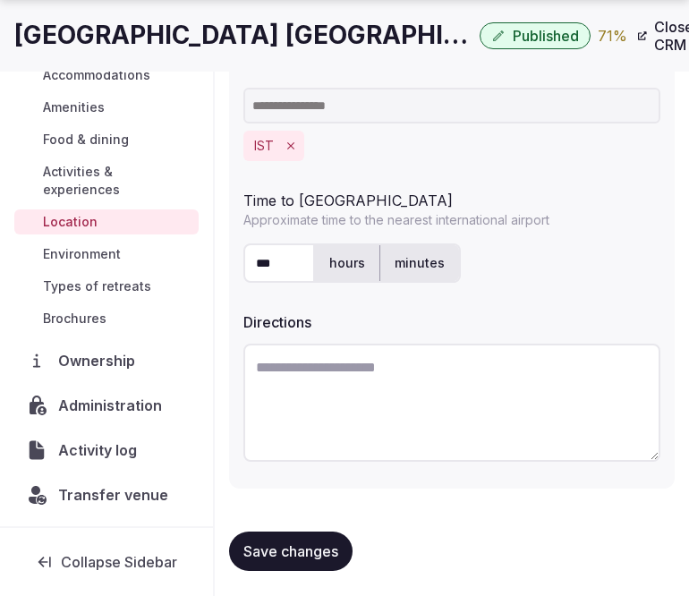
scroll to position [650, 0]
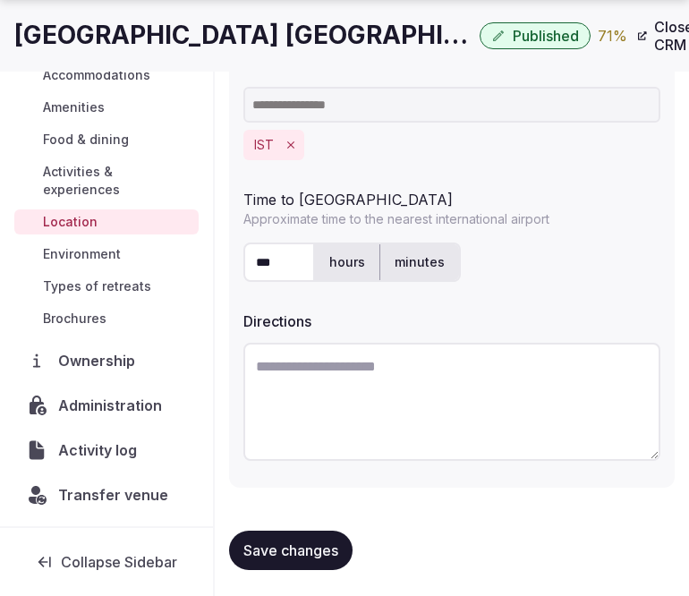
click at [306, 534] on button "Save changes" at bounding box center [290, 549] width 123 height 39
click at [108, 251] on span "Environment" at bounding box center [82, 254] width 78 height 18
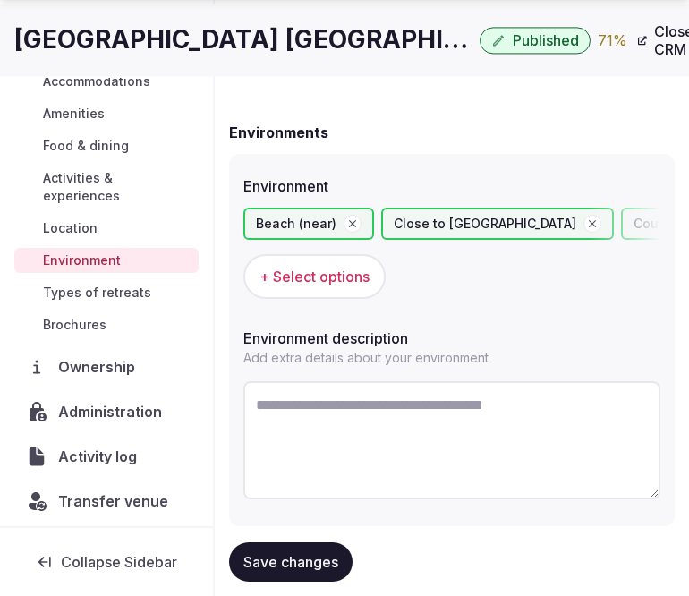
scroll to position [161, 0]
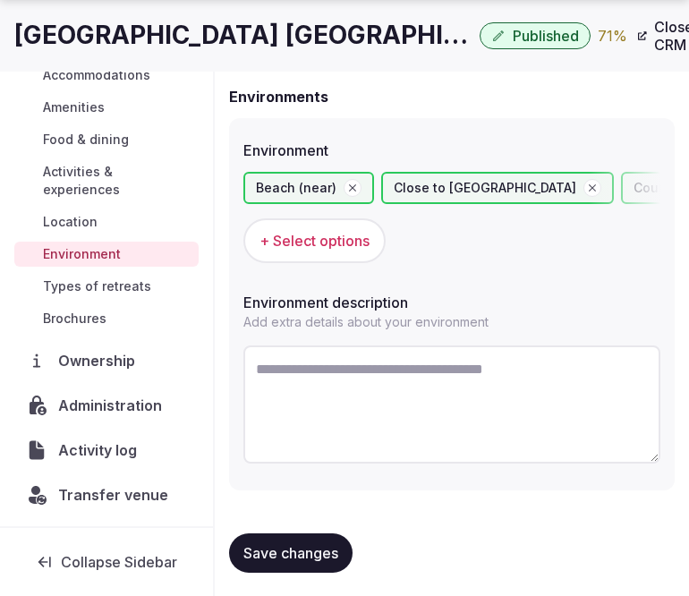
drag, startPoint x: 331, startPoint y: 541, endPoint x: 320, endPoint y: 535, distance: 12.4
click at [328, 544] on span "Save changes" at bounding box center [290, 553] width 95 height 18
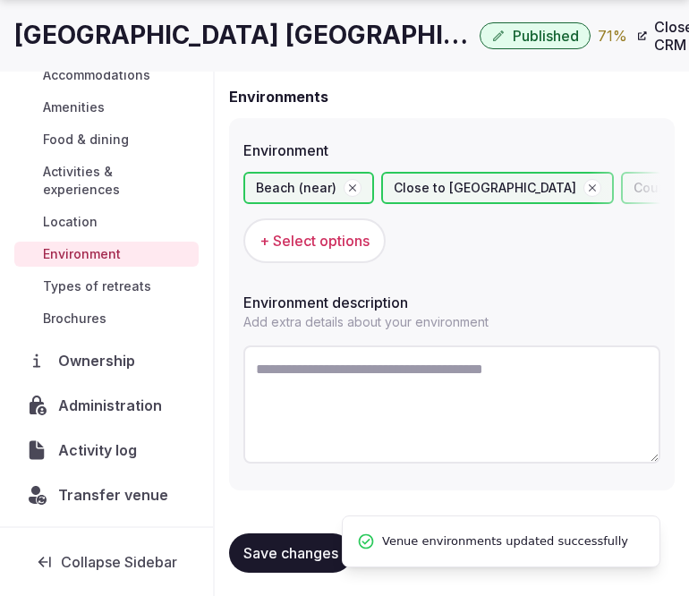
click at [130, 290] on span "Types of retreats" at bounding box center [97, 286] width 108 height 18
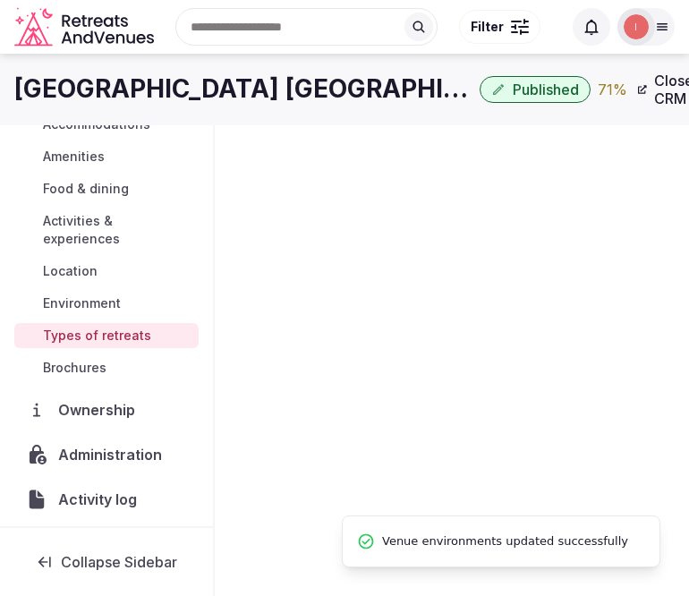
scroll to position [161, 0]
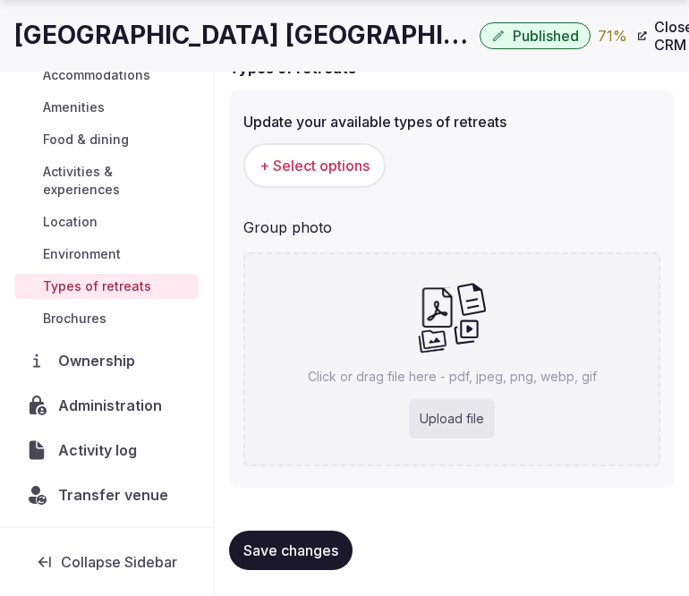
click at [292, 156] on span "+ Select options" at bounding box center [314, 166] width 110 height 20
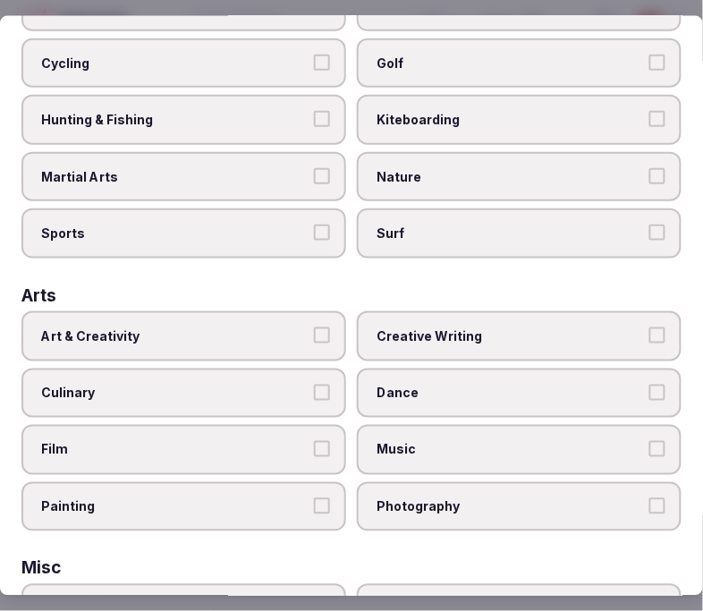
scroll to position [298, 0]
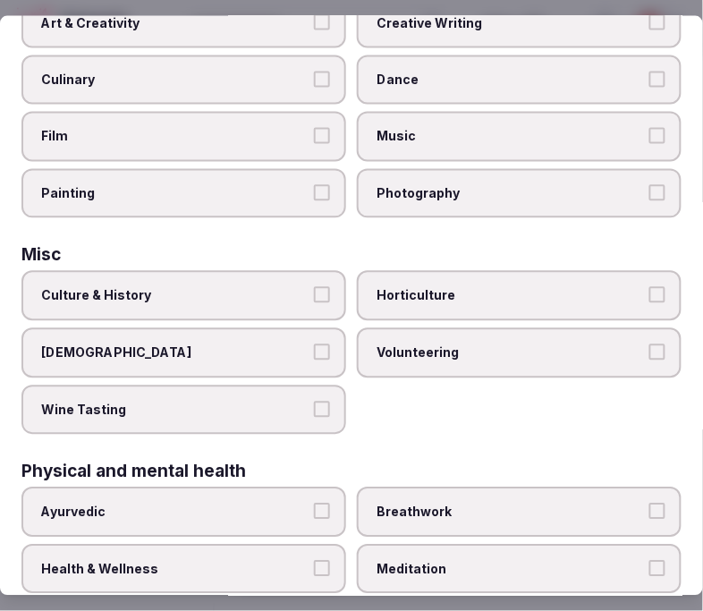
click at [272, 290] on label "Culture & History" at bounding box center [183, 296] width 325 height 50
click at [314, 290] on button "Culture & History" at bounding box center [322, 295] width 16 height 16
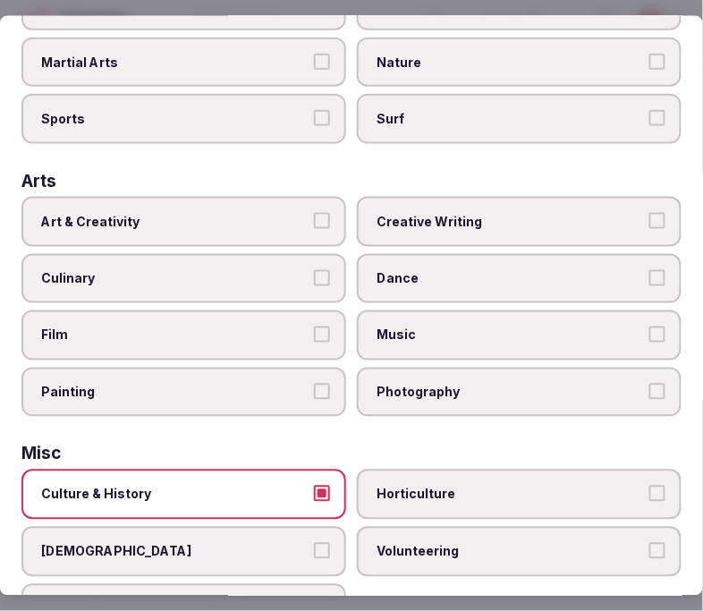
click at [236, 213] on span "Art & Creativity" at bounding box center [174, 222] width 267 height 18
click at [314, 213] on button "Art & Creativity" at bounding box center [322, 221] width 16 height 16
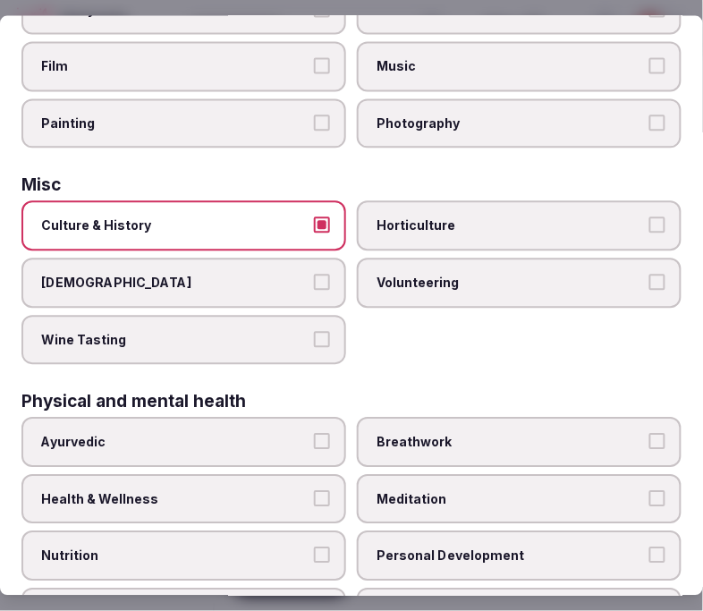
scroll to position [596, 0]
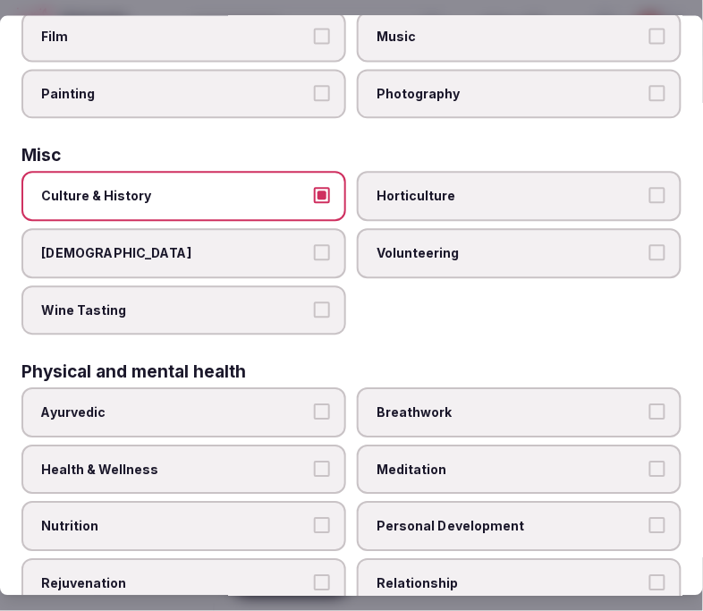
click at [256, 463] on label "Health & Wellness" at bounding box center [183, 469] width 325 height 50
click at [314, 463] on button "Health & Wellness" at bounding box center [322, 468] width 16 height 16
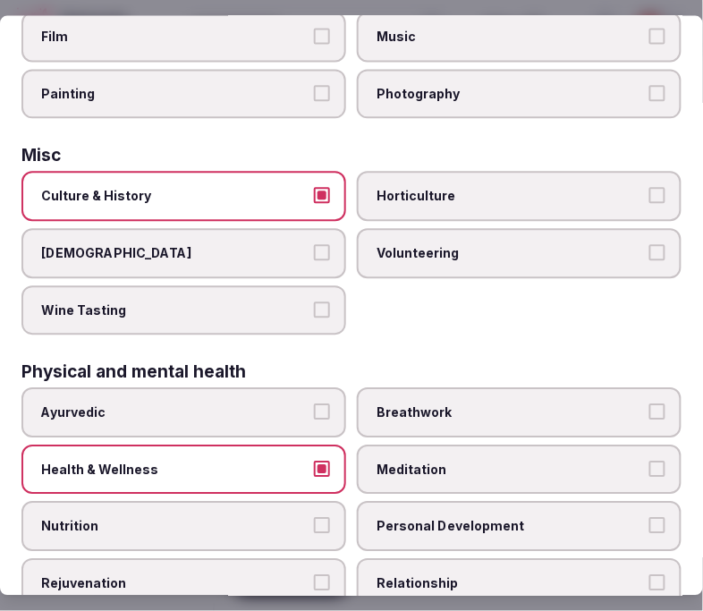
drag, startPoint x: 362, startPoint y: 520, endPoint x: 369, endPoint y: 511, distance: 10.8
click at [365, 516] on label "Personal Development" at bounding box center [519, 527] width 325 height 50
click at [616, 518] on button "Personal Development" at bounding box center [657, 526] width 16 height 16
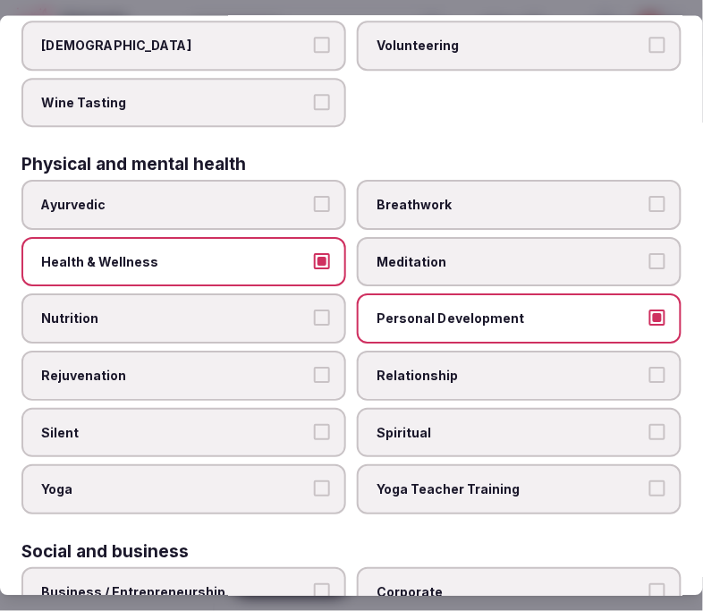
scroll to position [894, 0]
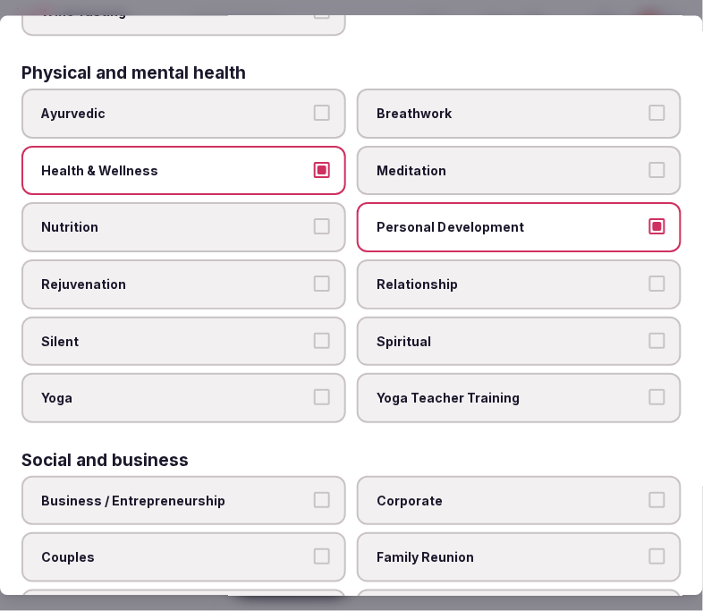
click at [228, 492] on span "Business / Entrepreneurship" at bounding box center [174, 501] width 267 height 18
click at [314, 492] on button "Business / Entrepreneurship" at bounding box center [322, 500] width 16 height 16
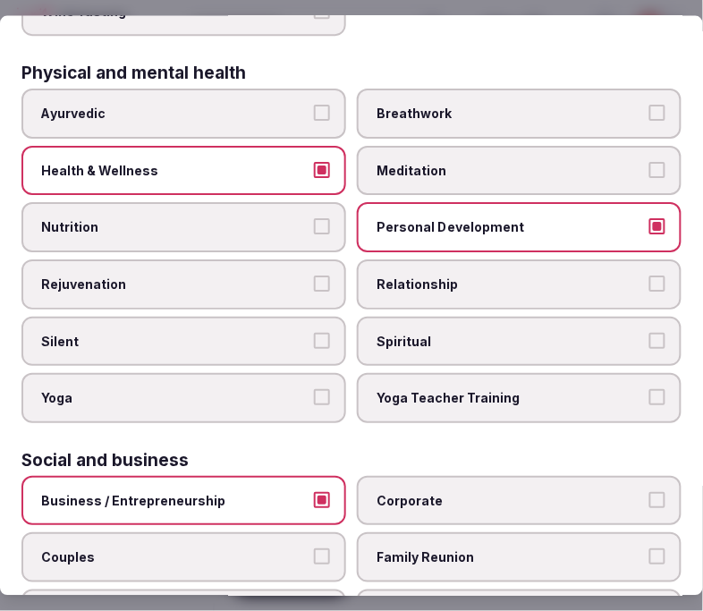
click at [385, 492] on span "Corporate" at bounding box center [509, 501] width 267 height 18
click at [616, 492] on button "Corporate" at bounding box center [657, 500] width 16 height 16
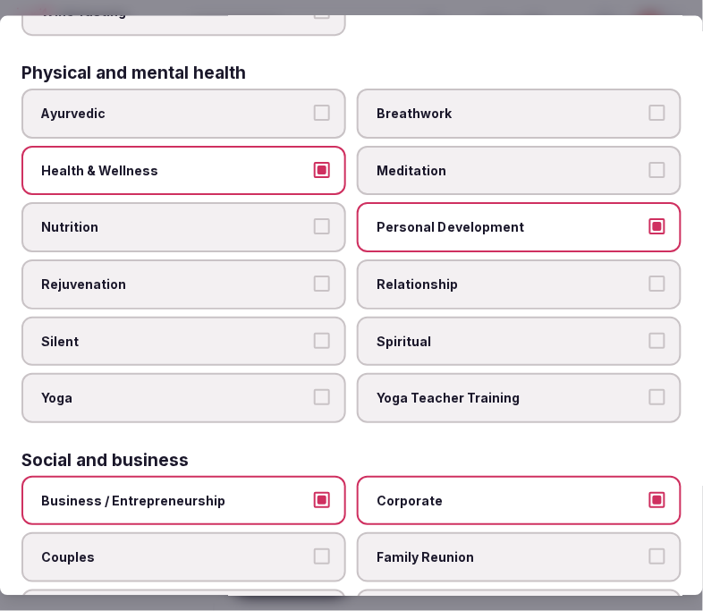
click at [298, 549] on span "Couples" at bounding box center [174, 558] width 267 height 18
click at [314, 549] on button "Couples" at bounding box center [322, 557] width 16 height 16
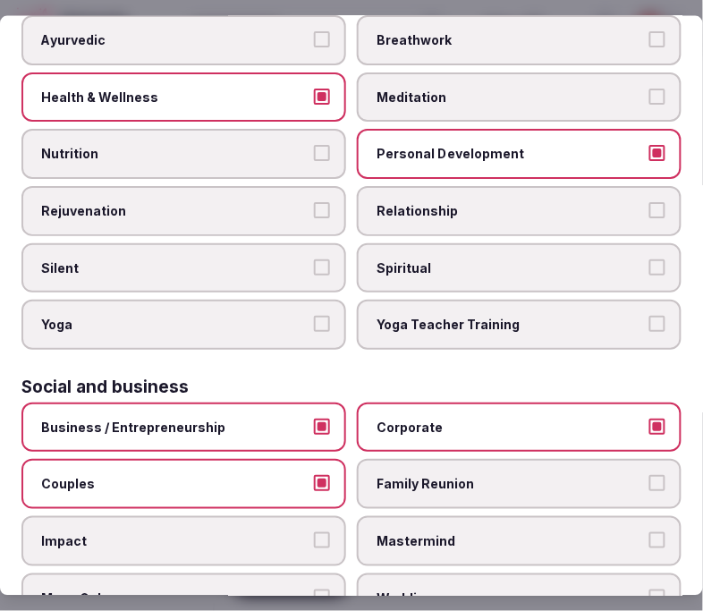
scroll to position [1035, 0]
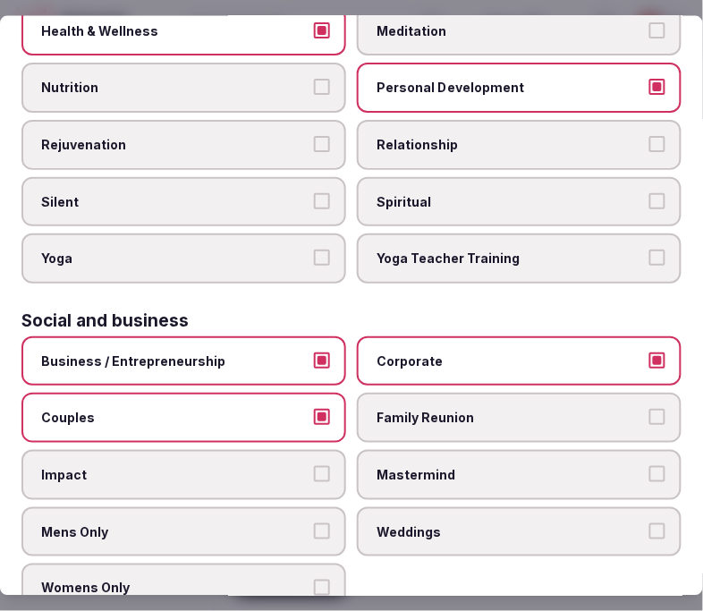
drag, startPoint x: 472, startPoint y: 386, endPoint x: 422, endPoint y: 402, distance: 52.6
click at [460, 409] on span "Family Reunion" at bounding box center [509, 418] width 267 height 18
click at [616, 409] on button "Family Reunion" at bounding box center [657, 417] width 16 height 16
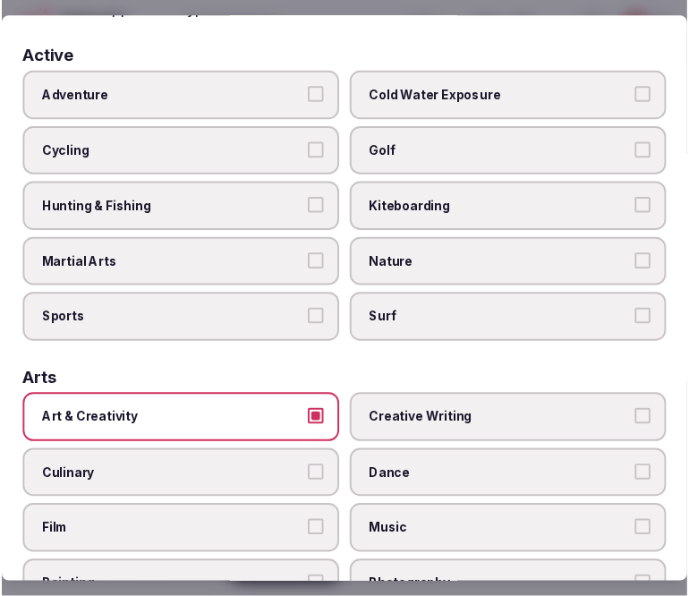
scroll to position [0, 0]
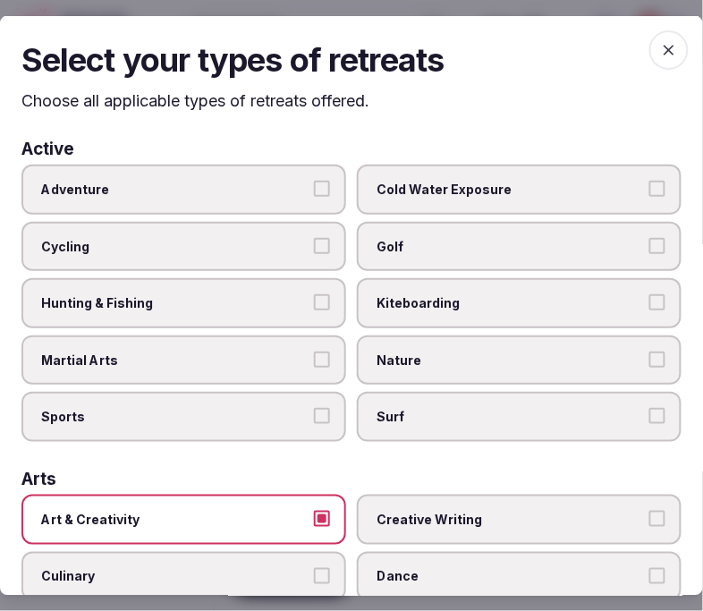
click at [616, 55] on icon "button" at bounding box center [669, 49] width 18 height 18
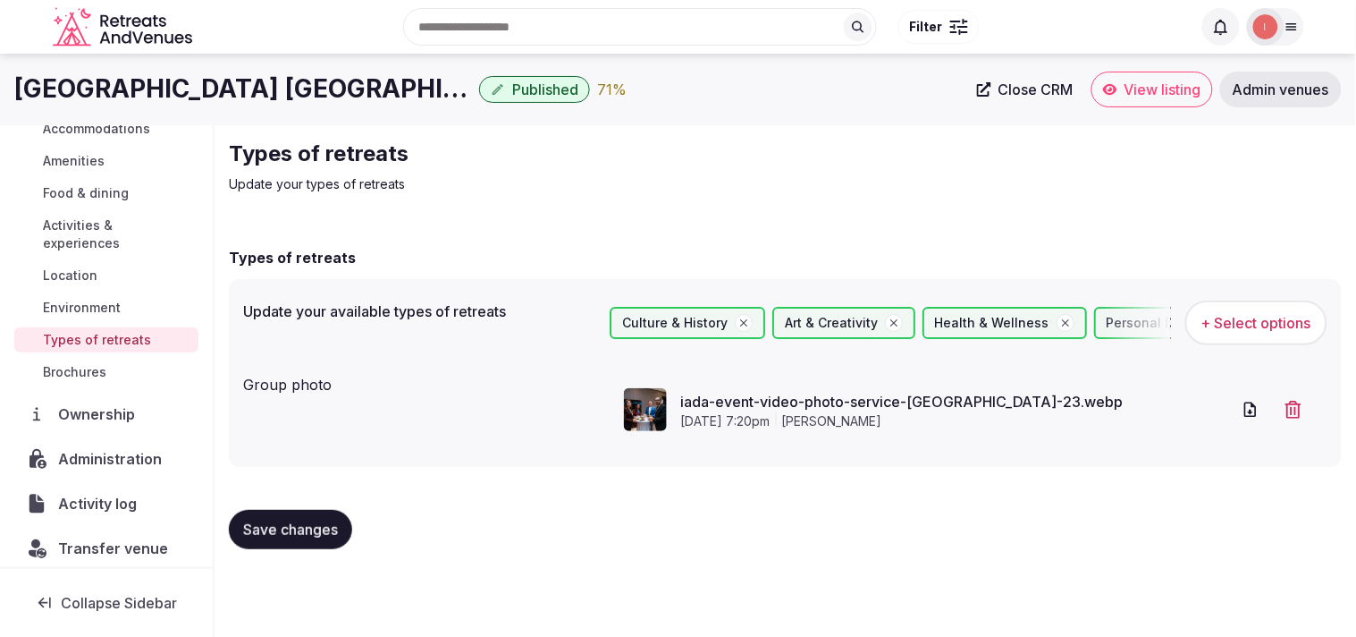
click at [616, 88] on span "Close CRM" at bounding box center [1036, 89] width 75 height 18
click at [616, 80] on link "View listing" at bounding box center [1153, 90] width 122 height 36
click at [616, 94] on span "View listing" at bounding box center [1163, 89] width 77 height 18
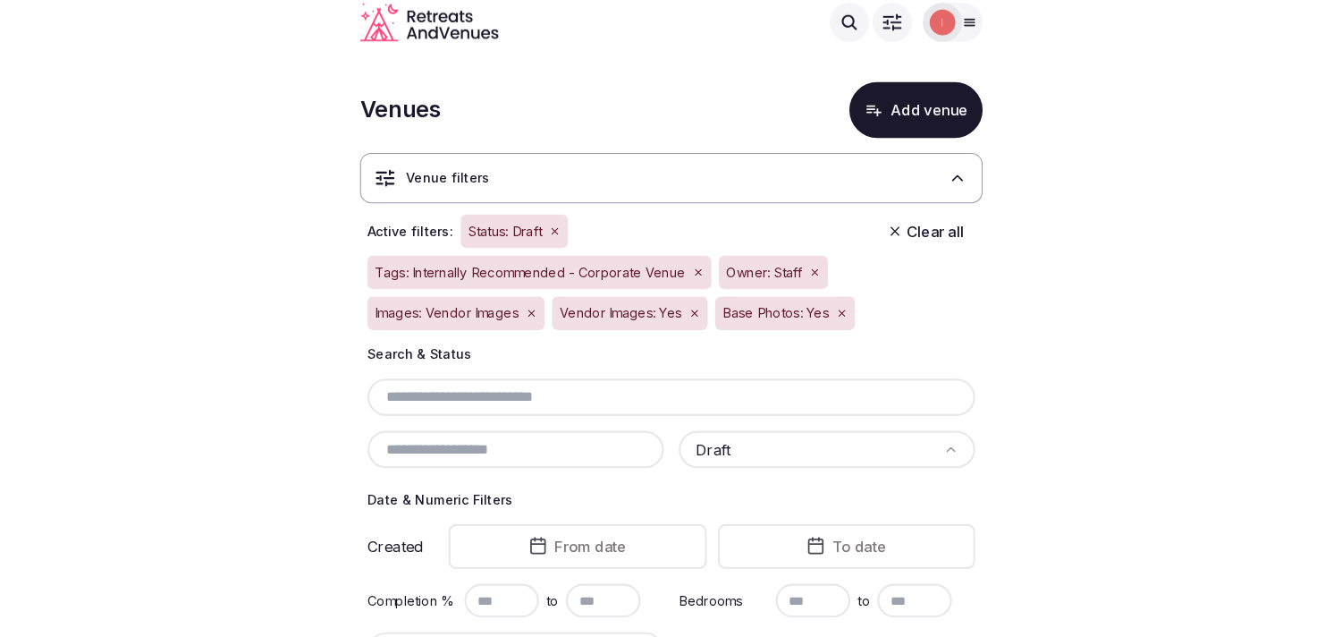
scroll to position [627, 0]
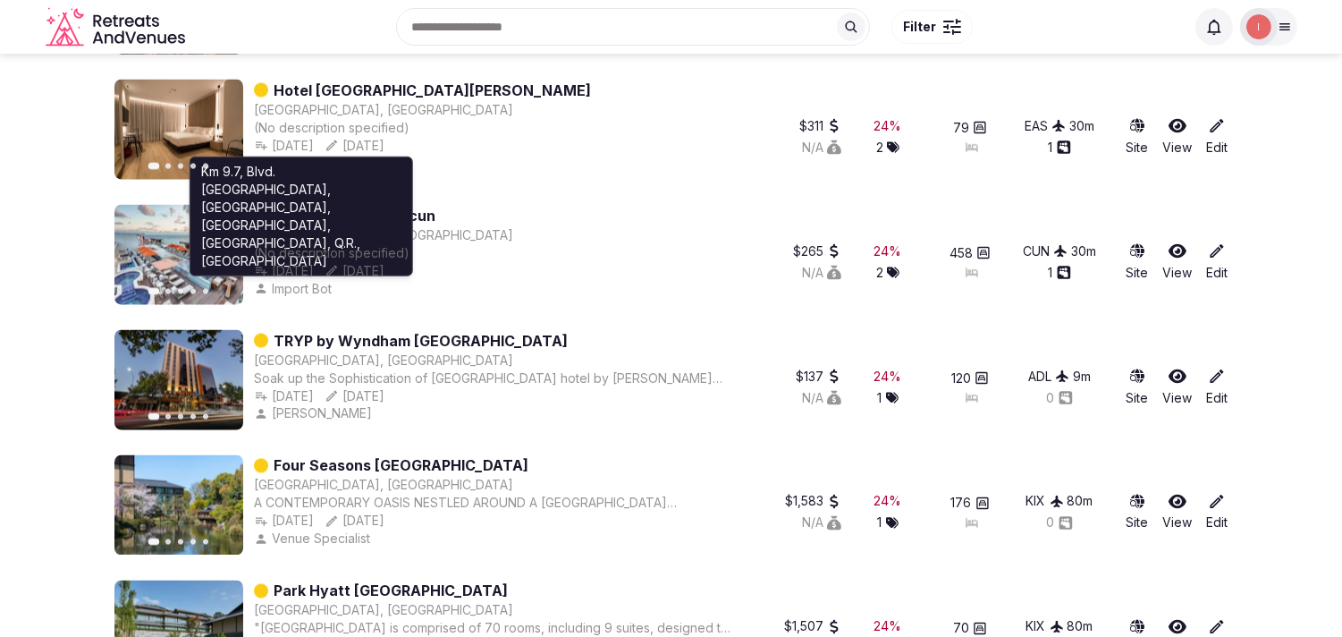
scroll to position [4925, 0]
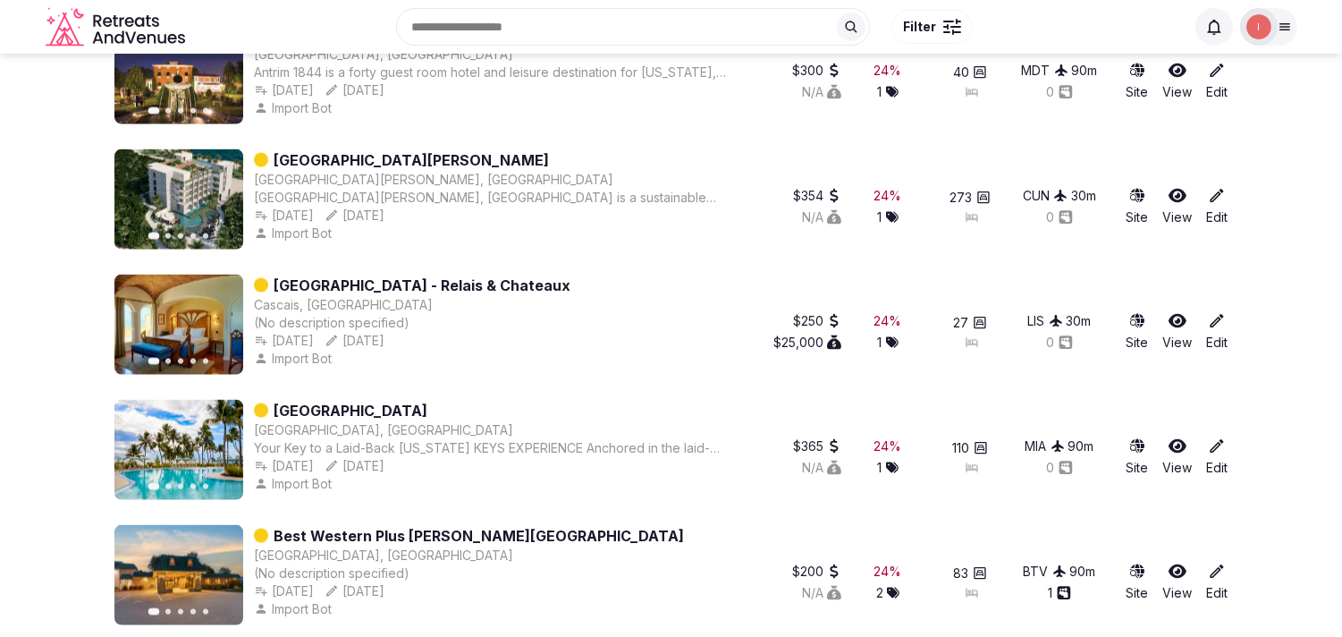
drag, startPoint x: 177, startPoint y: 181, endPoint x: 313, endPoint y: 158, distance: 137.7
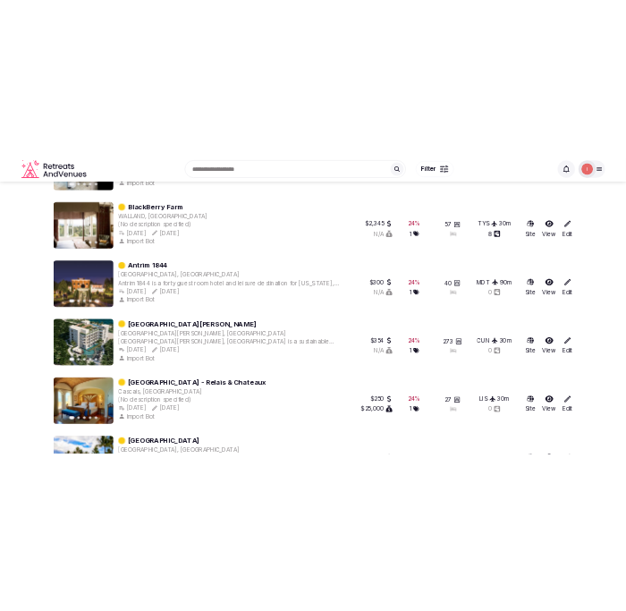
scroll to position [4528, 0]
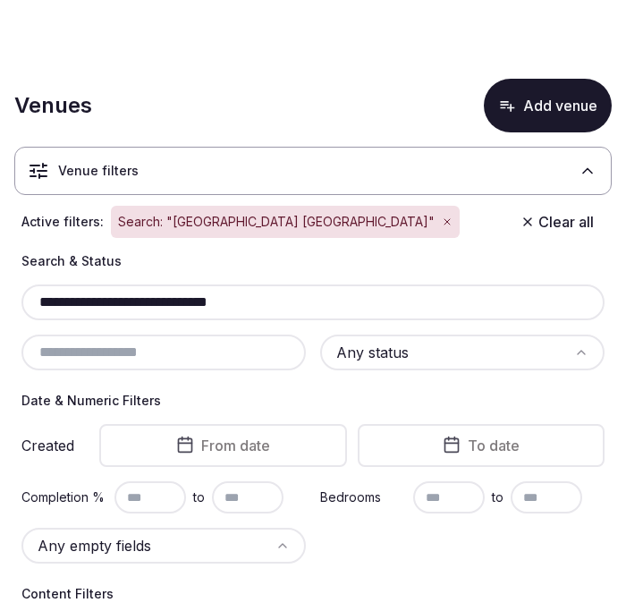
scroll to position [739, 0]
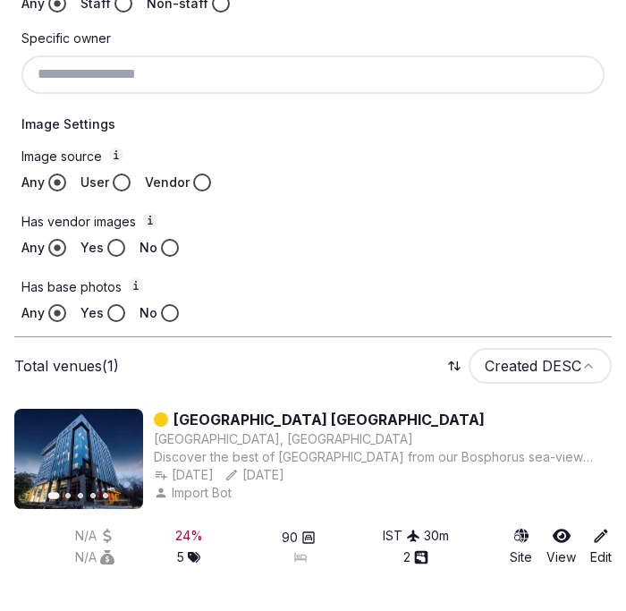
click at [198, 299] on div "Has base photos Any Yes No" at bounding box center [312, 300] width 583 height 44
click at [199, 296] on label "Has base photos" at bounding box center [312, 287] width 583 height 19
click at [143, 292] on button "Has base photos" at bounding box center [136, 285] width 14 height 14
click at [200, 295] on label "Has base photos" at bounding box center [312, 287] width 583 height 19
click at [143, 292] on button "Has base photos" at bounding box center [136, 285] width 14 height 14
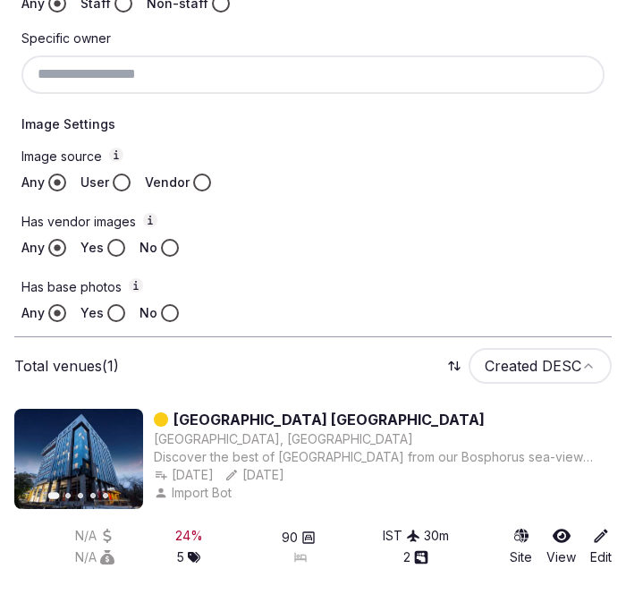
click at [203, 292] on label "Has base photos" at bounding box center [312, 287] width 583 height 19
click at [143, 292] on button "Has base photos" at bounding box center [136, 285] width 14 height 14
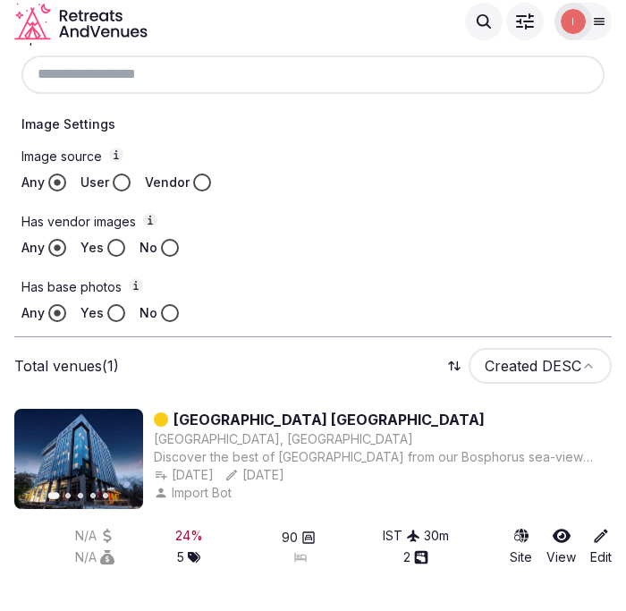
scroll to position [0, 0]
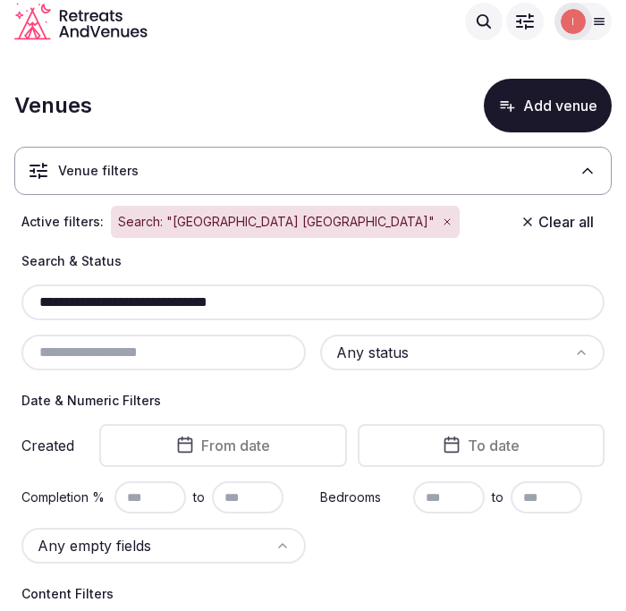
click at [216, 300] on input "**********" at bounding box center [313, 301] width 569 height 21
paste input "**********"
click at [221, 313] on div "**********" at bounding box center [312, 302] width 583 height 36
click at [221, 314] on div "**********" at bounding box center [312, 302] width 583 height 36
click at [218, 313] on input "**********" at bounding box center [313, 301] width 569 height 21
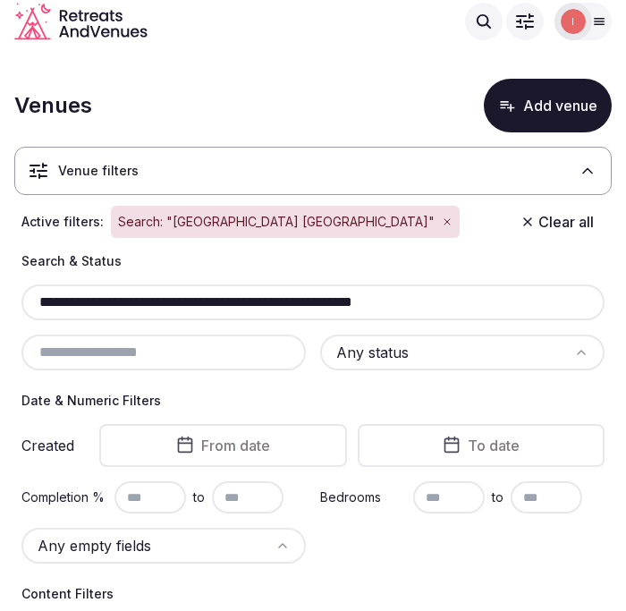
click at [218, 313] on input "**********" at bounding box center [313, 301] width 569 height 21
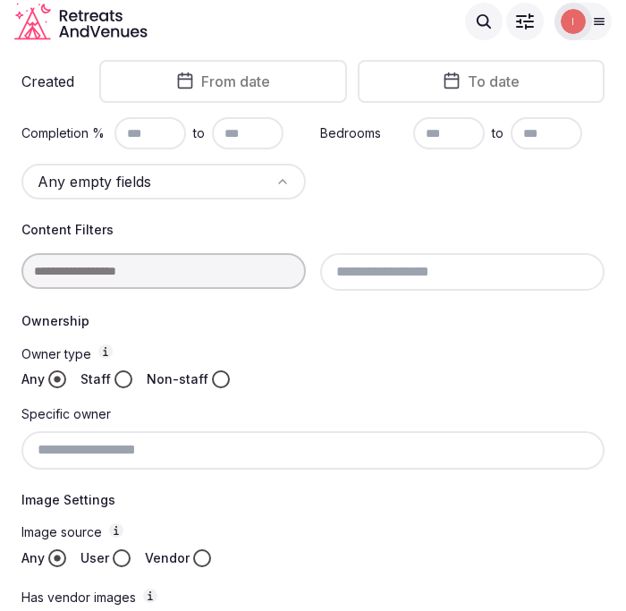
scroll to position [99, 0]
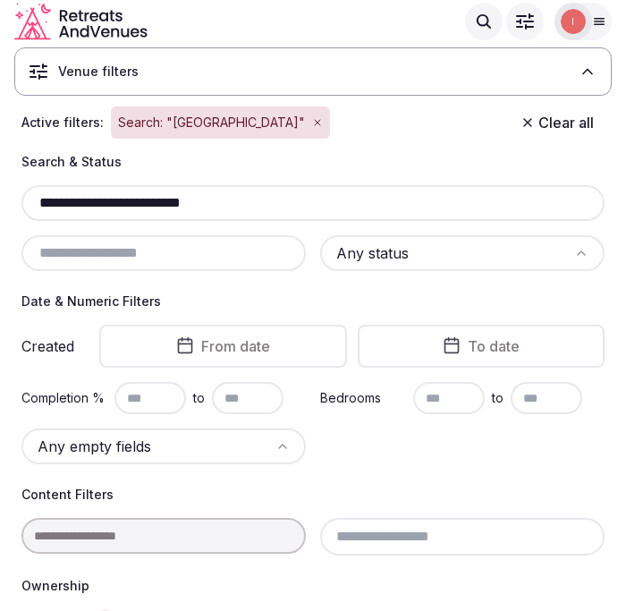
click at [194, 204] on input "**********" at bounding box center [313, 202] width 569 height 21
paste input "text"
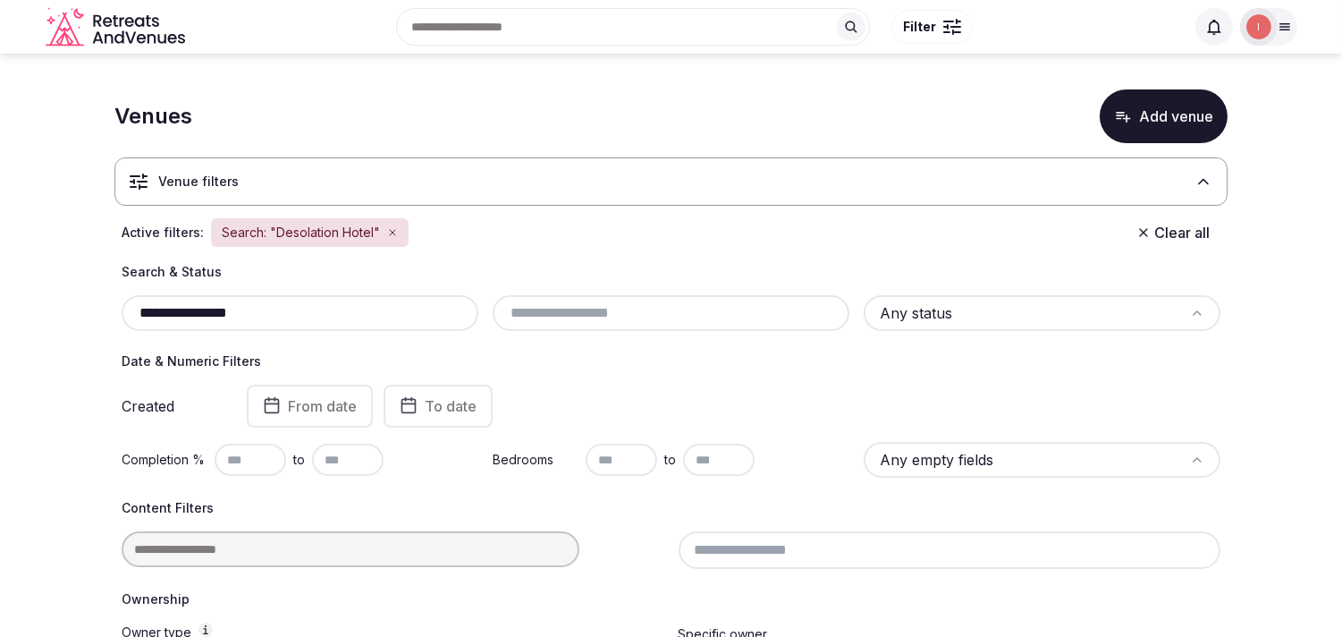
click at [228, 317] on input "**********" at bounding box center [300, 312] width 342 height 21
paste input "text"
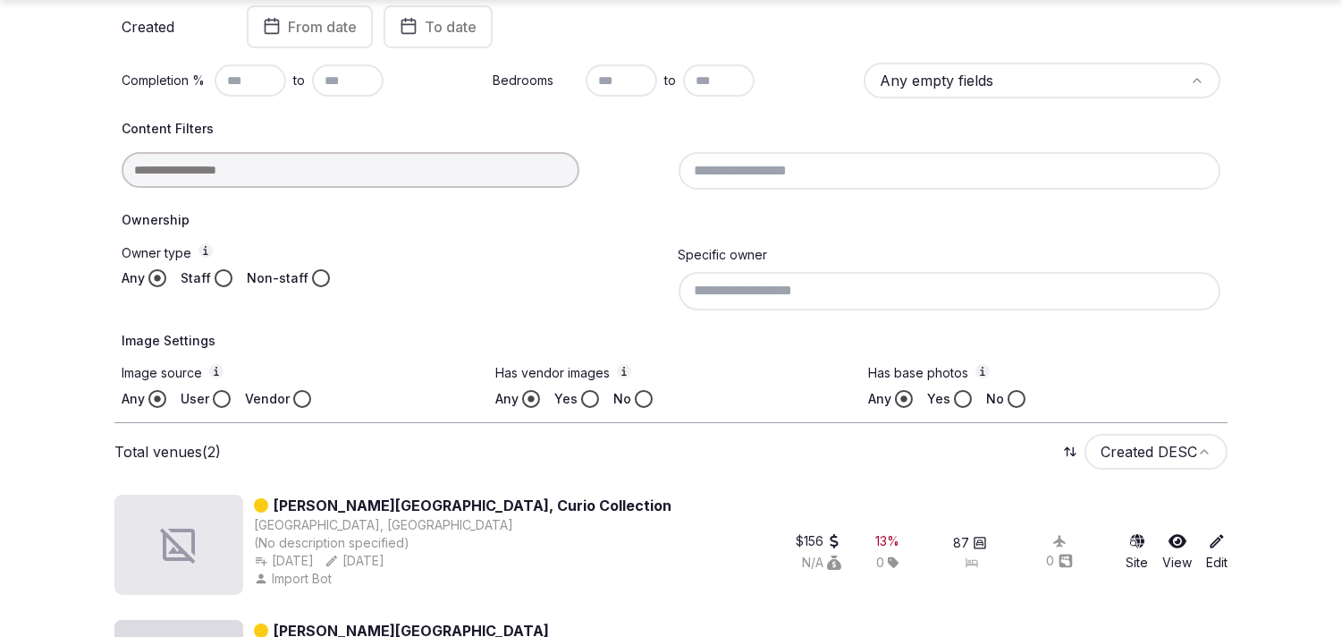
scroll to position [487, 0]
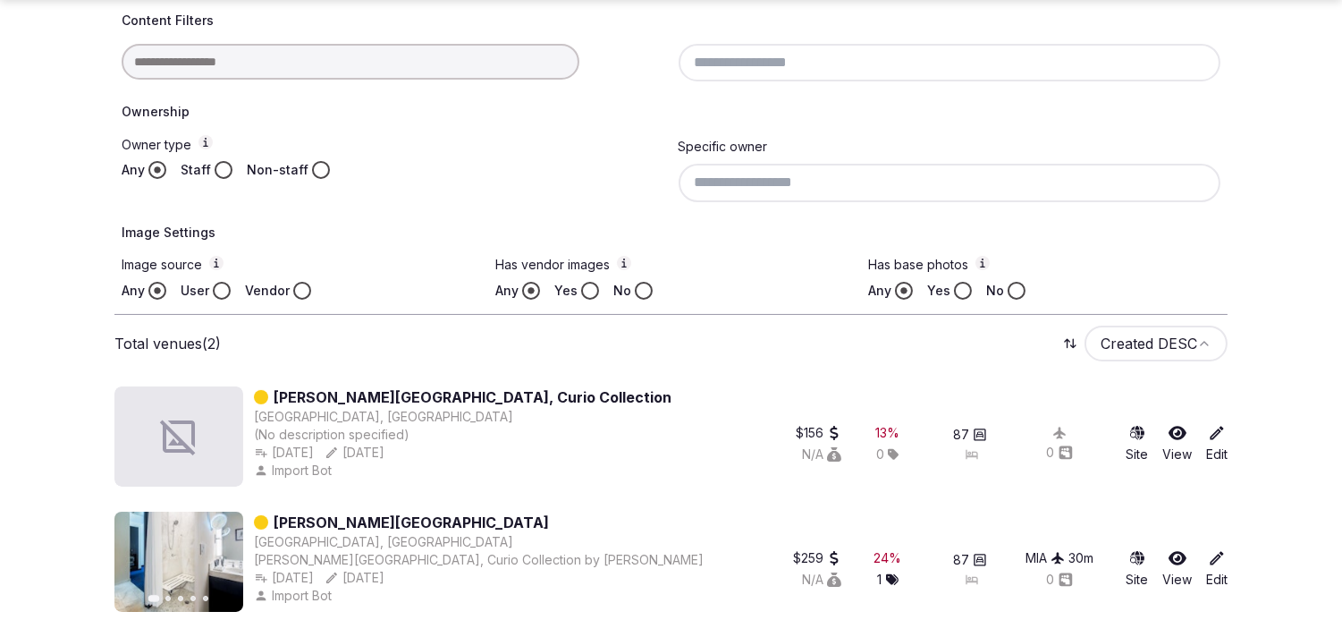
type input "**********"
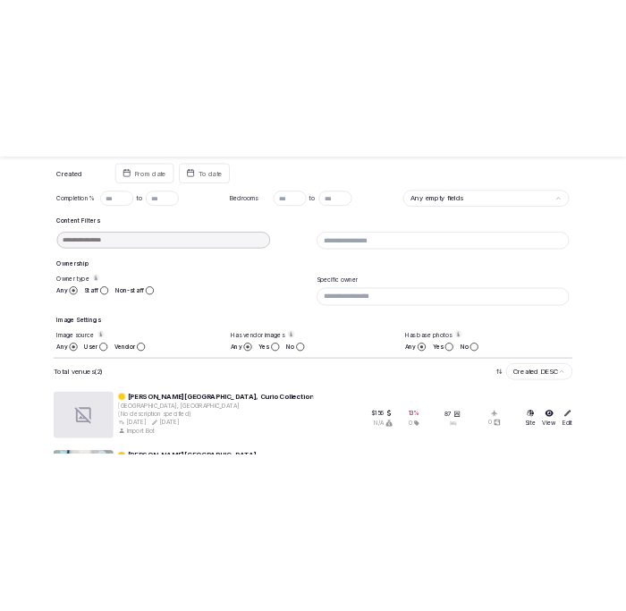
scroll to position [190, 0]
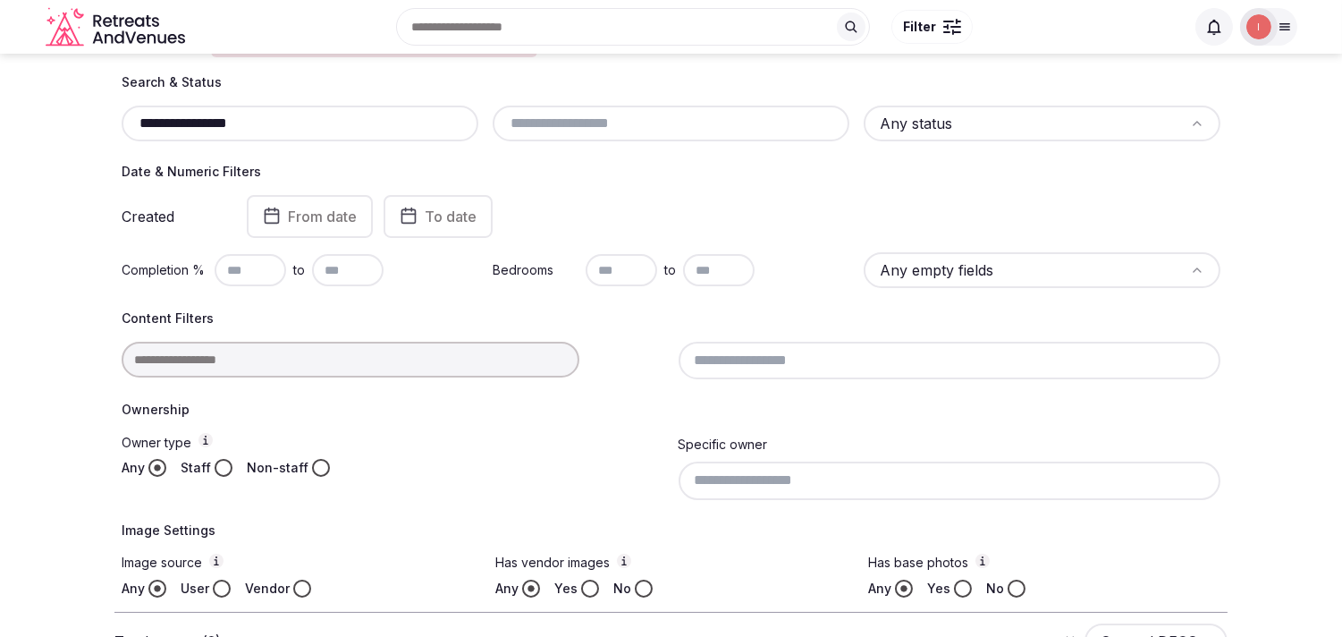
click at [284, 128] on input "**********" at bounding box center [300, 123] width 342 height 21
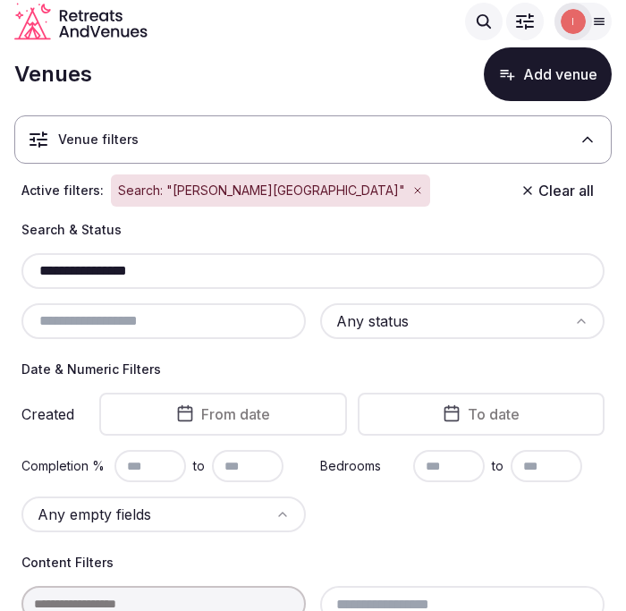
scroll to position [0, 0]
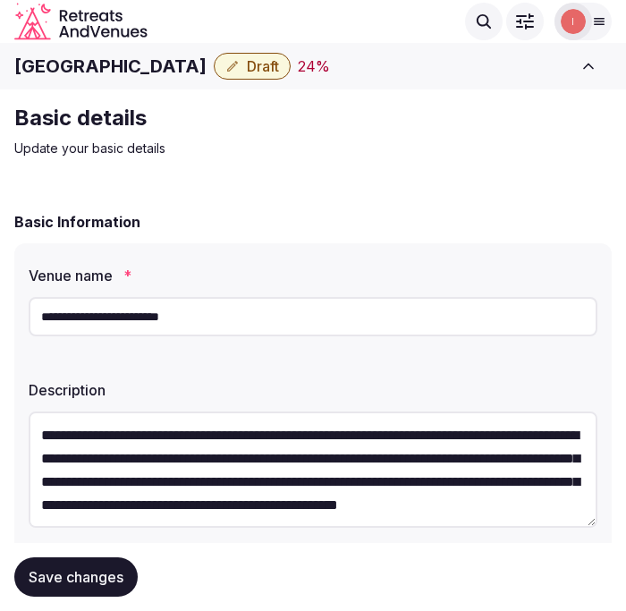
click at [170, 308] on input "**********" at bounding box center [313, 316] width 569 height 39
click at [167, 309] on input "**********" at bounding box center [313, 316] width 569 height 39
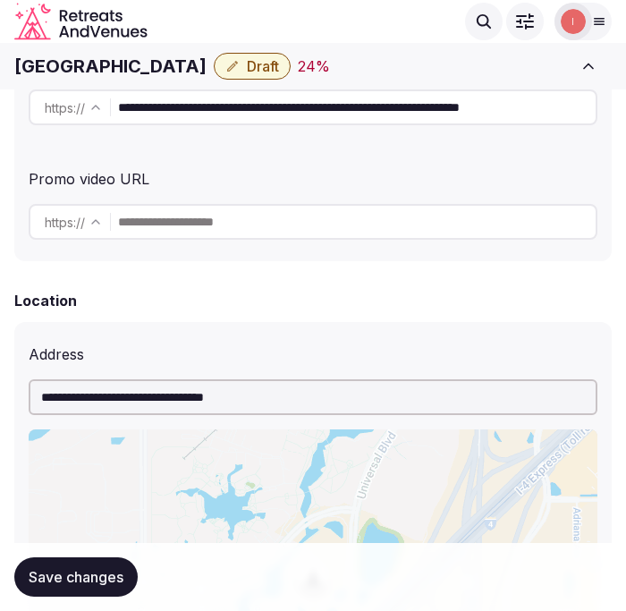
scroll to position [298, 0]
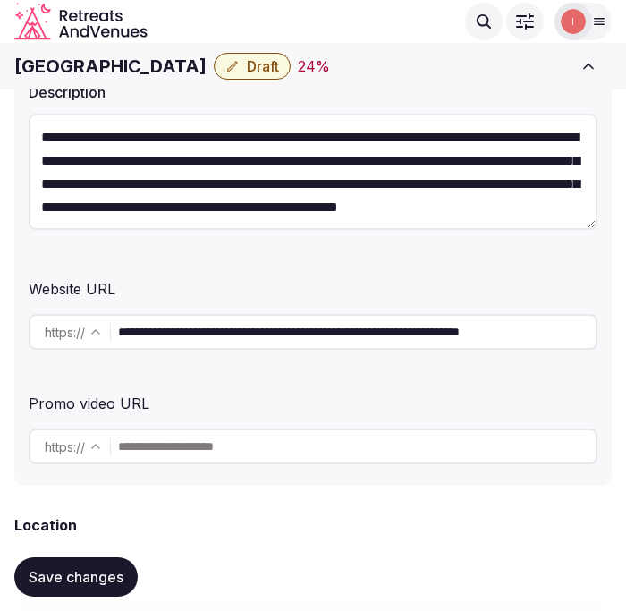
click at [242, 317] on input "**********" at bounding box center [356, 332] width 477 height 36
click at [246, 315] on input "**********" at bounding box center [356, 332] width 477 height 36
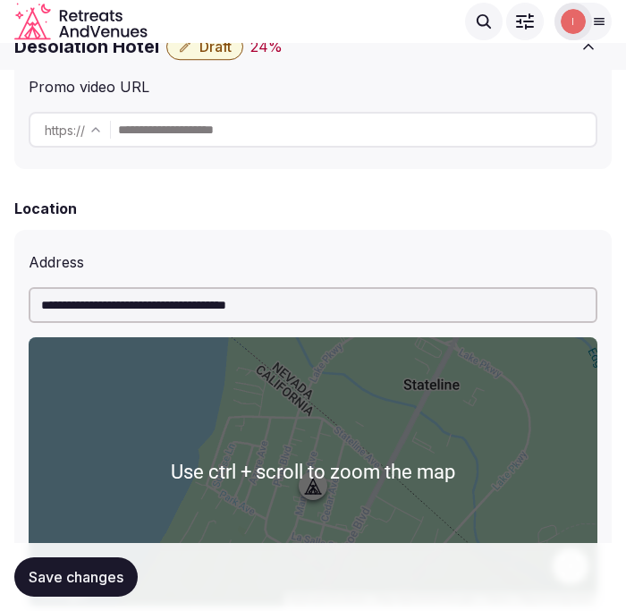
scroll to position [496, 0]
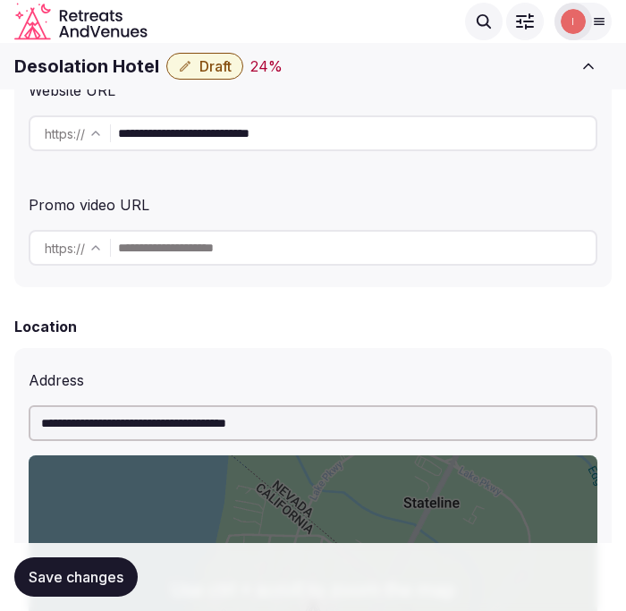
click at [197, 140] on input "**********" at bounding box center [356, 133] width 477 height 36
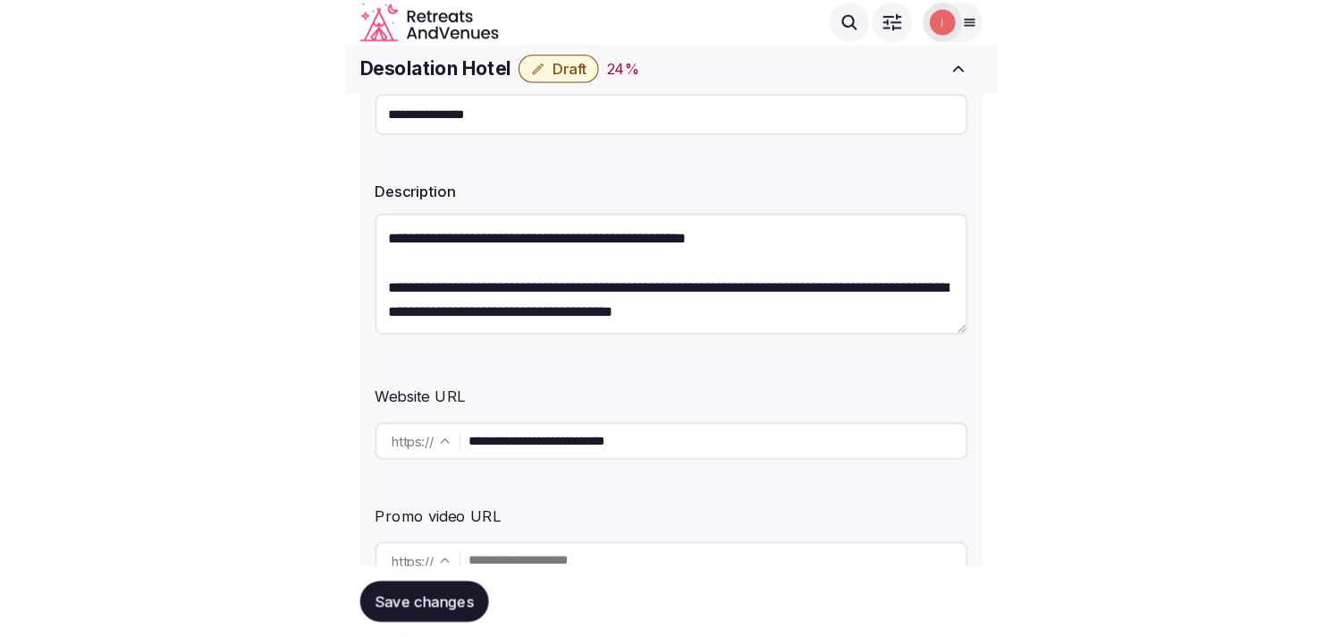
scroll to position [199, 0]
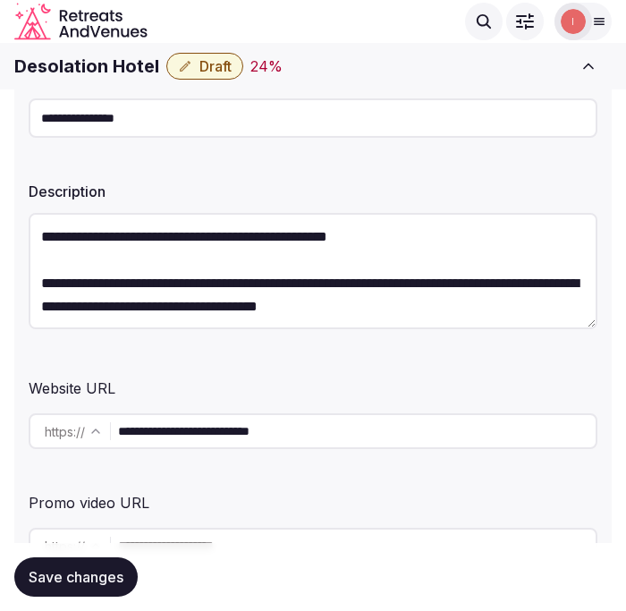
click at [81, 119] on input "**********" at bounding box center [313, 117] width 569 height 39
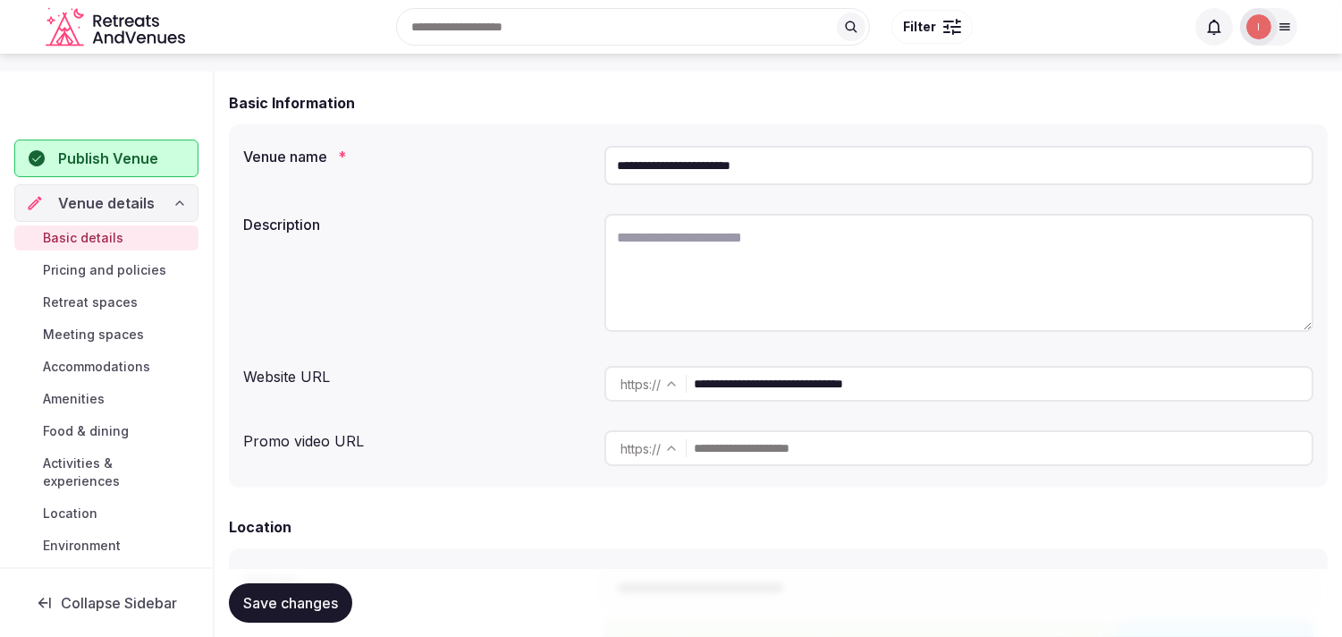
scroll to position [199, 0]
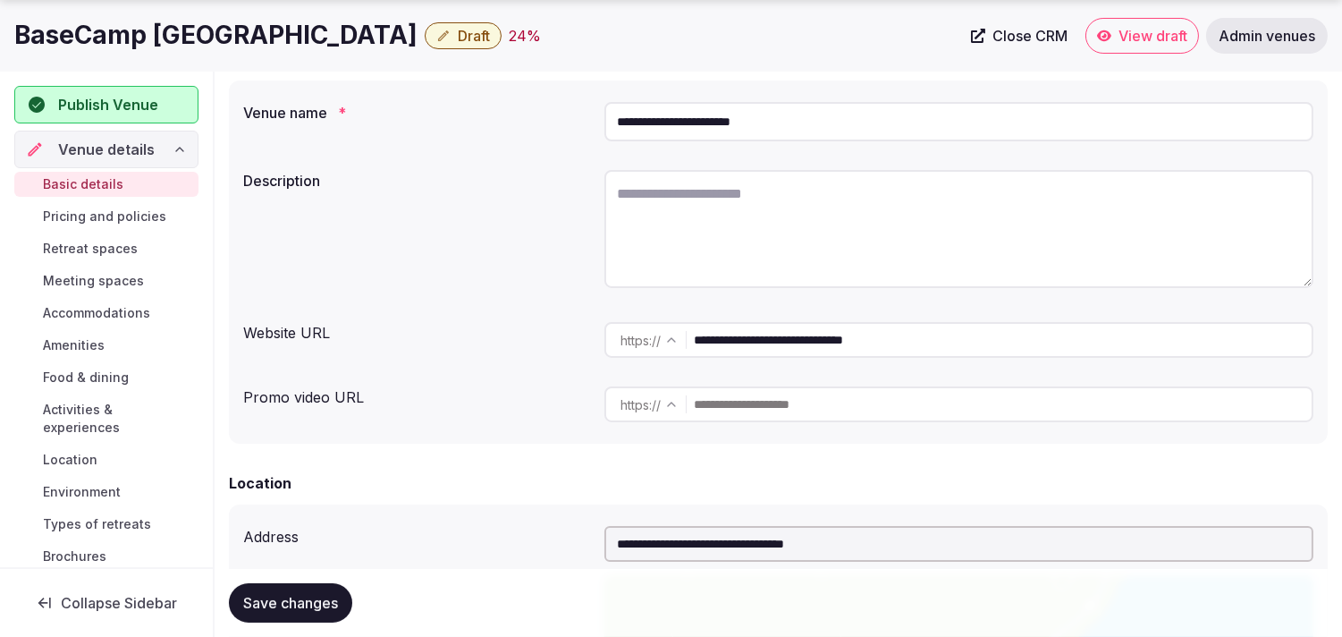
click at [707, 345] on input "**********" at bounding box center [1003, 340] width 618 height 36
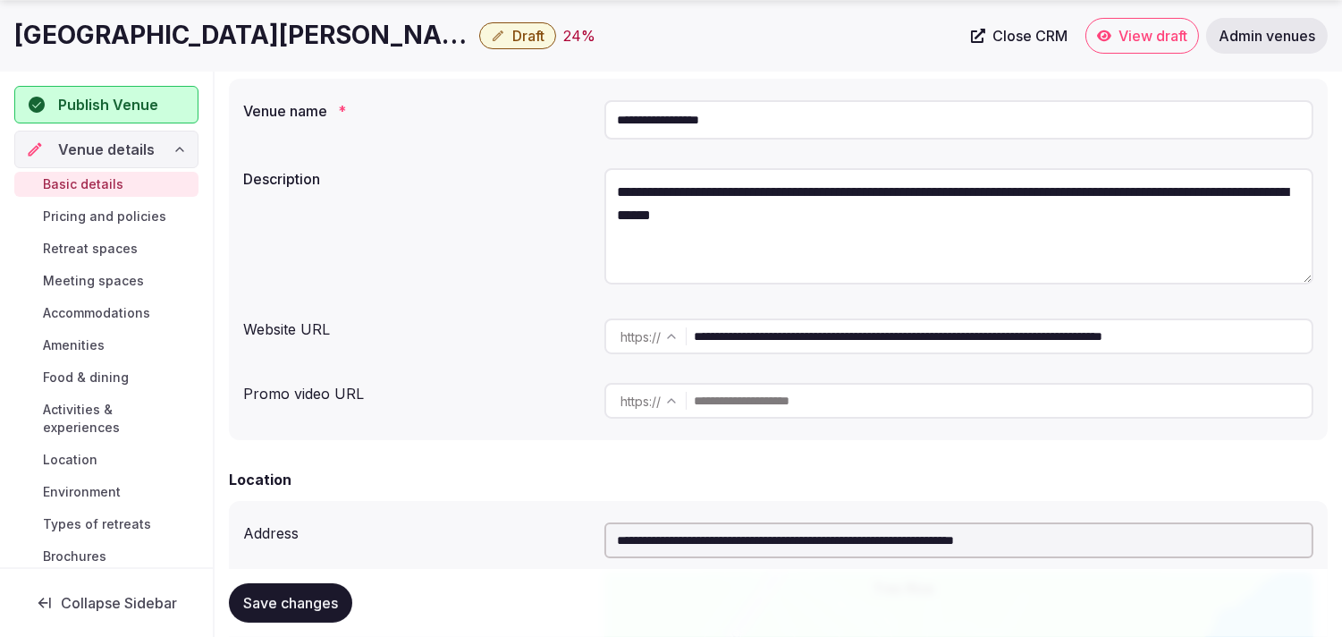
scroll to position [298, 0]
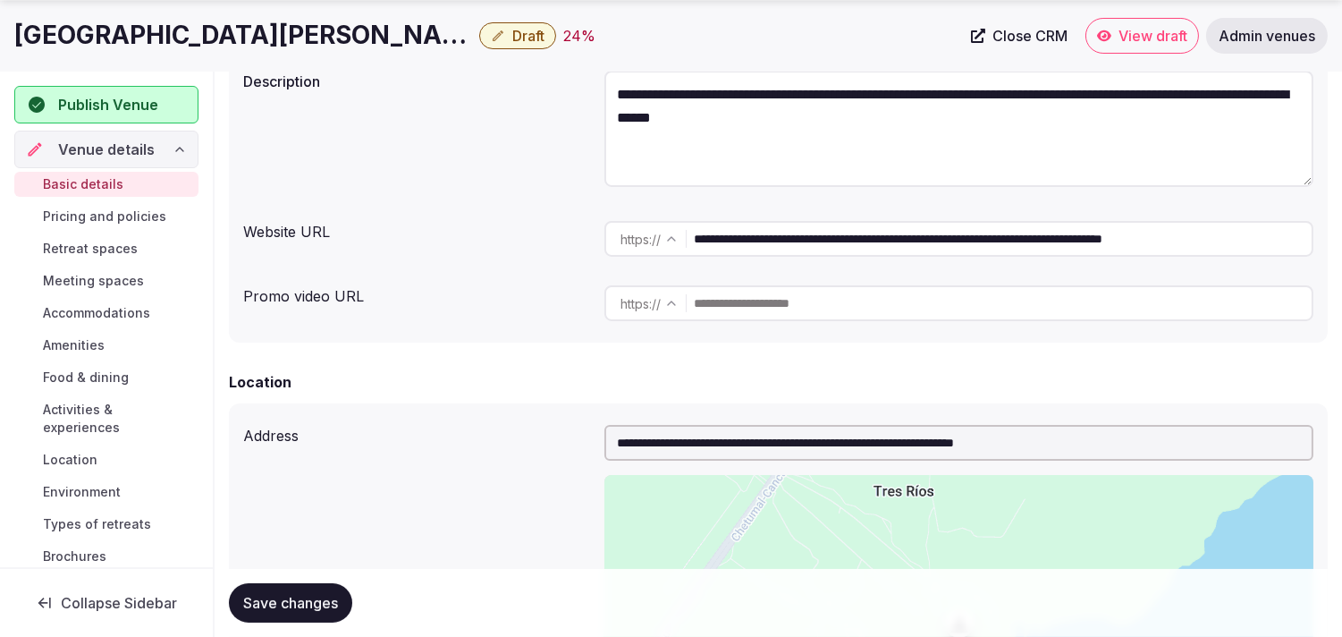
click at [772, 240] on input "**********" at bounding box center [1003, 239] width 618 height 36
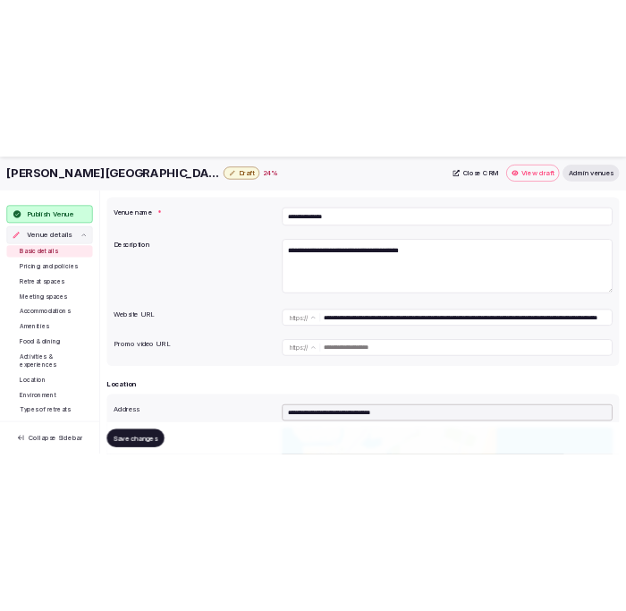
scroll to position [199, 0]
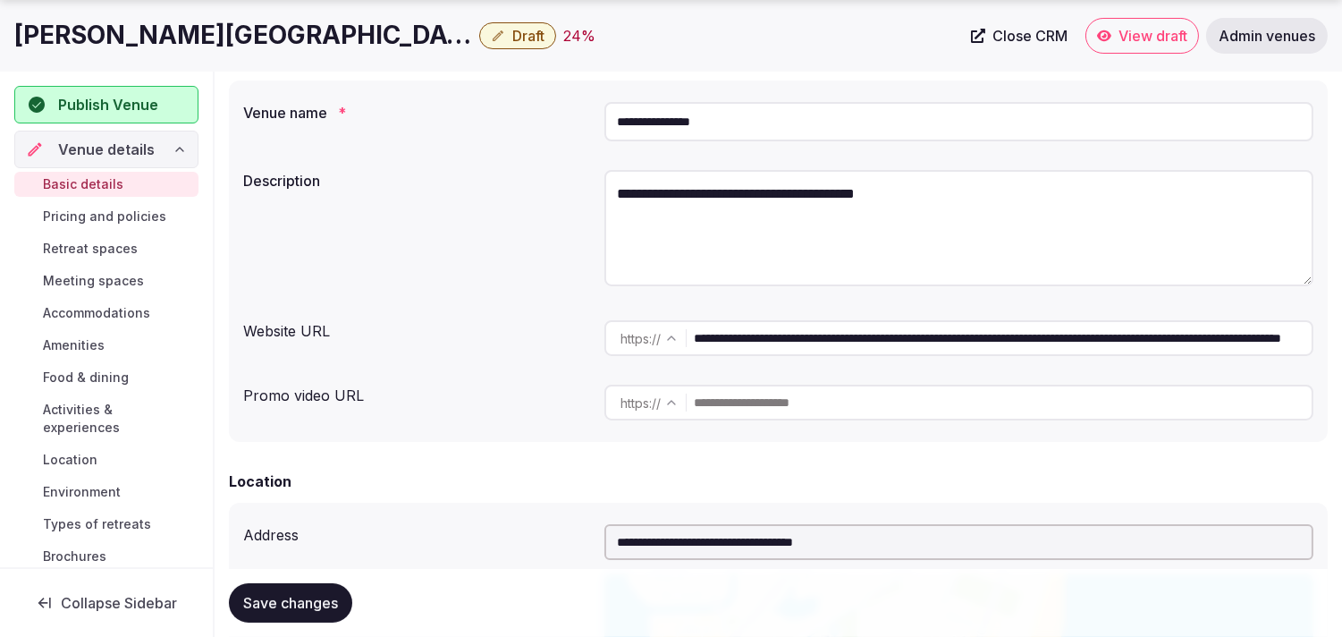
click at [873, 343] on input "**********" at bounding box center [1003, 338] width 618 height 36
click at [624, 114] on input "**********" at bounding box center [958, 121] width 709 height 39
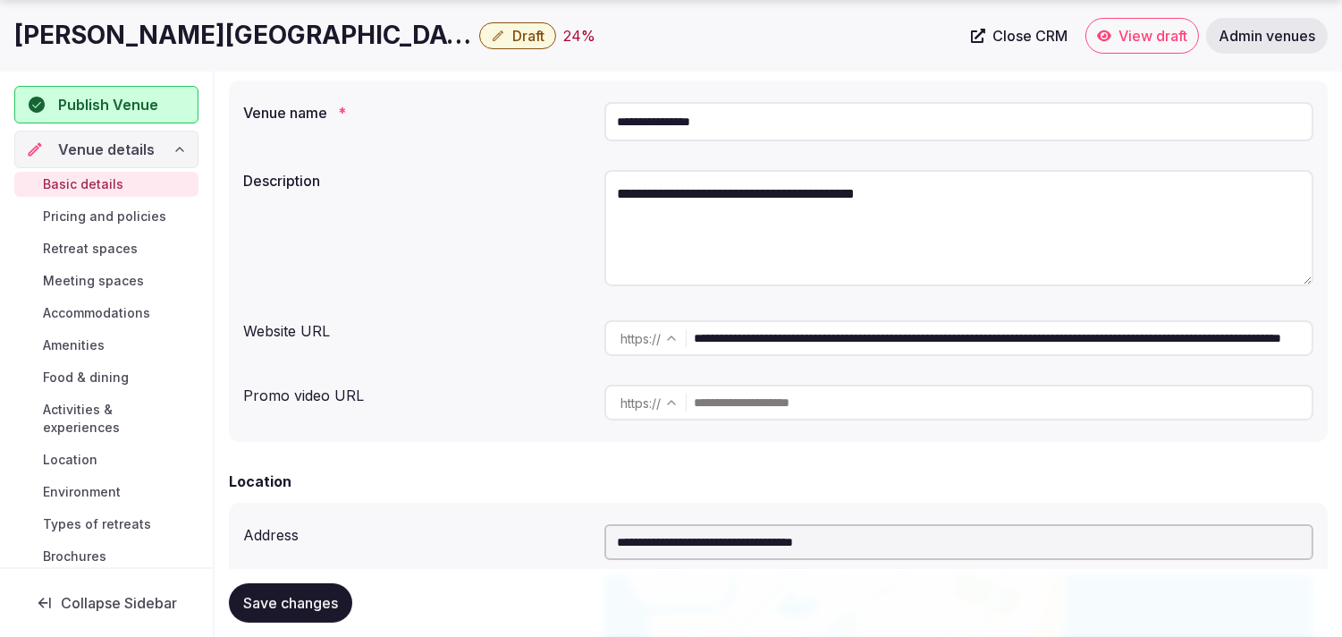
click at [624, 114] on input "**********" at bounding box center [958, 121] width 709 height 39
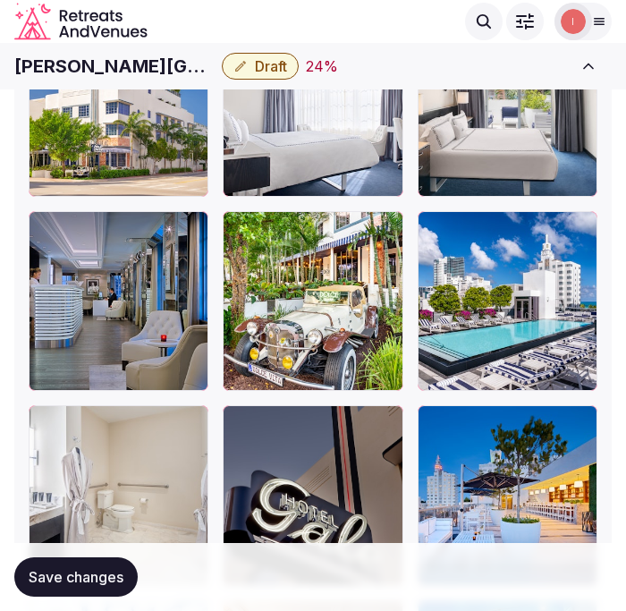
scroll to position [3477, 0]
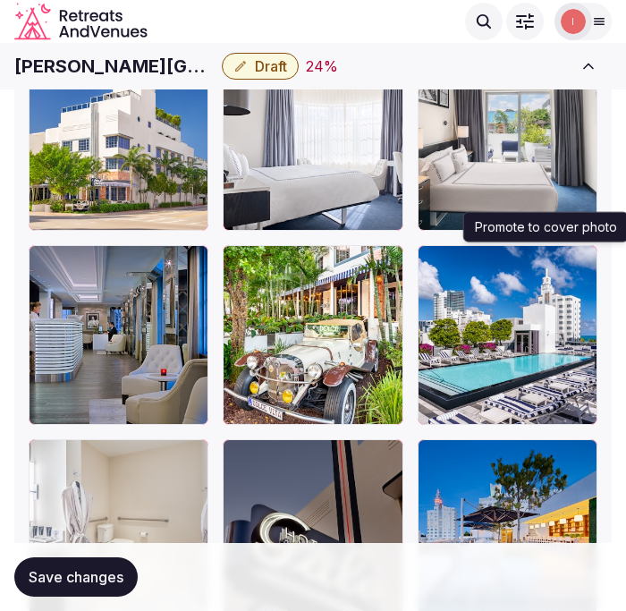
click at [585, 264] on icon "button" at bounding box center [579, 263] width 14 height 14
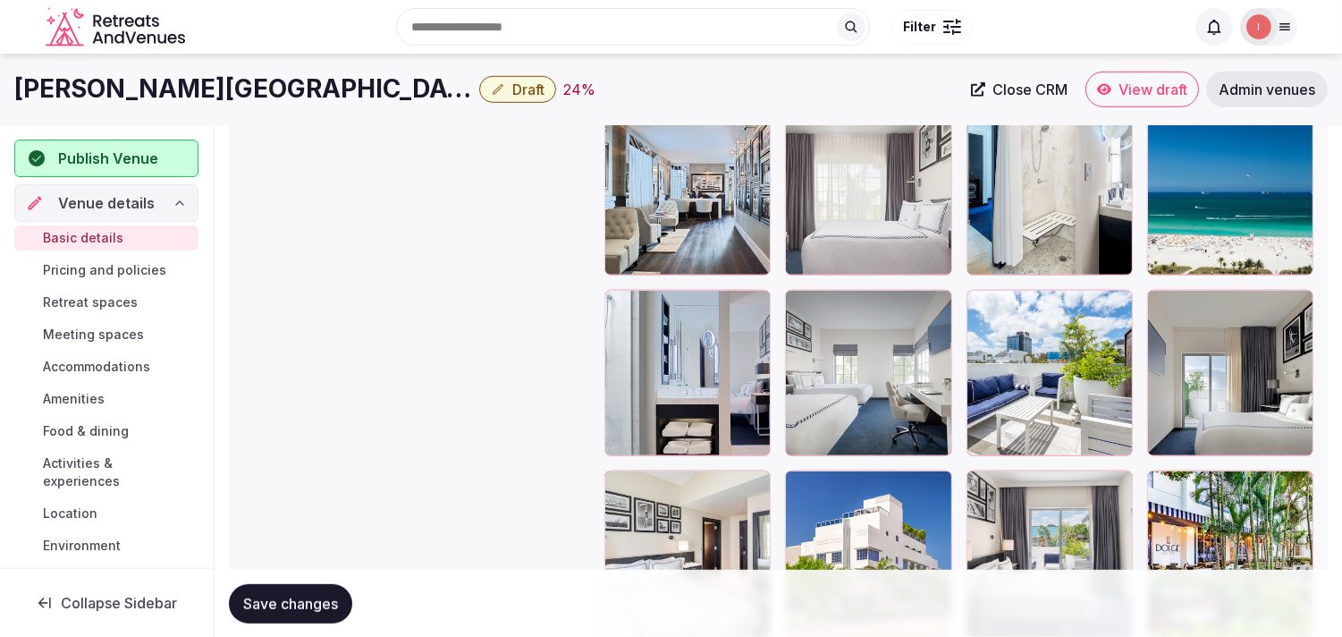
scroll to position [2302, 0]
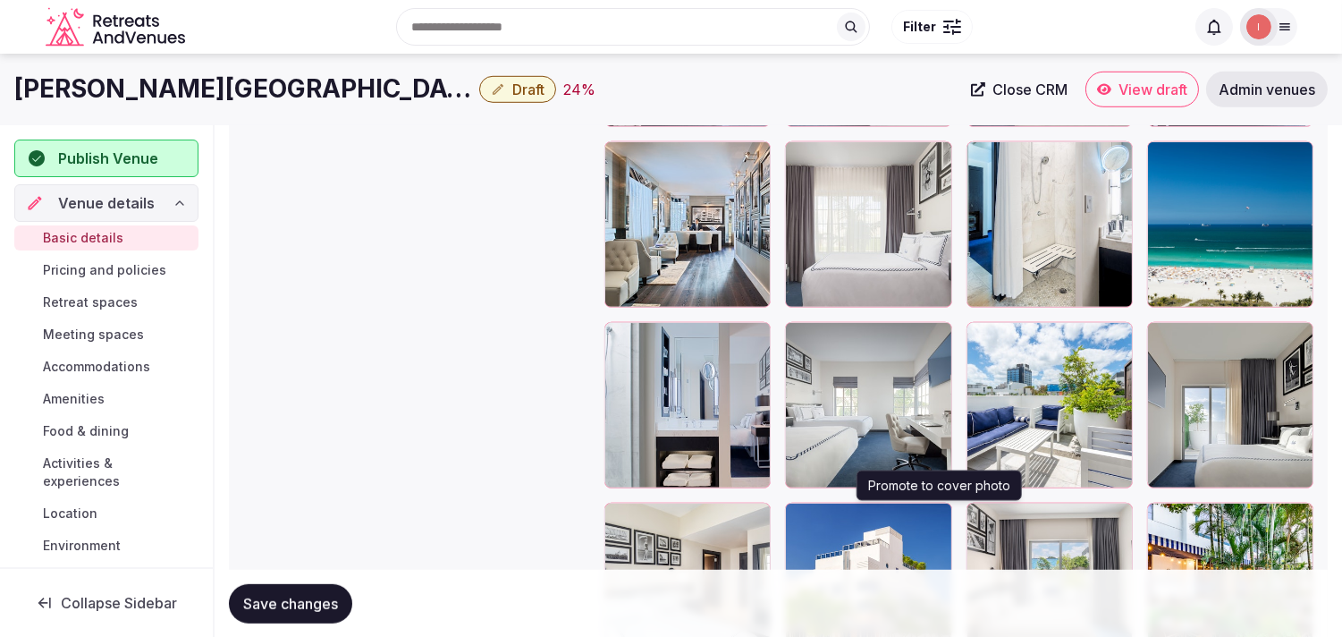
click at [932, 520] on icon "button" at bounding box center [934, 520] width 14 height 14
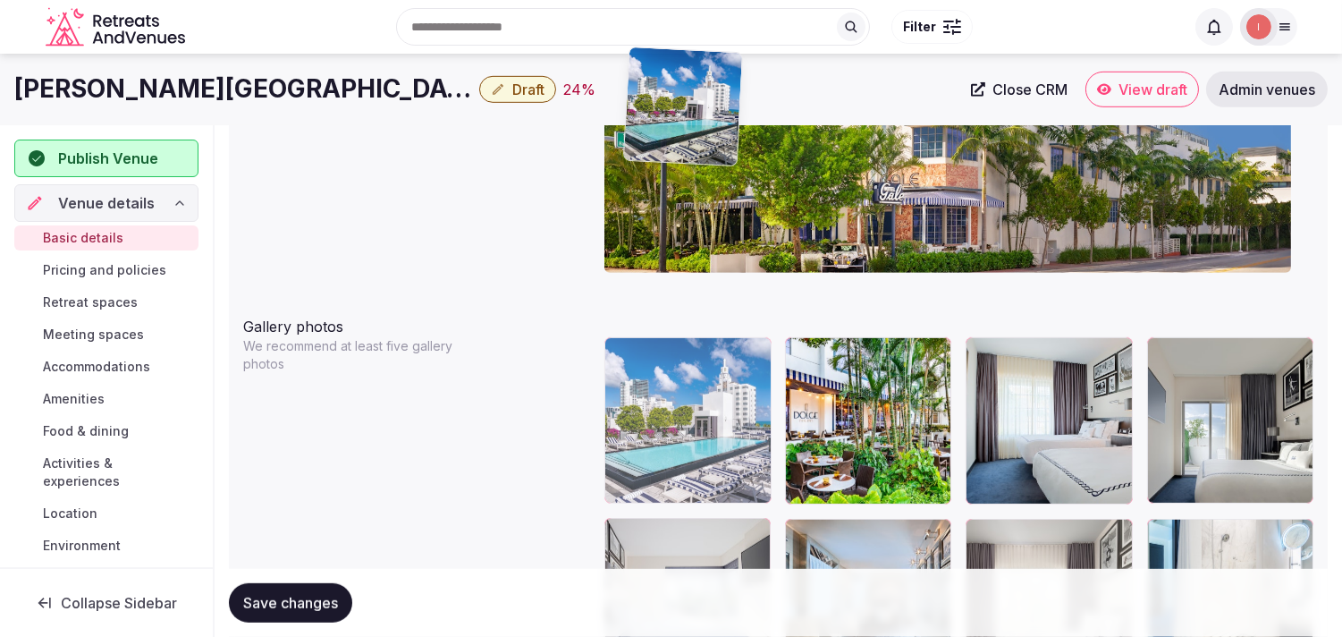
scroll to position [1923, 0]
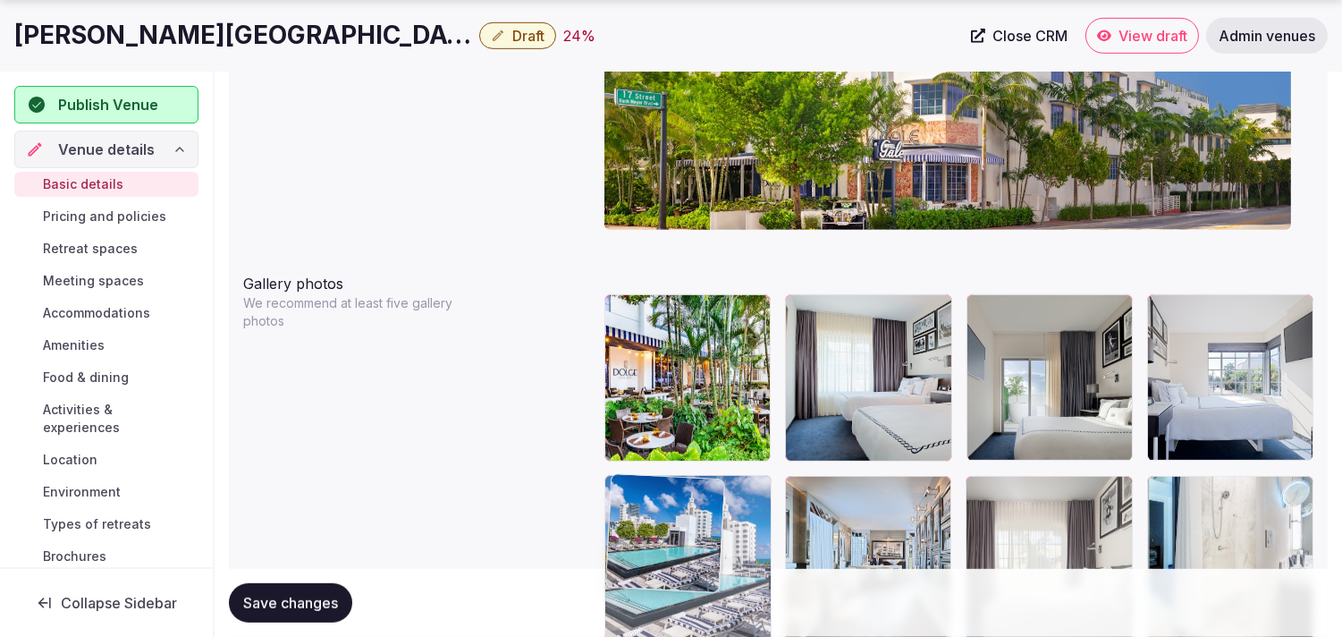
drag, startPoint x: 803, startPoint y: 349, endPoint x: 680, endPoint y: 519, distance: 210.0
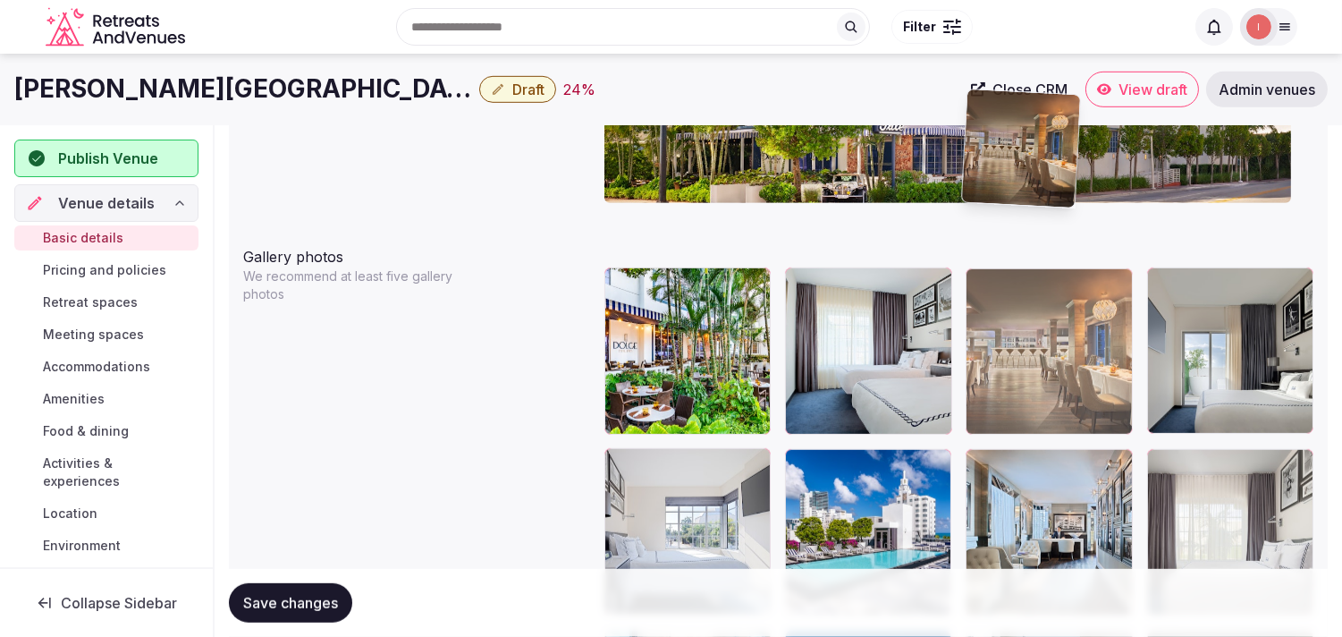
scroll to position [1992, 0]
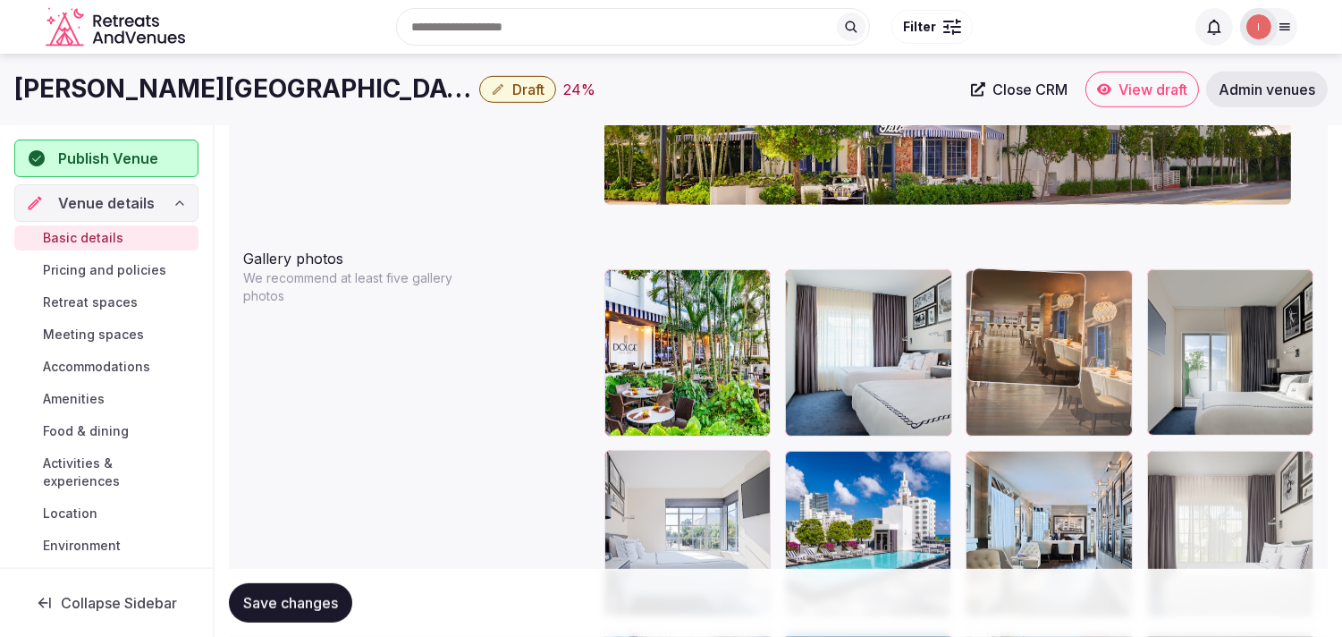
drag, startPoint x: 801, startPoint y: 394, endPoint x: 1028, endPoint y: 287, distance: 251.2
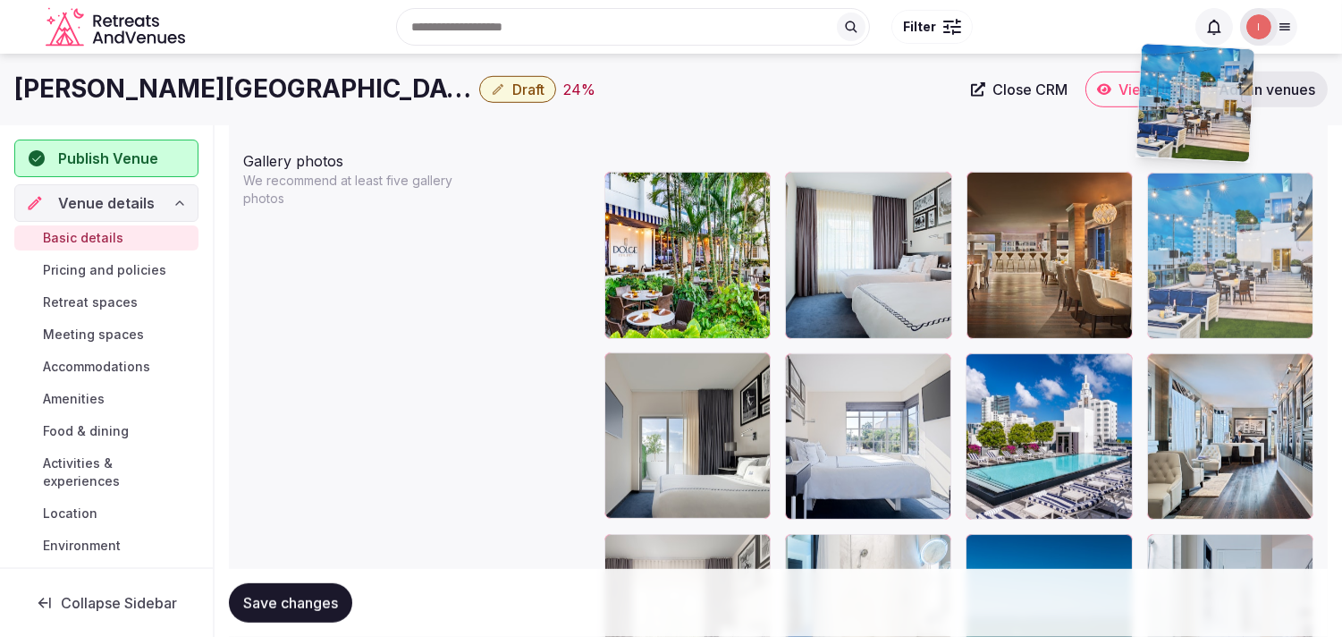
scroll to position [2087, 0]
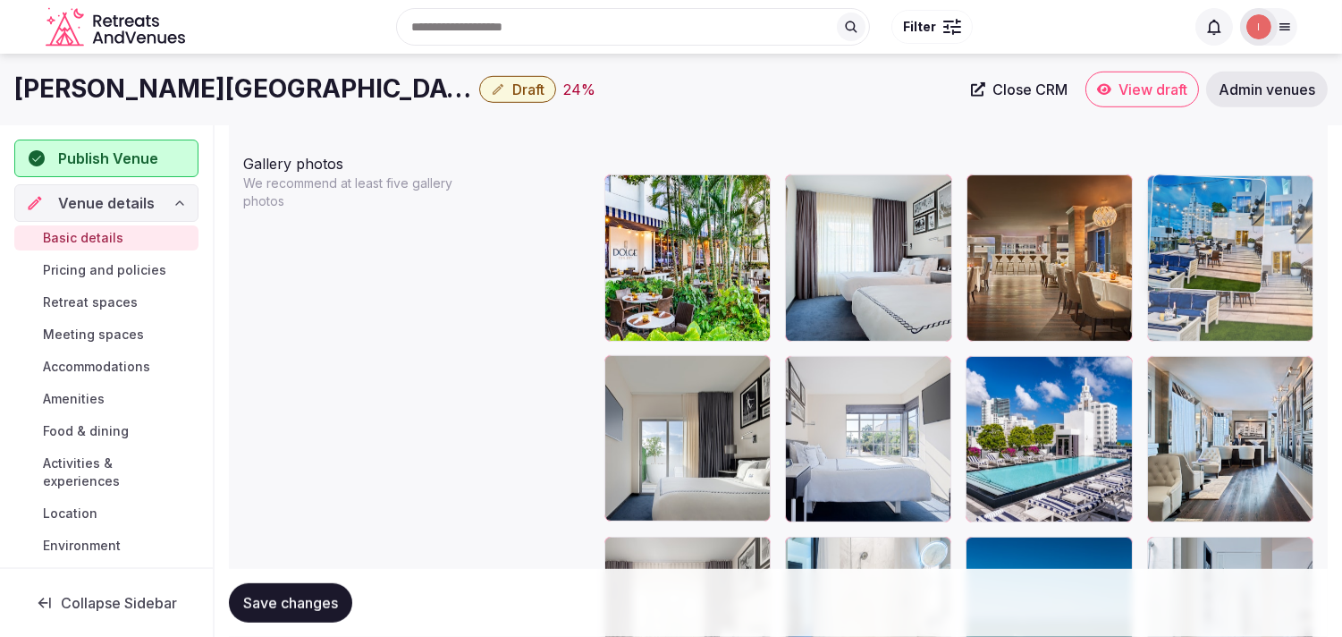
drag, startPoint x: 617, startPoint y: 350, endPoint x: 1155, endPoint y: 216, distance: 554.5
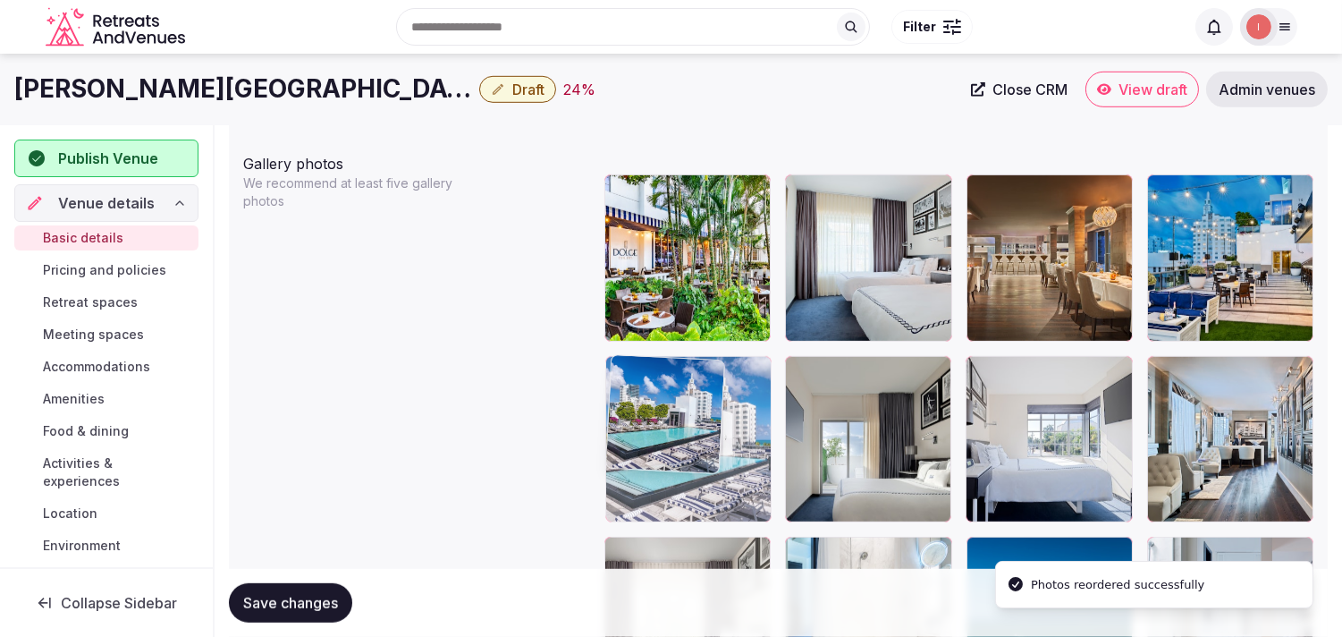
drag, startPoint x: 984, startPoint y: 369, endPoint x: 662, endPoint y: 389, distance: 322.5
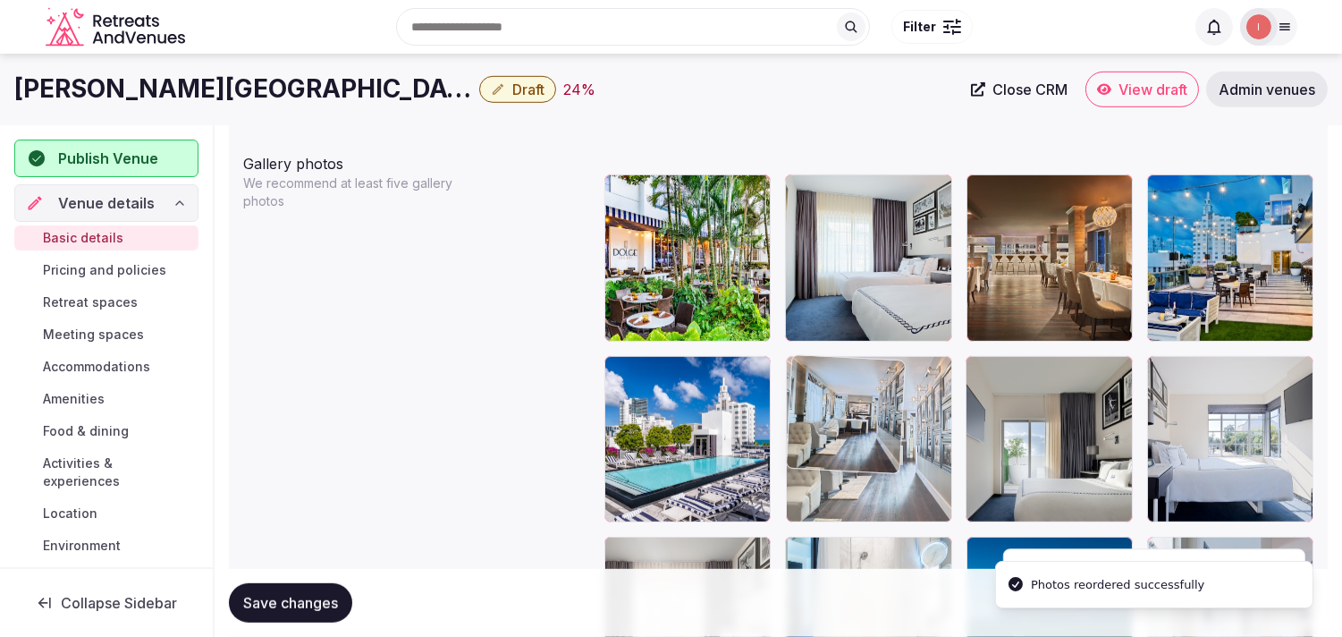
drag, startPoint x: 1157, startPoint y: 367, endPoint x: 819, endPoint y: 389, distance: 338.7
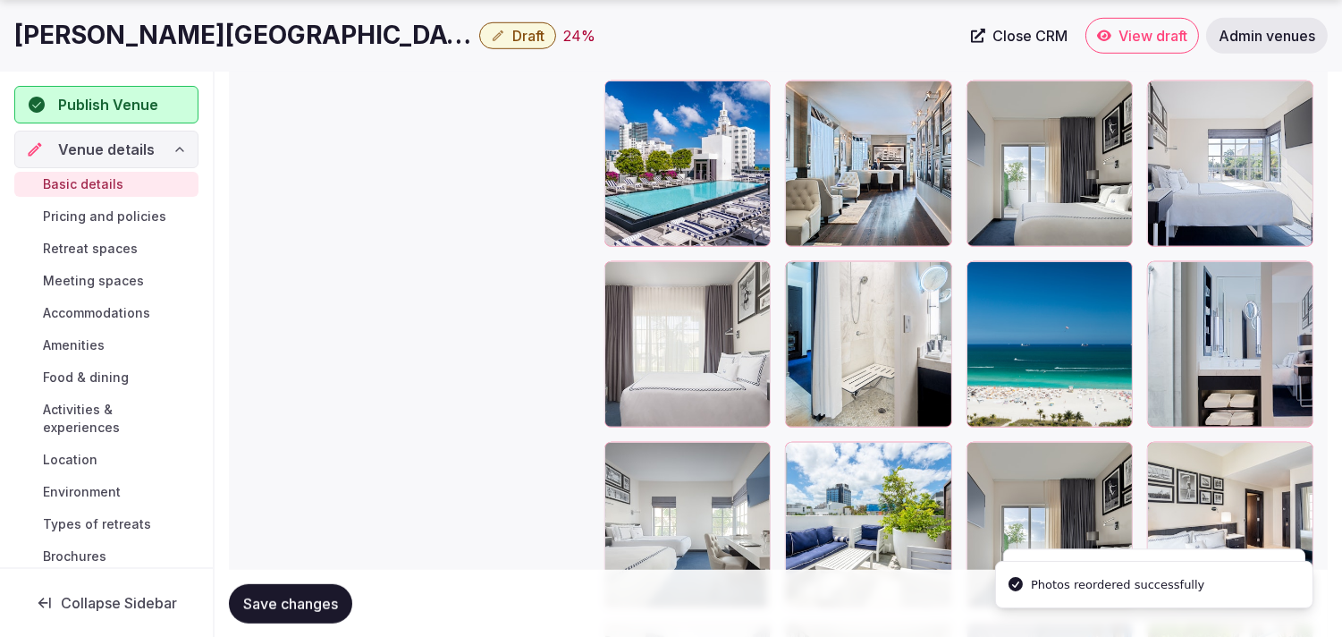
scroll to position [2484, 0]
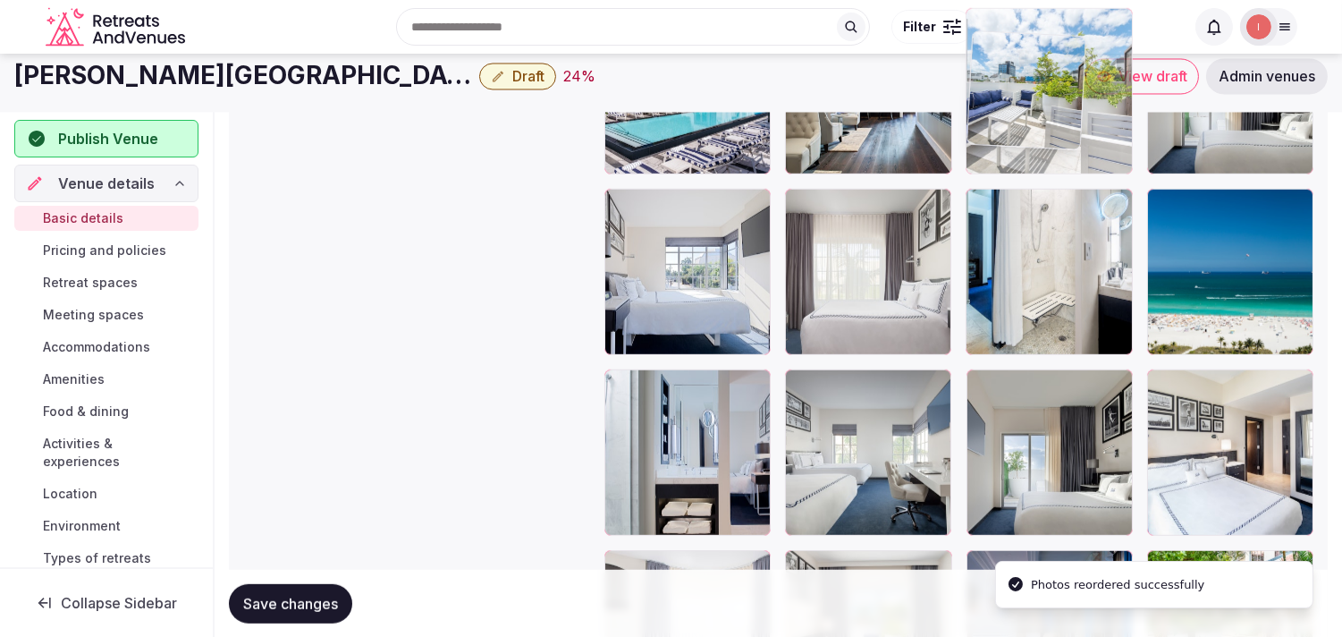
drag, startPoint x: 802, startPoint y: 337, endPoint x: 1011, endPoint y: 114, distance: 306.2
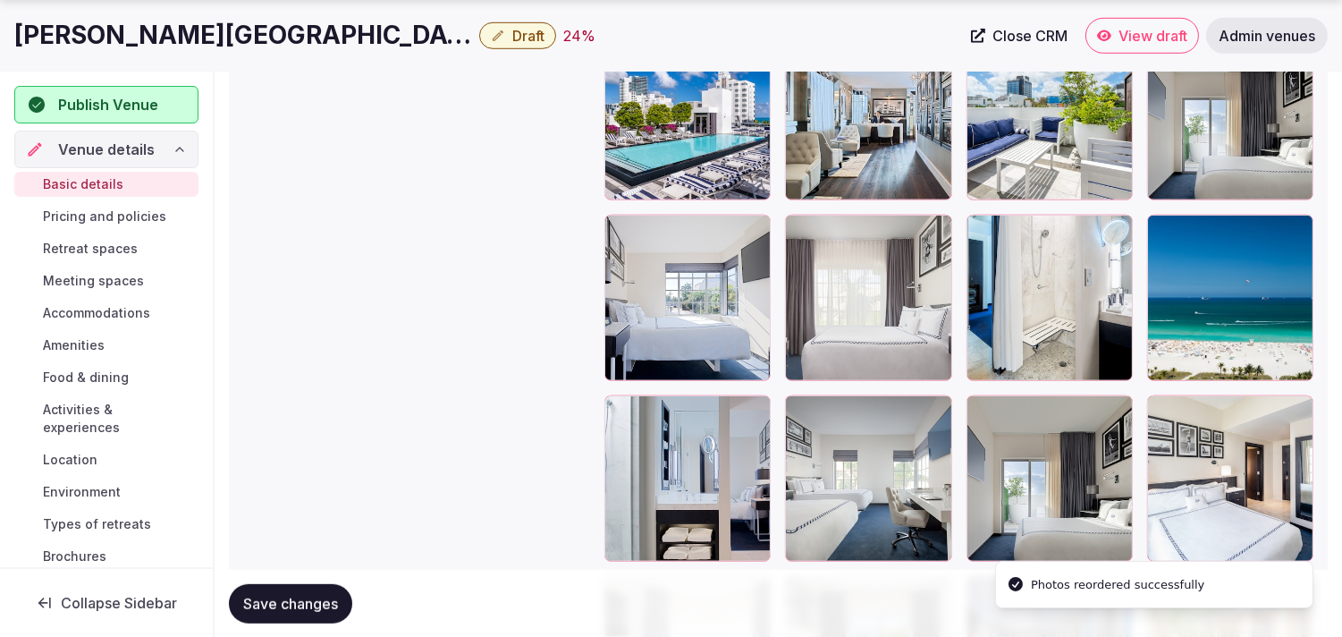
scroll to position [2411, 0]
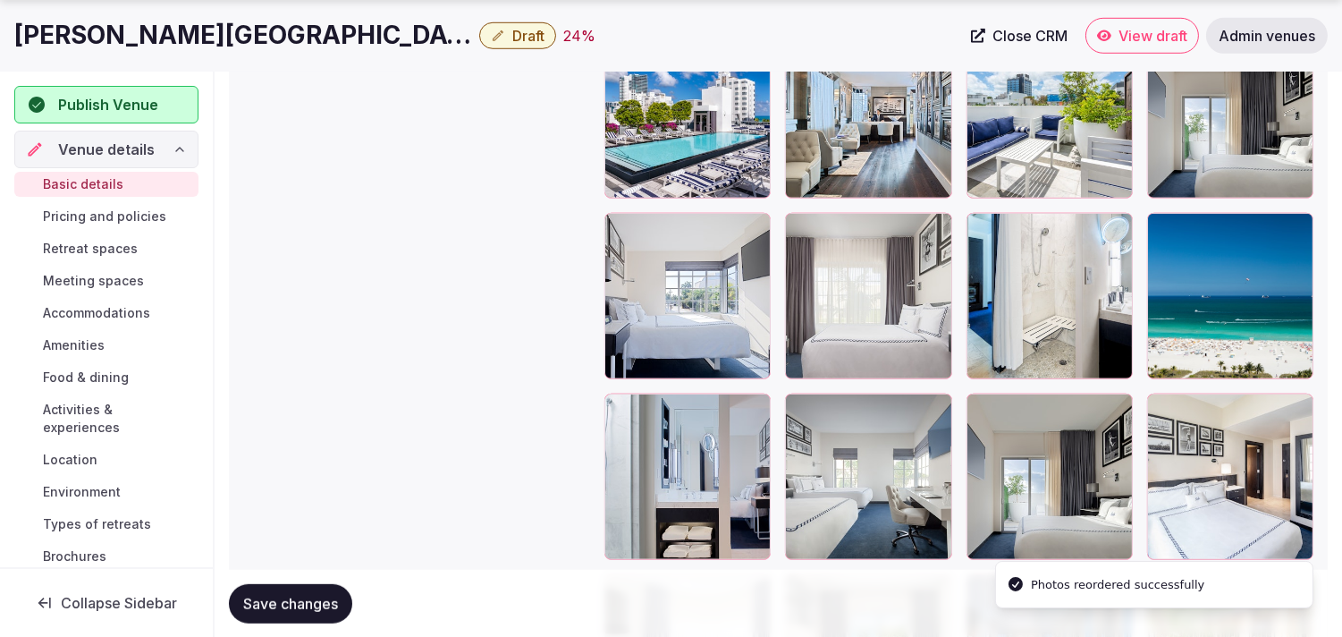
click at [307, 617] on button "Save changes" at bounding box center [290, 602] width 123 height 39
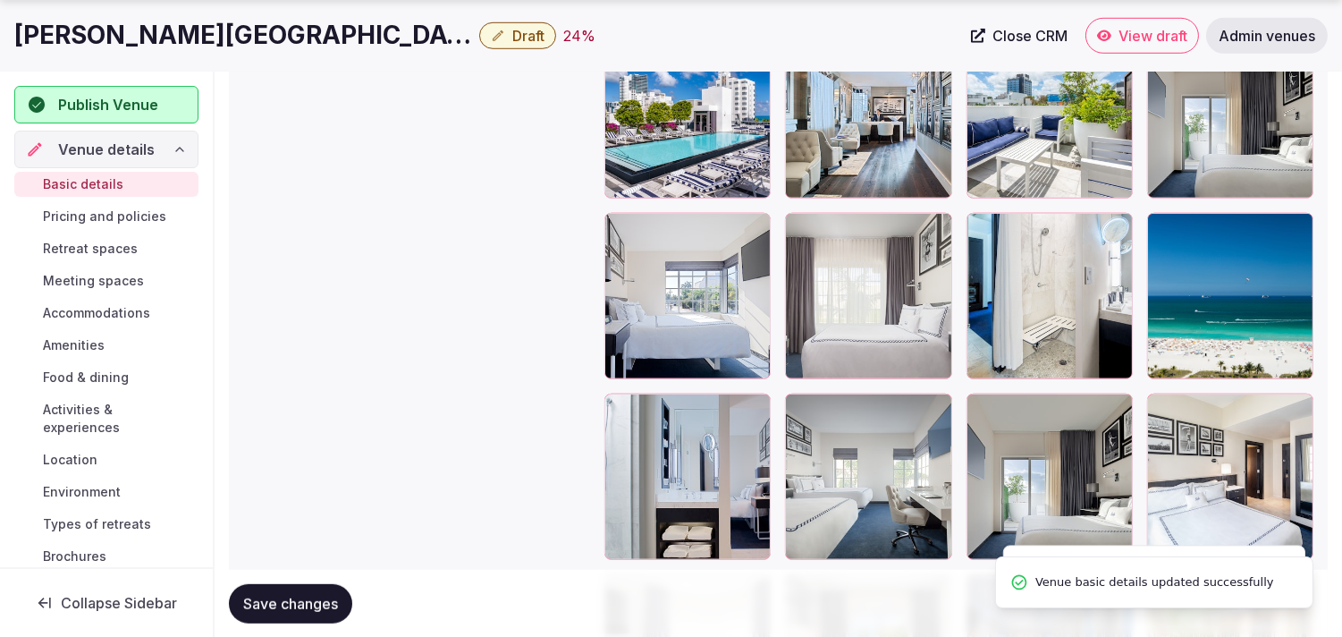
click at [512, 29] on span "Draft" at bounding box center [528, 36] width 32 height 18
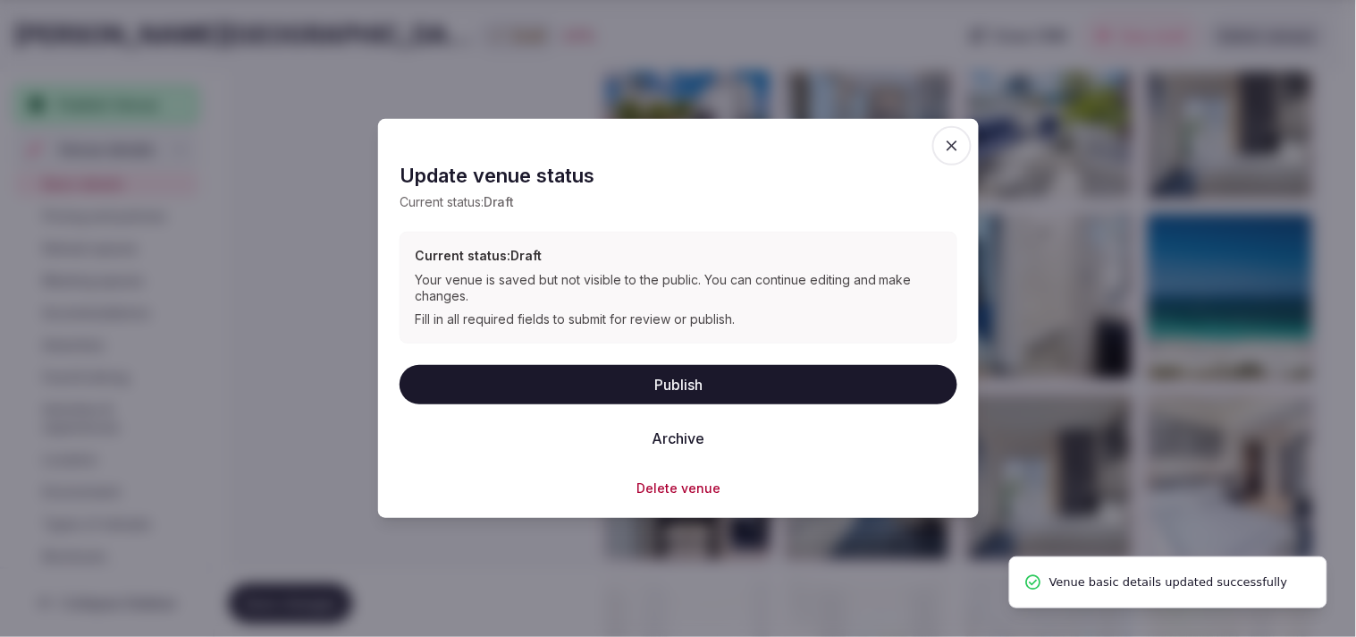
click at [698, 398] on button "Publish" at bounding box center [679, 383] width 558 height 39
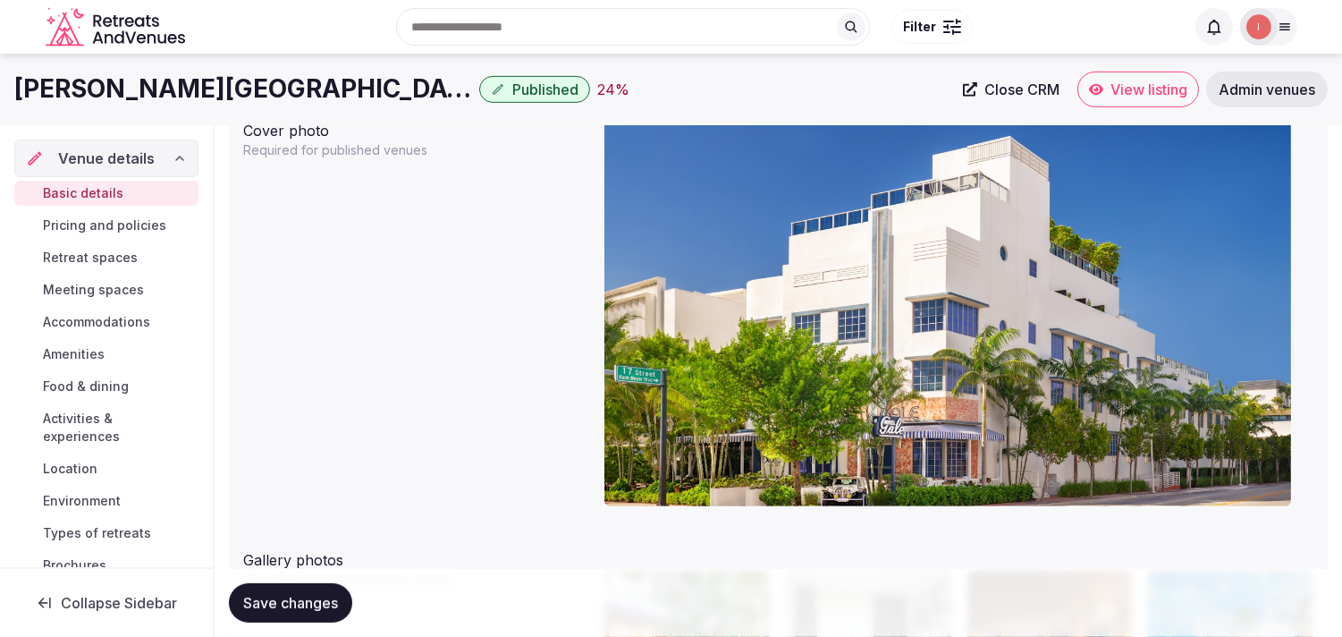
scroll to position [1616, 0]
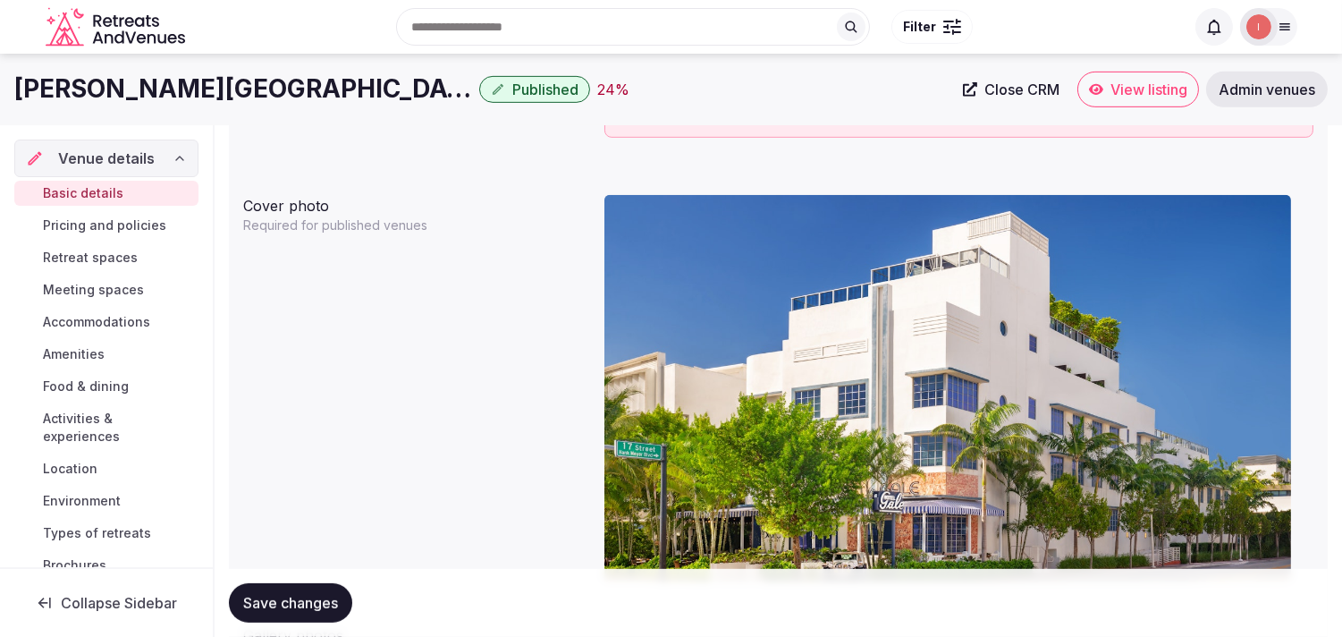
click at [66, 227] on span "Pricing and policies" at bounding box center [104, 225] width 123 height 18
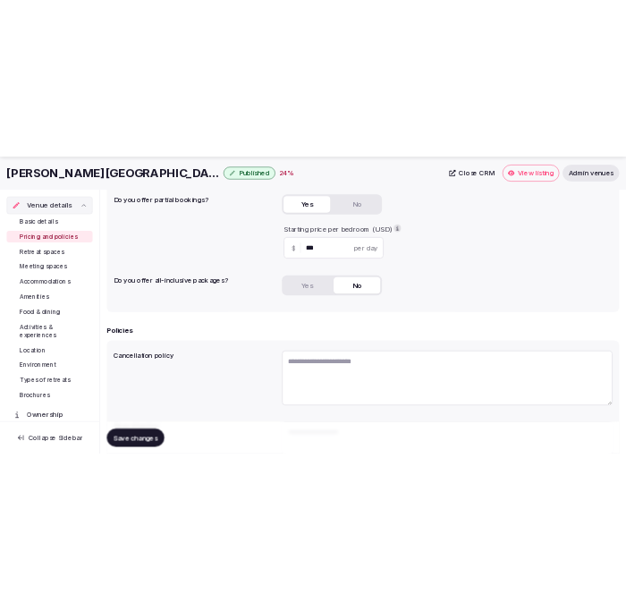
scroll to position [397, 0]
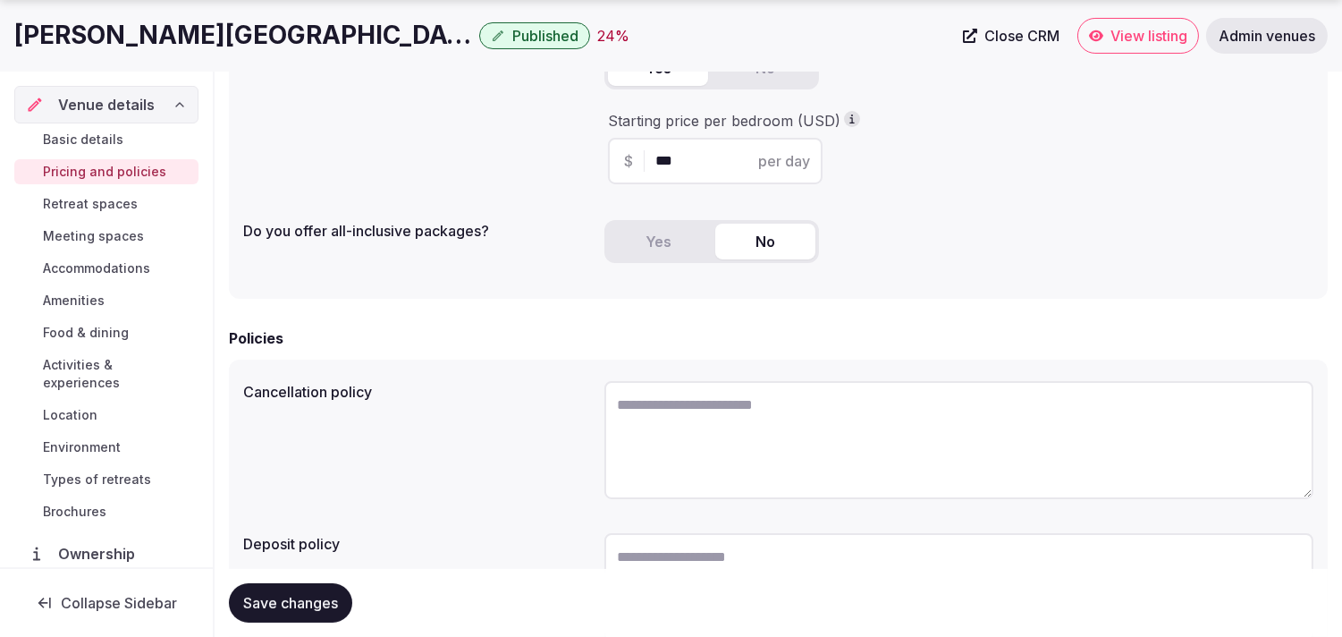
click at [101, 46] on h1 "Gale South Beach" at bounding box center [243, 35] width 458 height 35
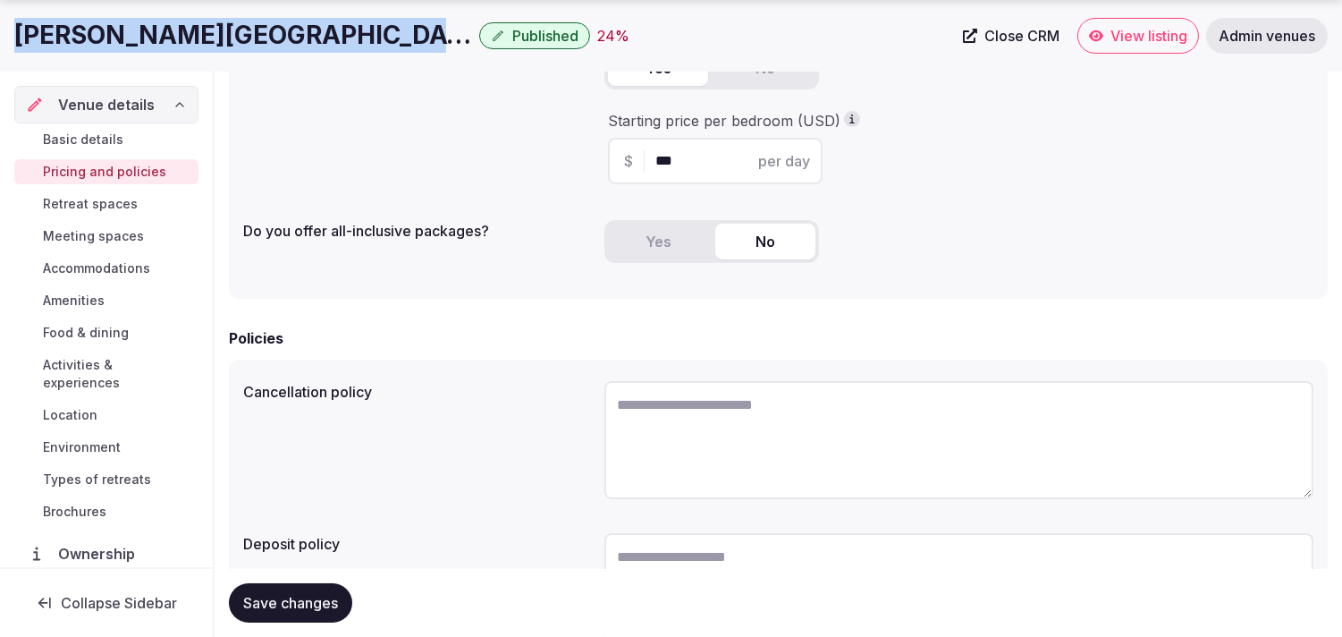
click at [101, 46] on h1 "Gale South Beach" at bounding box center [243, 35] width 458 height 35
copy div "Gale South Beach"
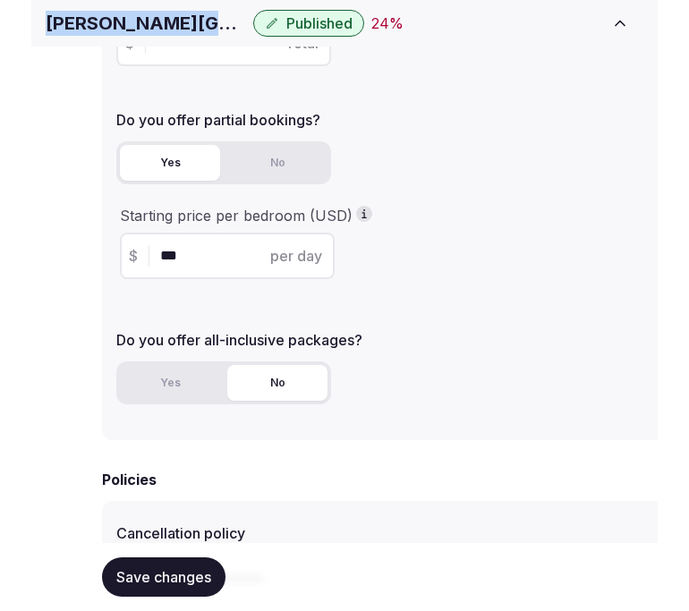
scroll to position [418, 0]
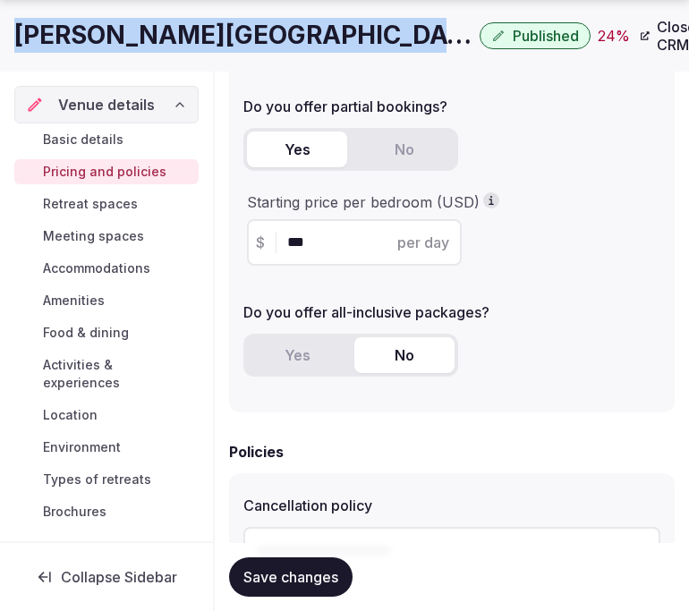
click at [99, 136] on span "Basic details" at bounding box center [83, 140] width 80 height 18
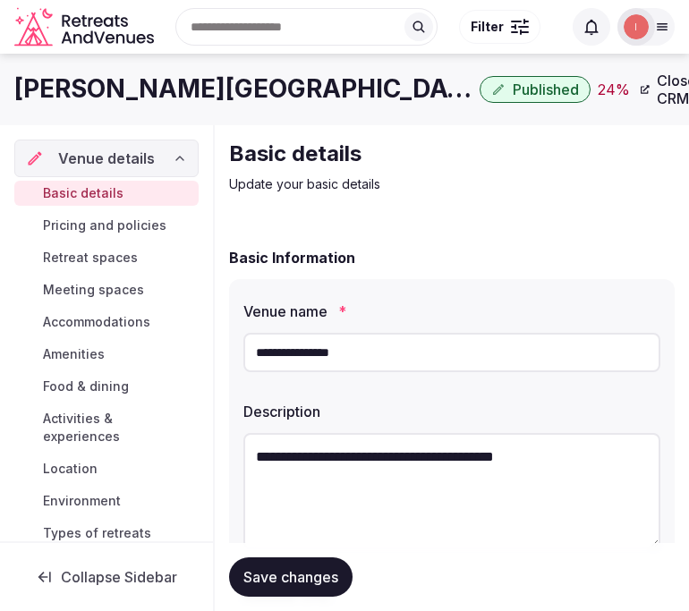
click at [347, 350] on input "**********" at bounding box center [451, 352] width 417 height 39
click at [346, 350] on input "**********" at bounding box center [451, 352] width 417 height 39
paste input "**********"
type input "**********"
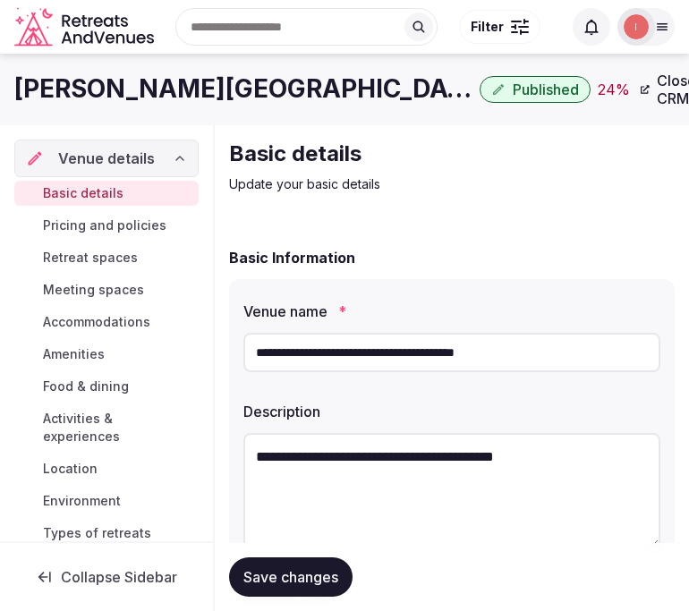
click at [313, 566] on button "Save changes" at bounding box center [290, 576] width 123 height 39
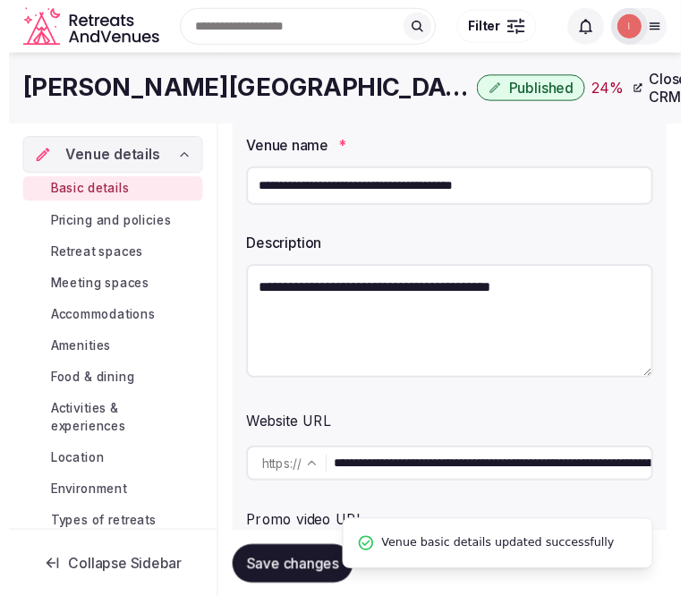
scroll to position [99, 0]
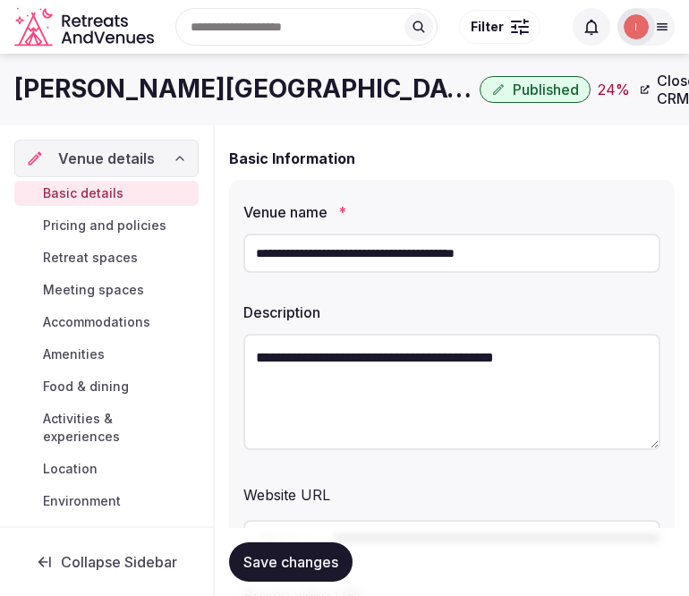
click at [381, 382] on textarea "**********" at bounding box center [451, 392] width 417 height 116
type textarea "*"
paste textarea "**********"
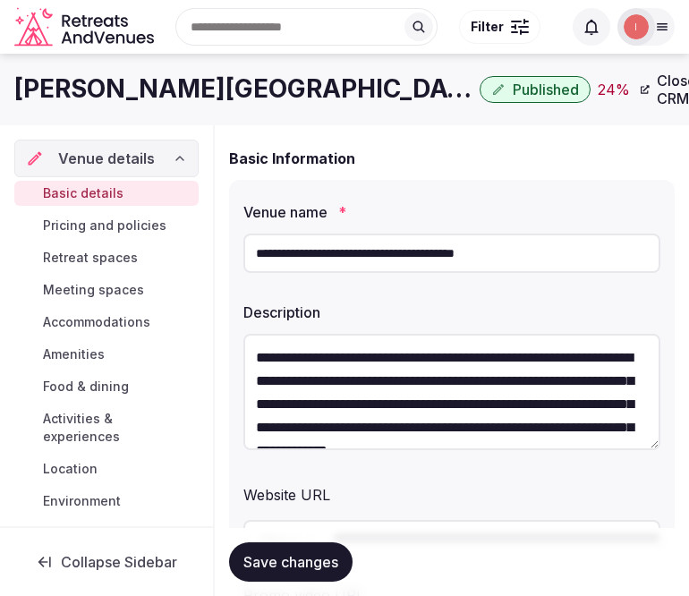
scroll to position [79, 0]
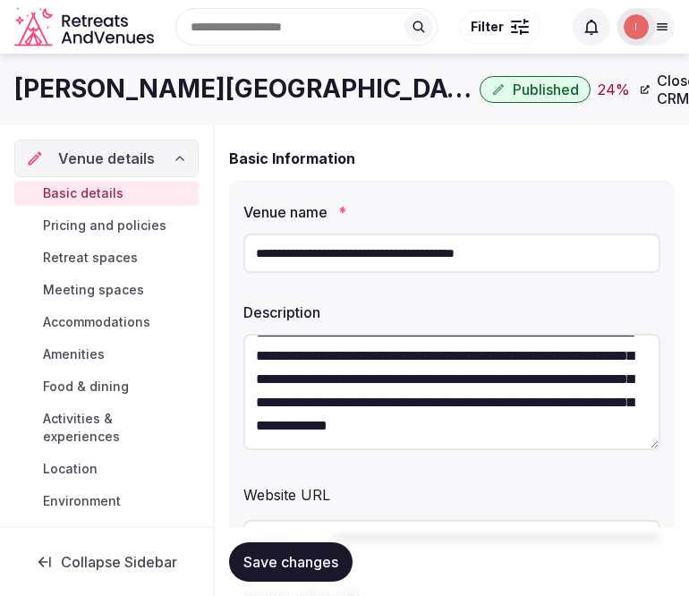
type textarea "**********"
click at [307, 561] on span "Save changes" at bounding box center [290, 562] width 95 height 18
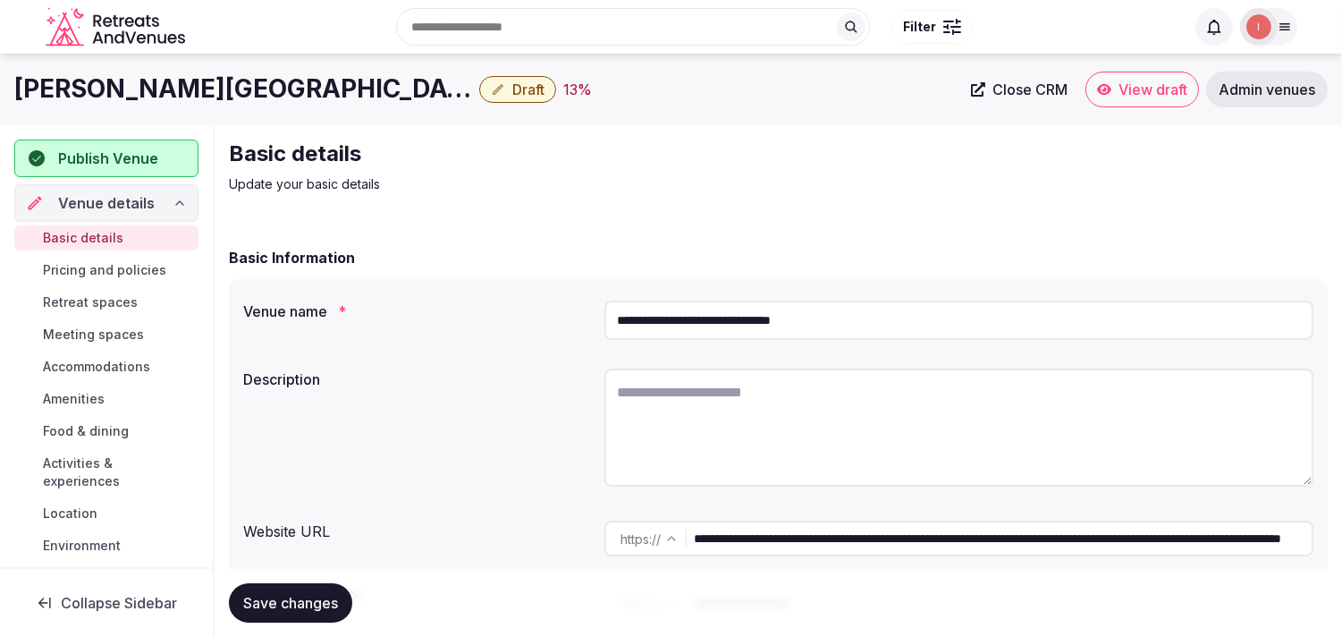
click at [1048, 88] on span "Close CRM" at bounding box center [1030, 89] width 75 height 18
click at [512, 90] on span "Draft" at bounding box center [528, 89] width 32 height 18
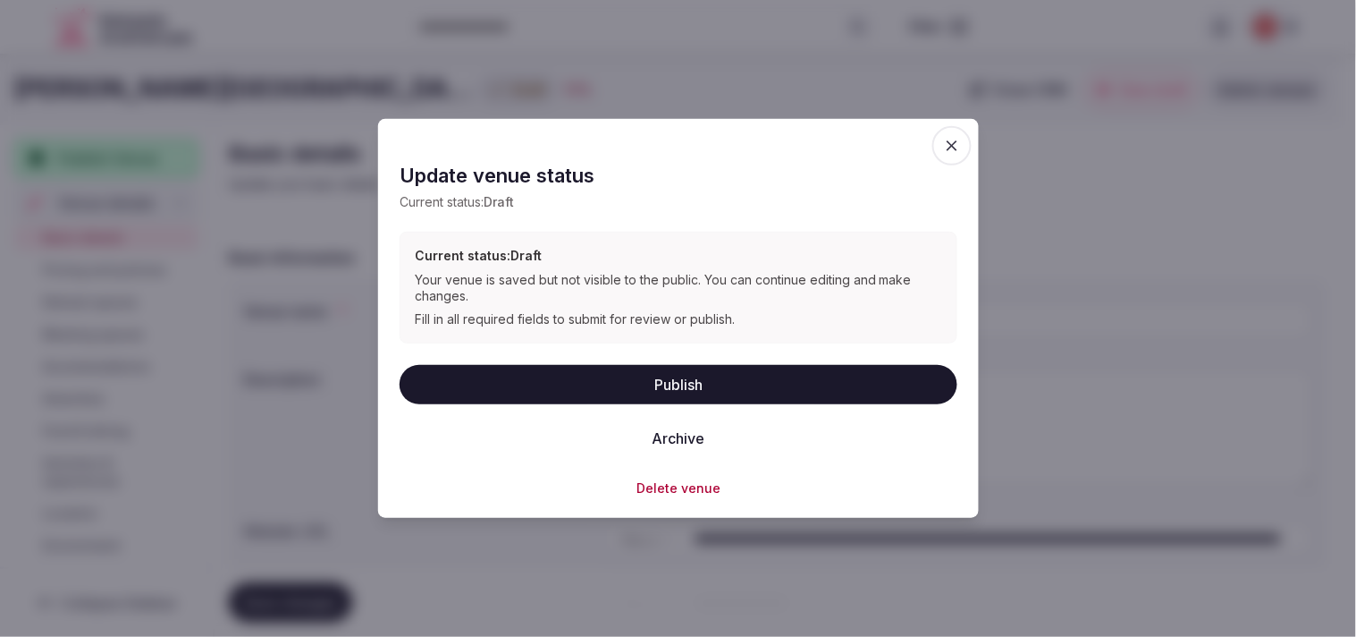
click at [689, 441] on button "Archive" at bounding box center [678, 437] width 81 height 39
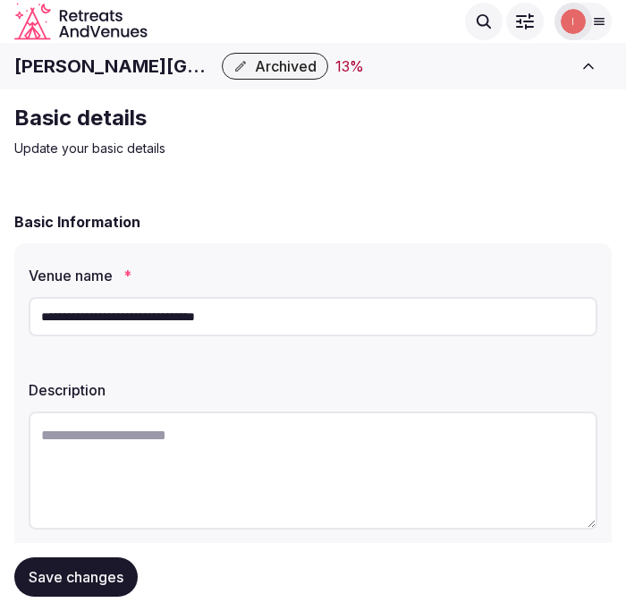
click at [131, 73] on h1 "[PERSON_NAME][GEOGRAPHIC_DATA], Curio Collection" at bounding box center [114, 66] width 200 height 25
copy div "[PERSON_NAME][GEOGRAPHIC_DATA], Curio Collection"
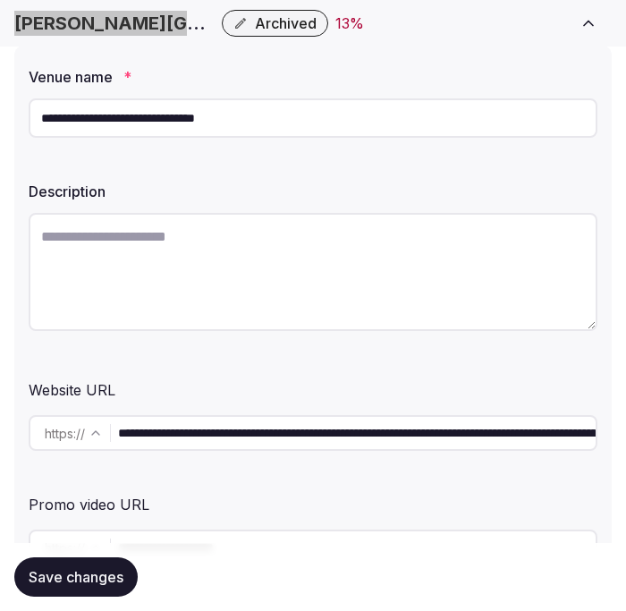
scroll to position [259, 0]
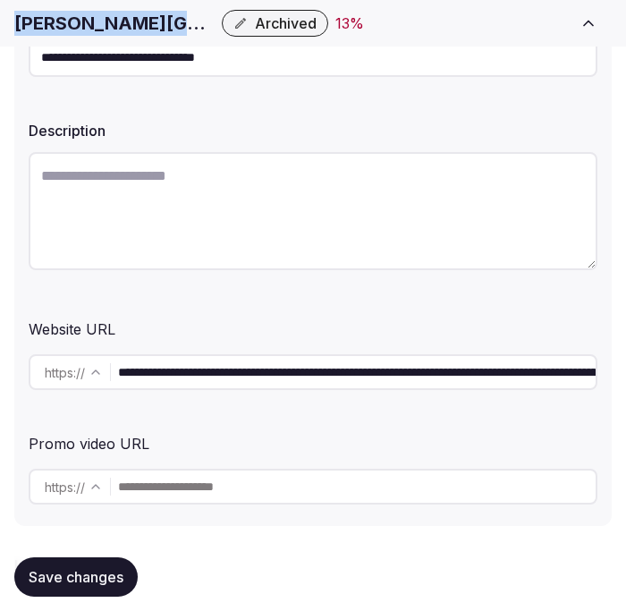
click at [140, 354] on input "**********" at bounding box center [356, 372] width 477 height 36
click at [154, 354] on input "**********" at bounding box center [356, 372] width 477 height 36
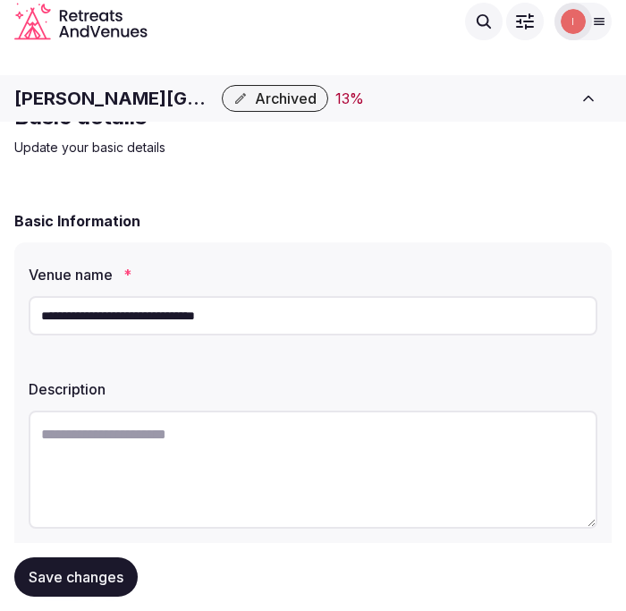
scroll to position [0, 0]
